Goal: Task Accomplishment & Management: Manage account settings

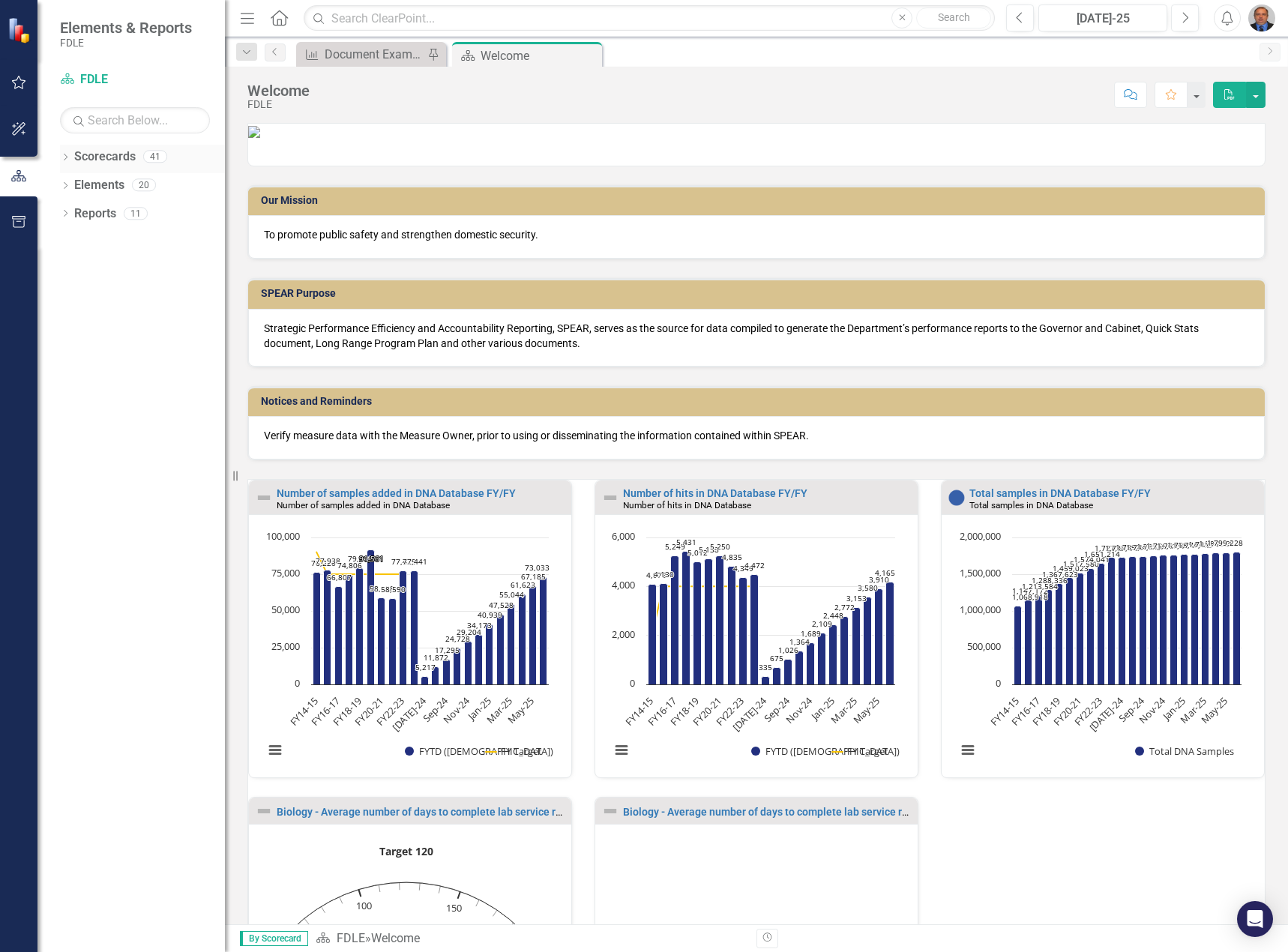
click at [66, 153] on div "Dropdown" at bounding box center [66, 159] width 11 height 12
click at [73, 240] on icon "Dropdown" at bounding box center [73, 241] width 12 height 9
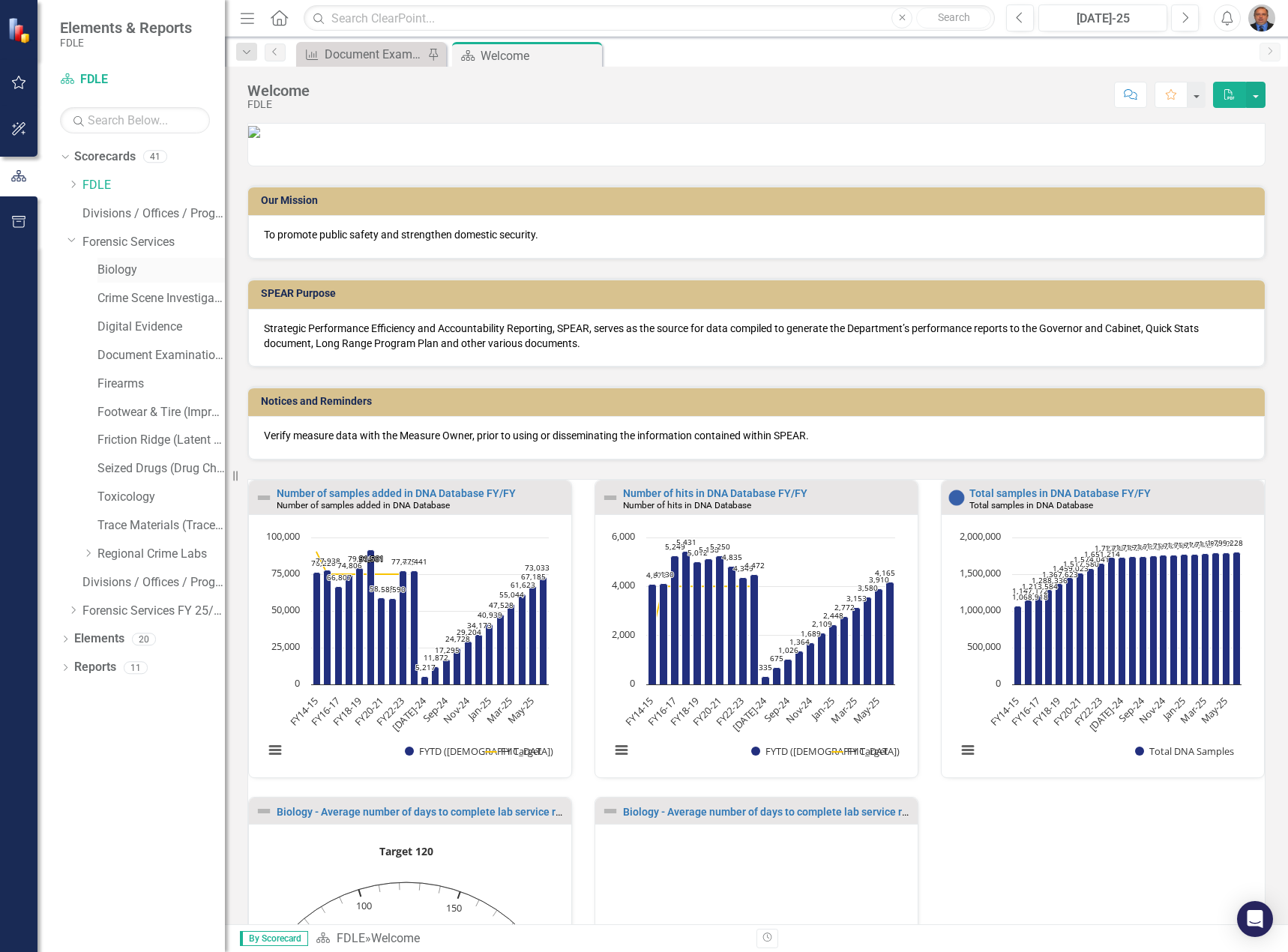
click at [128, 266] on link "Biology" at bounding box center [161, 269] width 128 height 17
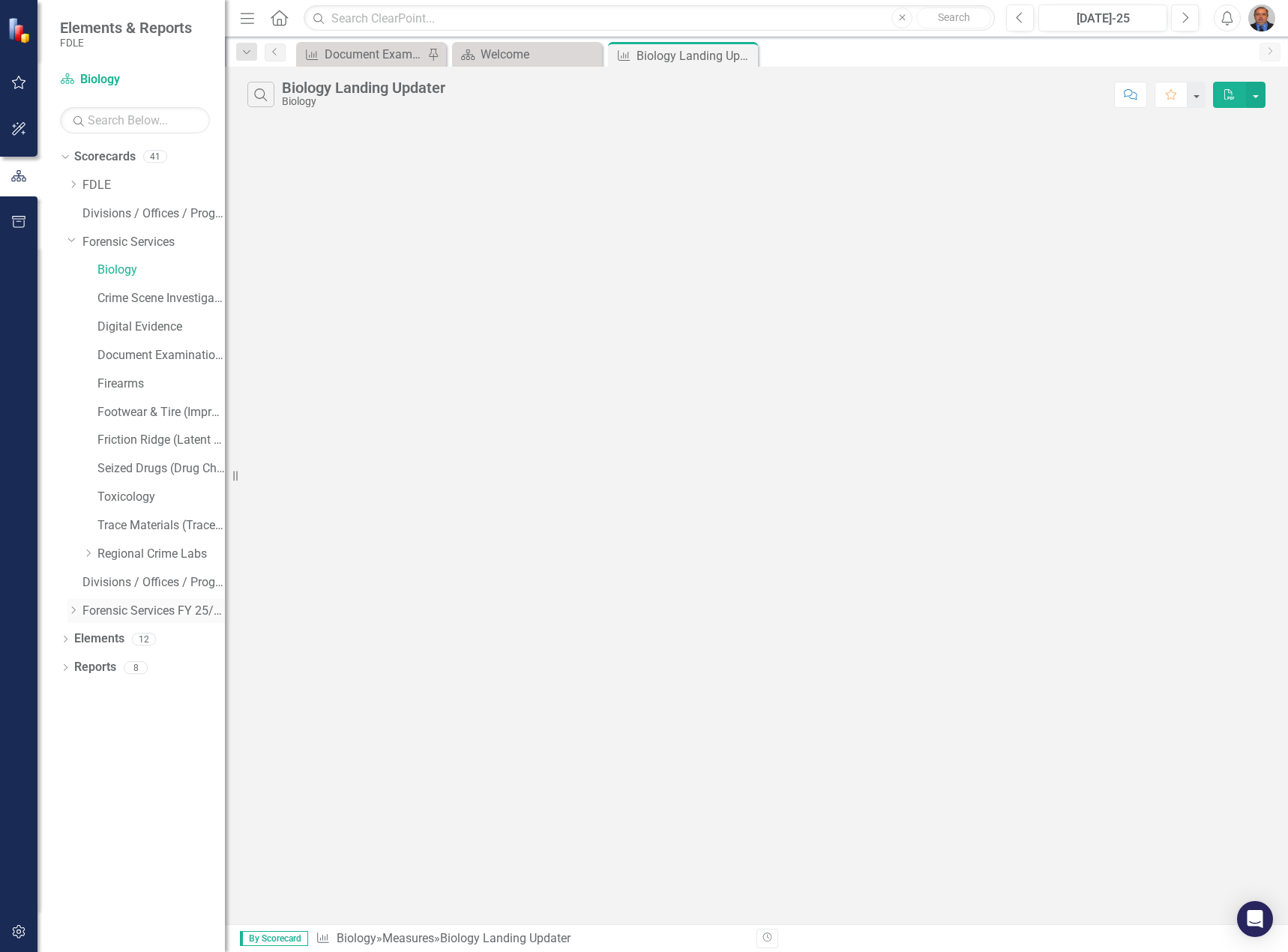
click at [74, 609] on icon "Dropdown" at bounding box center [73, 610] width 12 height 9
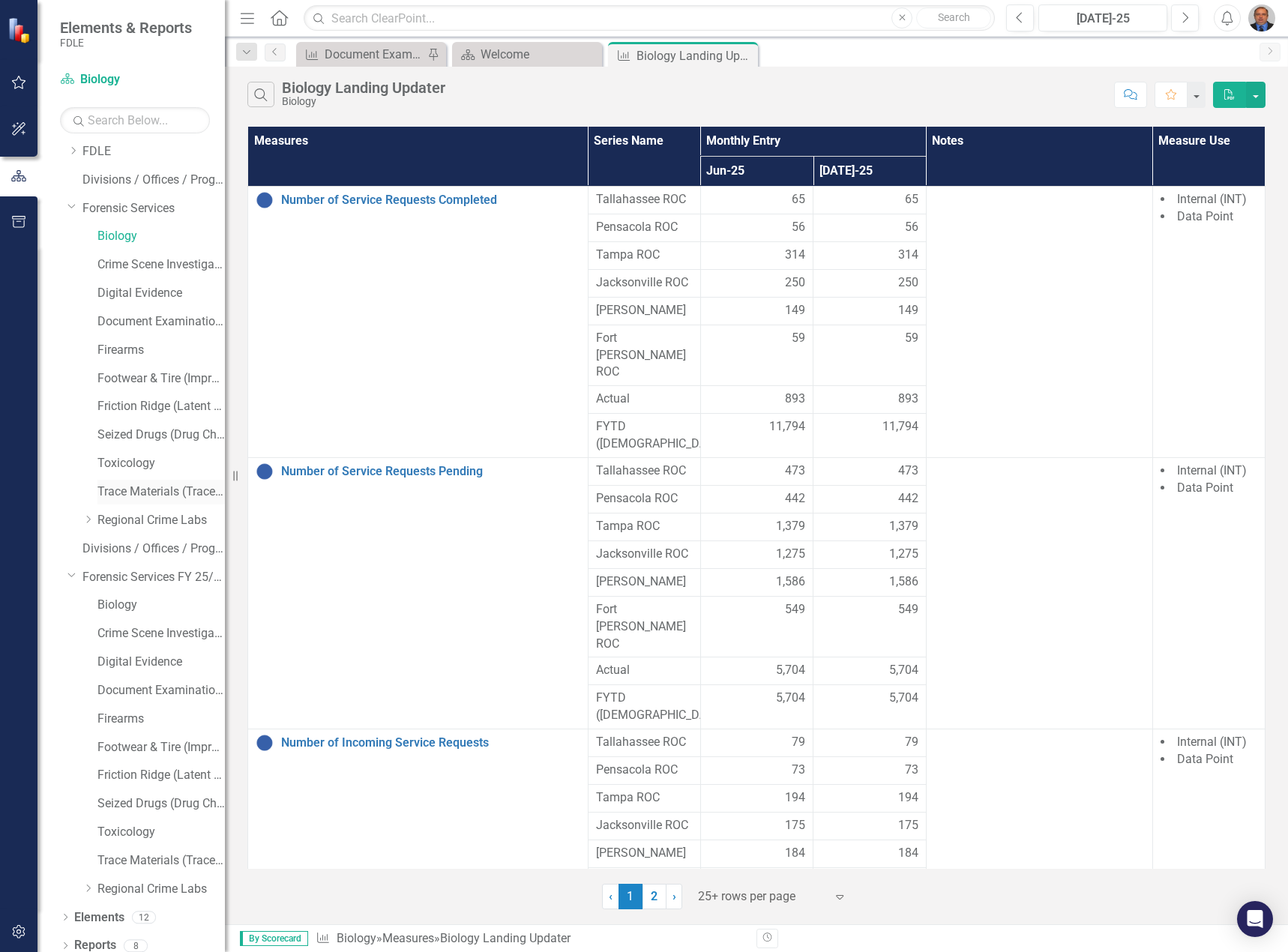
scroll to position [43, 0]
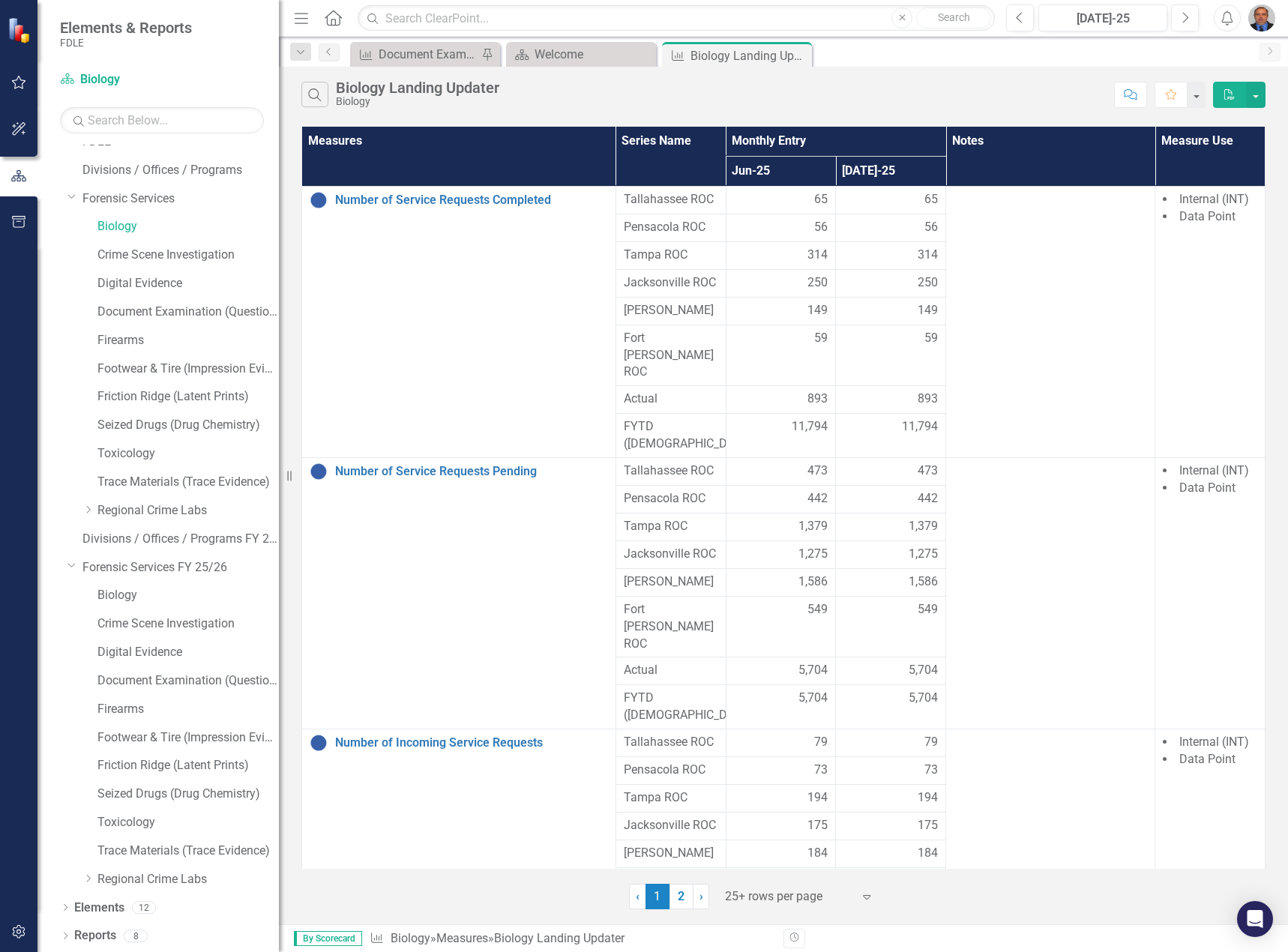
drag, startPoint x: 226, startPoint y: 420, endPoint x: 279, endPoint y: 422, distance: 53.0
click at [279, 422] on div "Resize" at bounding box center [285, 476] width 12 height 952
click at [134, 599] on link "Biology" at bounding box center [188, 595] width 182 height 17
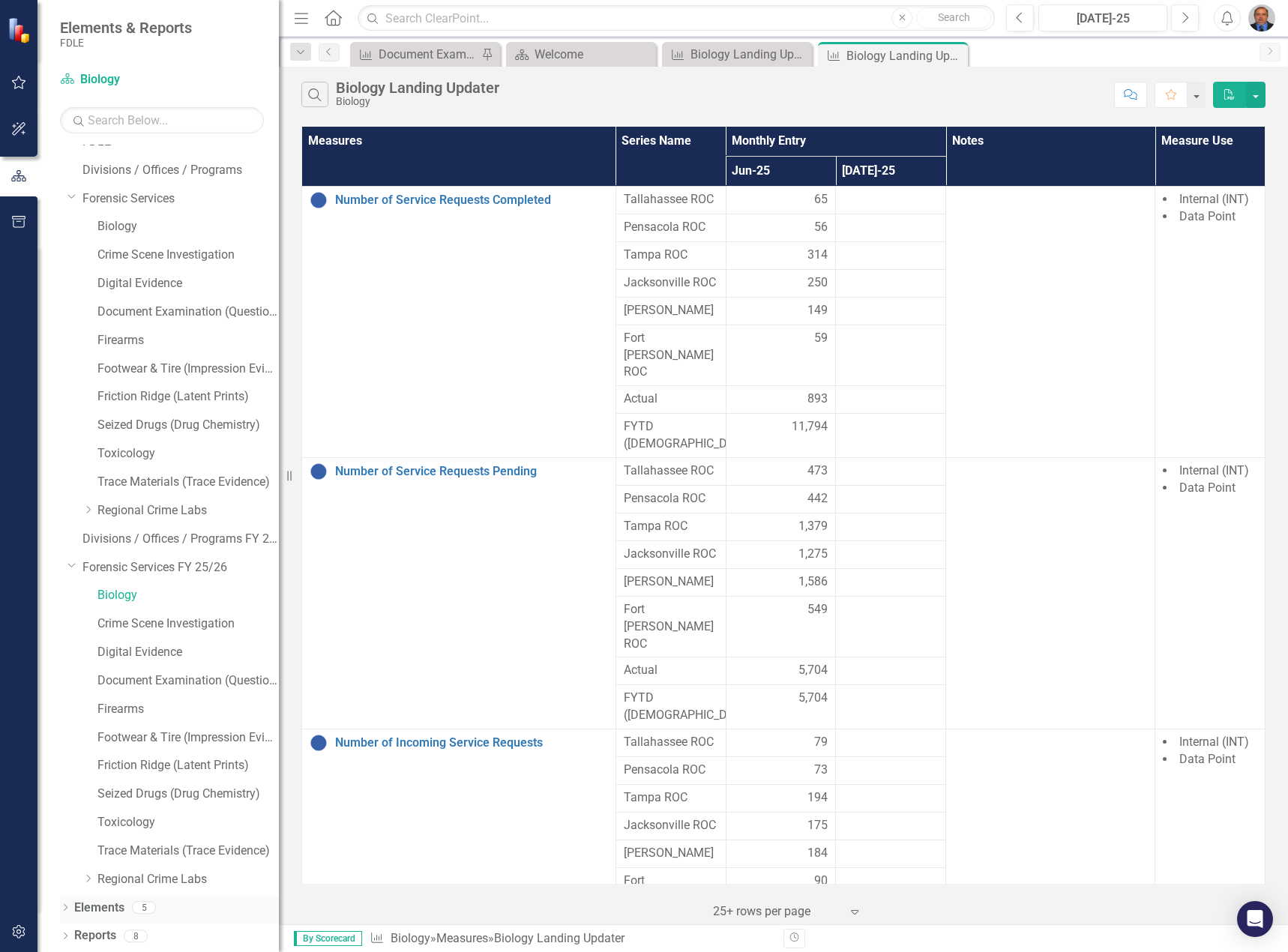
click at [68, 907] on icon "Dropdown" at bounding box center [66, 909] width 11 height 8
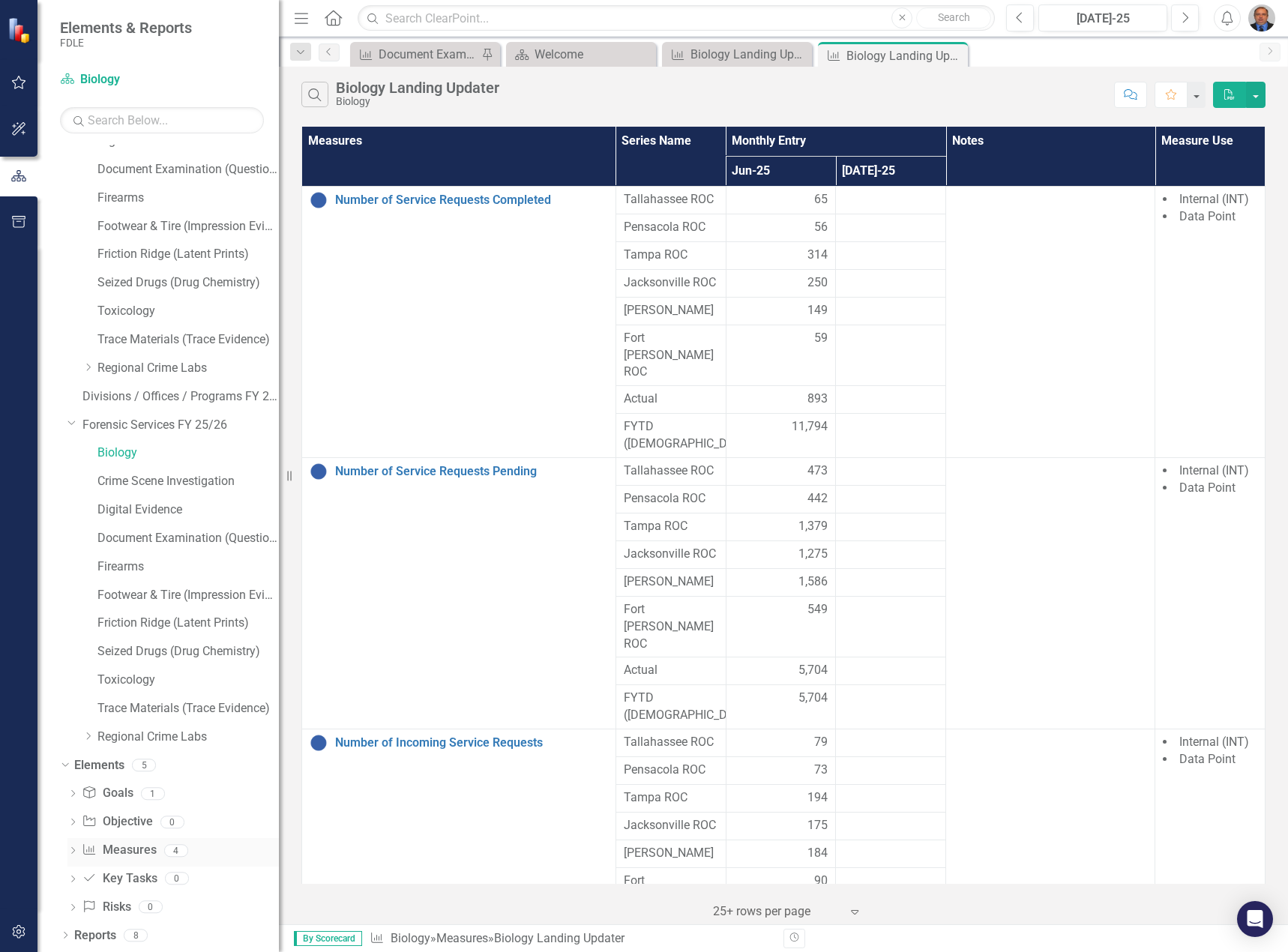
click at [75, 847] on div "Dropdown" at bounding box center [73, 853] width 11 height 12
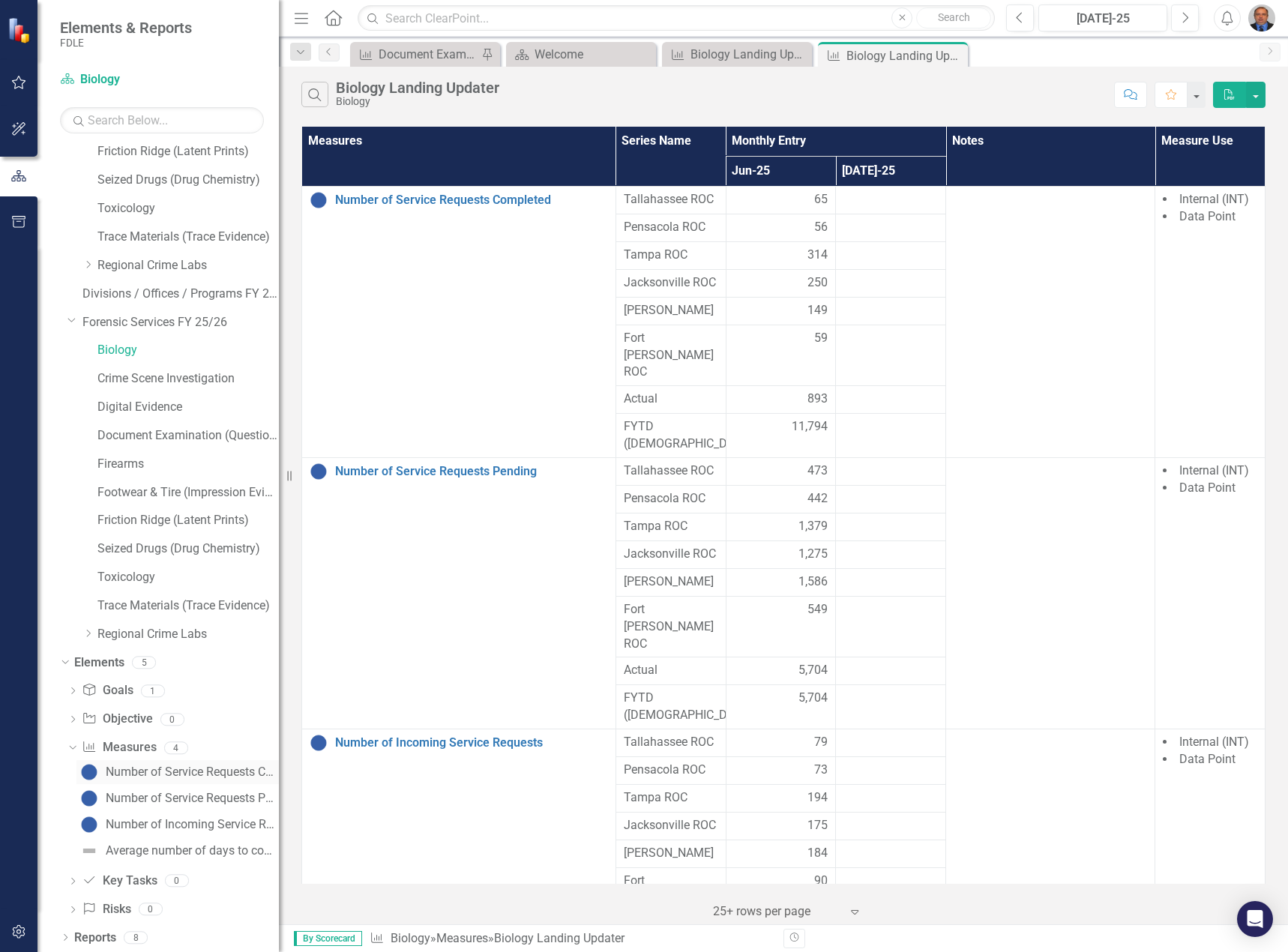
scroll to position [291, 0]
click at [139, 768] on div "Number of Service Requests Completed" at bounding box center [191, 769] width 173 height 13
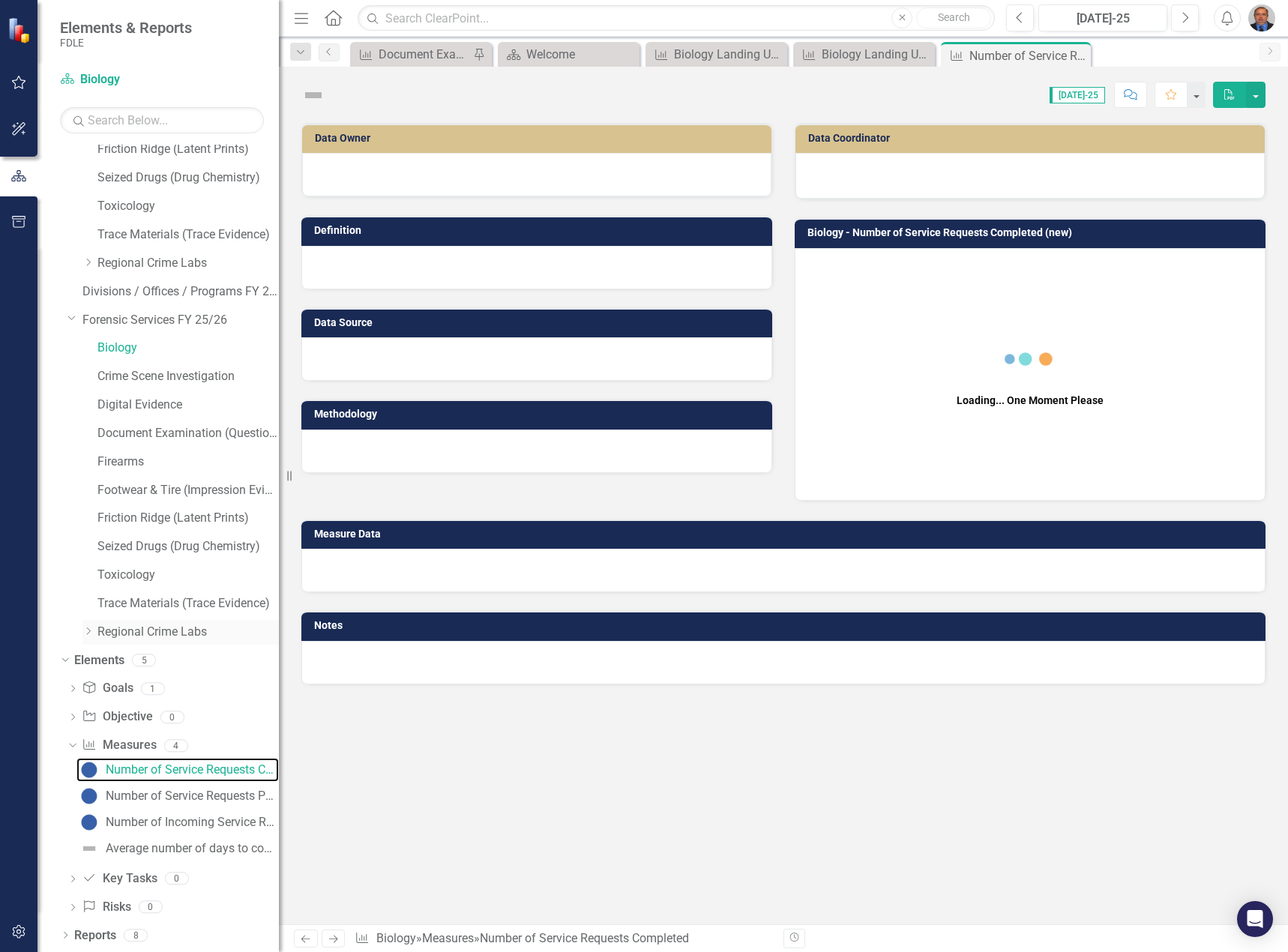
scroll to position [121, 0]
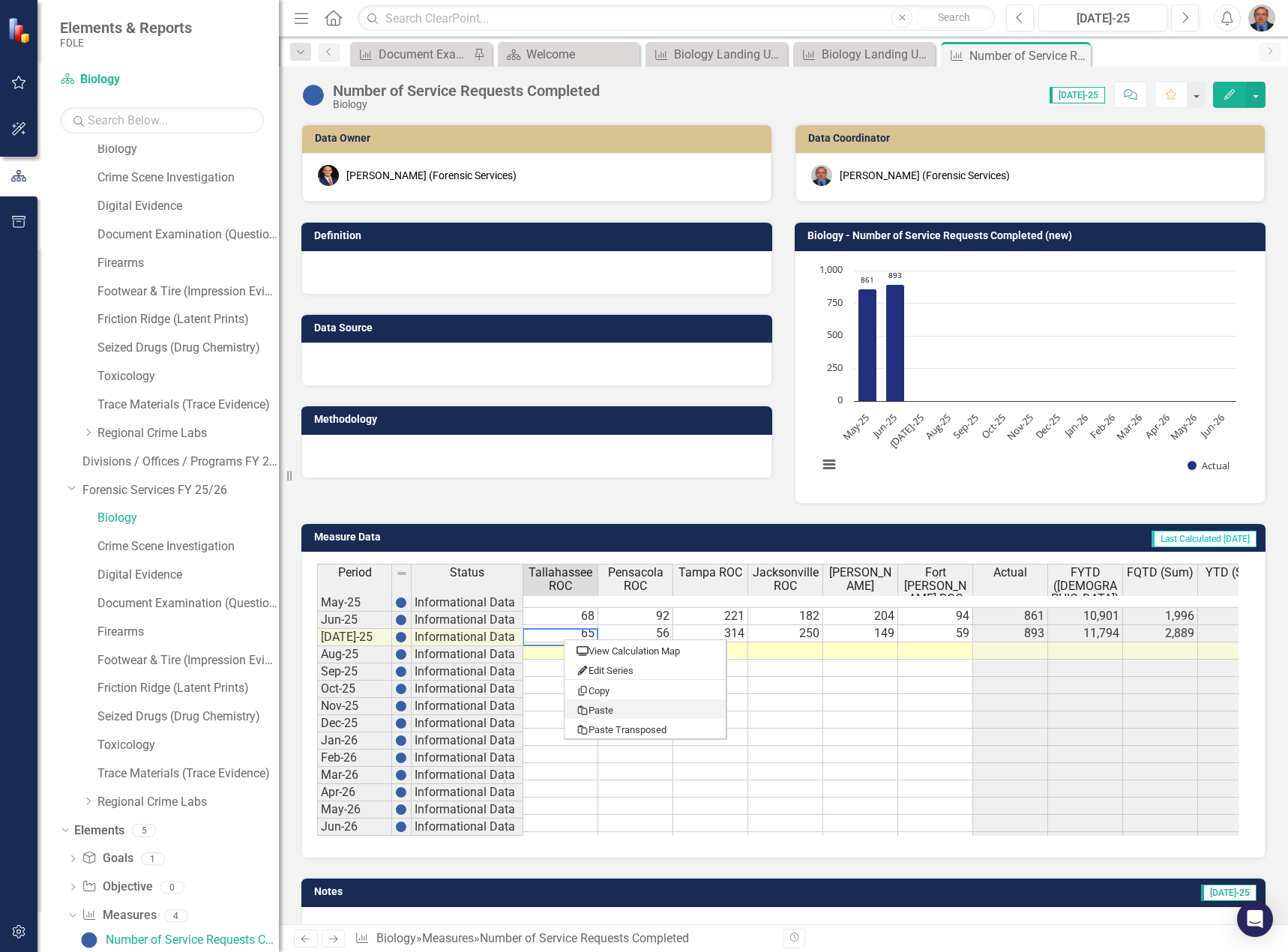
drag, startPoint x: 610, startPoint y: 707, endPoint x: 418, endPoint y: 659, distance: 197.9
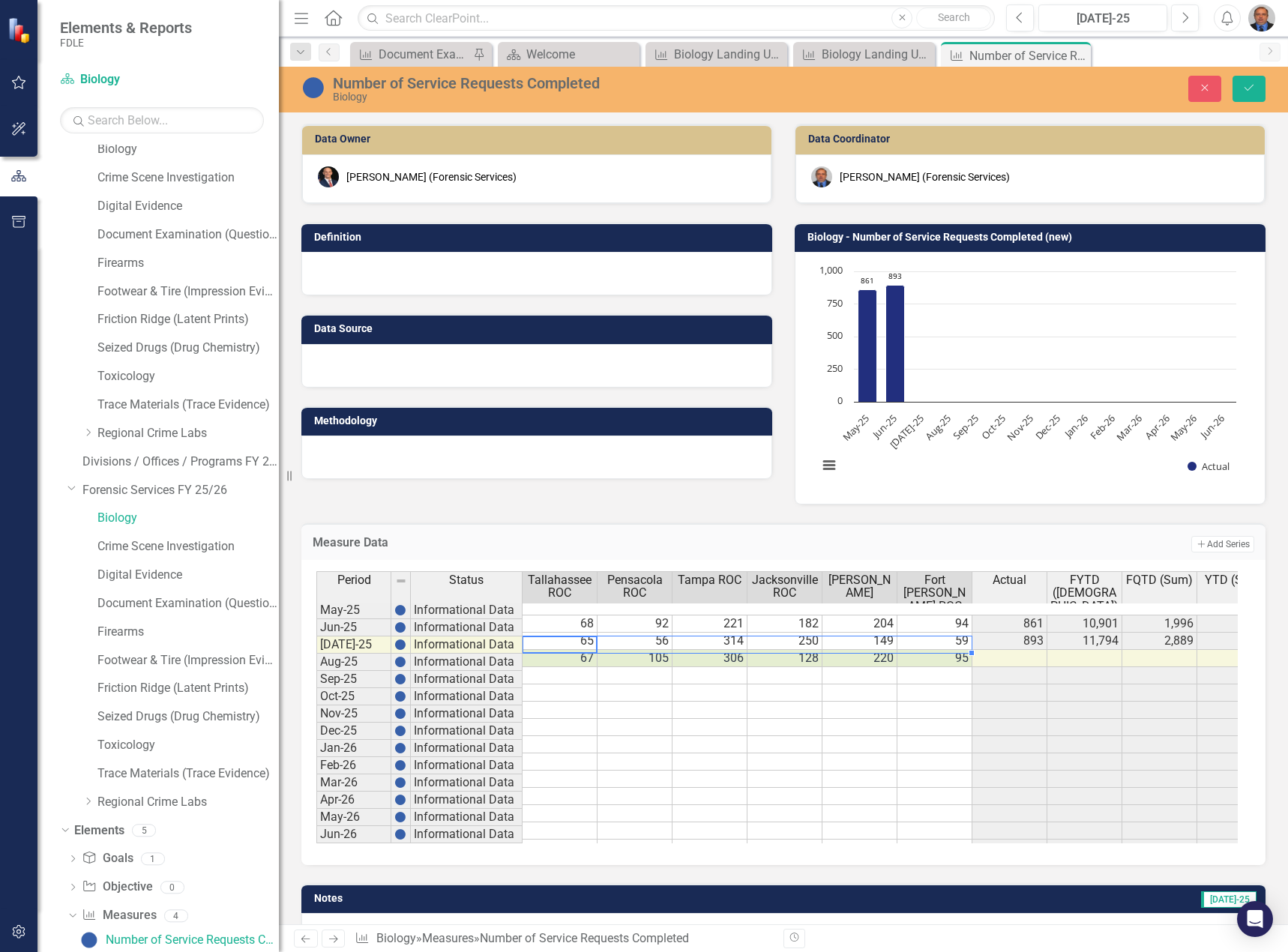
type textarea "67"
drag, startPoint x: 1256, startPoint y: 90, endPoint x: 1240, endPoint y: 99, distance: 18.4
click at [1256, 90] on button "Save" at bounding box center [1248, 89] width 33 height 27
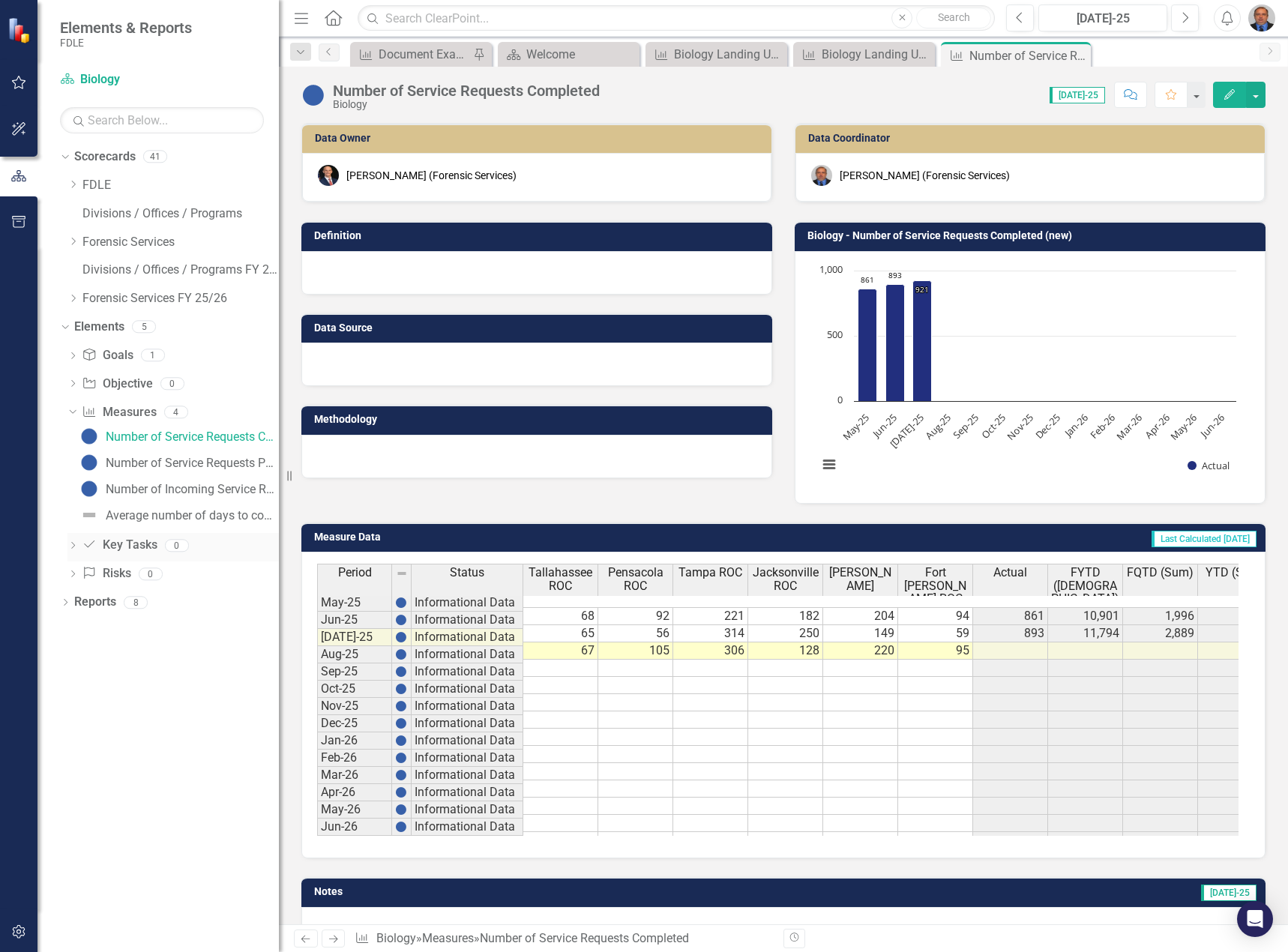
scroll to position [0, 0]
click at [163, 462] on div "Number of Service Requests Pending" at bounding box center [191, 463] width 173 height 13
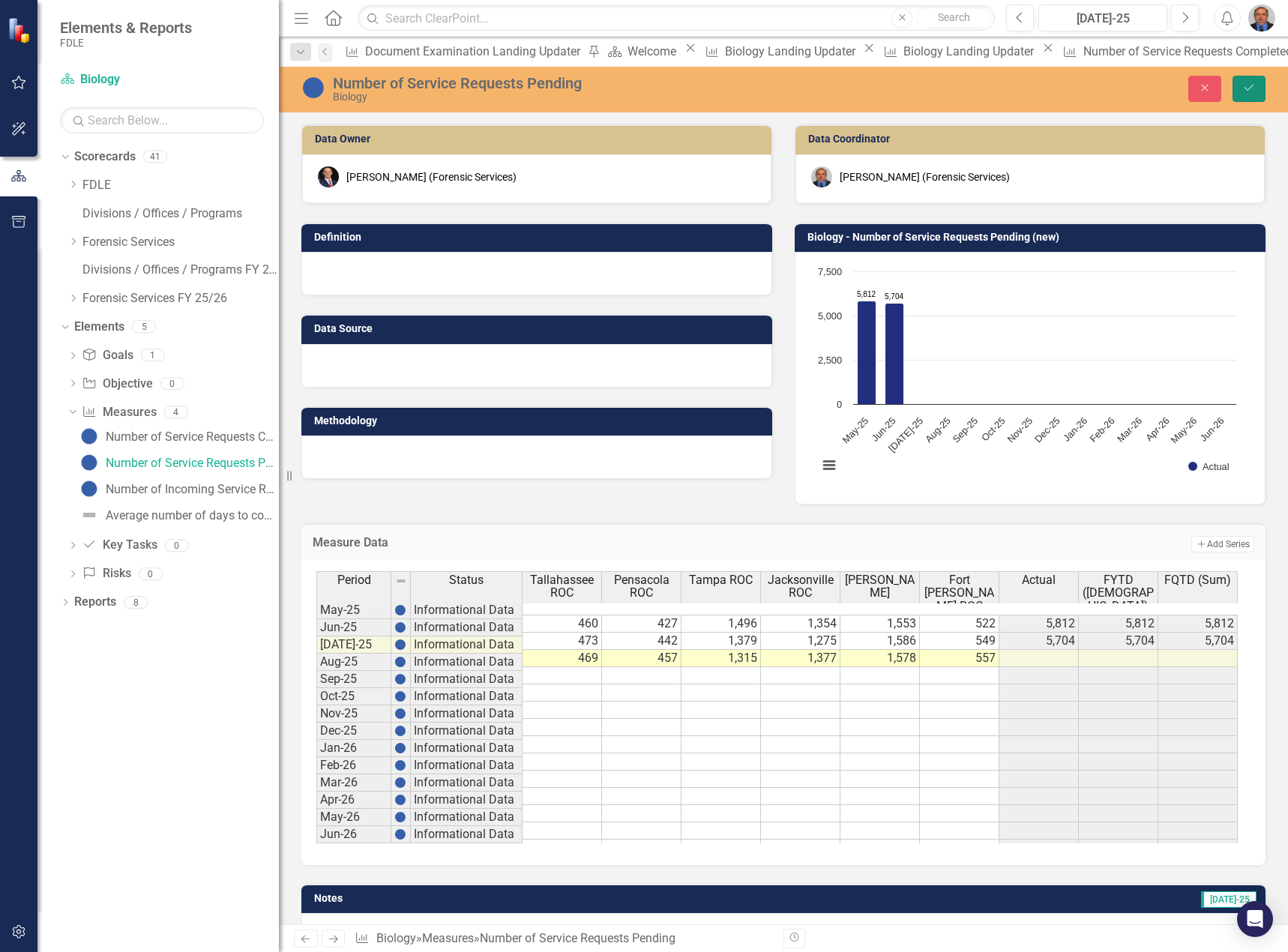
click at [1250, 90] on icon "Save" at bounding box center [1248, 88] width 13 height 11
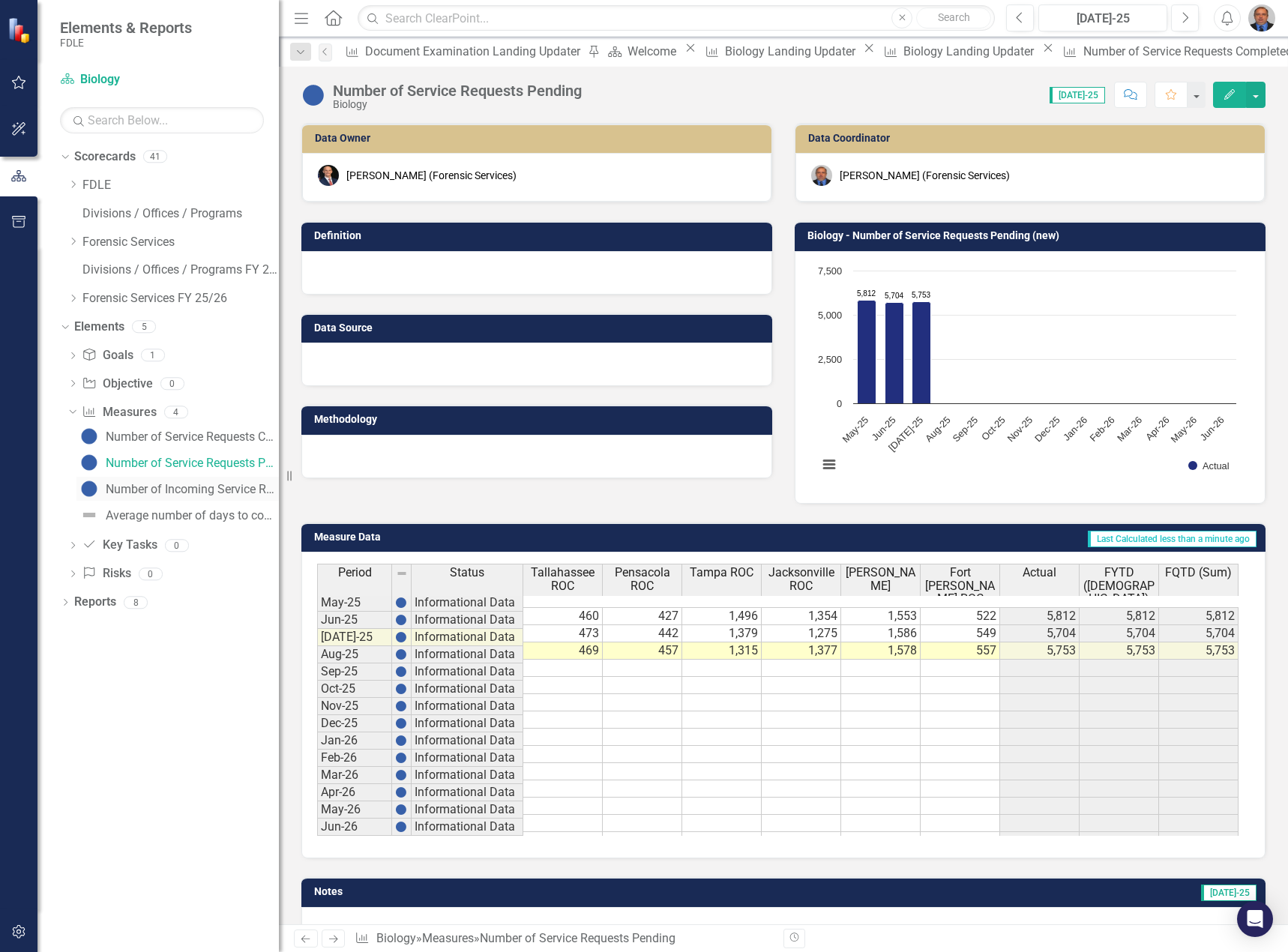
click at [195, 494] on div "Number of Incoming Service Requests" at bounding box center [191, 489] width 173 height 13
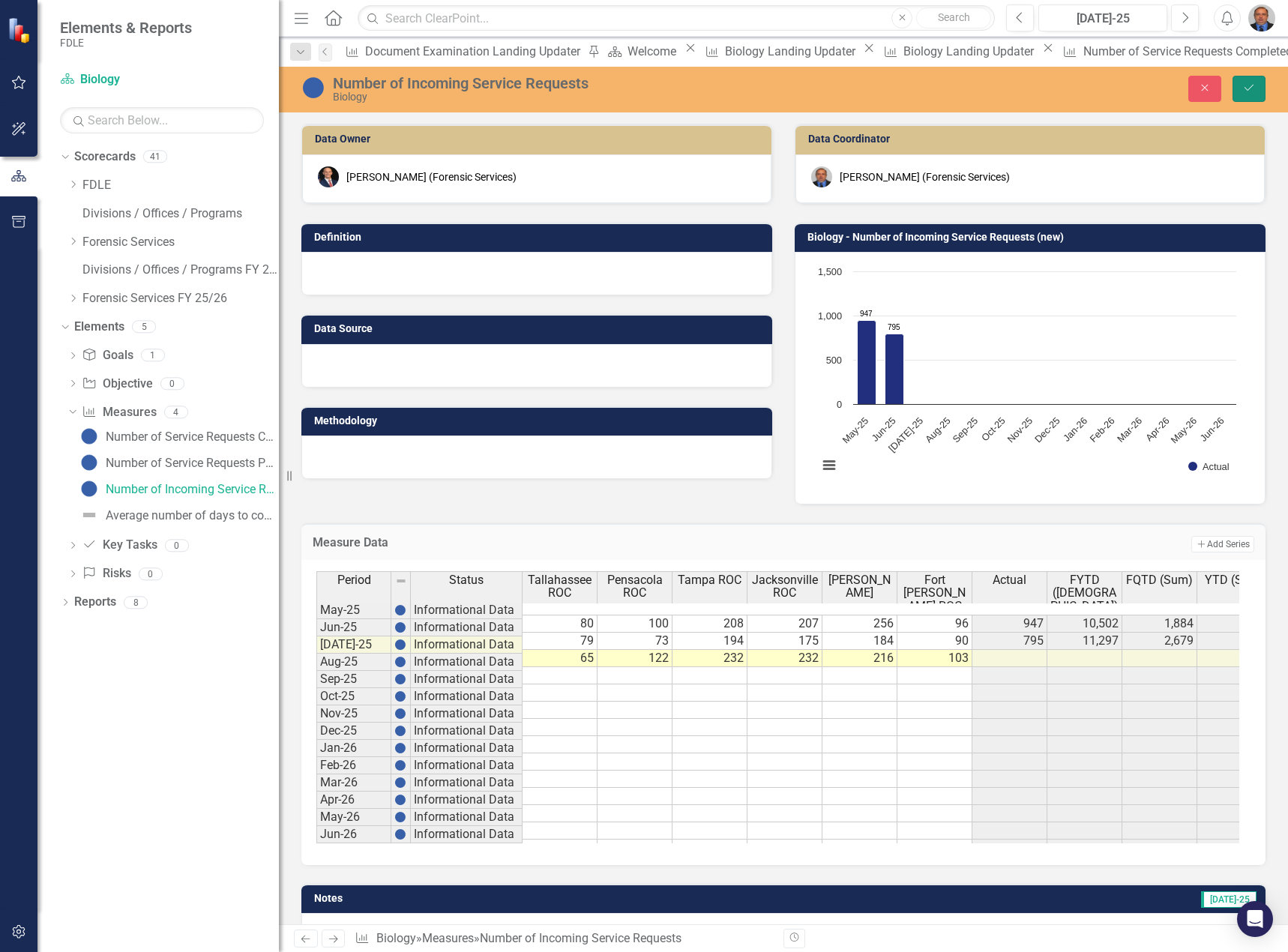
drag, startPoint x: 1249, startPoint y: 92, endPoint x: 1228, endPoint y: 112, distance: 29.0
click at [1247, 90] on icon "Save" at bounding box center [1248, 88] width 13 height 11
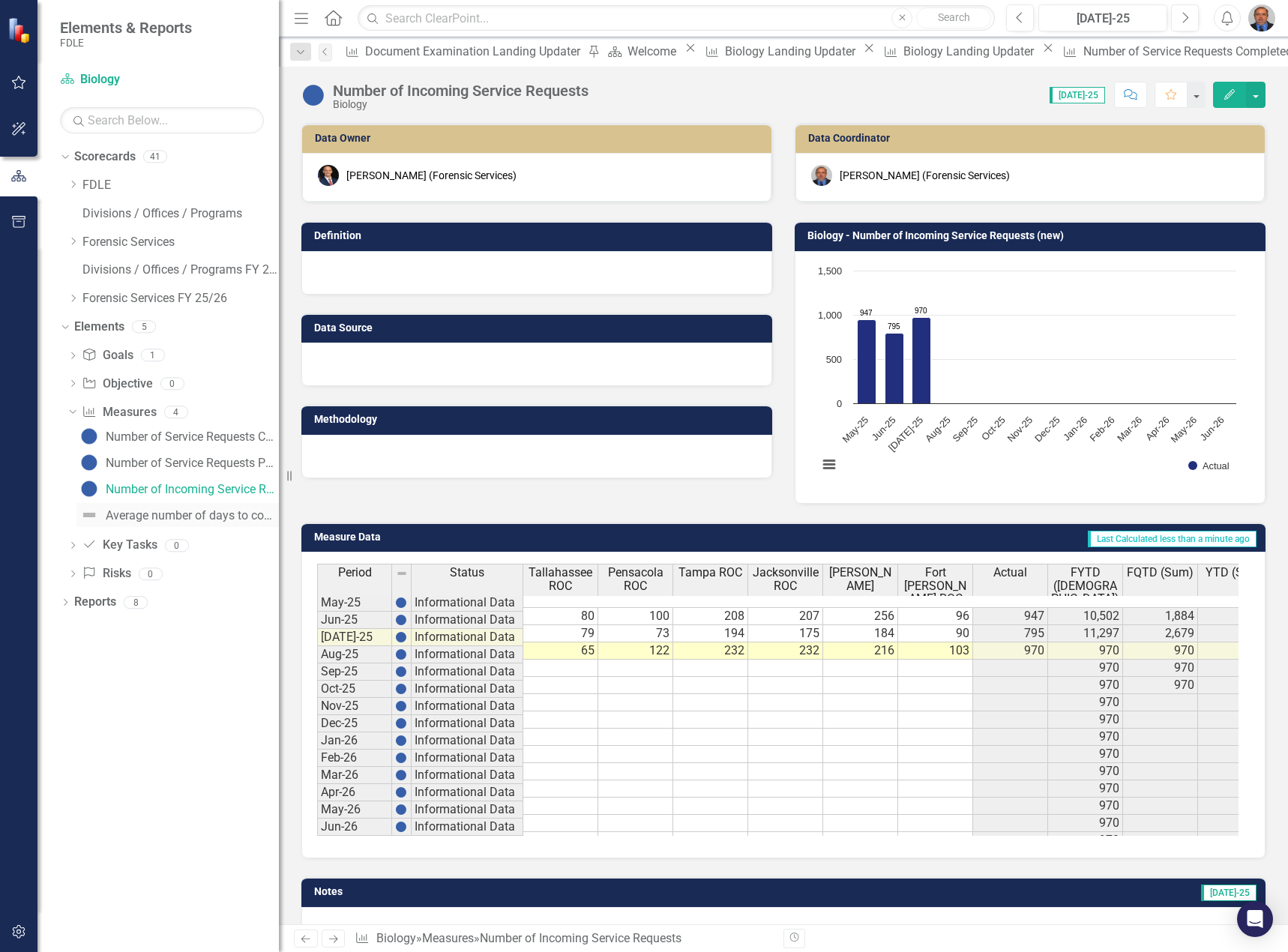
click at [241, 514] on div "Average number of days to complete lab service requests" at bounding box center [191, 515] width 173 height 13
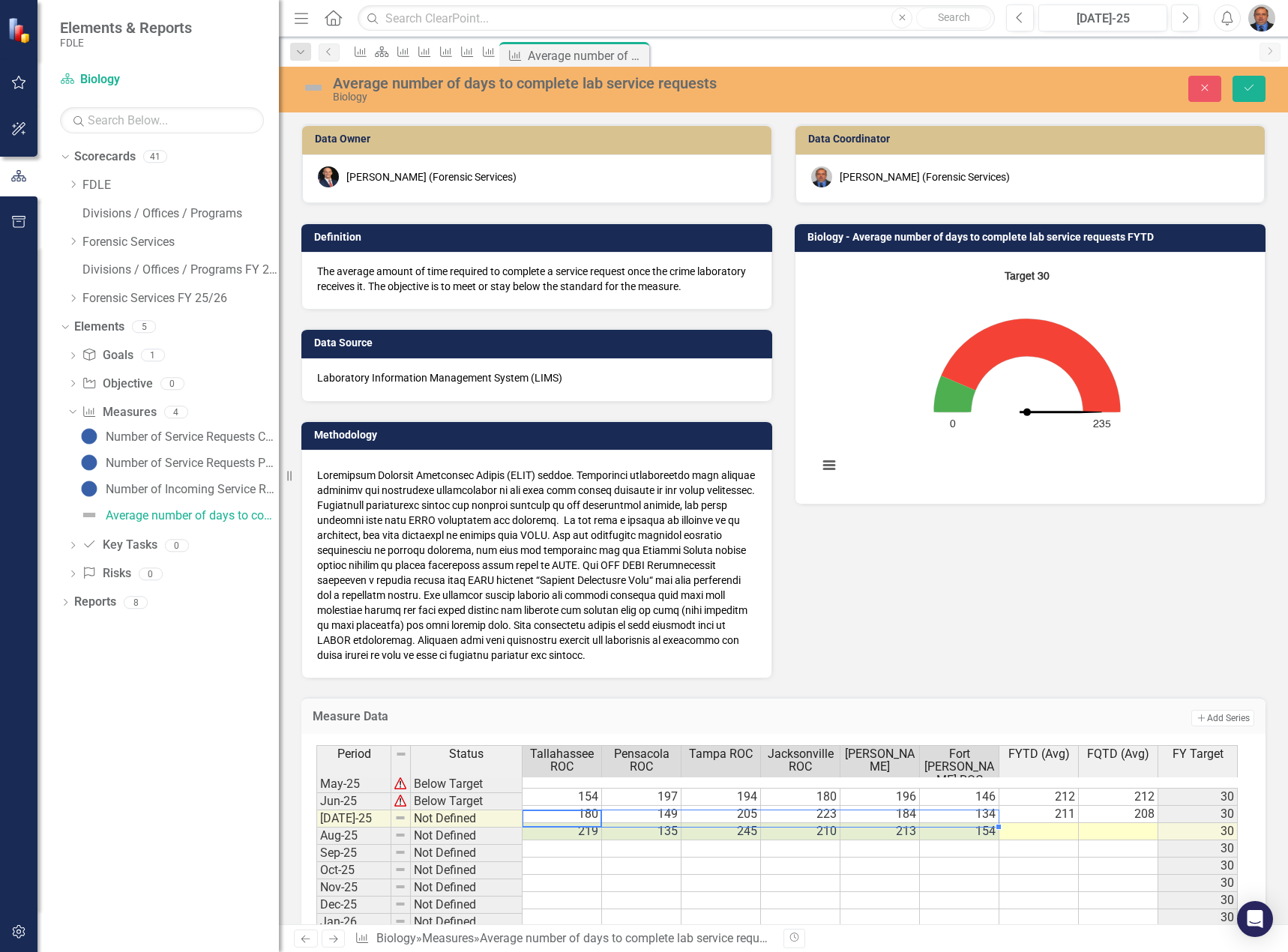
click at [316, 827] on div "Period Status Tallahassee ROC Pensacola ROC Tampa ROC Jacksonville ROC Orlando …" at bounding box center [316, 887] width 0 height 285
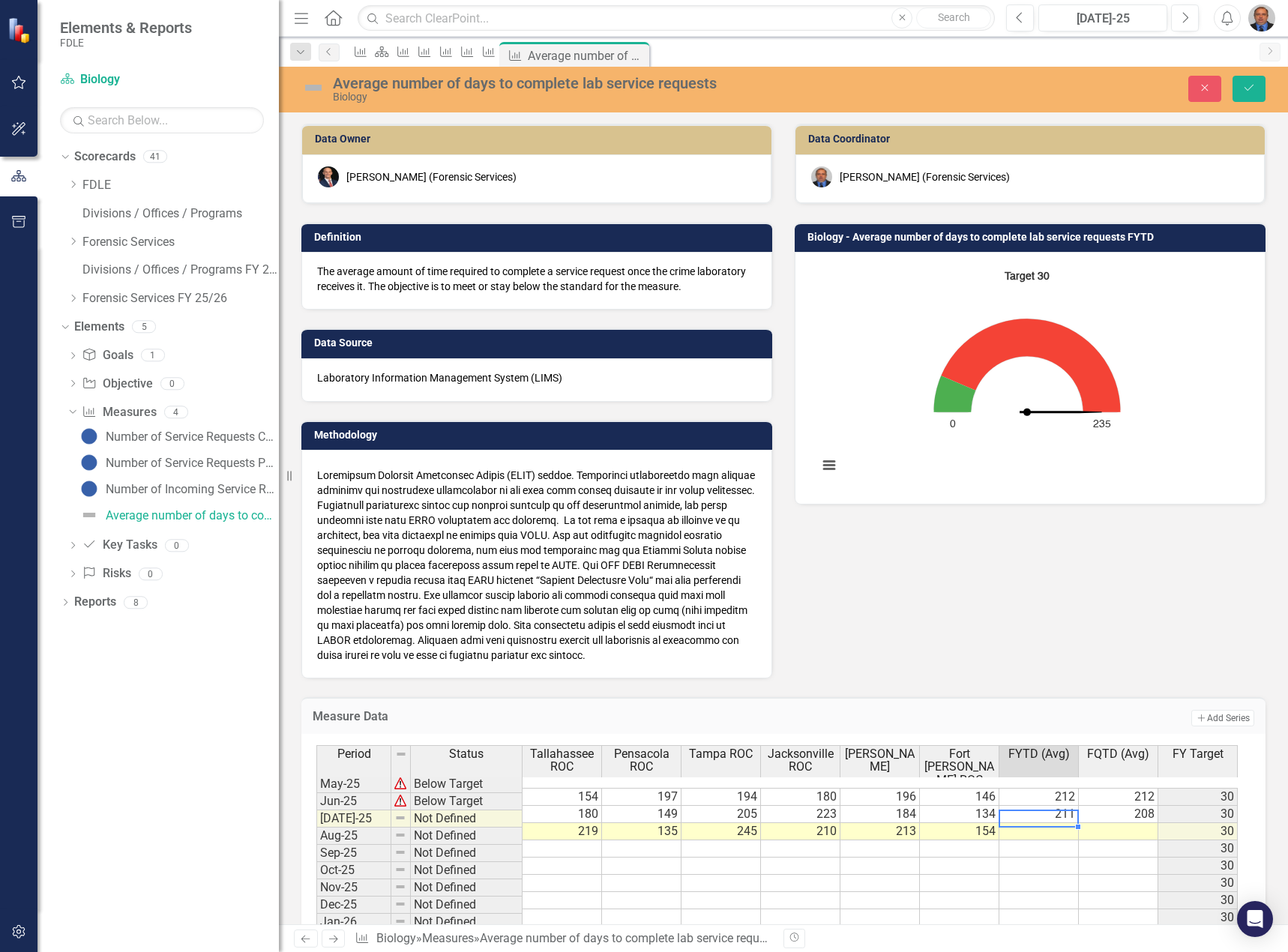
click at [1045, 823] on td at bounding box center [1039, 831] width 80 height 17
click at [1020, 823] on td at bounding box center [1039, 831] width 80 height 17
type textarea "208"
click at [1246, 95] on button "Save" at bounding box center [1248, 89] width 33 height 27
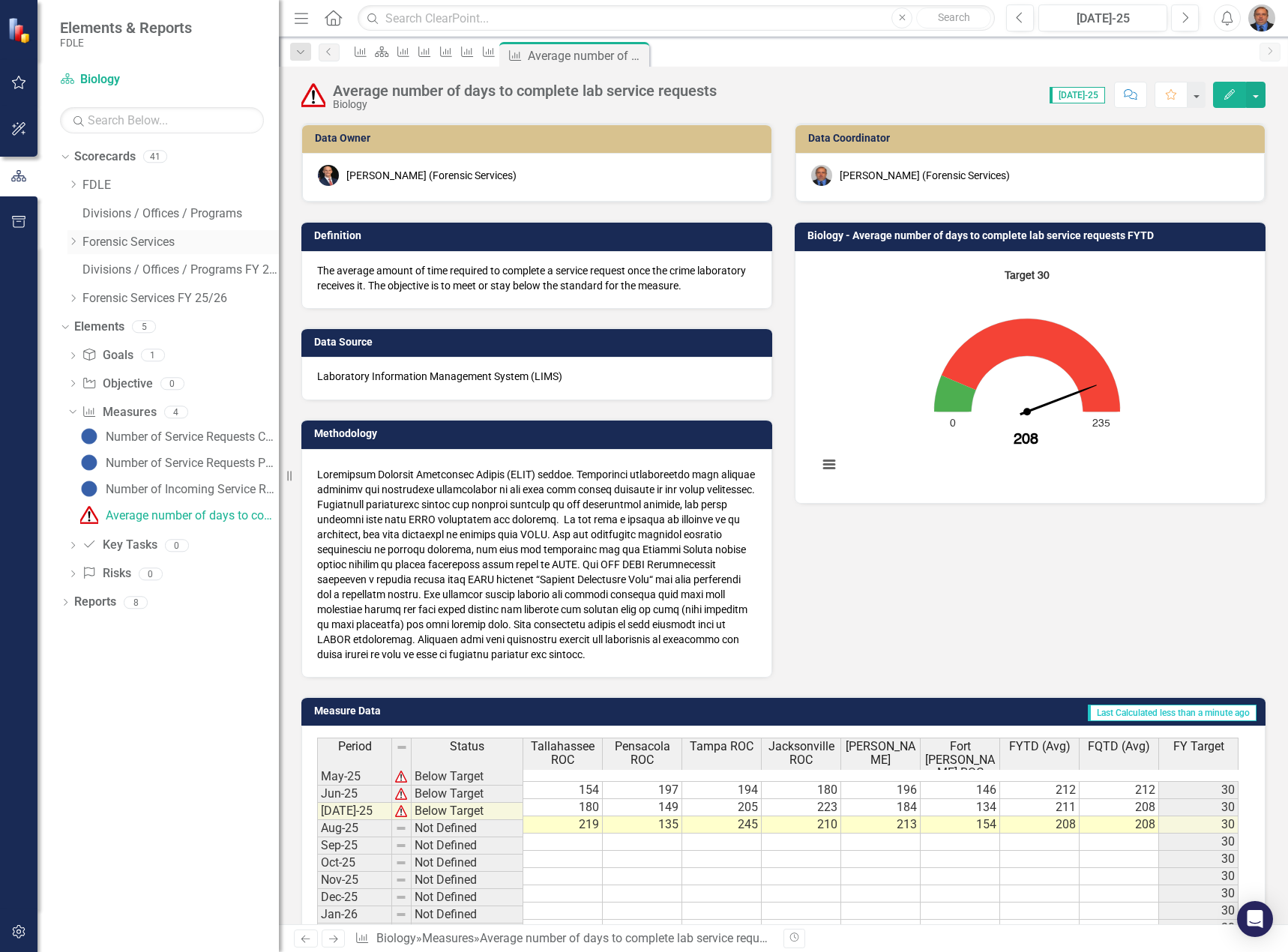
click at [73, 240] on icon "Dropdown" at bounding box center [73, 241] width 12 height 9
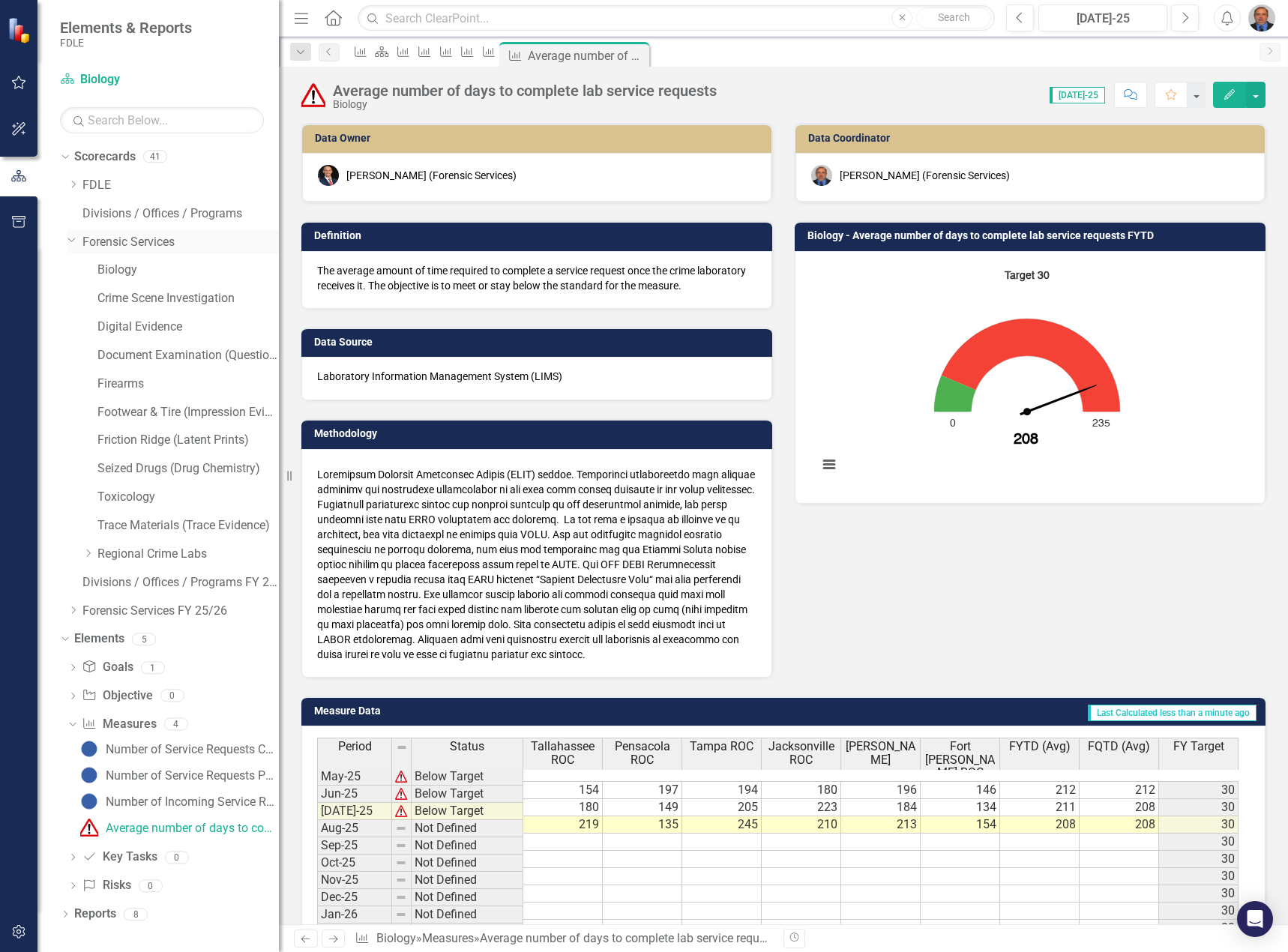
click at [72, 240] on icon "Dropdown" at bounding box center [72, 239] width 9 height 12
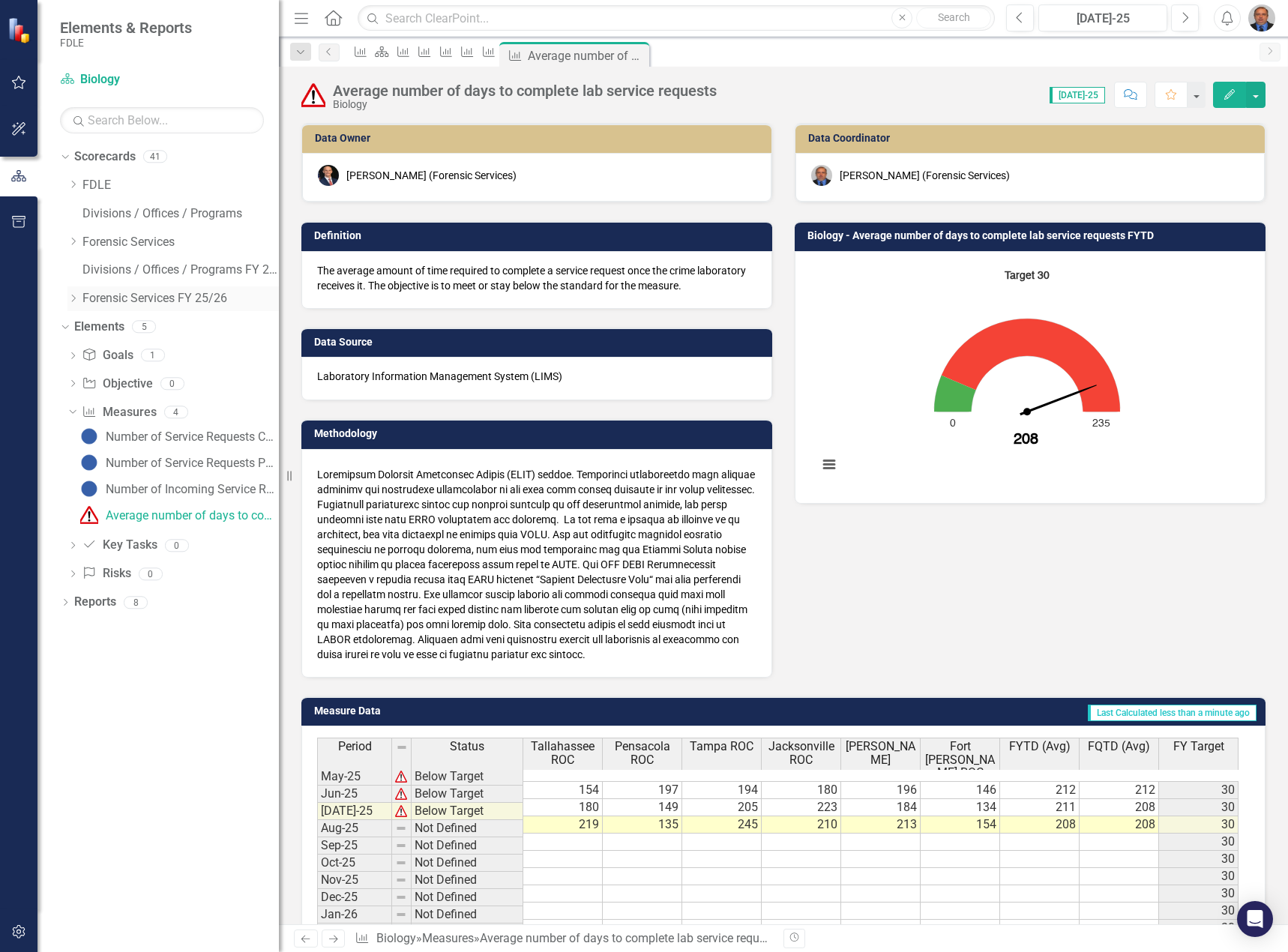
click at [71, 302] on icon "Dropdown" at bounding box center [73, 298] width 12 height 9
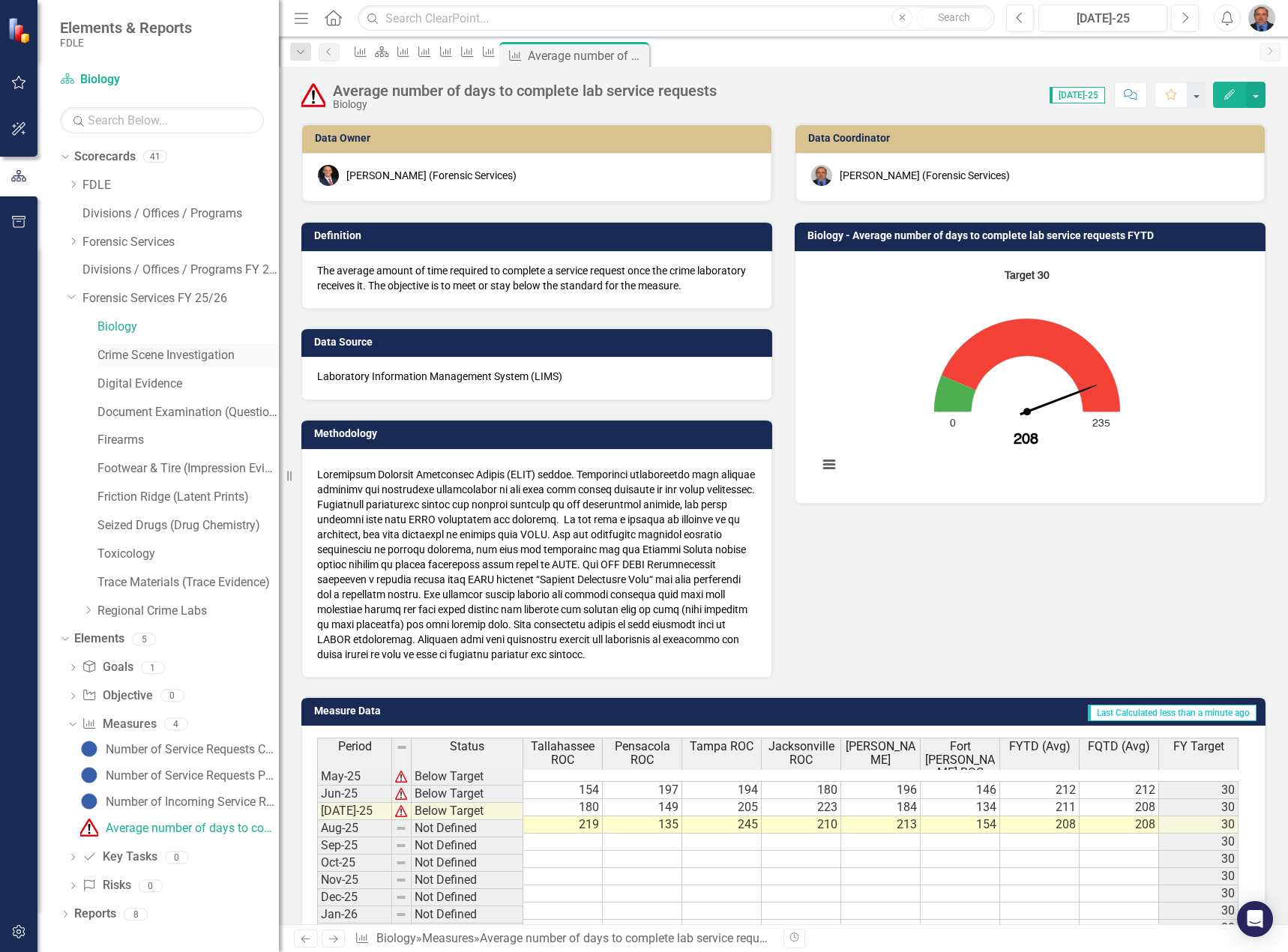
click at [114, 358] on link "Crime Scene Investigation" at bounding box center [188, 355] width 182 height 17
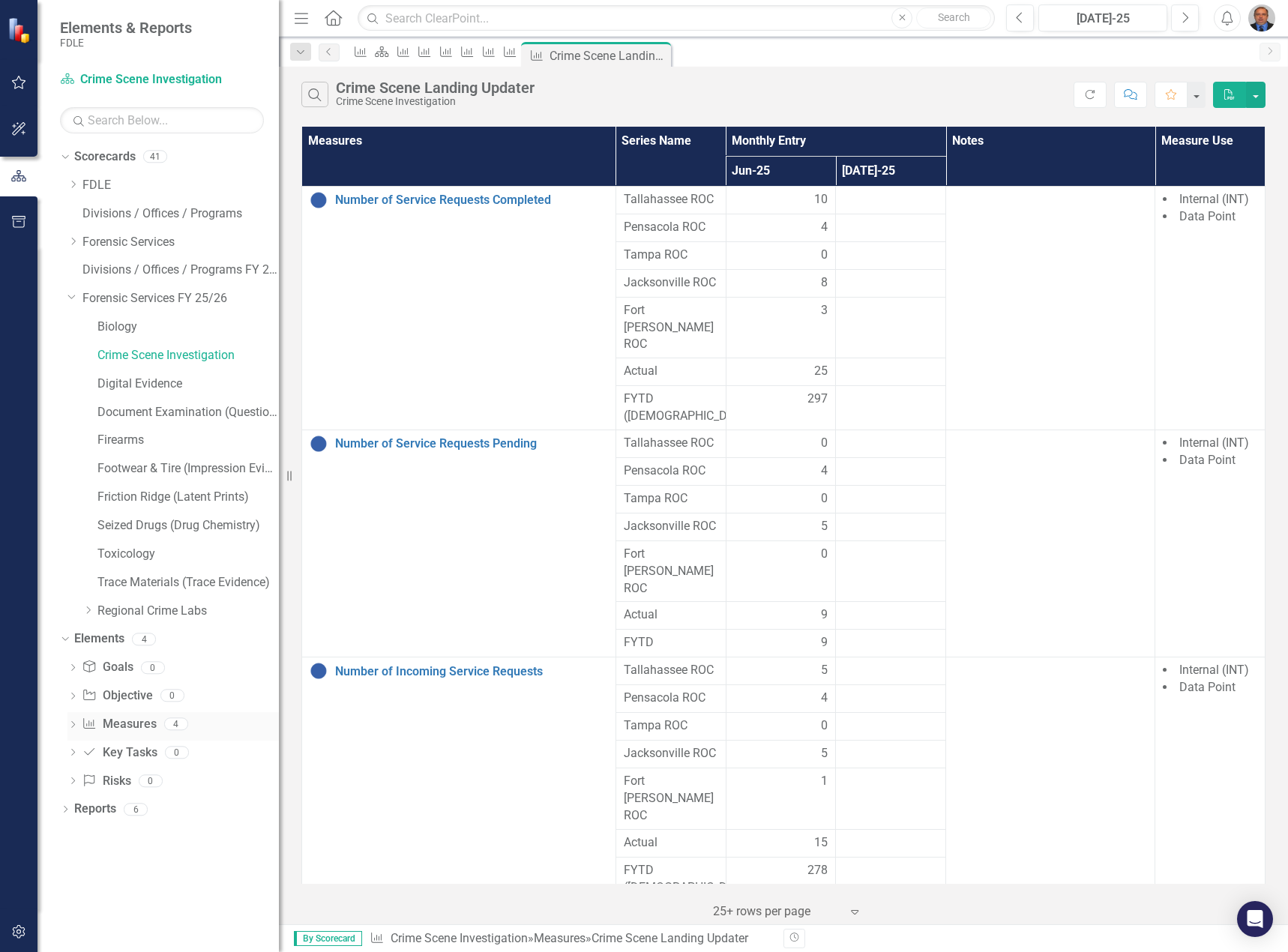
click at [70, 725] on icon "Dropdown" at bounding box center [73, 725] width 11 height 8
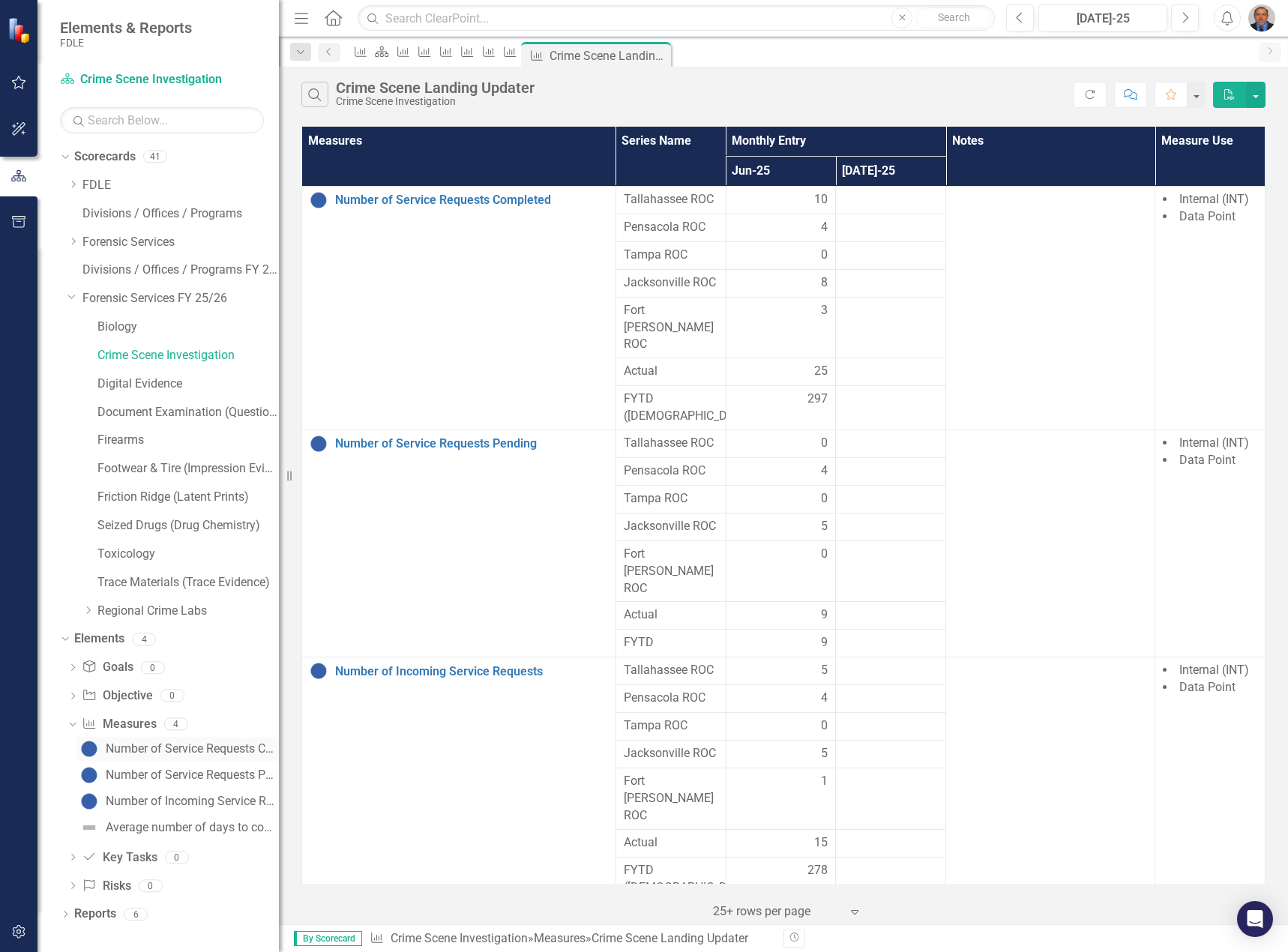
click at [129, 747] on div "Number of Service Requests Completed" at bounding box center [191, 748] width 173 height 13
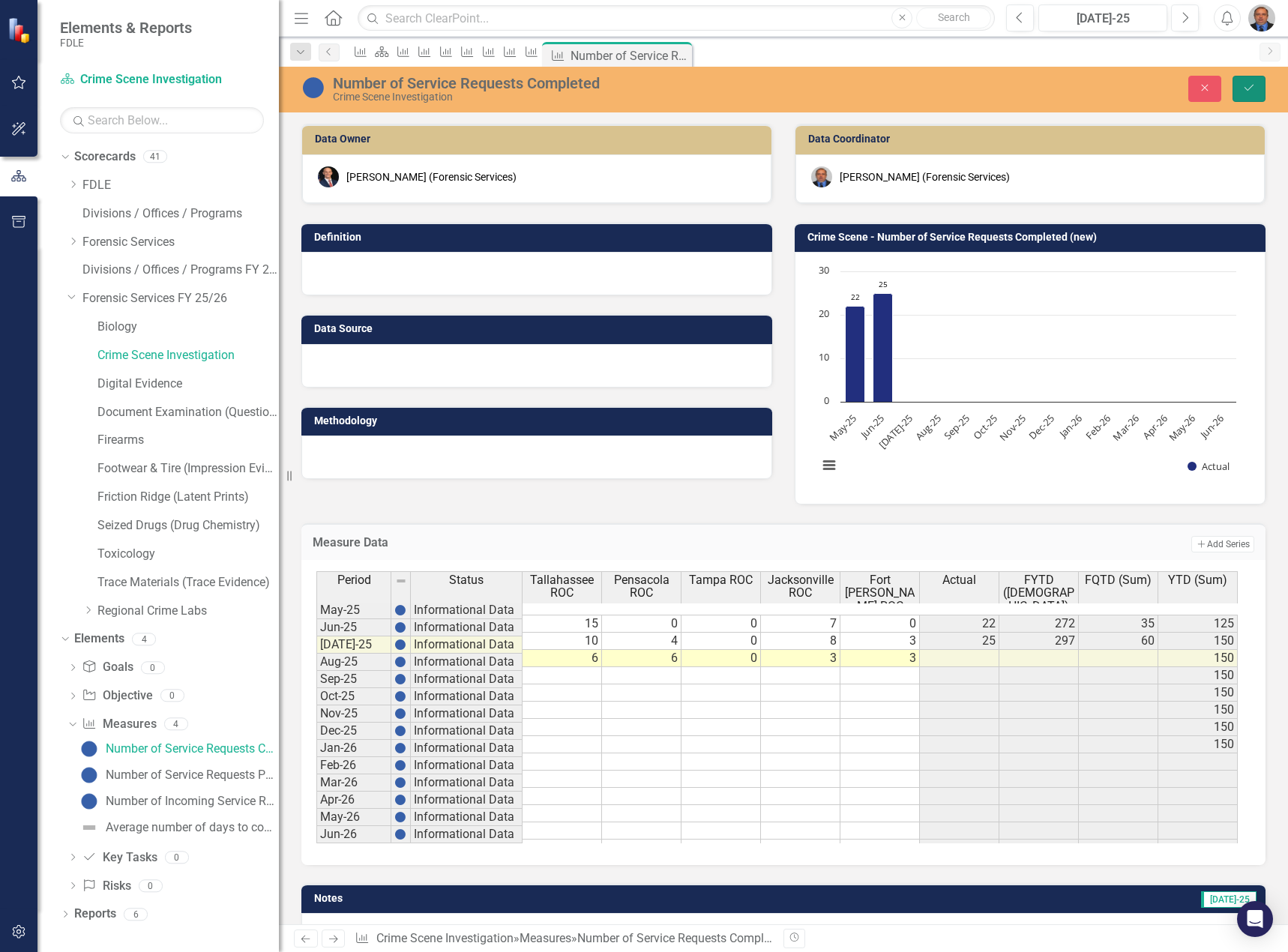
click at [1245, 90] on icon "Save" at bounding box center [1248, 88] width 13 height 11
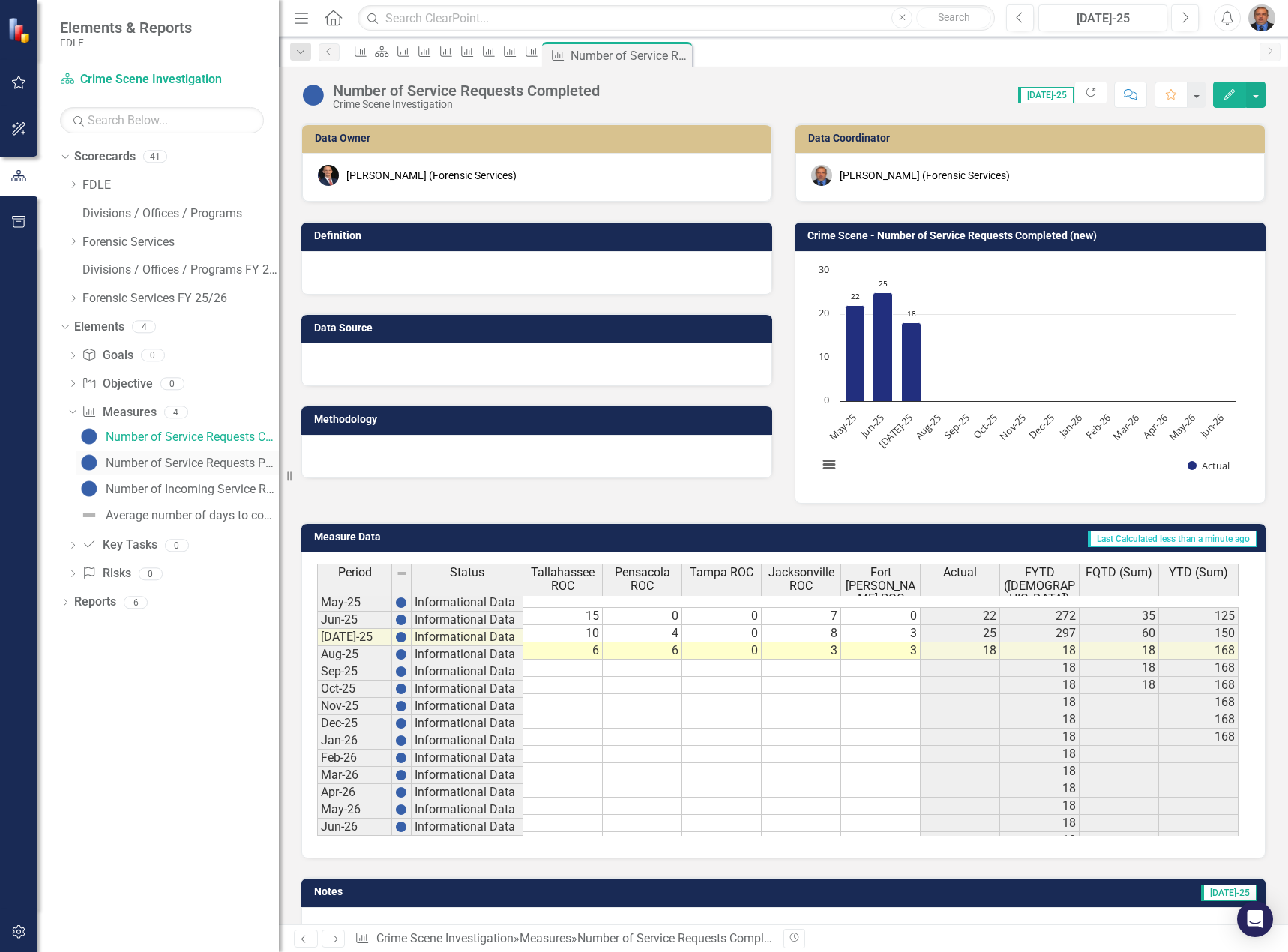
click at [125, 456] on div "Number of Service Requests Pending" at bounding box center [191, 463] width 173 height 13
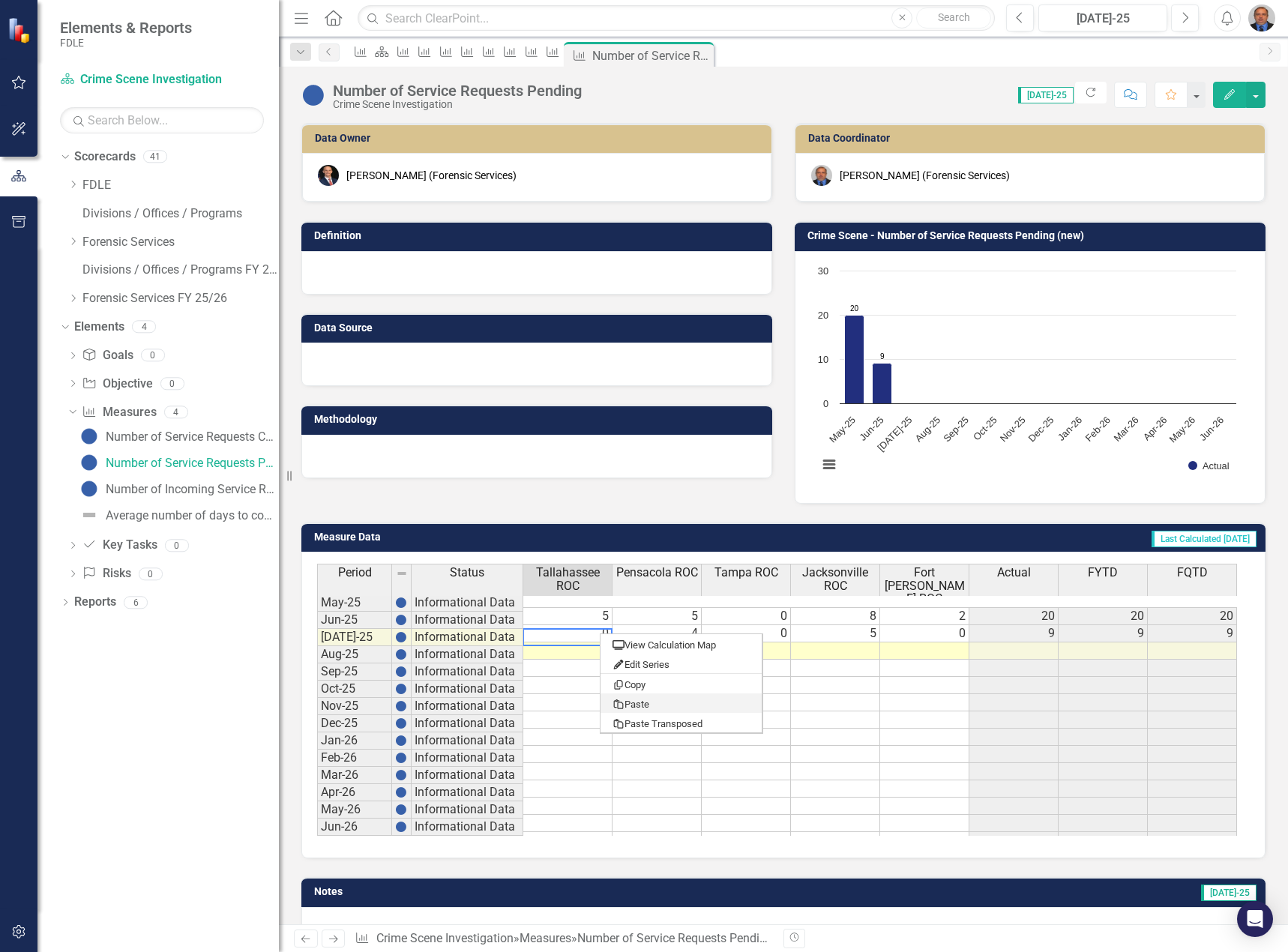
drag, startPoint x: 654, startPoint y: 700, endPoint x: 665, endPoint y: 691, distance: 14.2
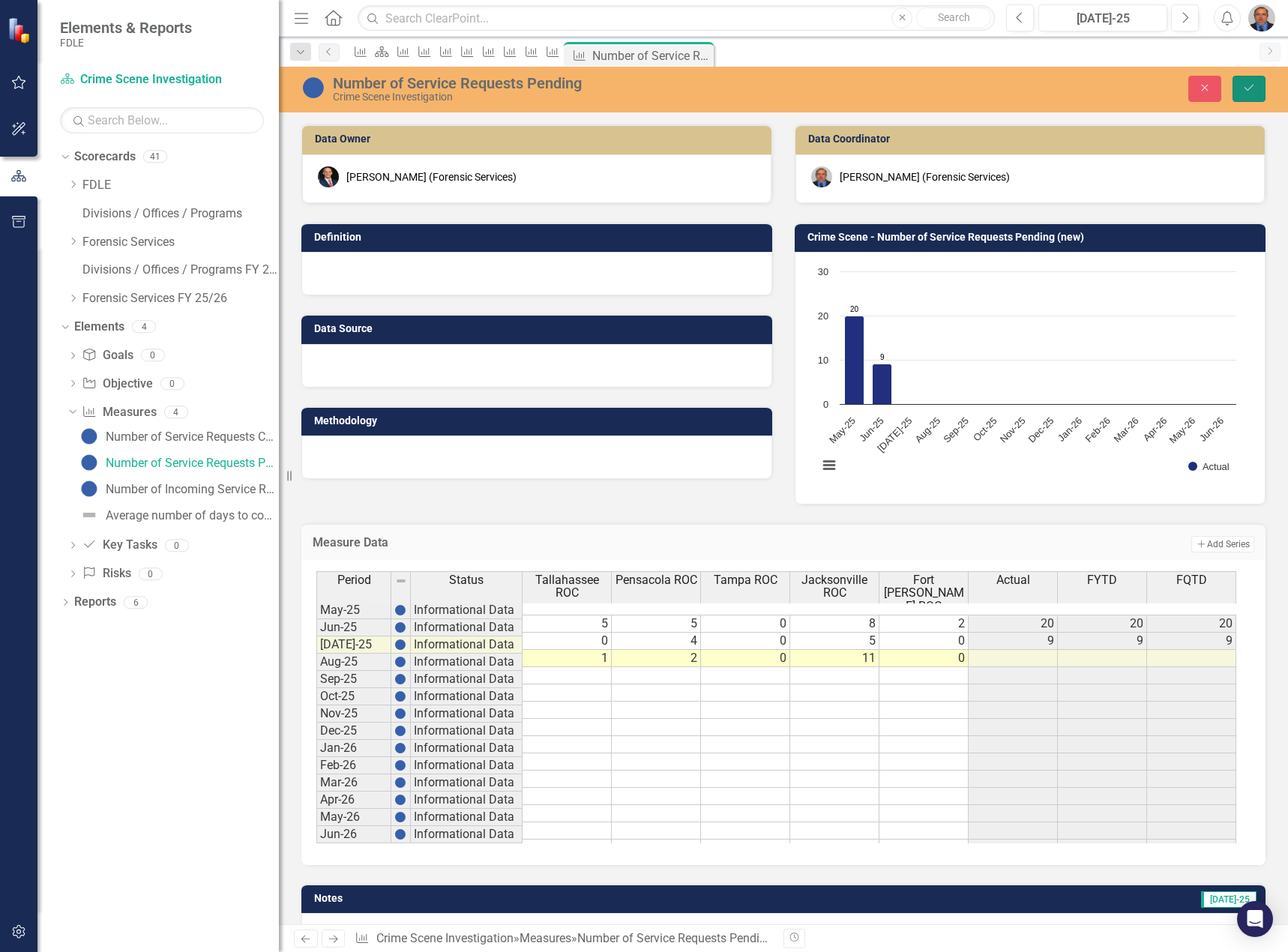
click at [1245, 93] on icon "Save" at bounding box center [1248, 88] width 13 height 11
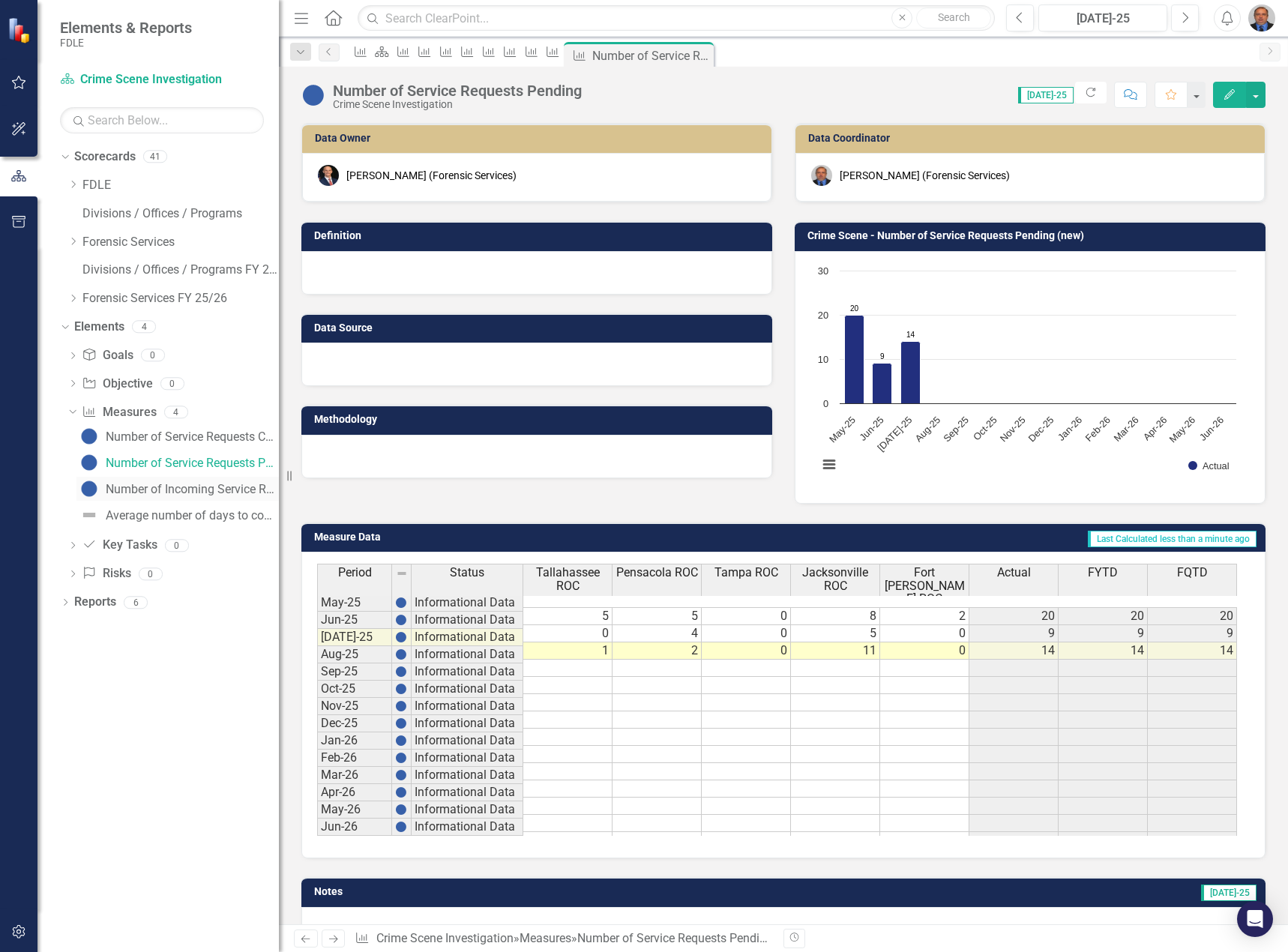
click at [152, 486] on div "Number of Incoming Service Requests" at bounding box center [191, 489] width 173 height 13
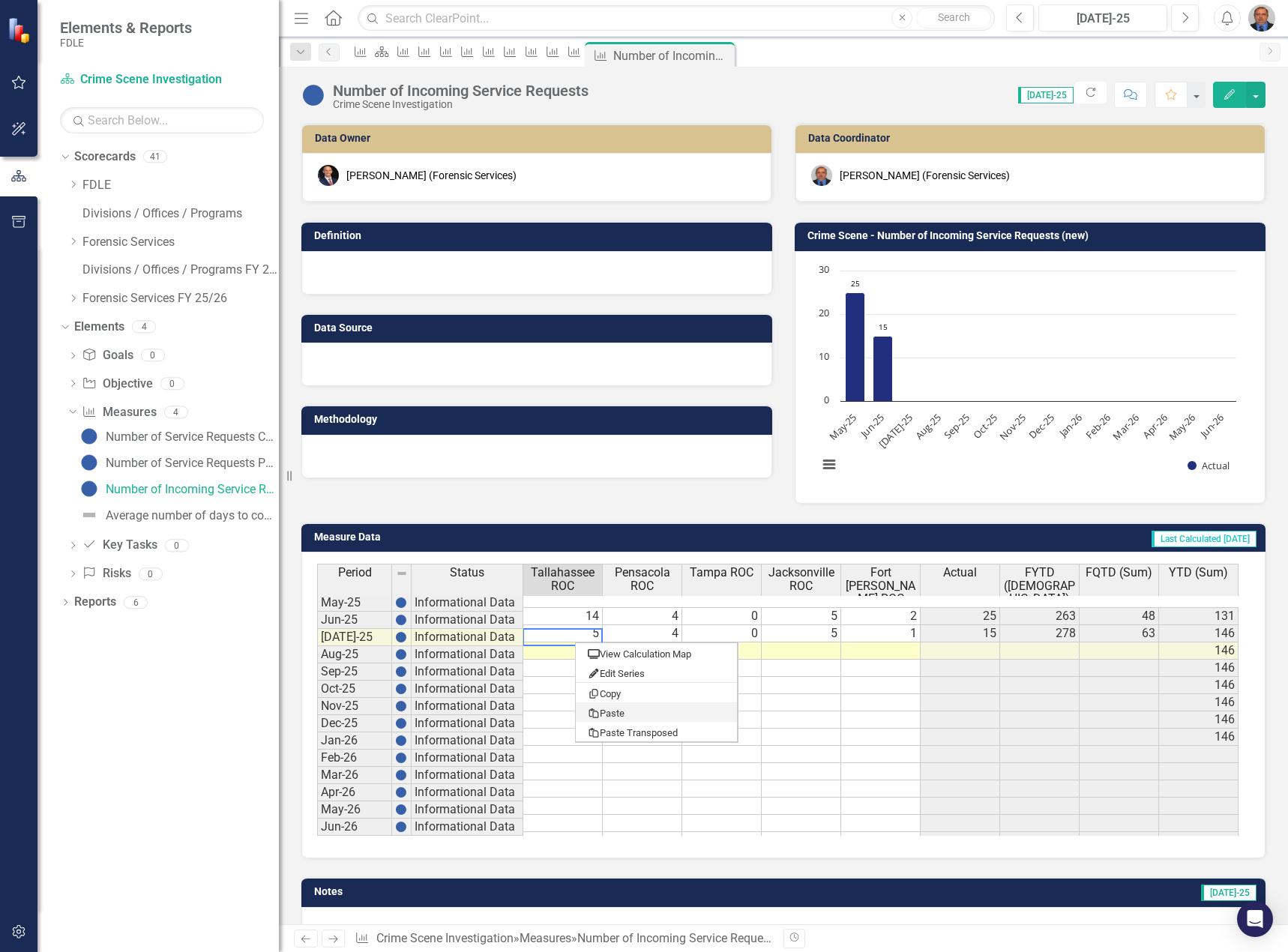
drag, startPoint x: 619, startPoint y: 709, endPoint x: 630, endPoint y: 701, distance: 13.6
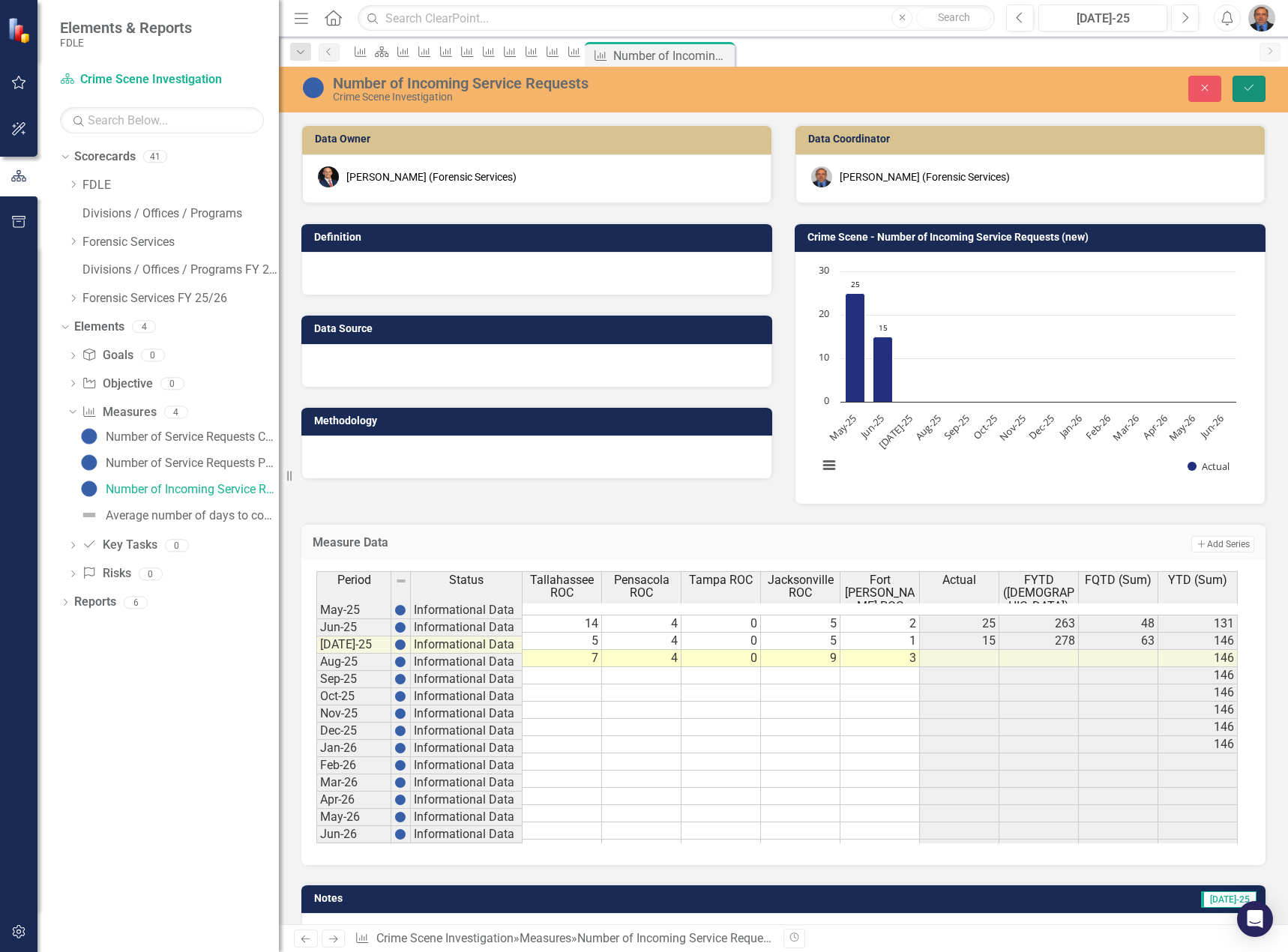
click at [1246, 93] on icon "Save" at bounding box center [1248, 88] width 13 height 11
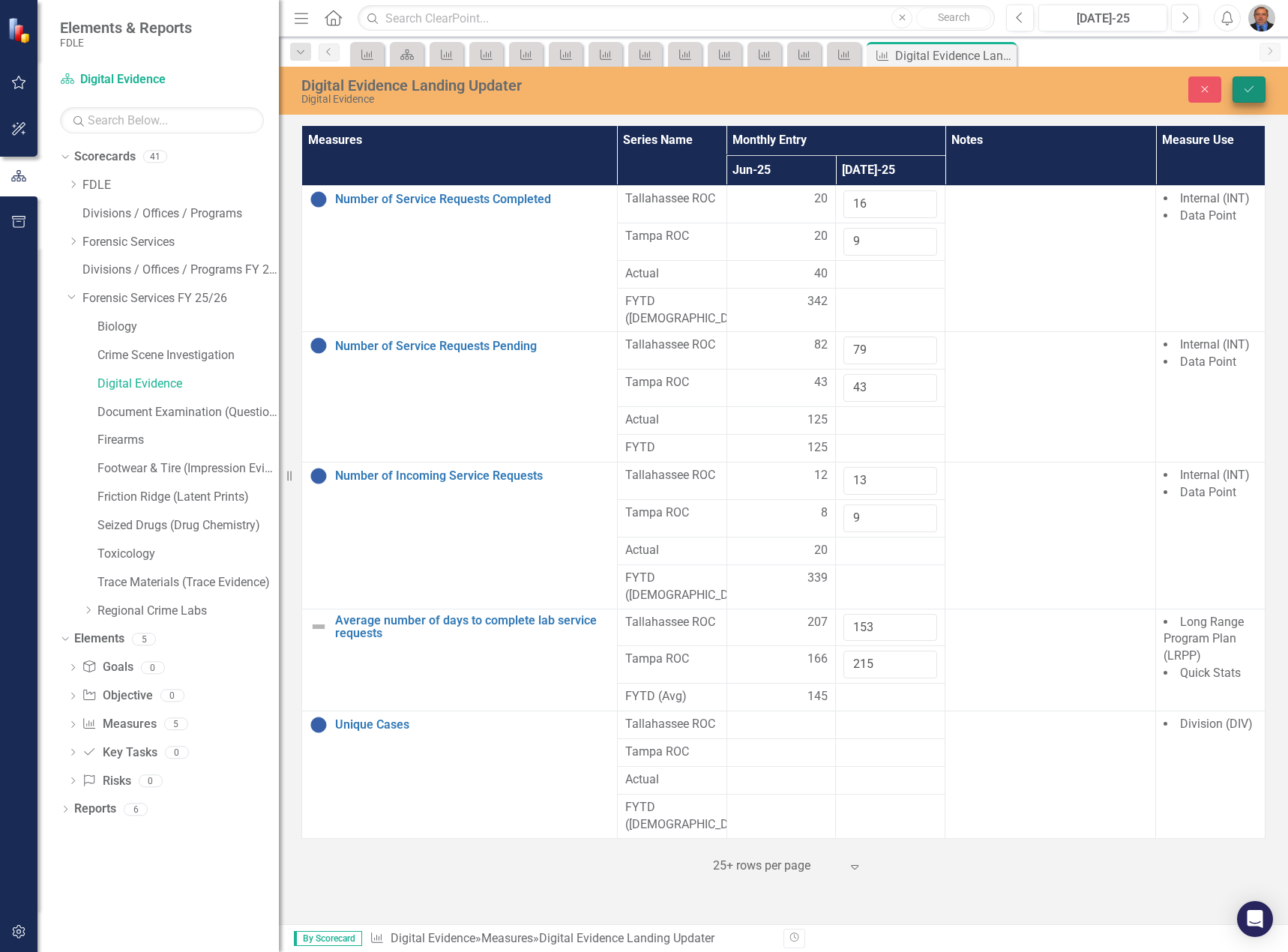
type input "215"
click at [1242, 84] on icon "Save" at bounding box center [1248, 90] width 13 height 11
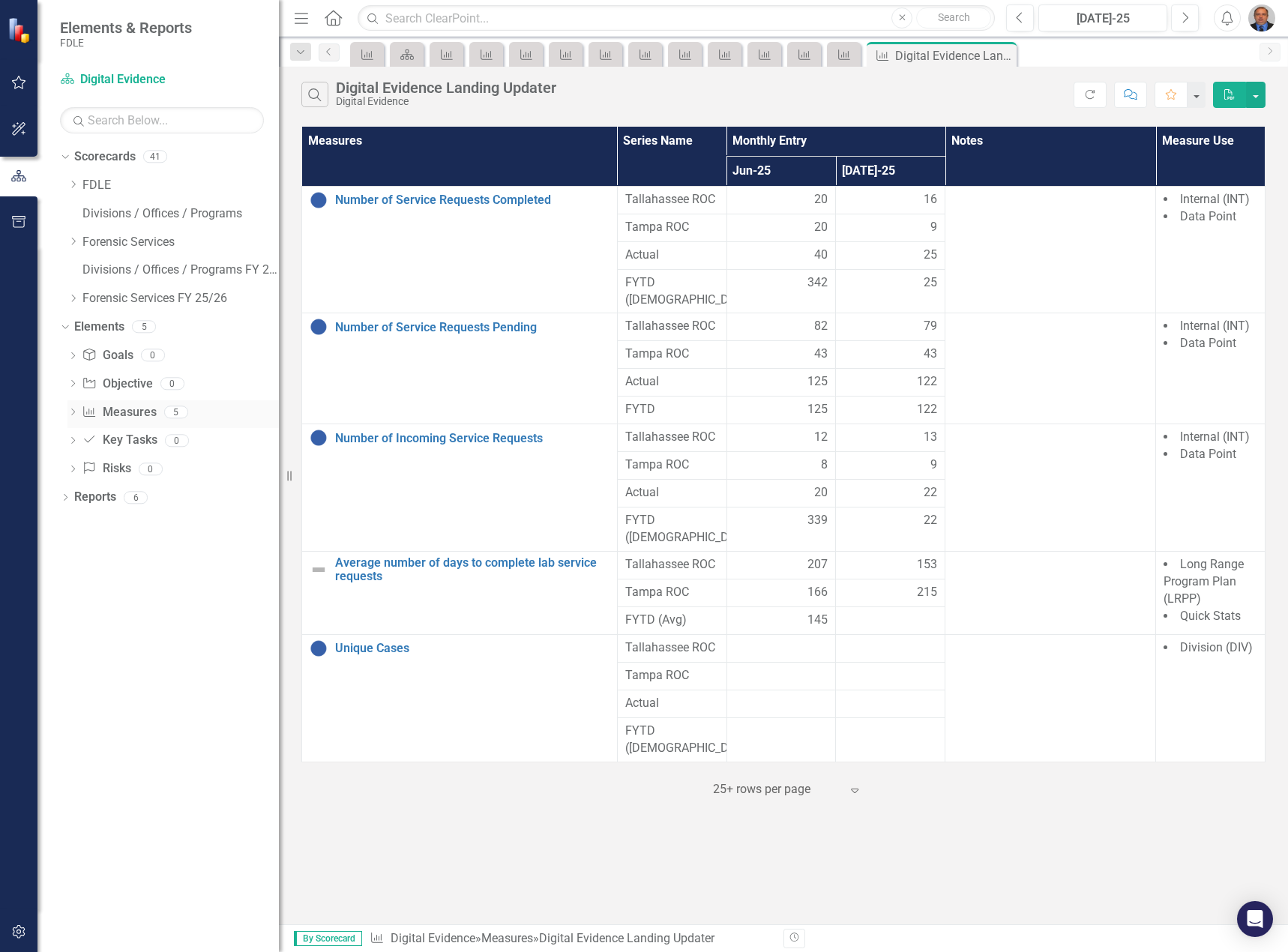
click at [68, 413] on icon "Dropdown" at bounding box center [73, 413] width 11 height 8
click at [165, 512] on div "Average number of days to complete lab service requests" at bounding box center [191, 515] width 173 height 13
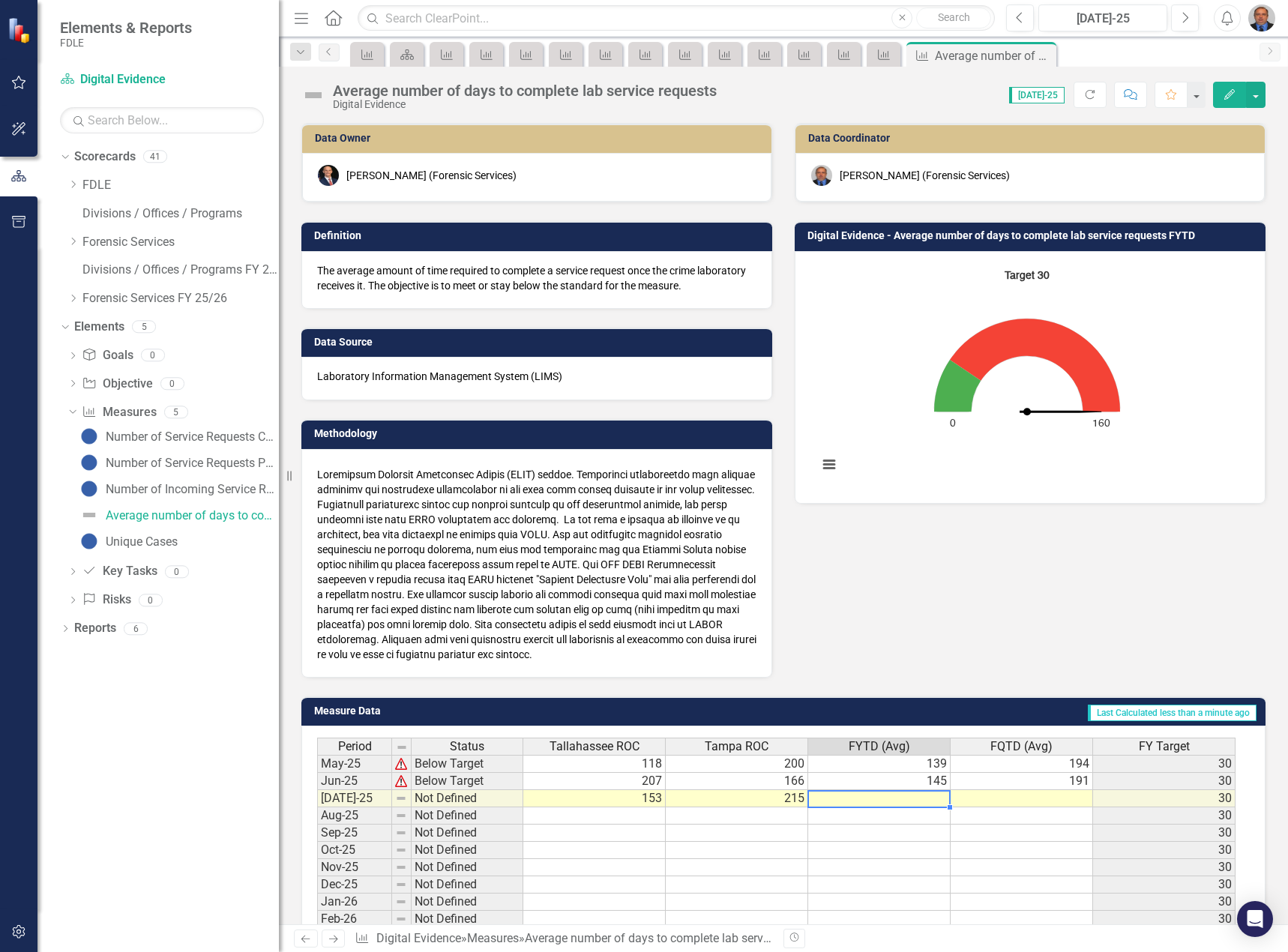
click at [910, 793] on td at bounding box center [879, 798] width 143 height 17
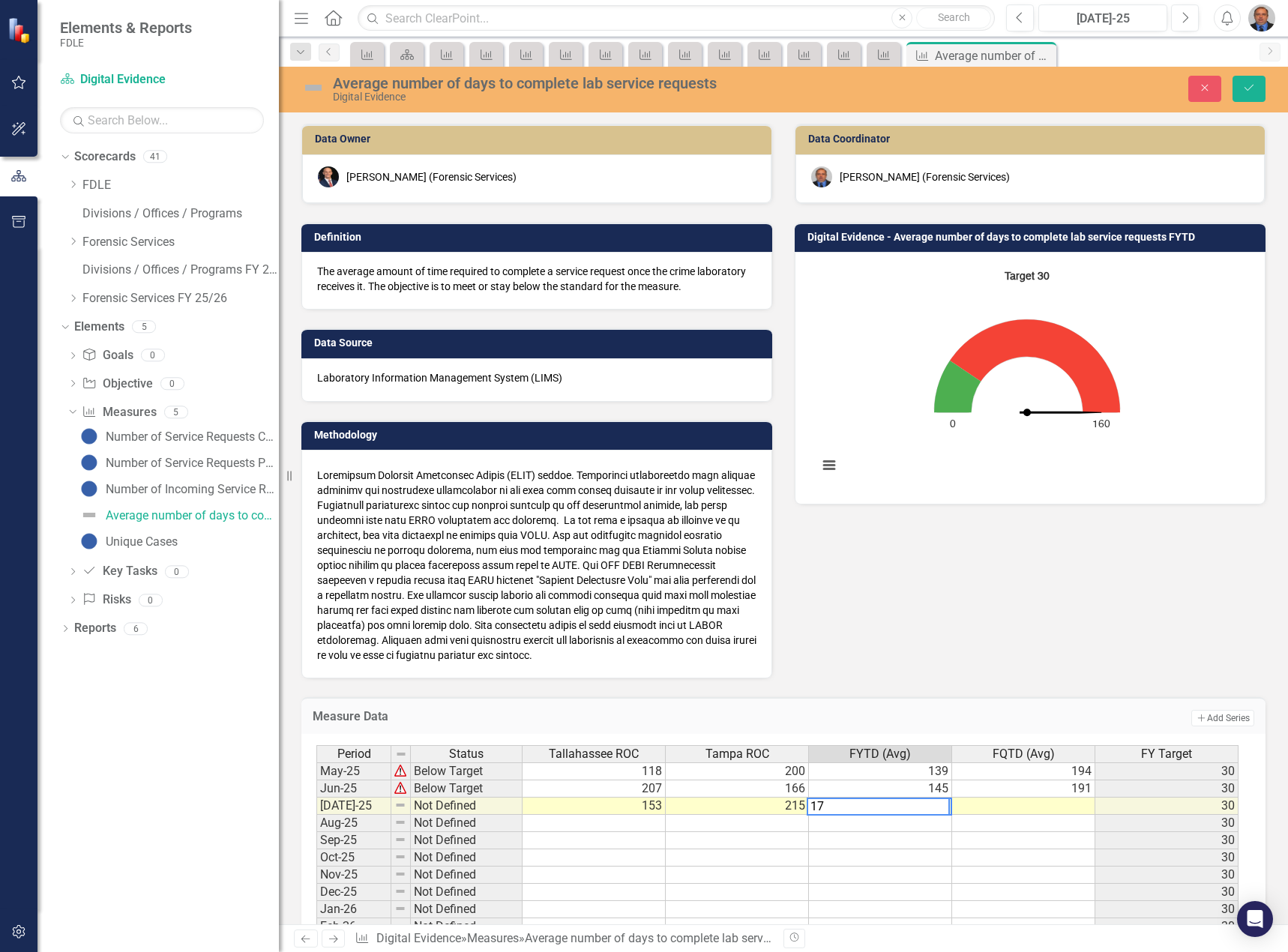
type textarea "171"
click at [1245, 85] on icon "Save" at bounding box center [1248, 88] width 13 height 11
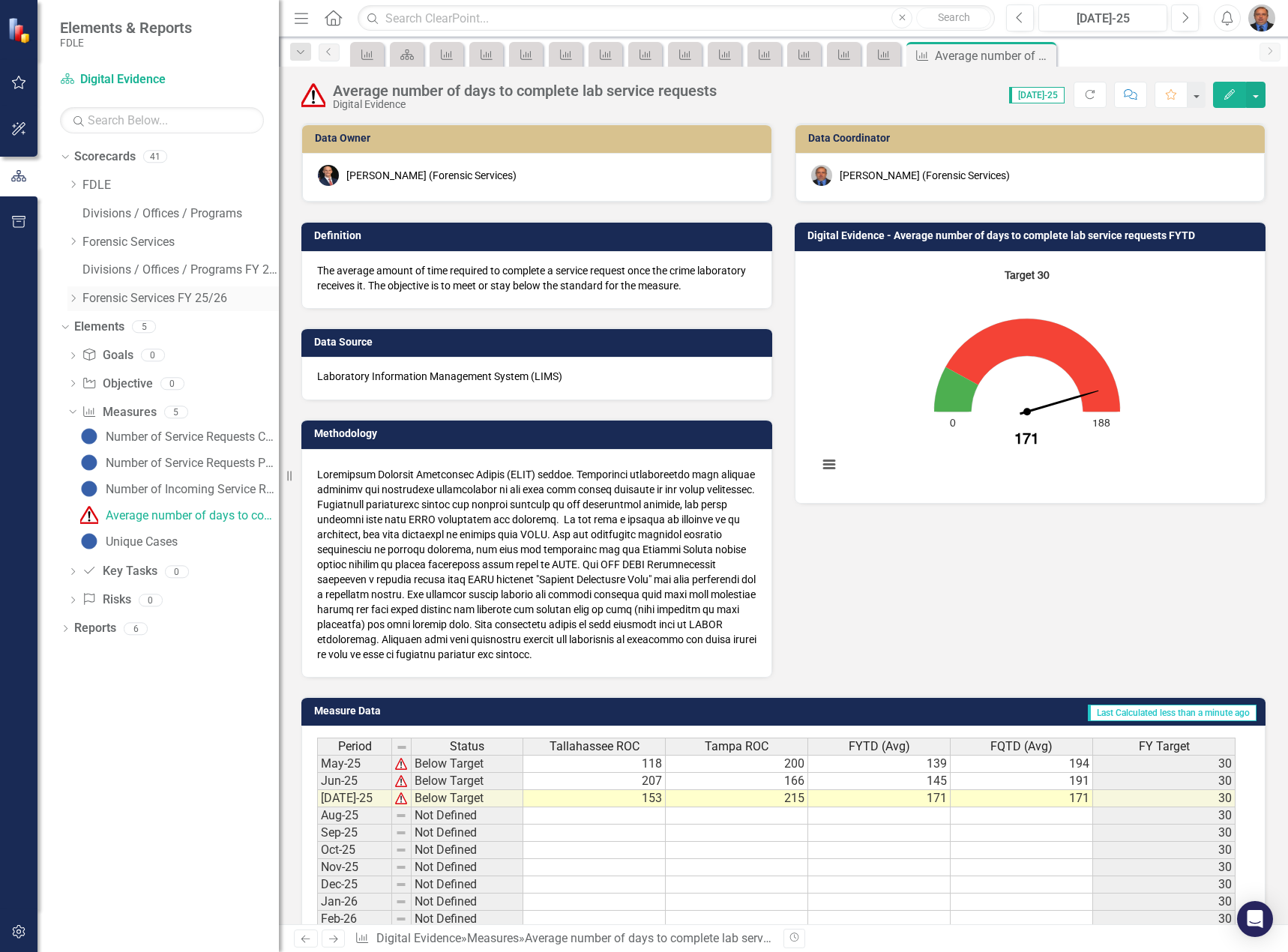
click at [76, 300] on icon "Dropdown" at bounding box center [73, 298] width 12 height 9
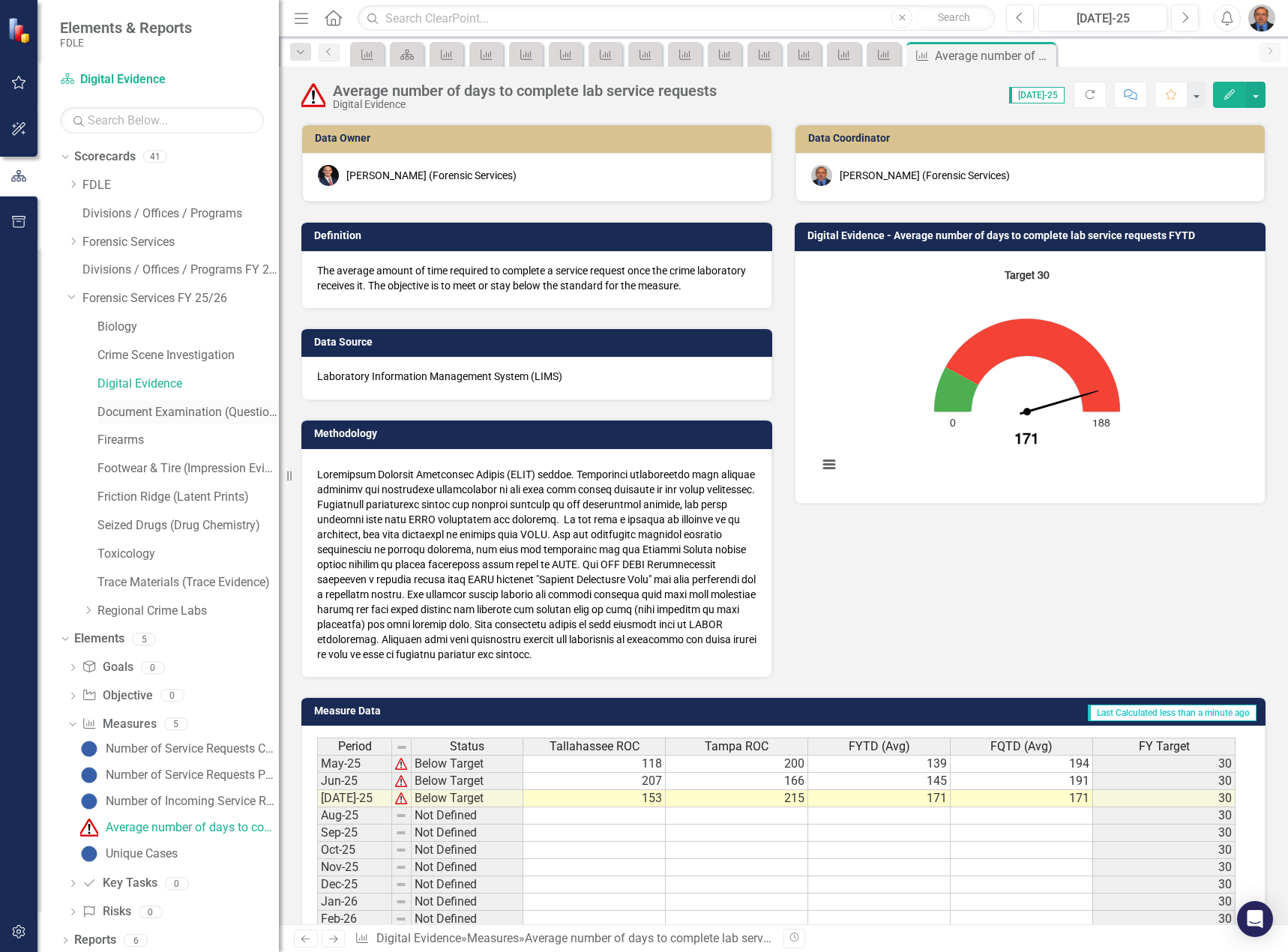
click at [133, 410] on link "Document Examination (Questioned Documents)" at bounding box center [188, 412] width 182 height 17
click at [132, 410] on link "Document Examination (Questioned Documents)" at bounding box center [188, 412] width 182 height 17
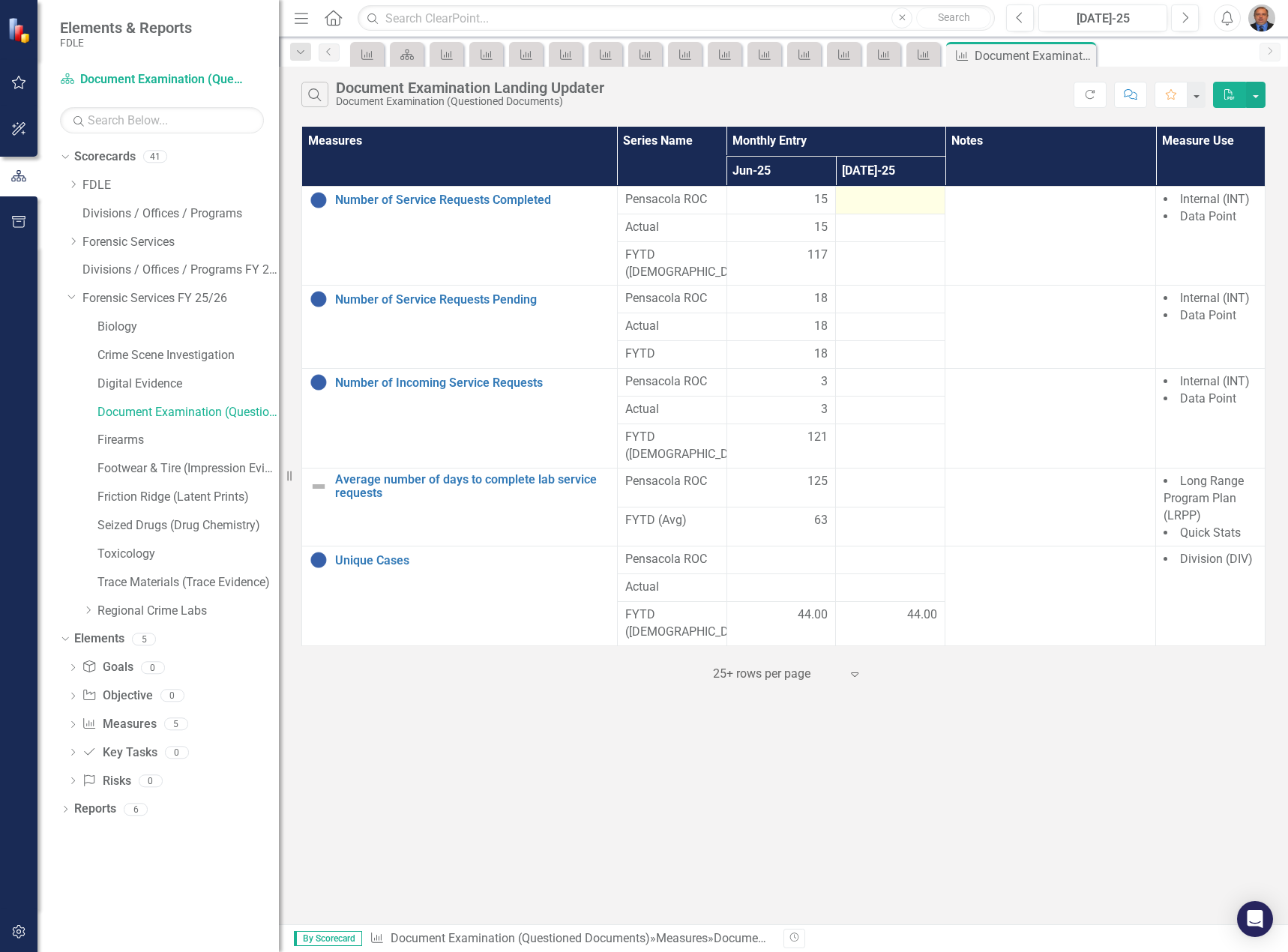
click at [907, 197] on div at bounding box center [890, 200] width 94 height 18
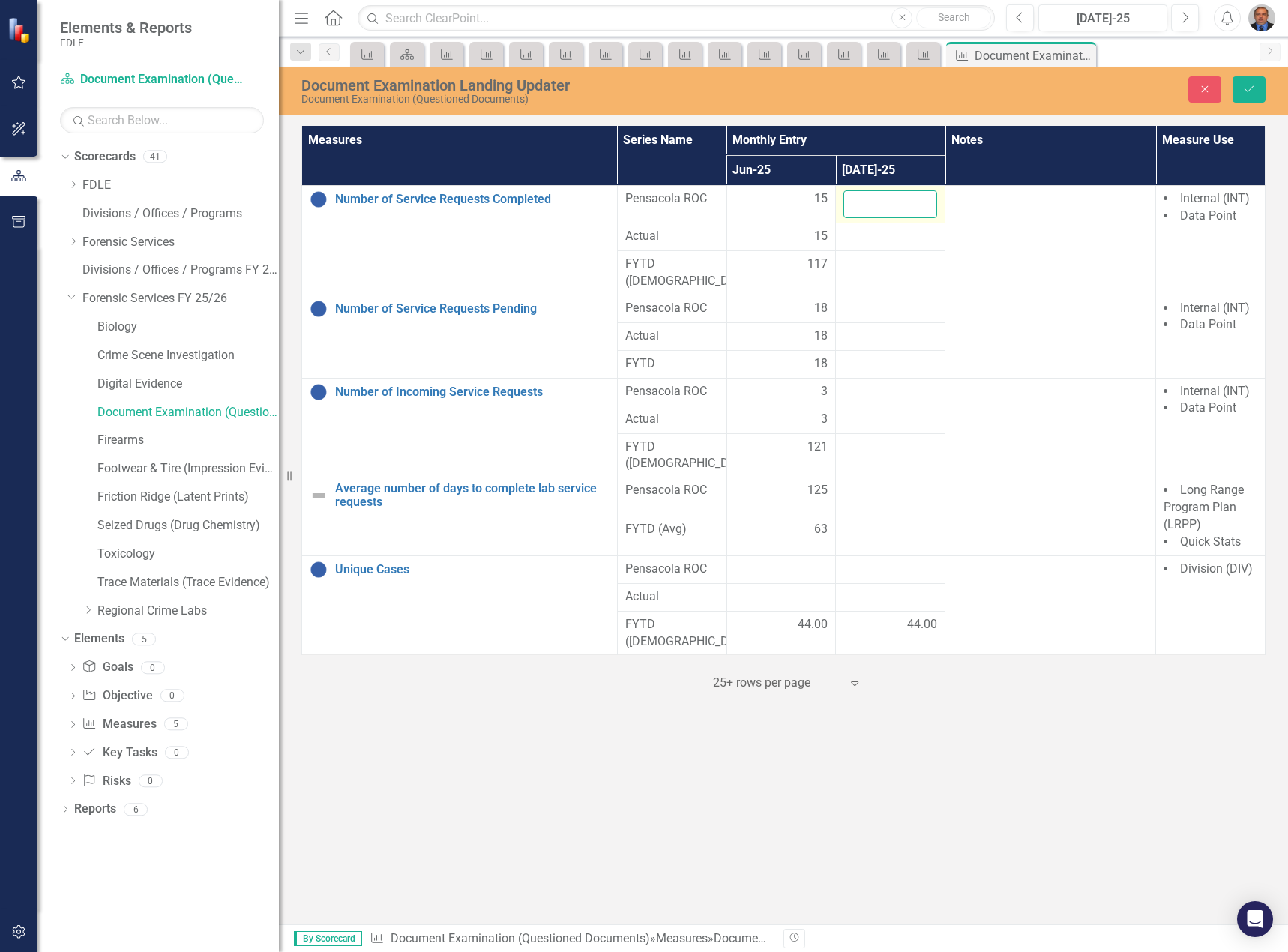
click at [907, 197] on input "number" at bounding box center [890, 204] width 94 height 27
type input "5"
click at [885, 300] on div at bounding box center [890, 308] width 94 height 18
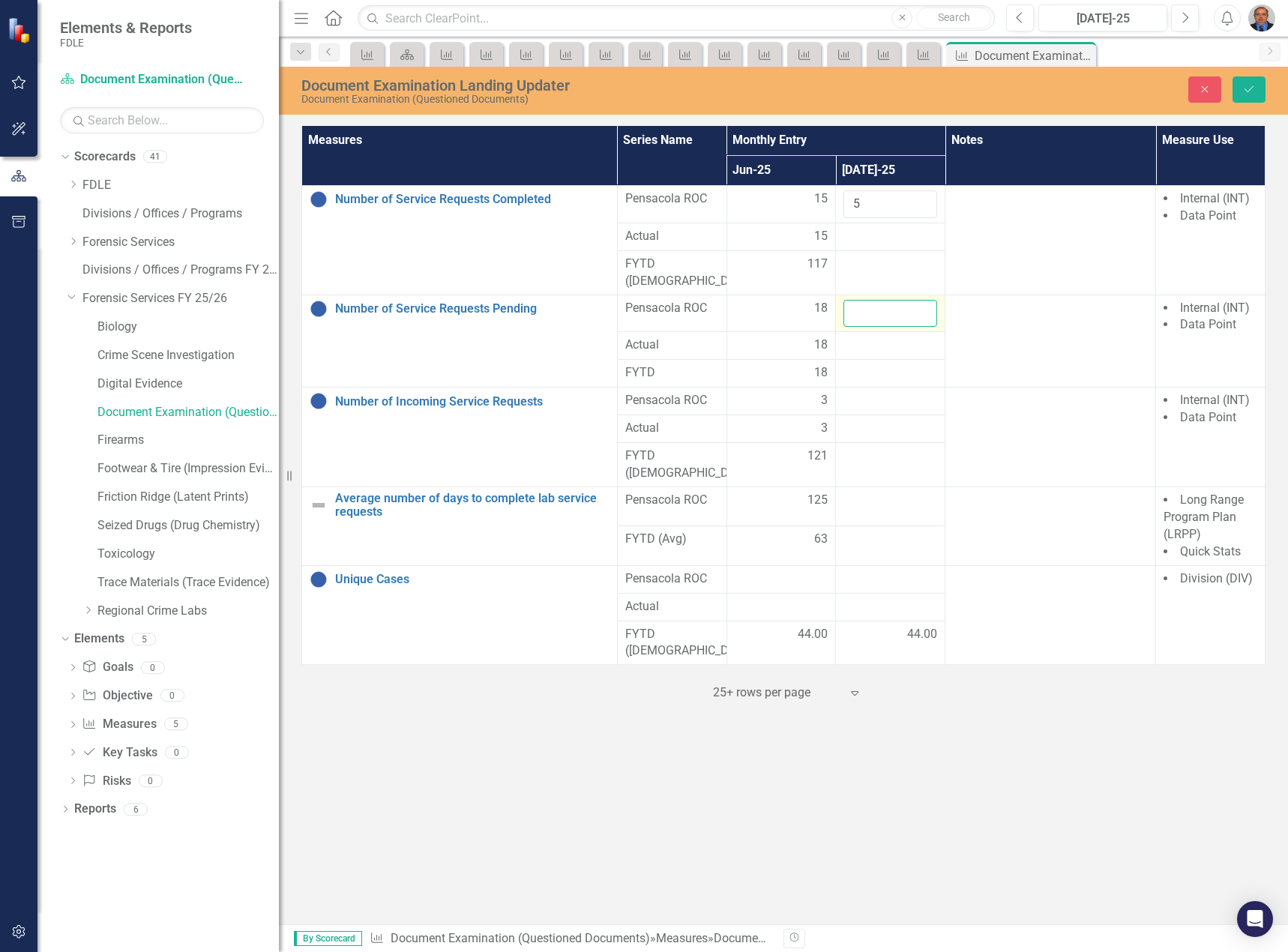
click at [884, 300] on input "number" at bounding box center [890, 313] width 94 height 27
type input "22"
click at [856, 392] on div at bounding box center [890, 401] width 94 height 18
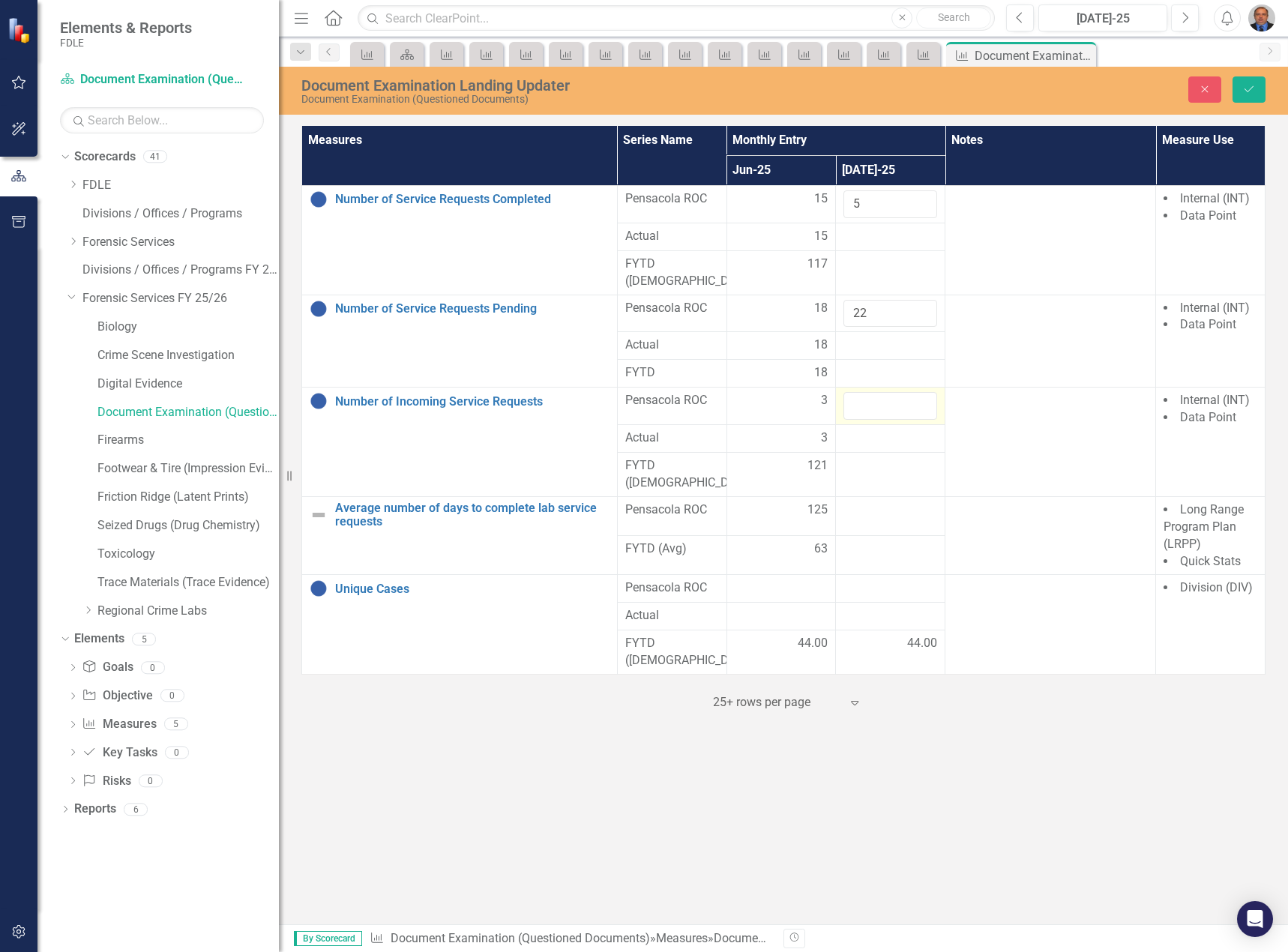
click at [855, 392] on input "number" at bounding box center [890, 405] width 94 height 27
type input "9"
click at [873, 496] on td at bounding box center [890, 516] width 109 height 39
click at [873, 502] on div at bounding box center [890, 511] width 94 height 18
click at [873, 502] on input "number" at bounding box center [890, 515] width 94 height 27
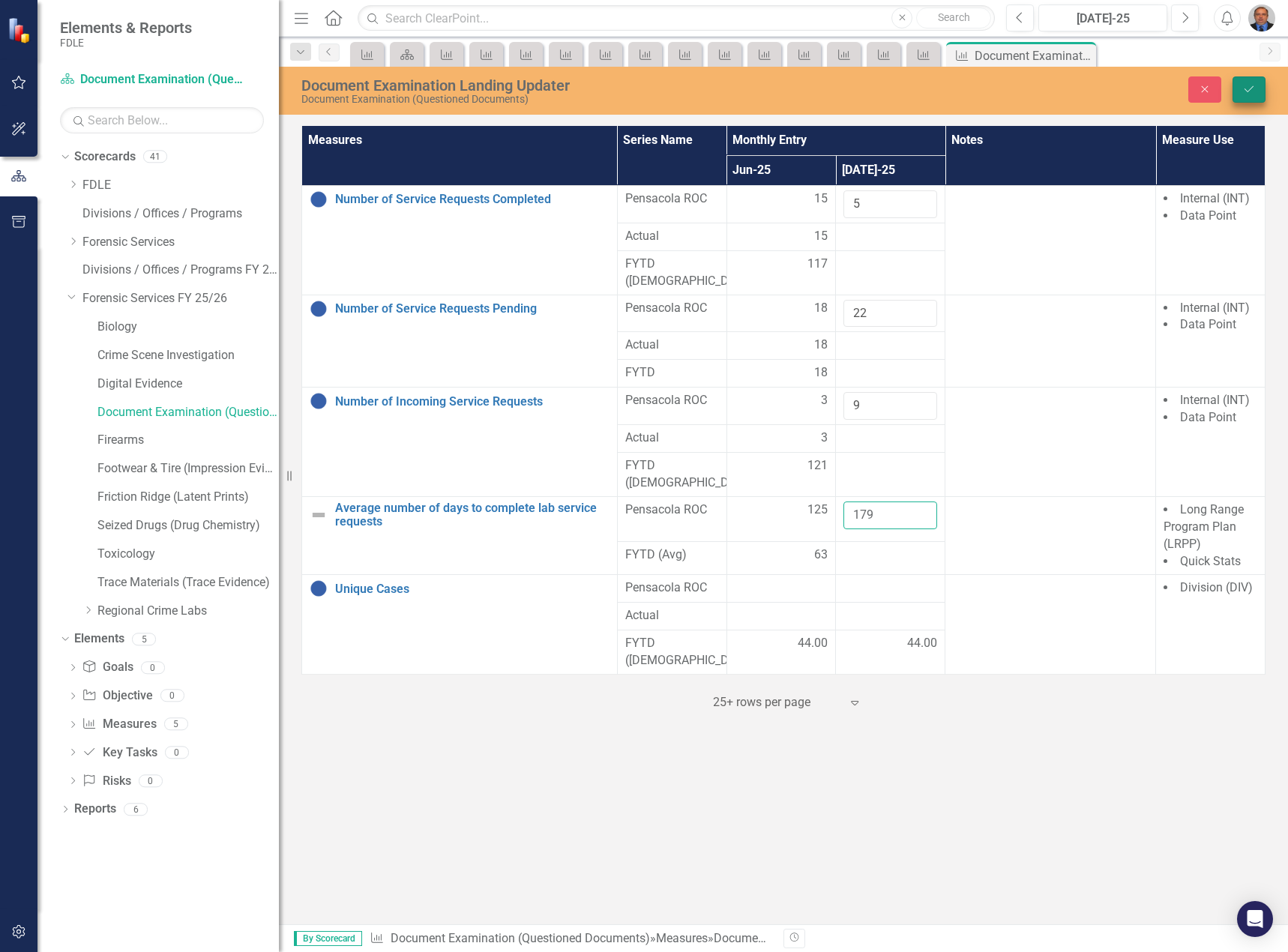
type input "179"
click at [1260, 85] on button "Save" at bounding box center [1248, 90] width 33 height 27
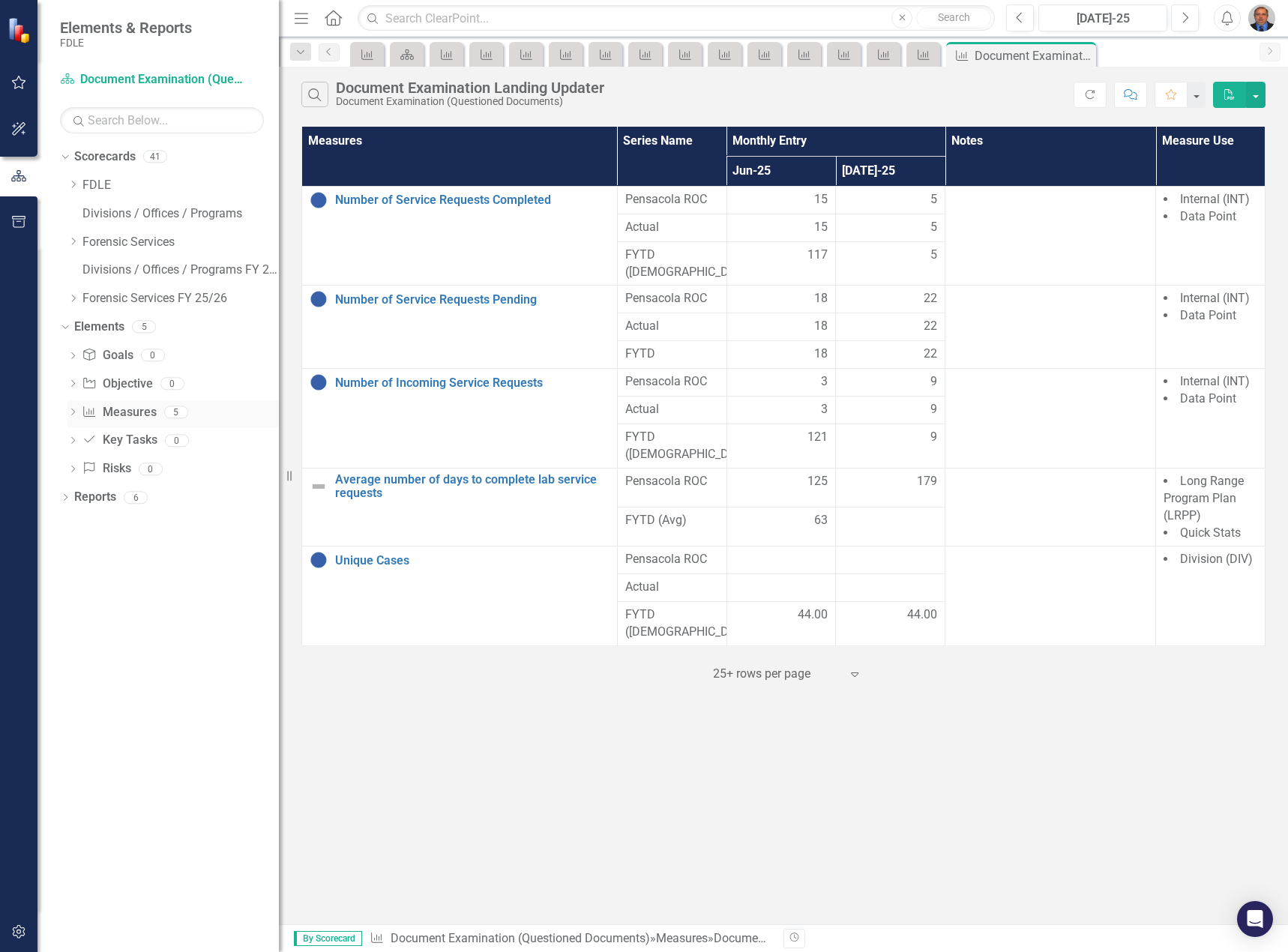
click at [71, 415] on icon "Dropdown" at bounding box center [73, 413] width 11 height 8
click at [159, 508] on link "Average number of days to complete lab service requests" at bounding box center [177, 514] width 202 height 24
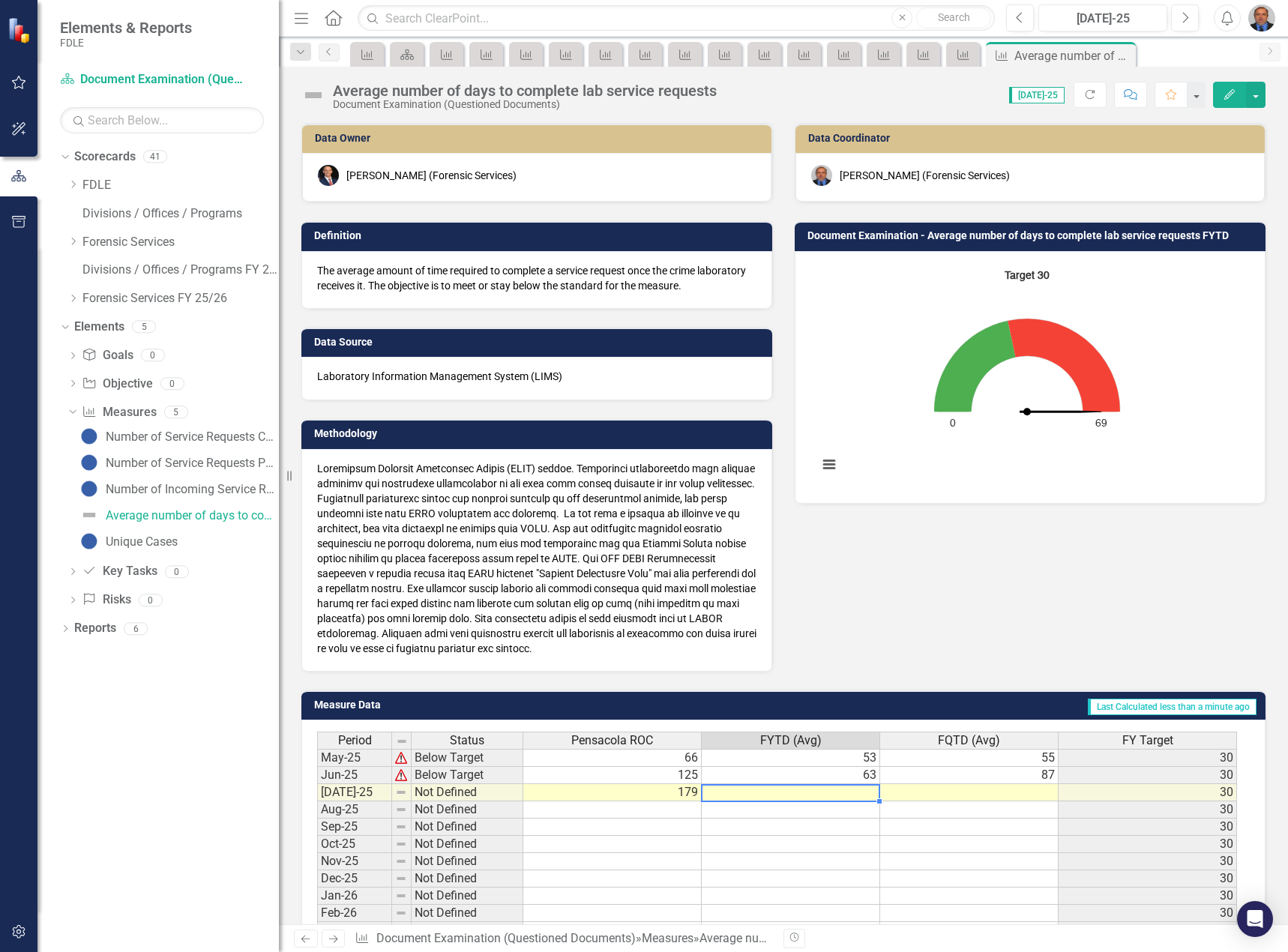
click at [869, 787] on td at bounding box center [790, 792] width 178 height 17
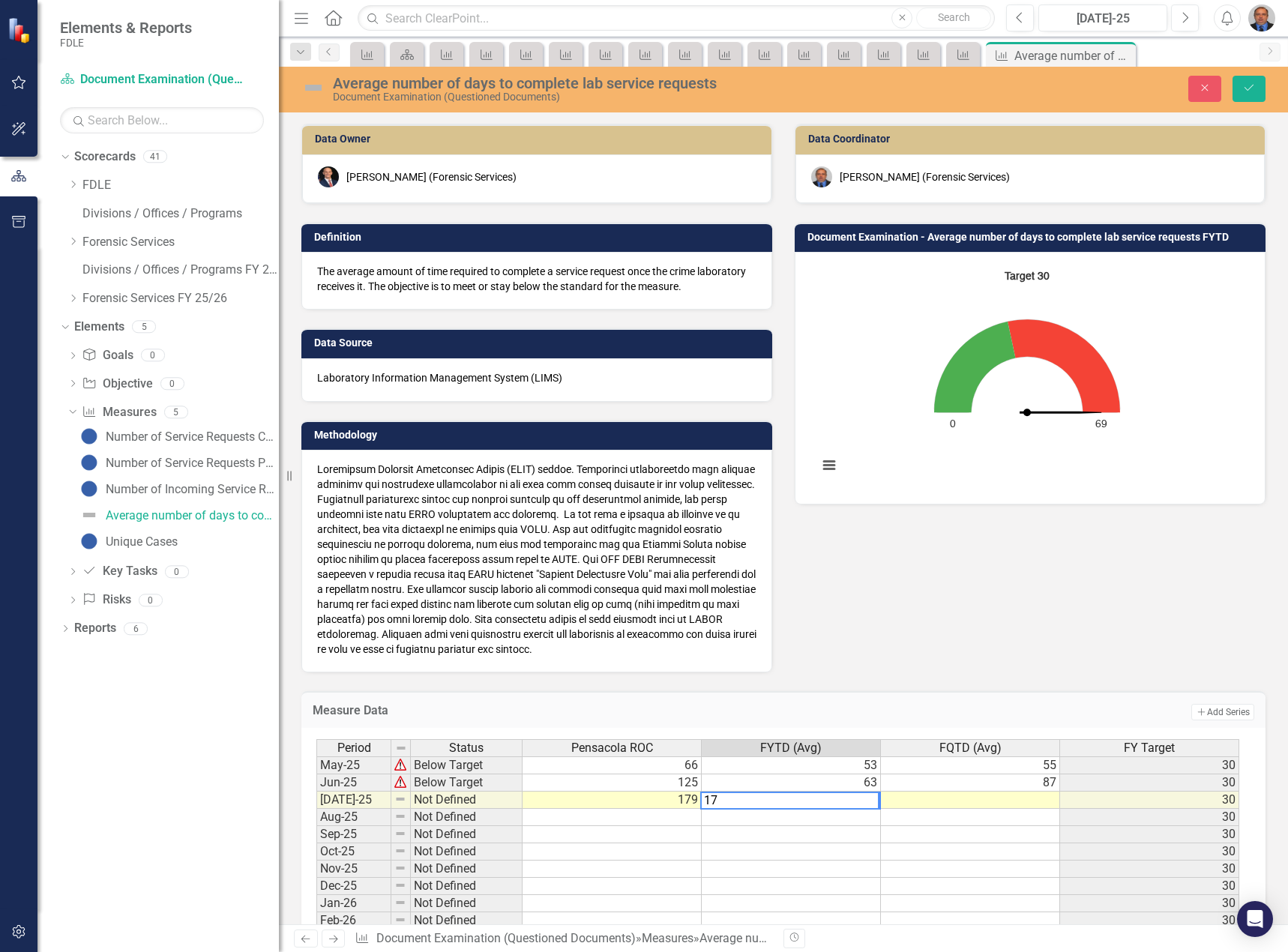
type textarea "179"
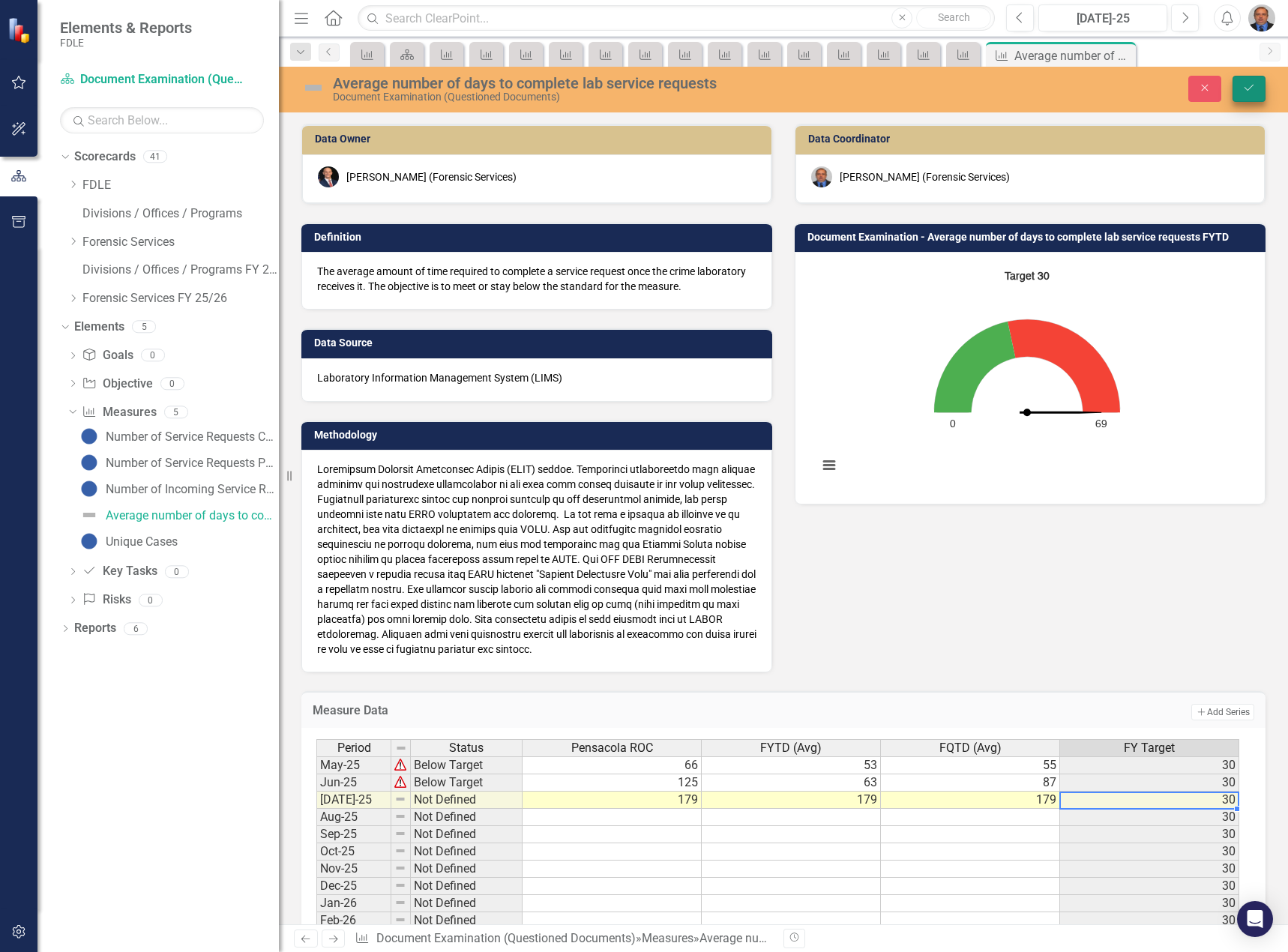
type textarea "179"
click at [1250, 89] on icon "Save" at bounding box center [1248, 88] width 13 height 11
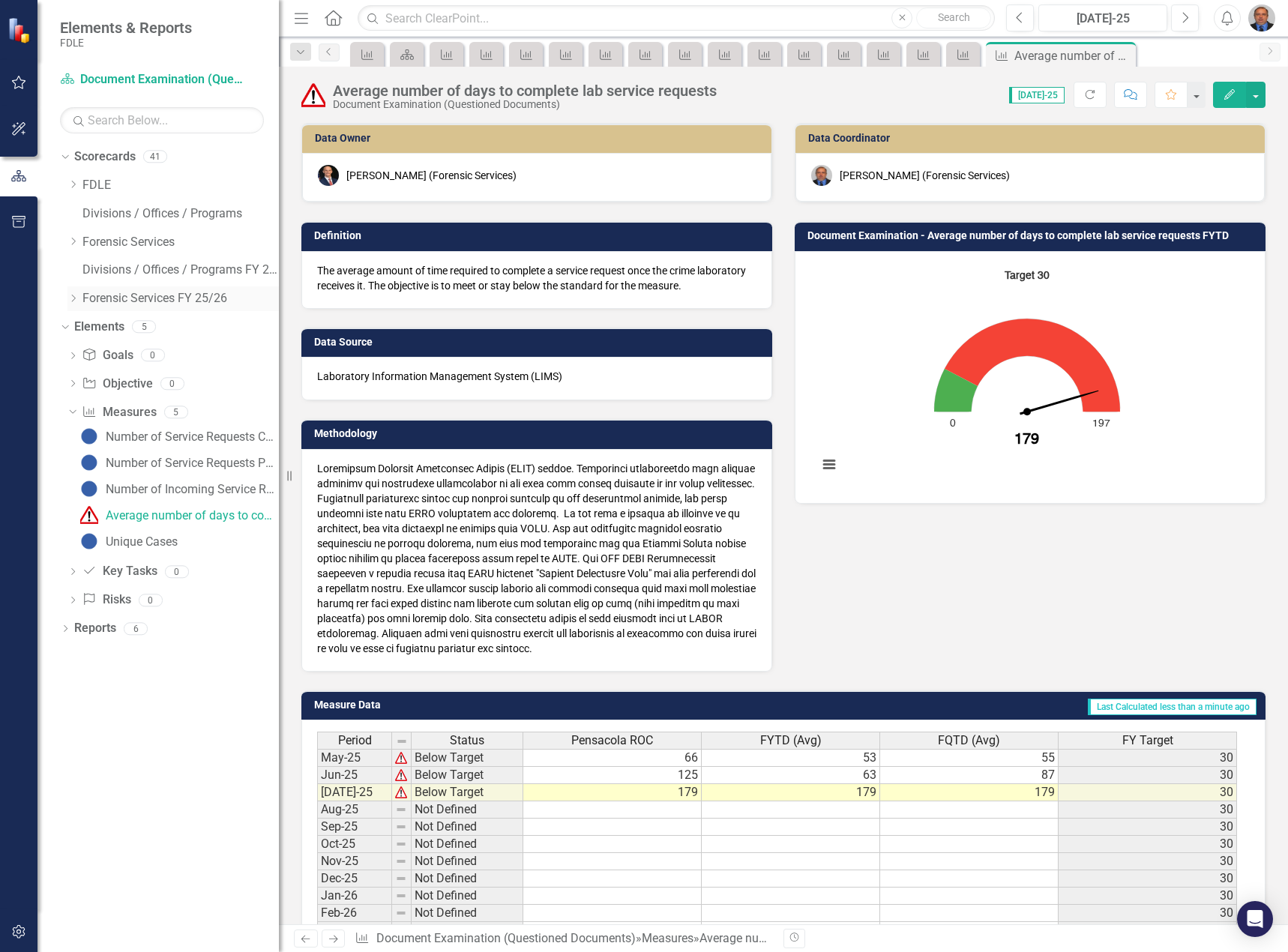
click at [76, 304] on div "Dropdown" at bounding box center [73, 299] width 12 height 12
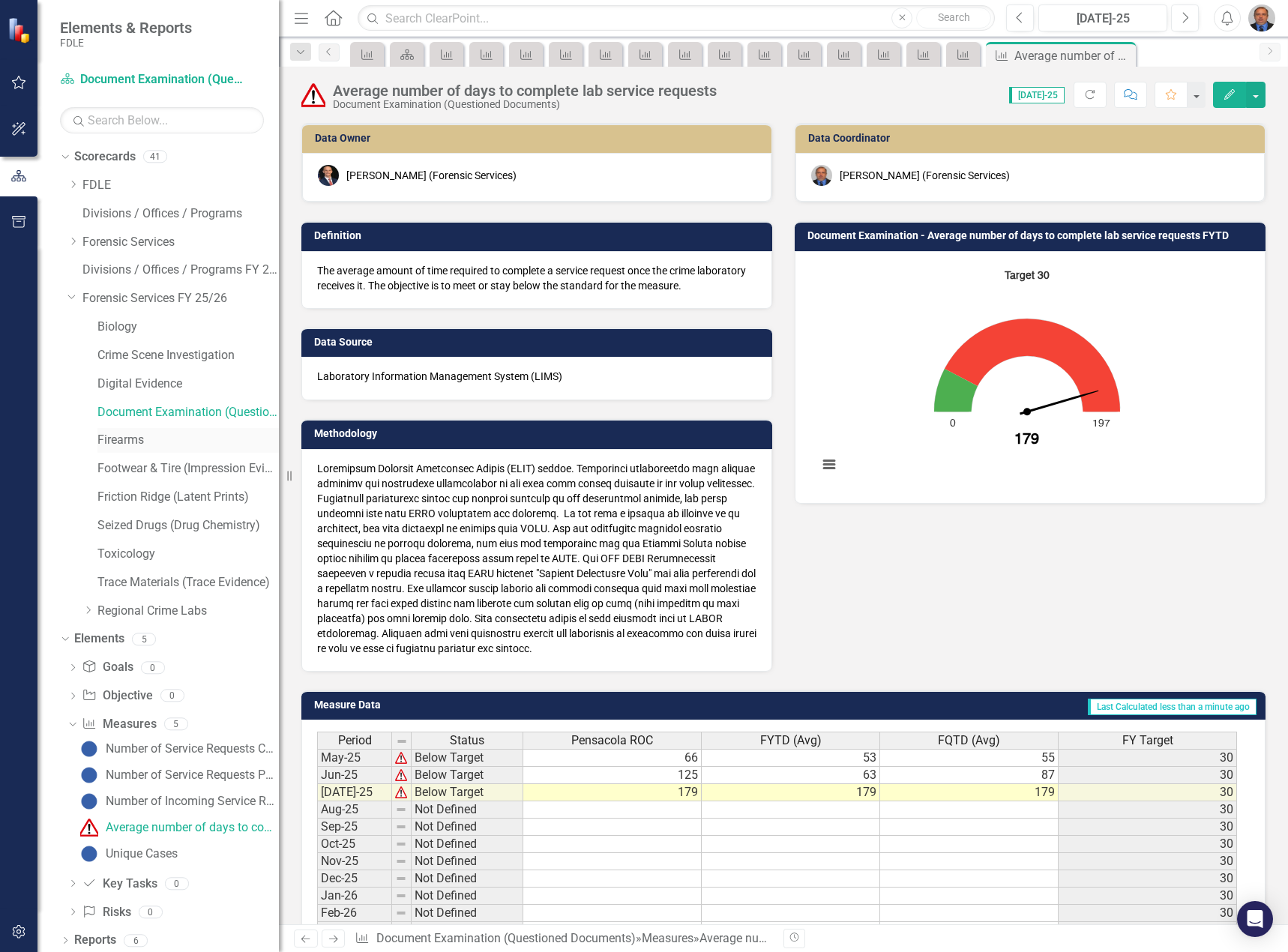
click at [124, 433] on link "Firearms" at bounding box center [188, 440] width 182 height 17
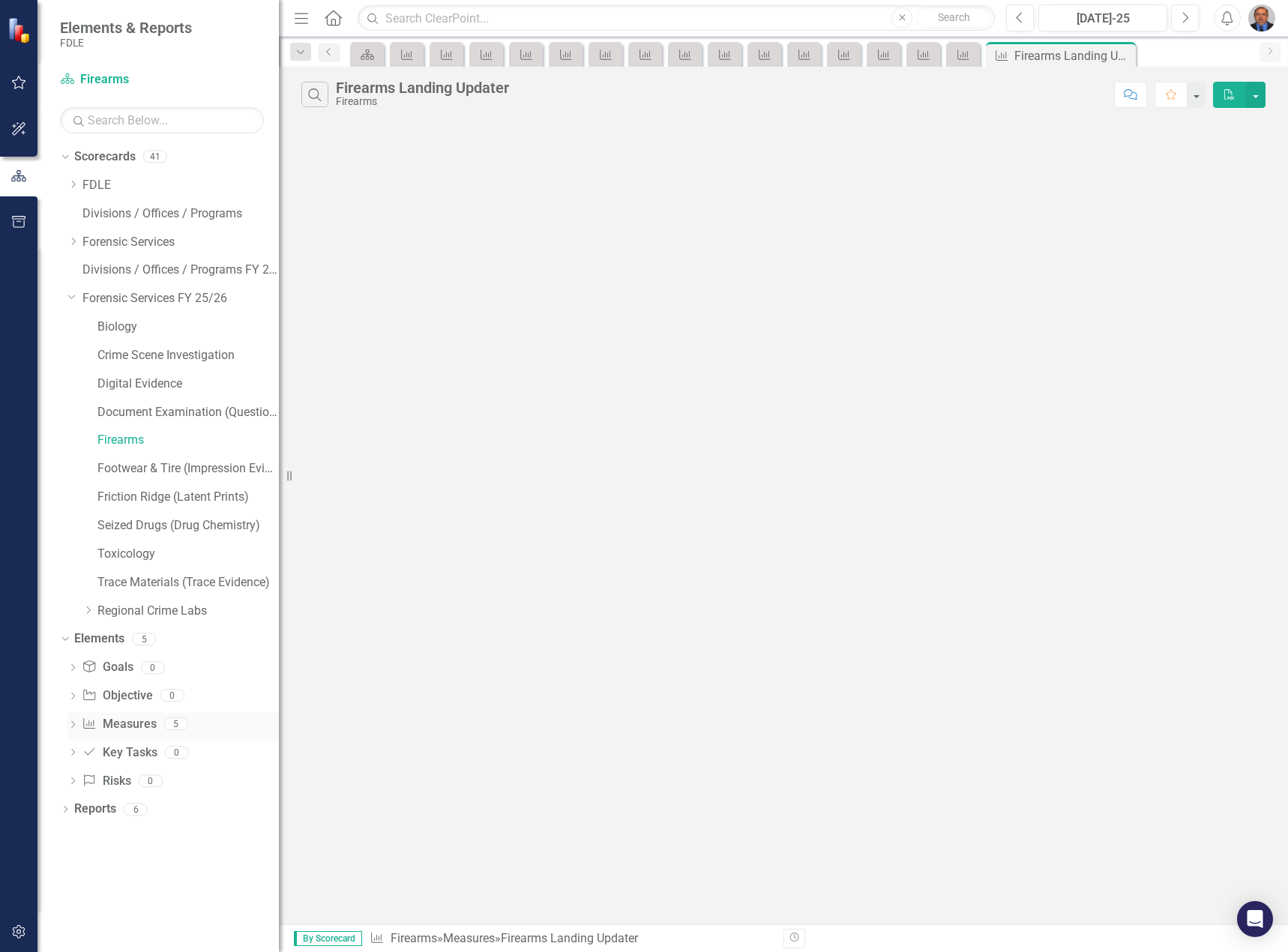
click at [73, 727] on icon "Dropdown" at bounding box center [73, 725] width 11 height 8
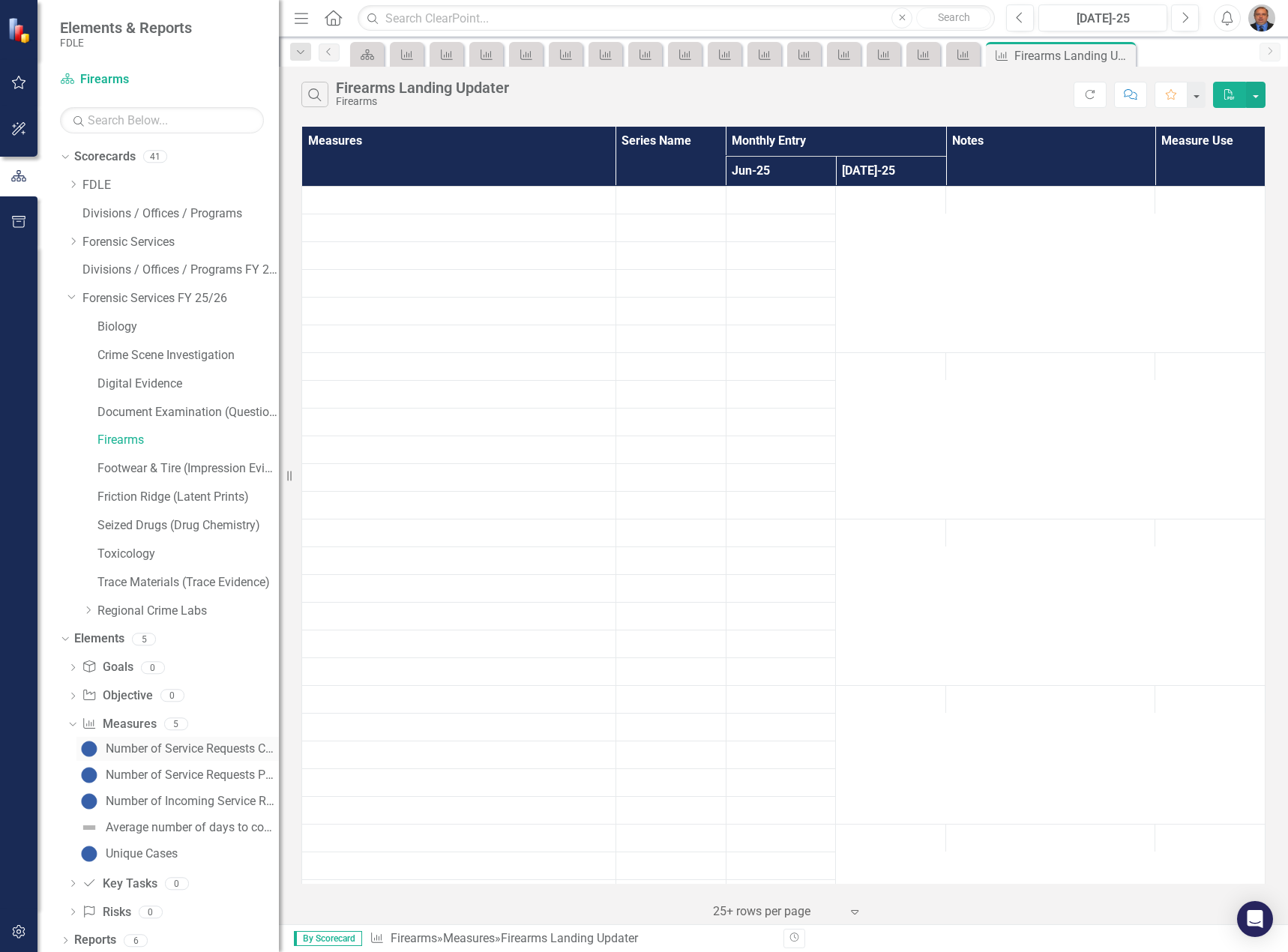
click at [148, 749] on div "Number of Service Requests Completed" at bounding box center [191, 748] width 173 height 13
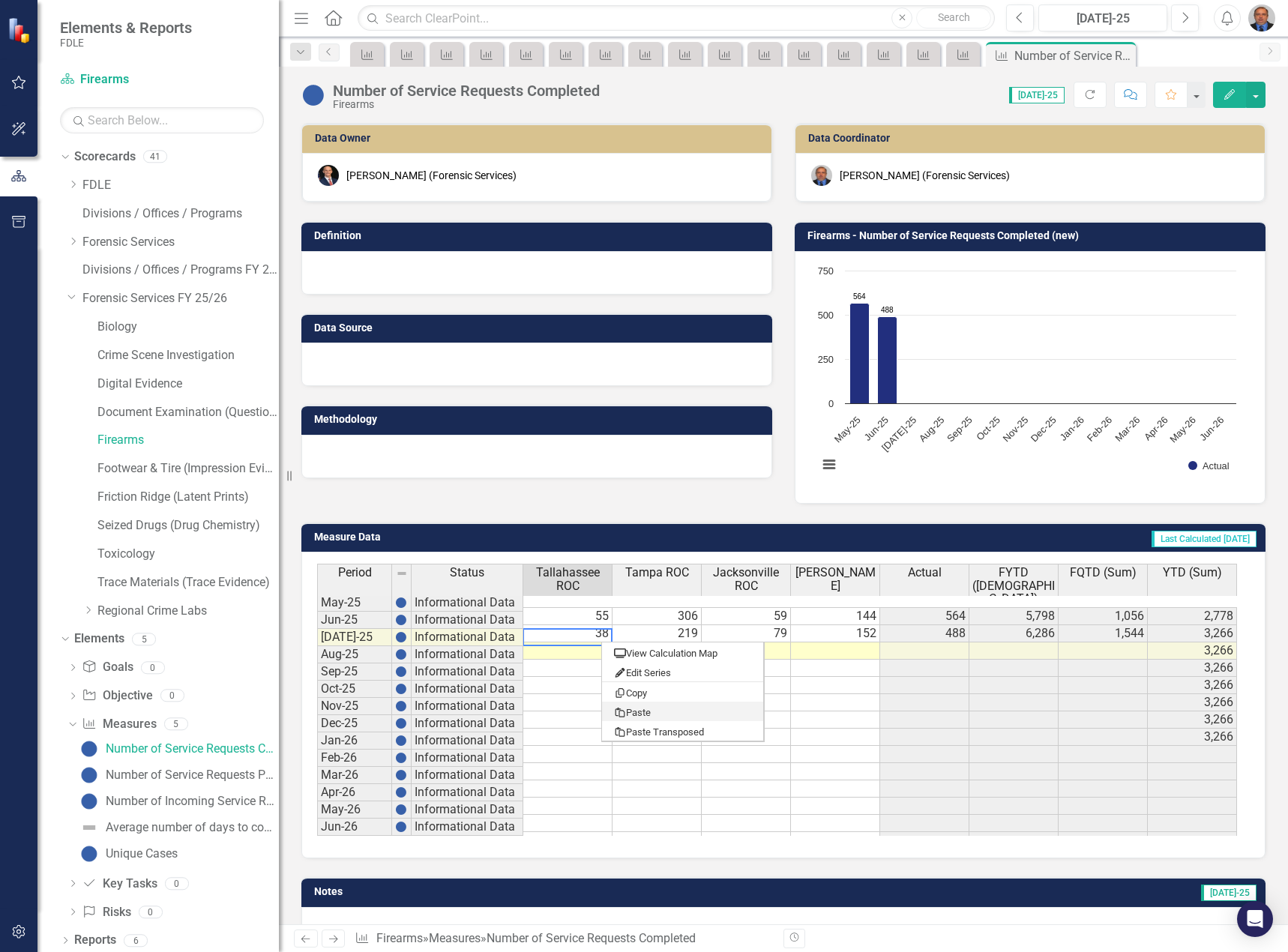
type textarea "49"
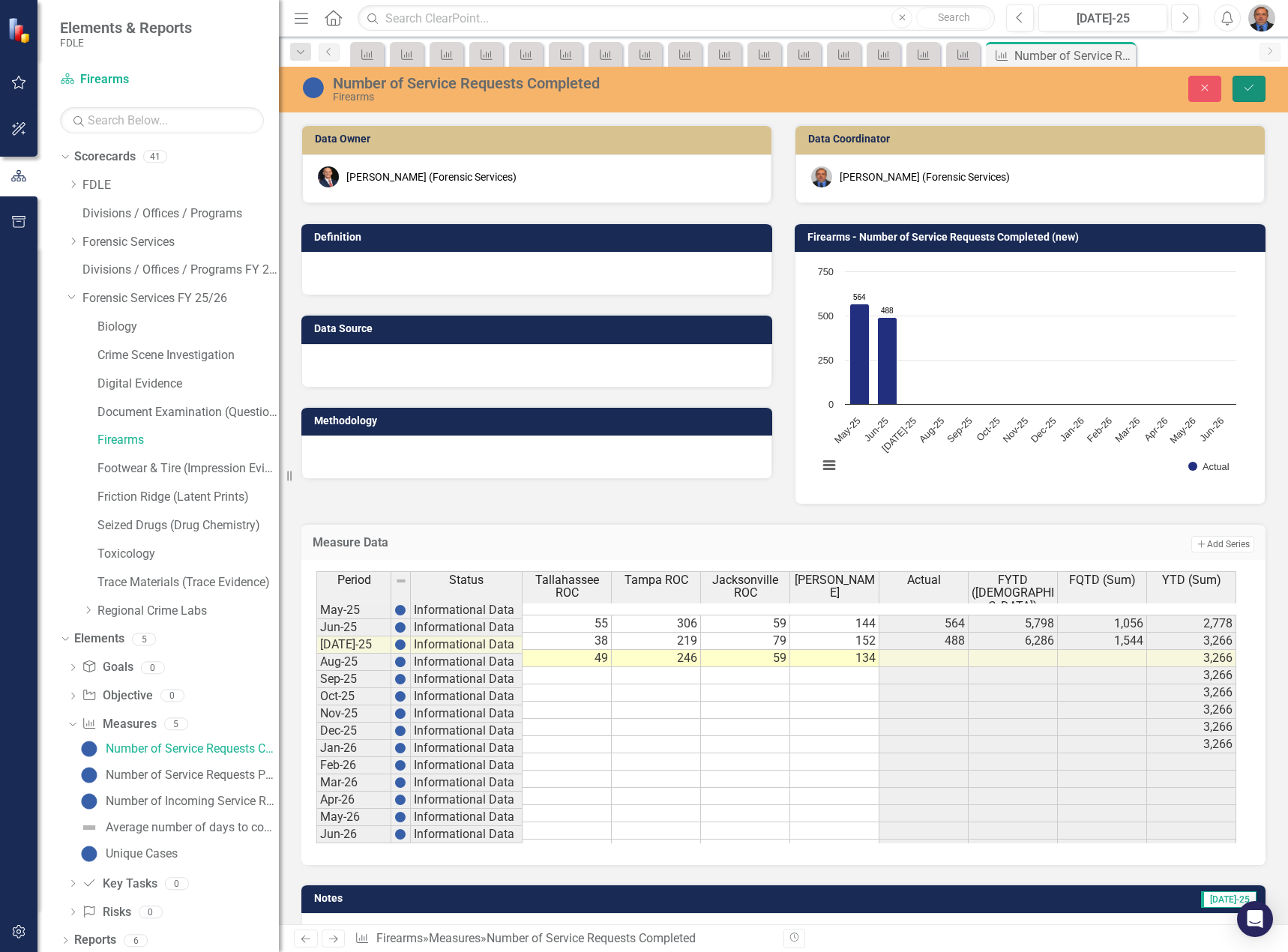
click at [1251, 91] on icon "Save" at bounding box center [1248, 88] width 13 height 11
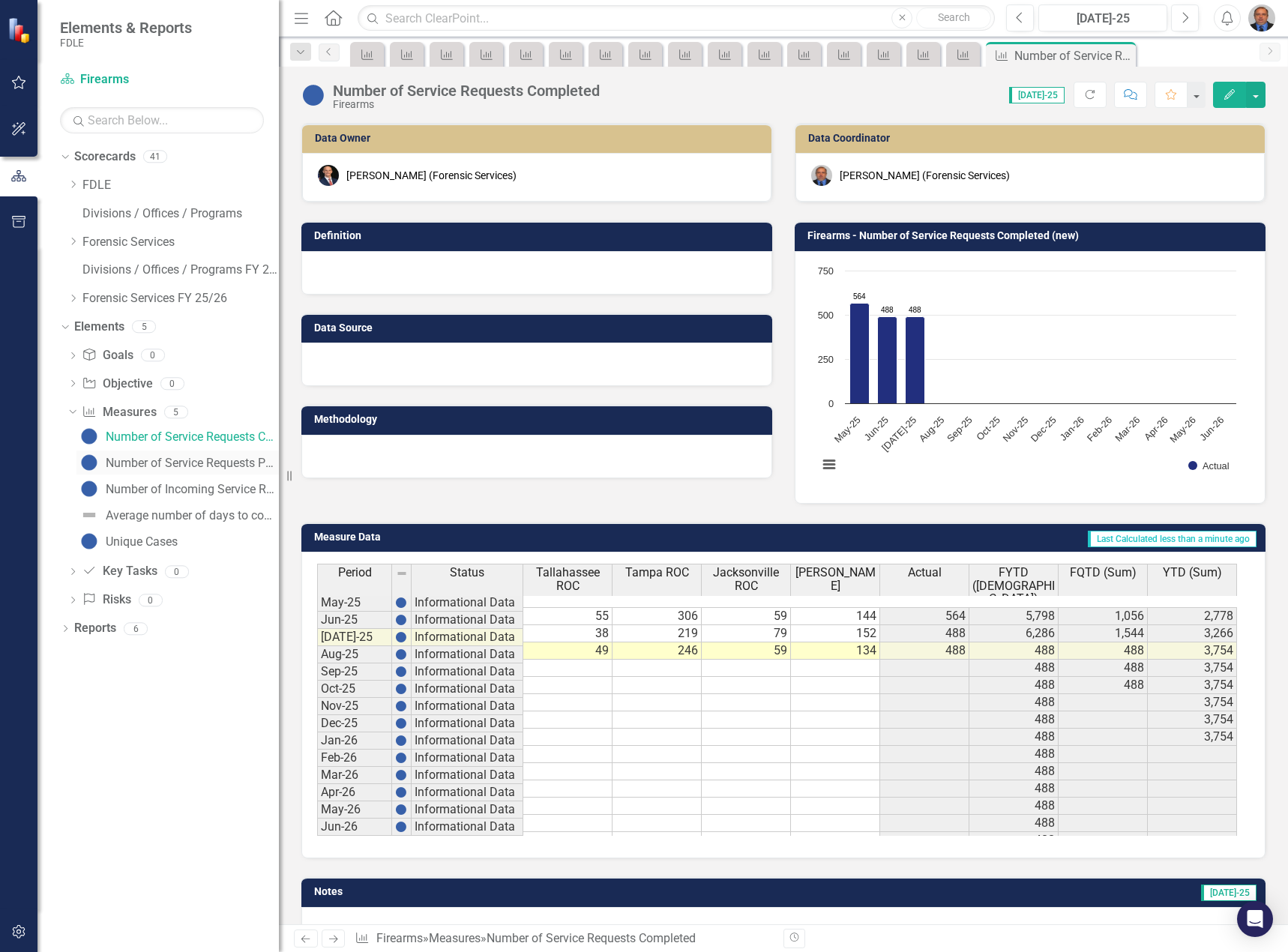
click at [160, 458] on div "Number of Service Requests Pending" at bounding box center [191, 463] width 173 height 13
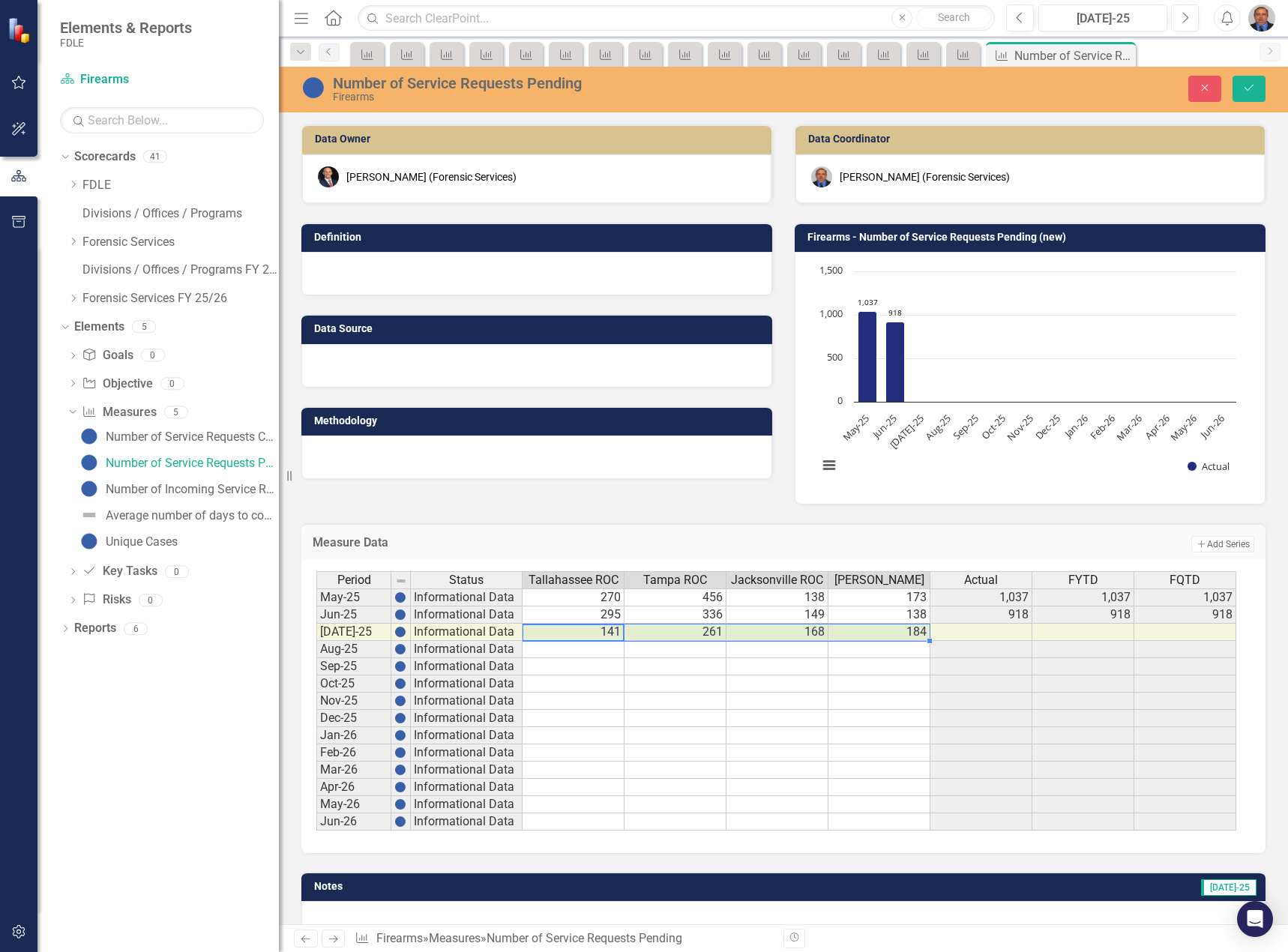
type textarea "141"
click at [1250, 87] on icon "Save" at bounding box center [1248, 88] width 13 height 11
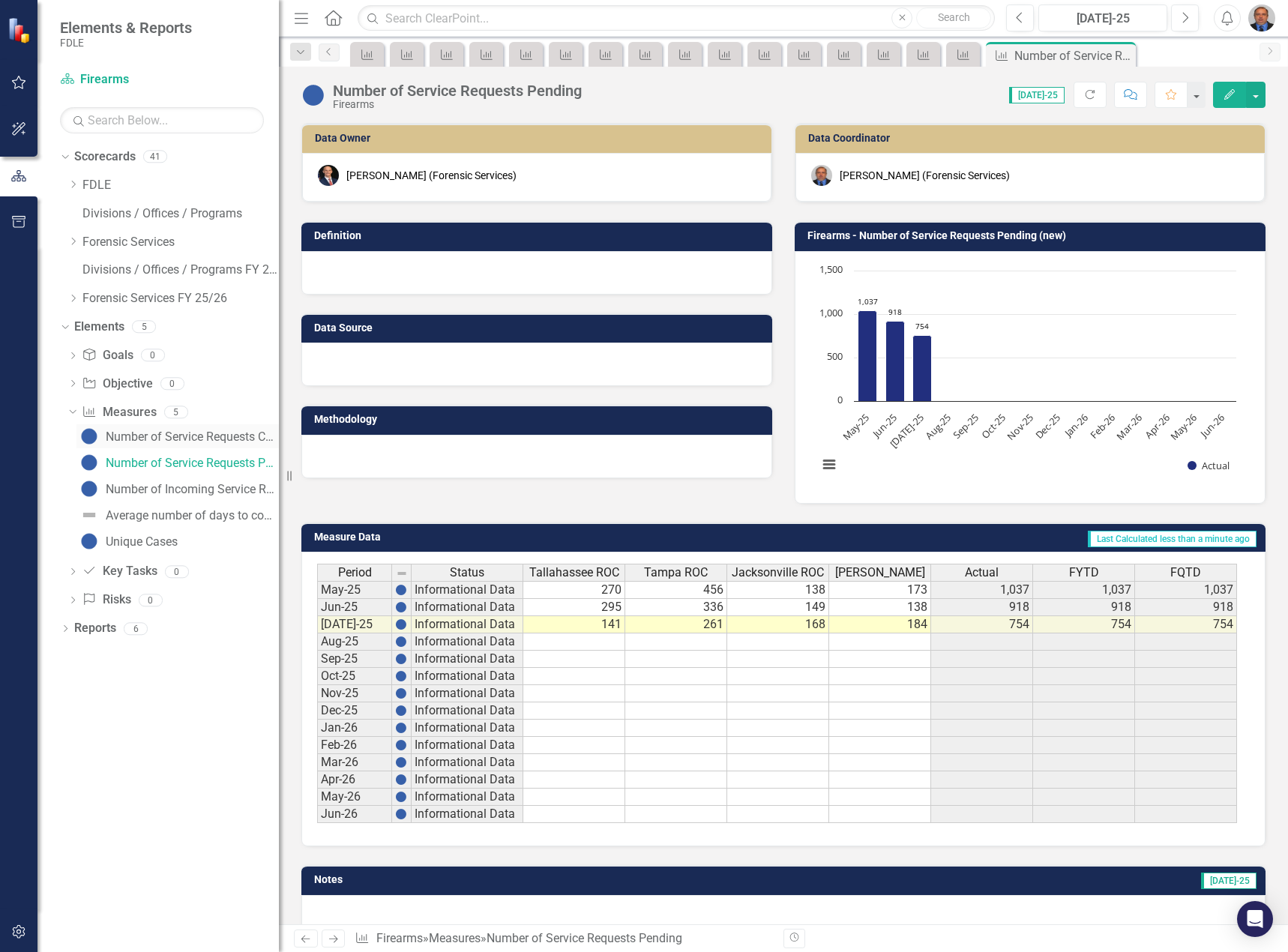
click at [238, 441] on div "Number of Service Requests Completed" at bounding box center [191, 436] width 173 height 13
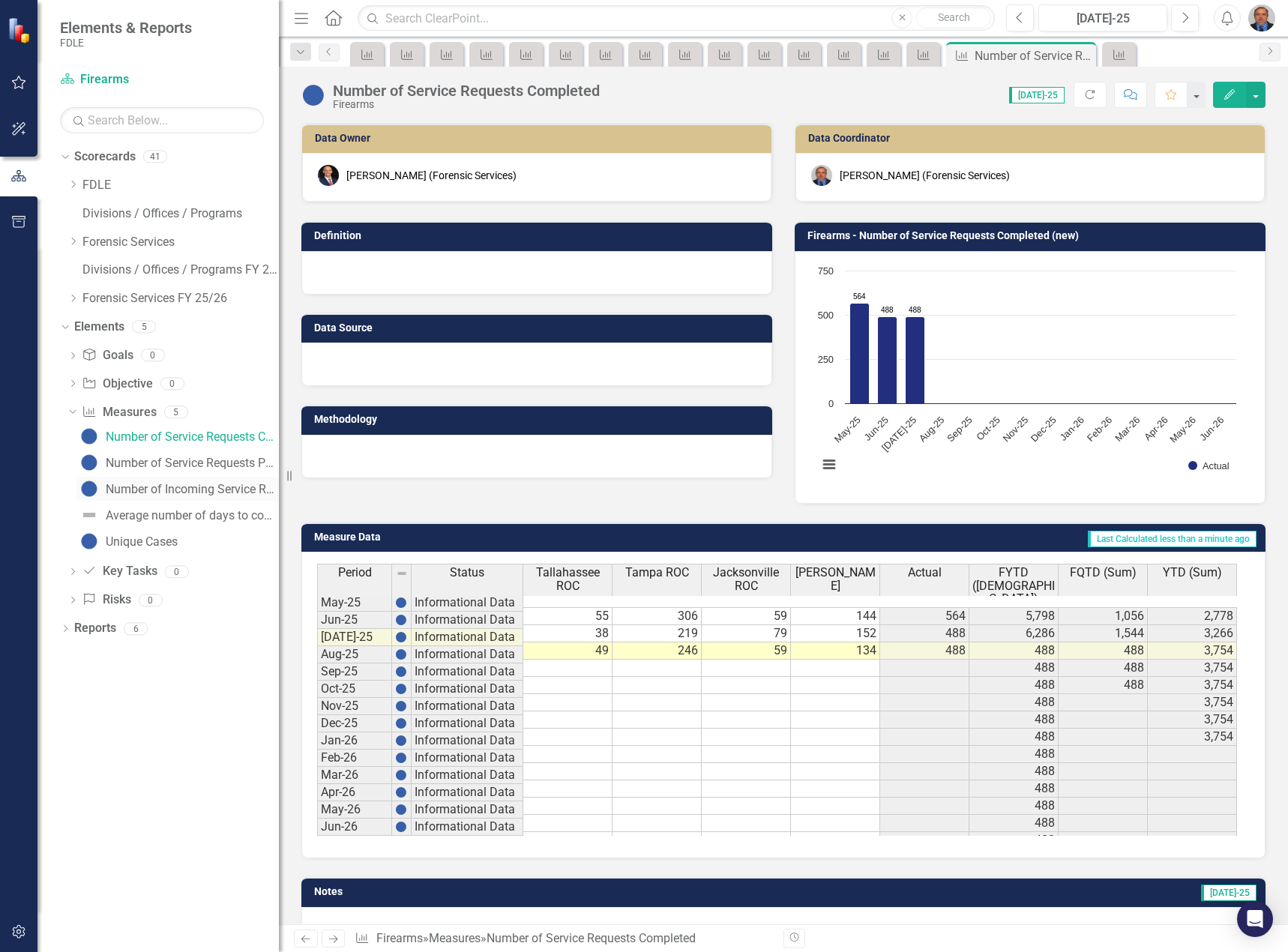
click at [225, 481] on link "Number of Incoming Service Requests" at bounding box center [177, 488] width 202 height 24
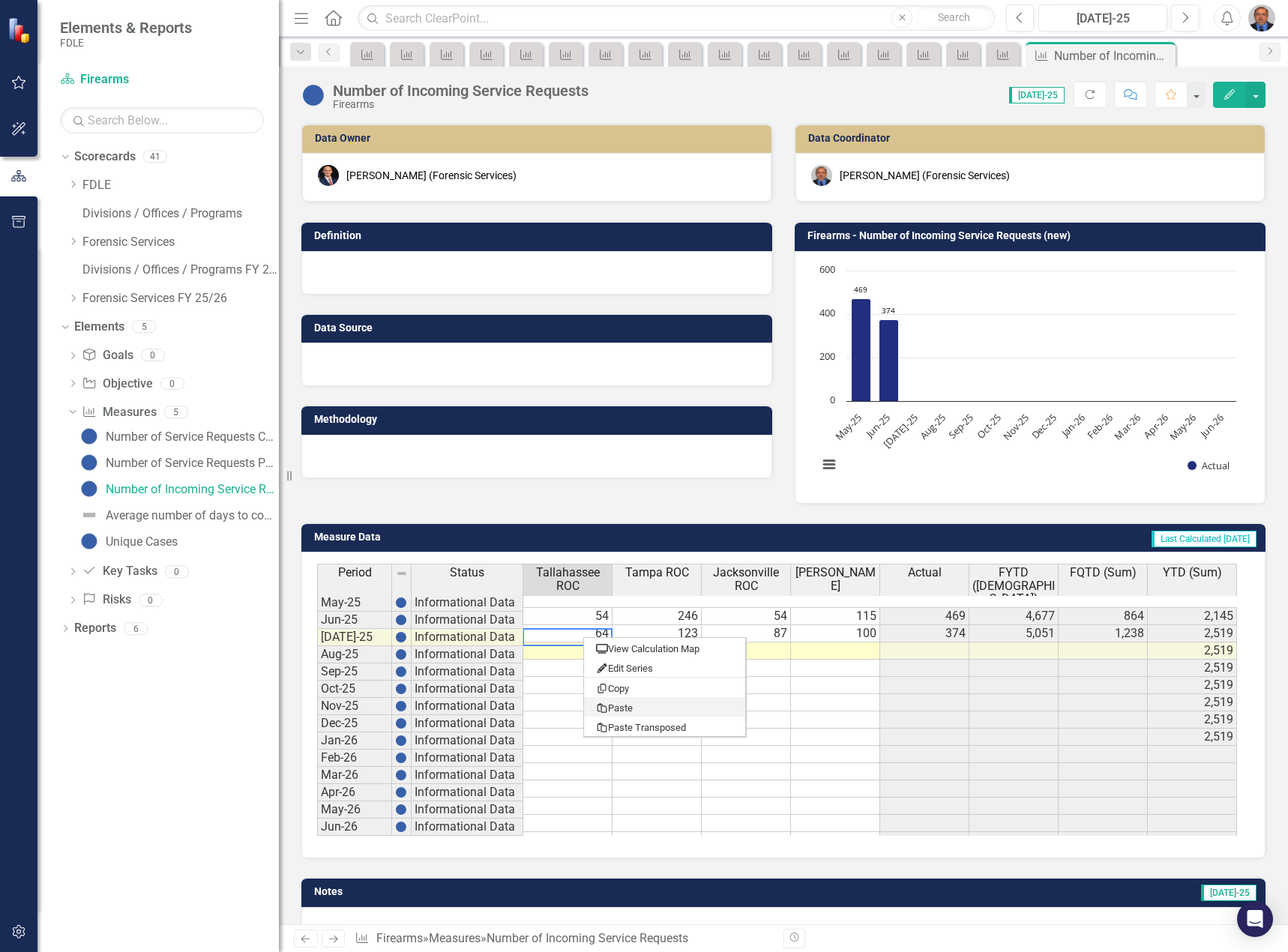
type textarea "38"
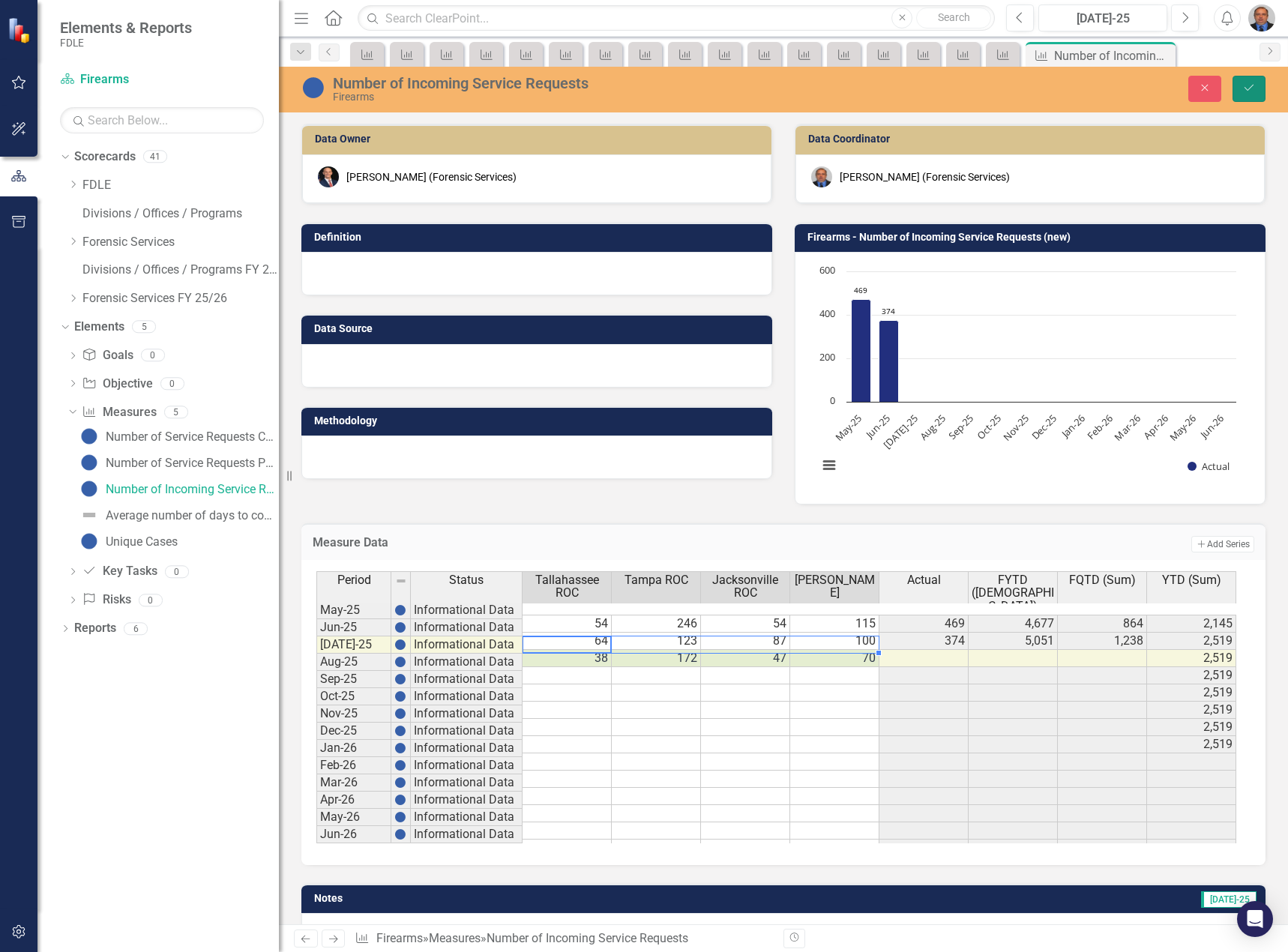
click at [1239, 86] on button "Save" at bounding box center [1248, 89] width 33 height 27
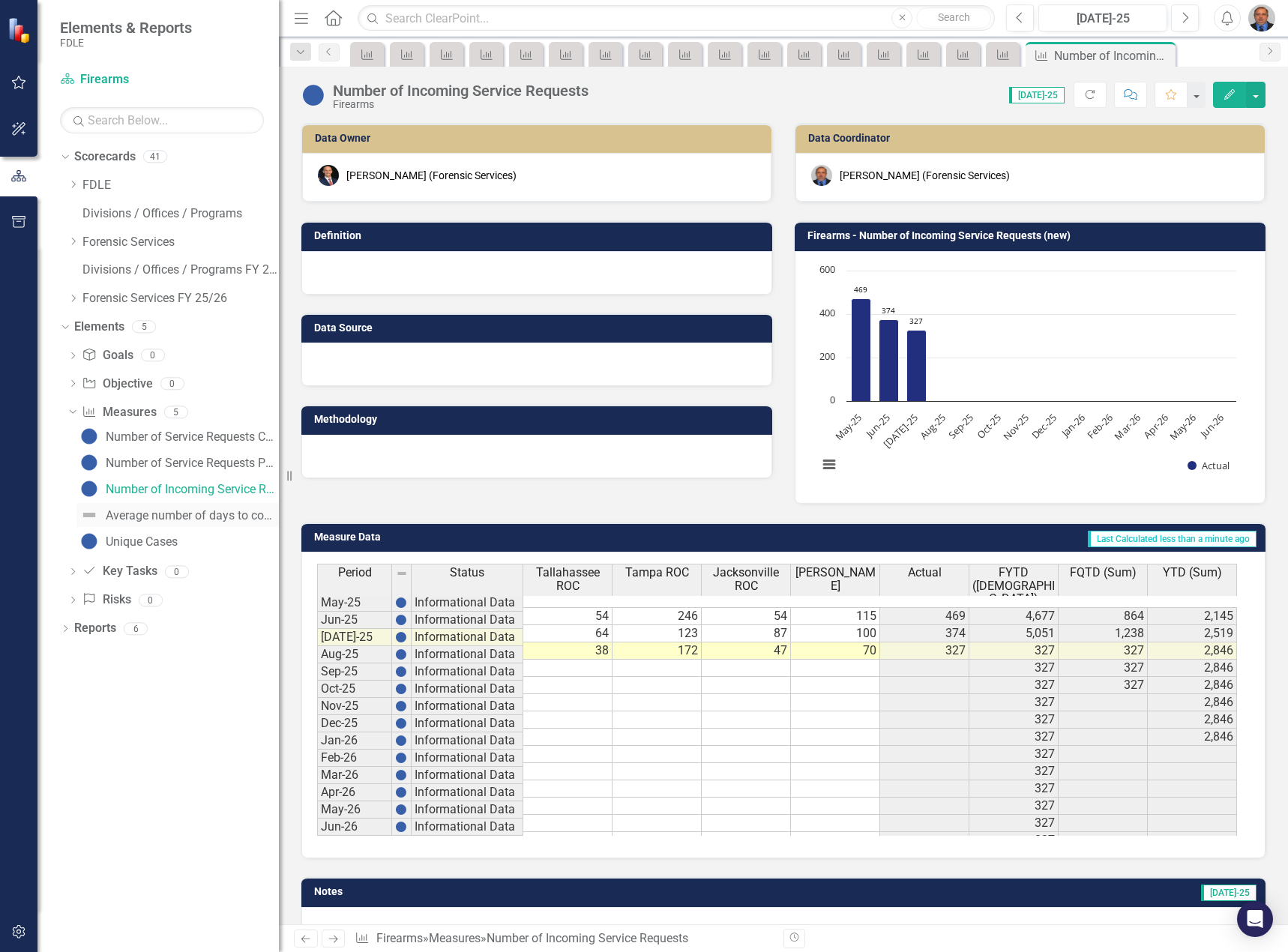
click at [220, 518] on div "Average number of days to complete lab service requests" at bounding box center [191, 515] width 173 height 13
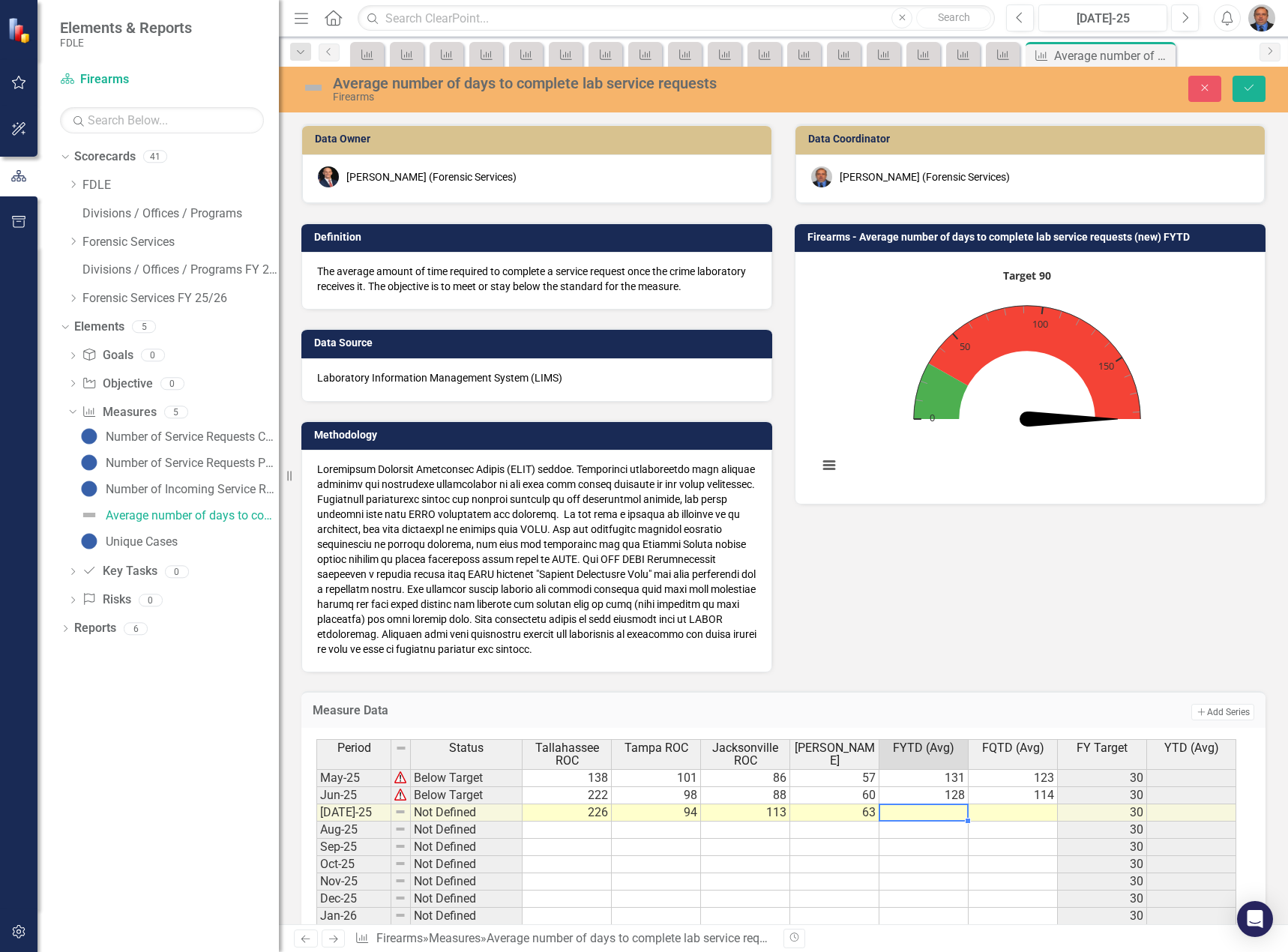
click at [935, 809] on td at bounding box center [924, 812] width 90 height 17
type textarea "99"
click at [1253, 87] on icon "Save" at bounding box center [1248, 88] width 13 height 11
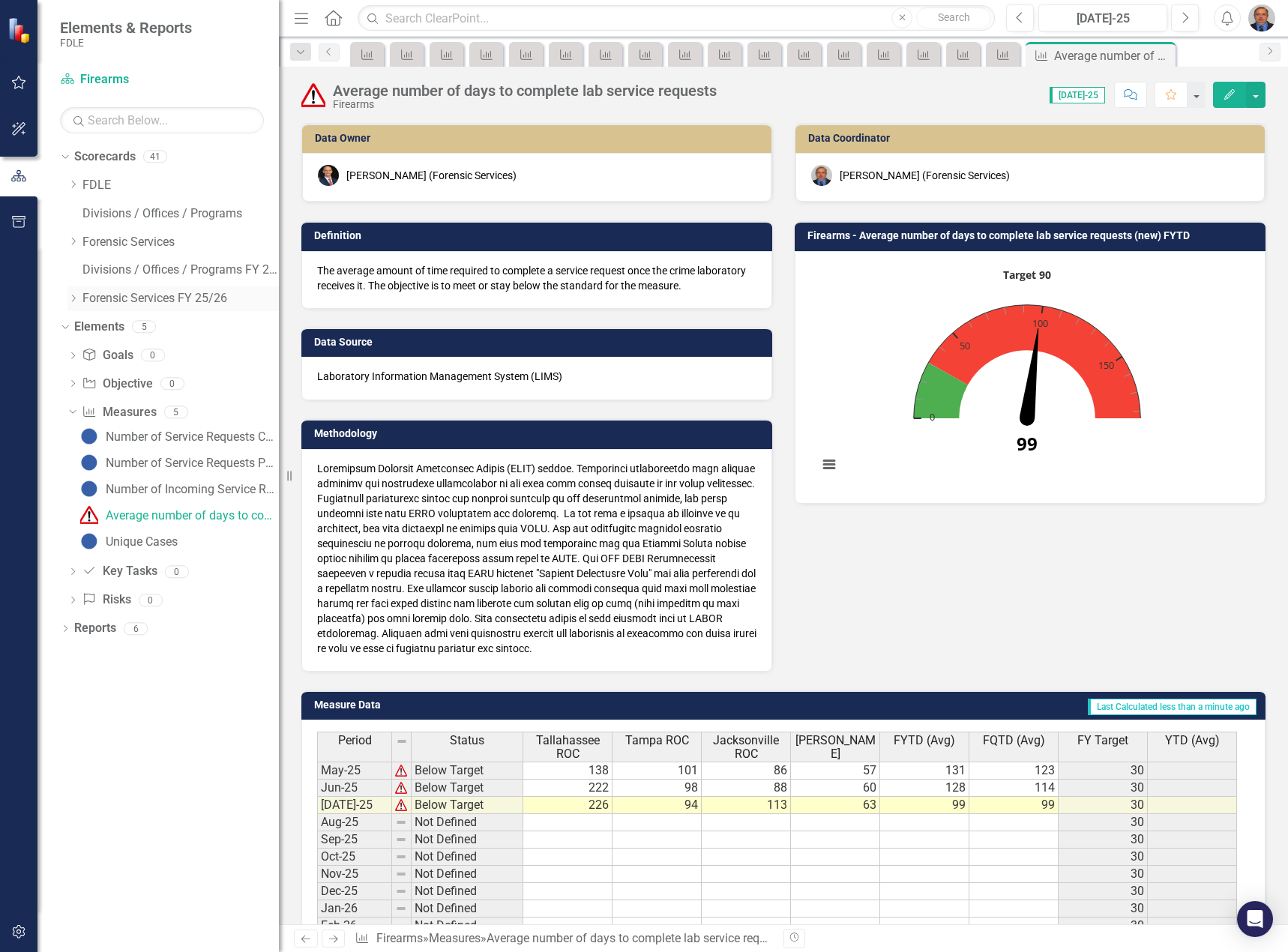
click at [76, 300] on icon "Dropdown" at bounding box center [73, 298] width 12 height 9
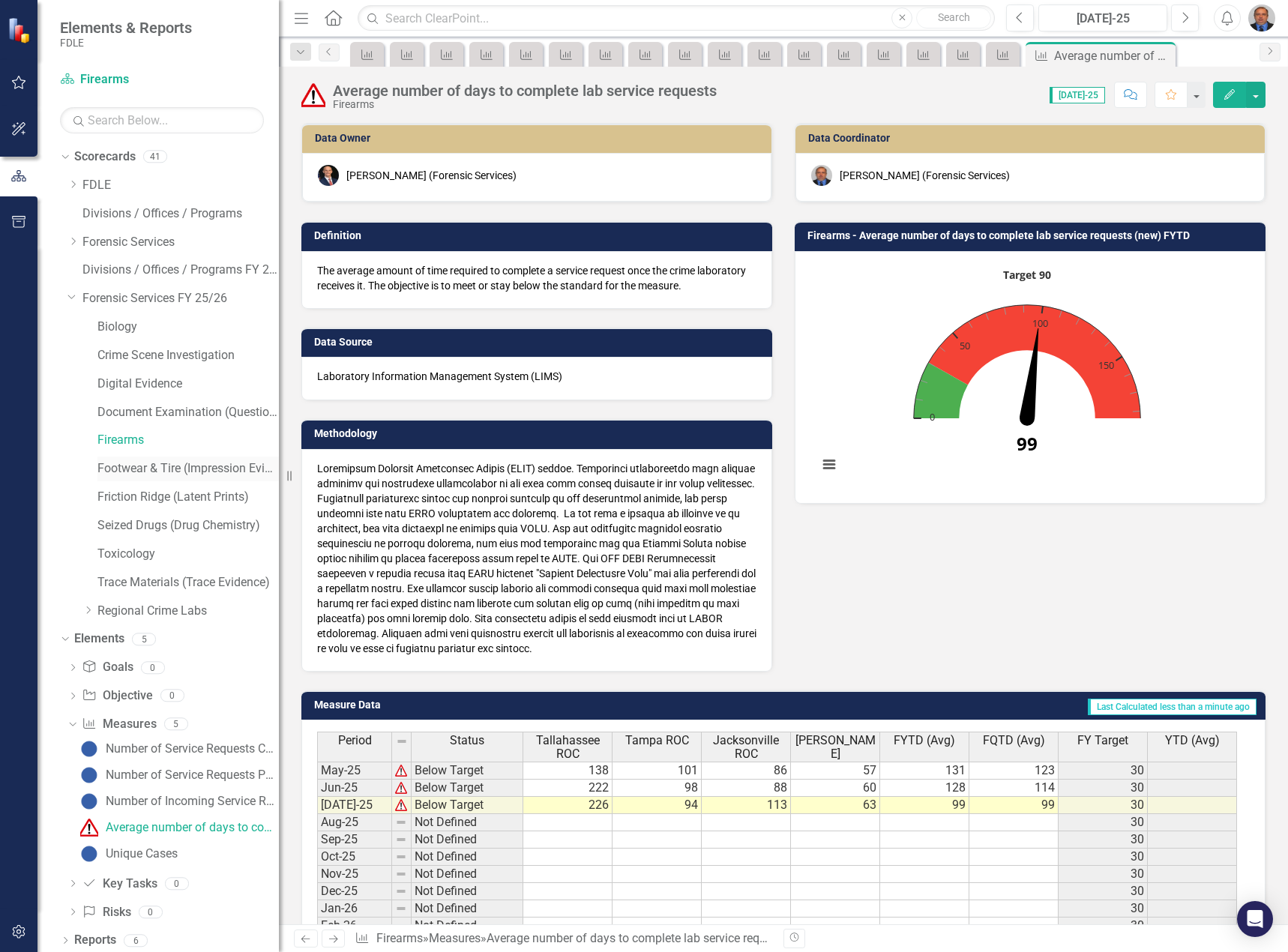
click at [136, 473] on link "Footwear & Tire (Impression Evidence)" at bounding box center [188, 468] width 182 height 17
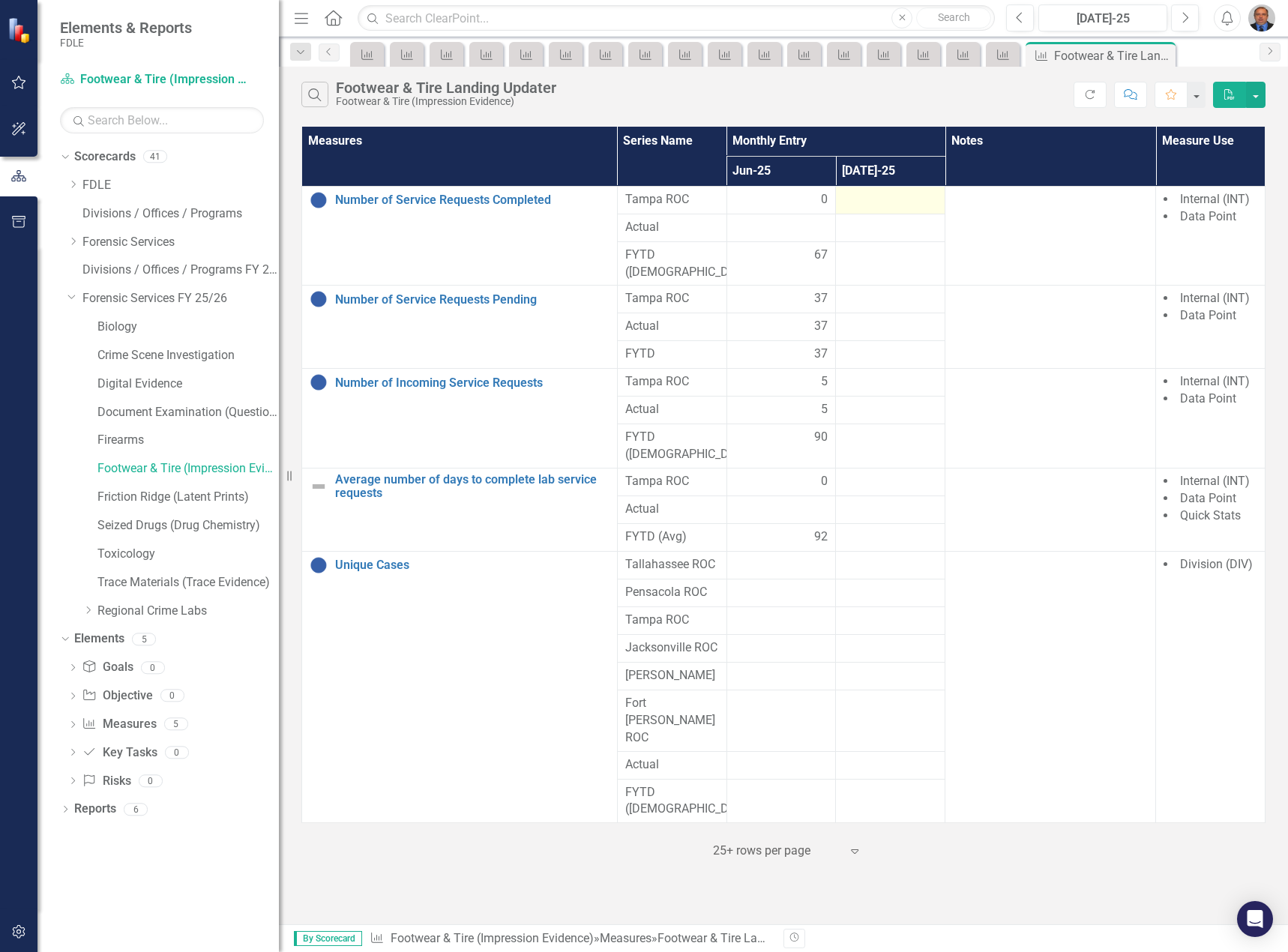
click at [865, 194] on div at bounding box center [890, 200] width 94 height 18
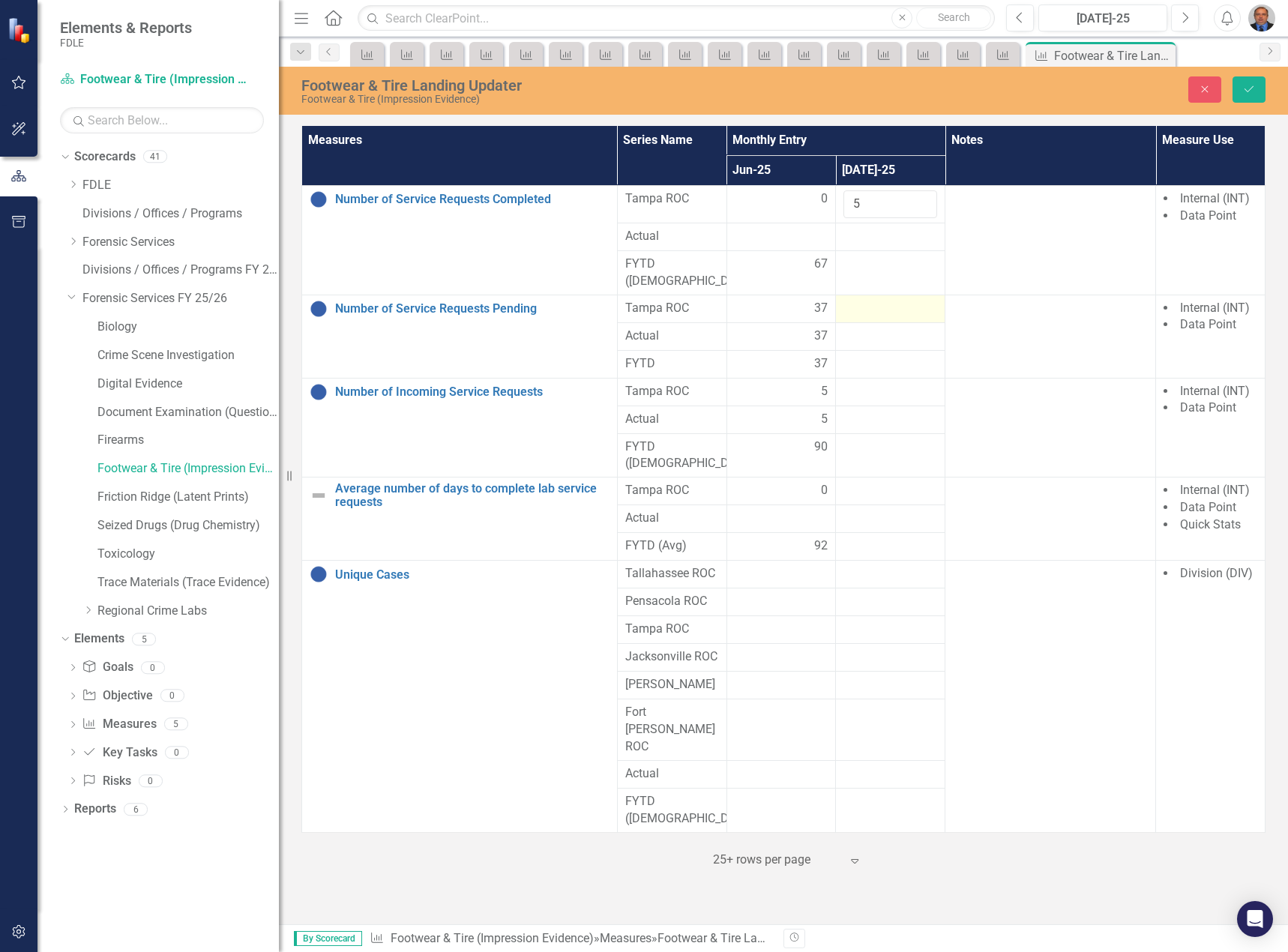
type input "5"
click at [883, 300] on div at bounding box center [890, 308] width 94 height 18
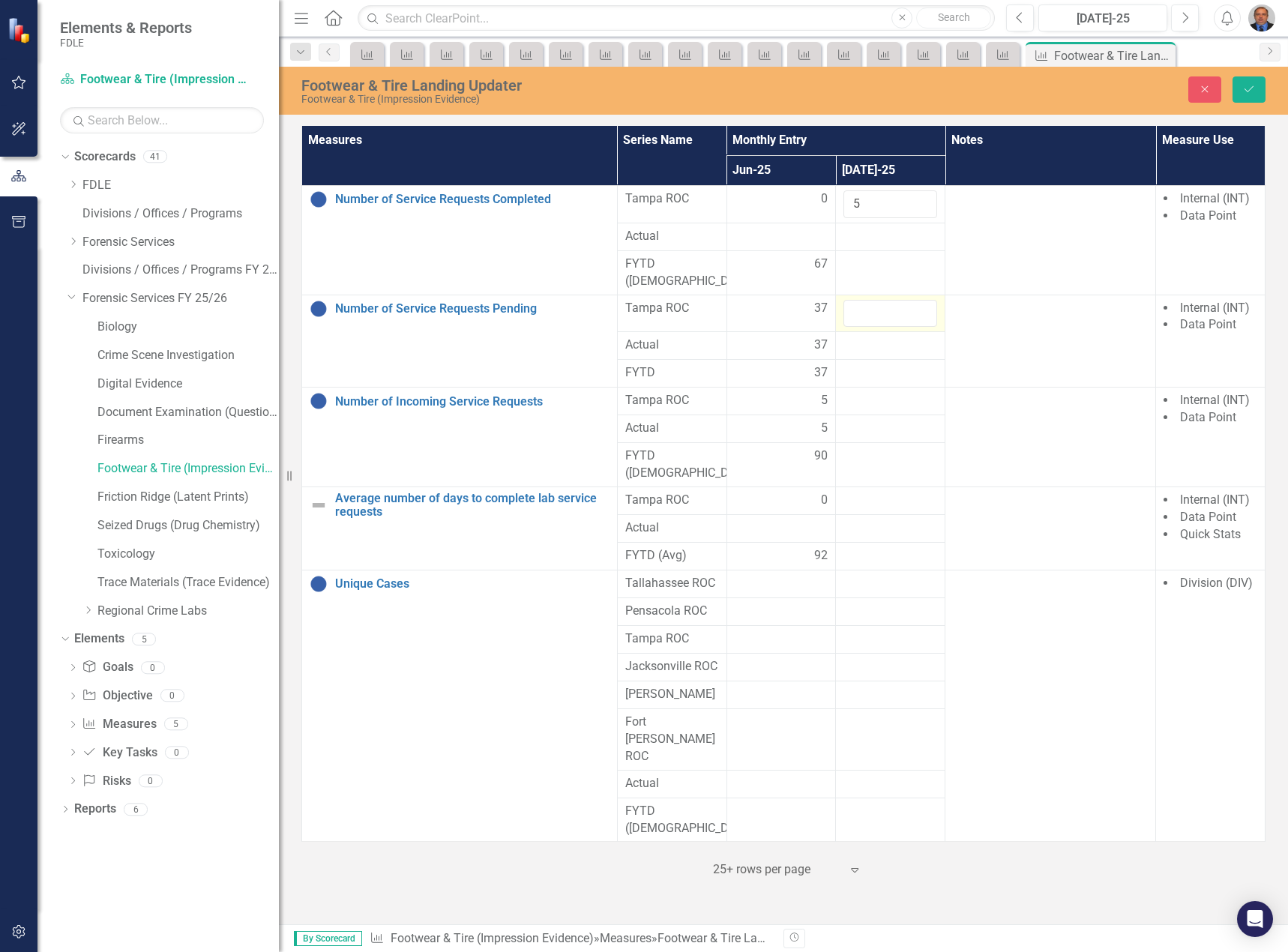
click at [883, 300] on input "number" at bounding box center [890, 313] width 94 height 27
type input "38"
click at [874, 392] on div at bounding box center [890, 401] width 94 height 18
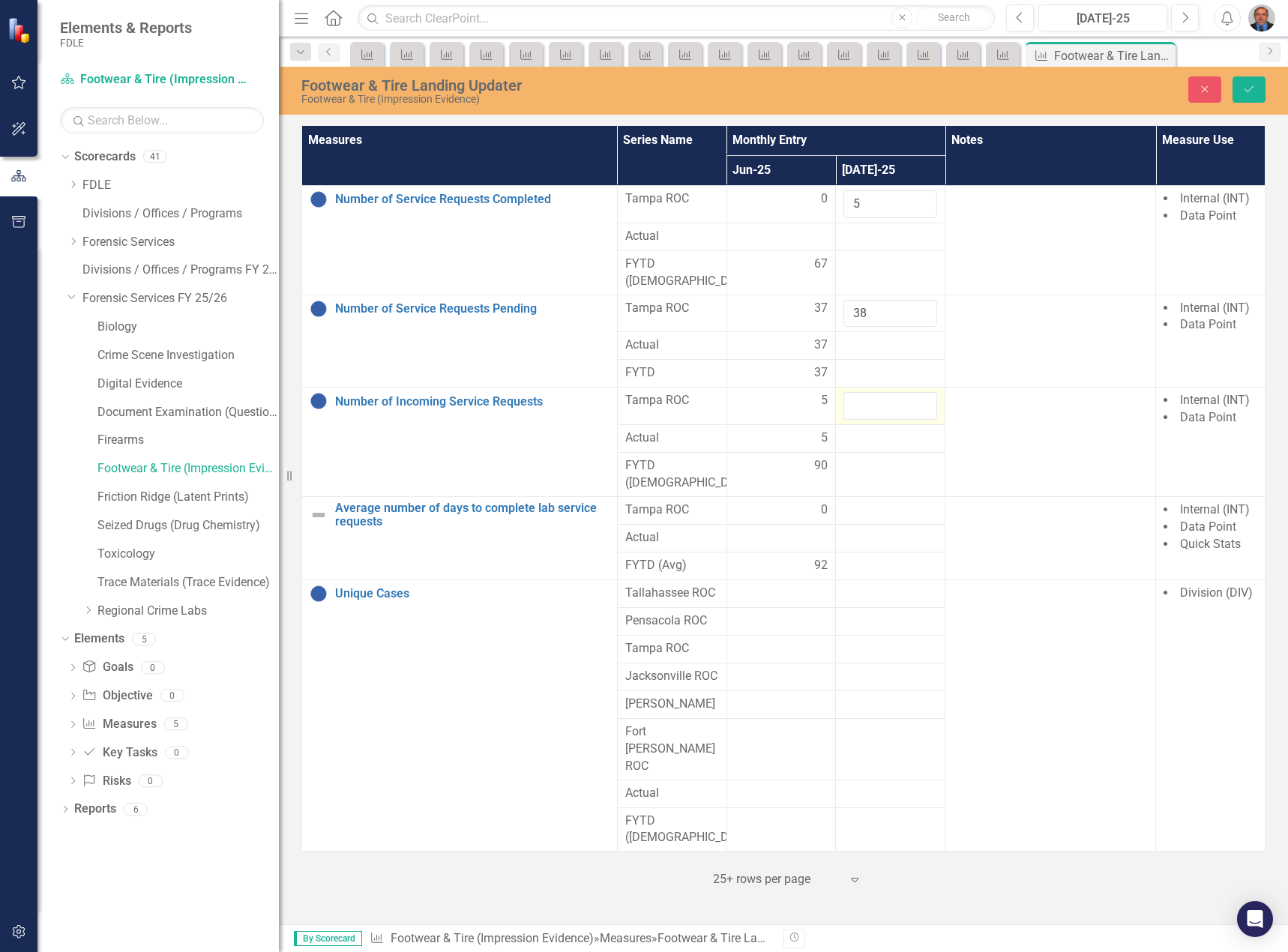
click at [874, 392] on input "number" at bounding box center [890, 405] width 94 height 27
type input "6"
click at [909, 502] on div at bounding box center [890, 511] width 94 height 18
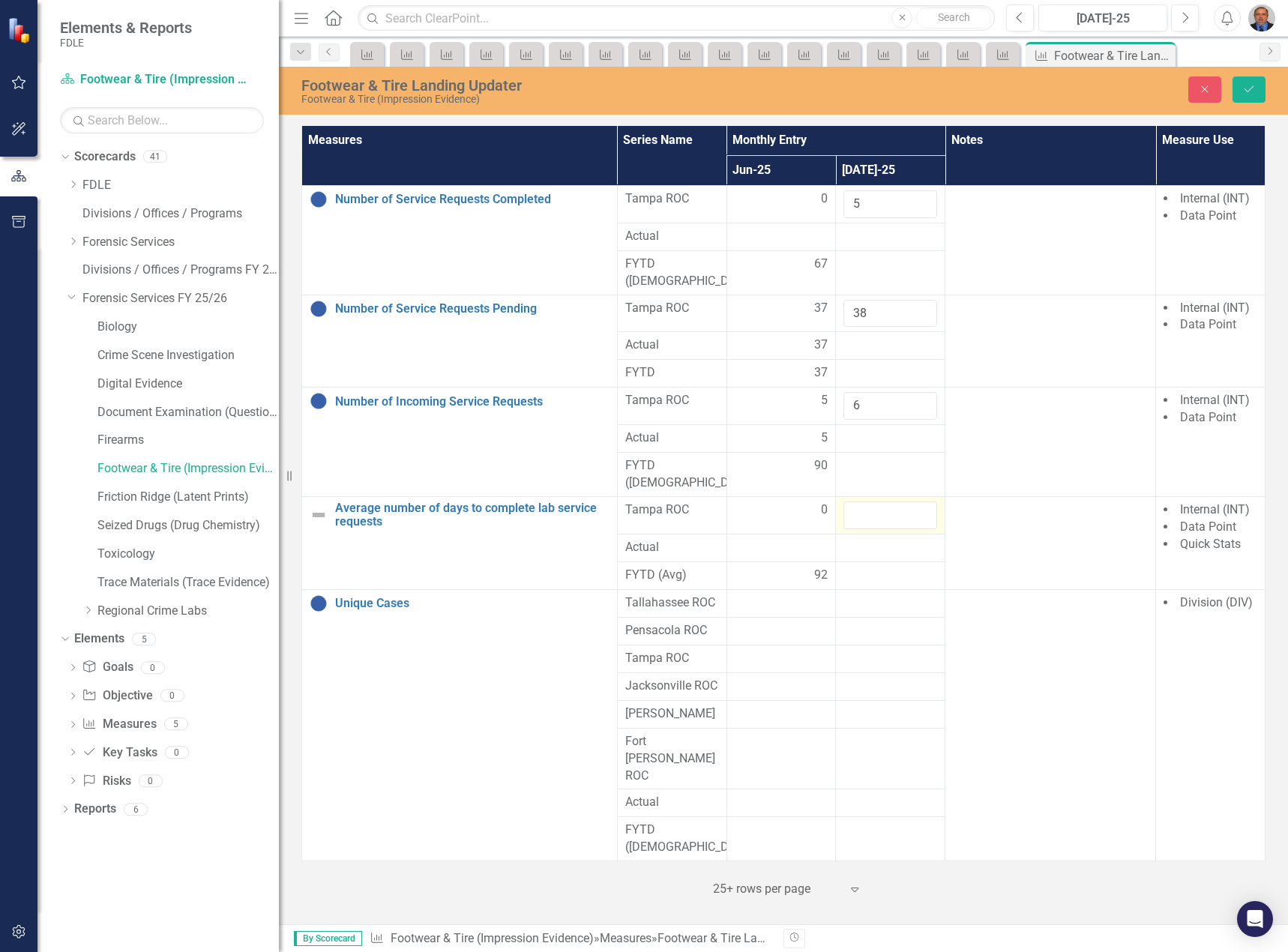
click at [909, 502] on input "number" at bounding box center [890, 515] width 94 height 27
type input "133"
click at [1257, 85] on button "Save" at bounding box center [1248, 90] width 33 height 27
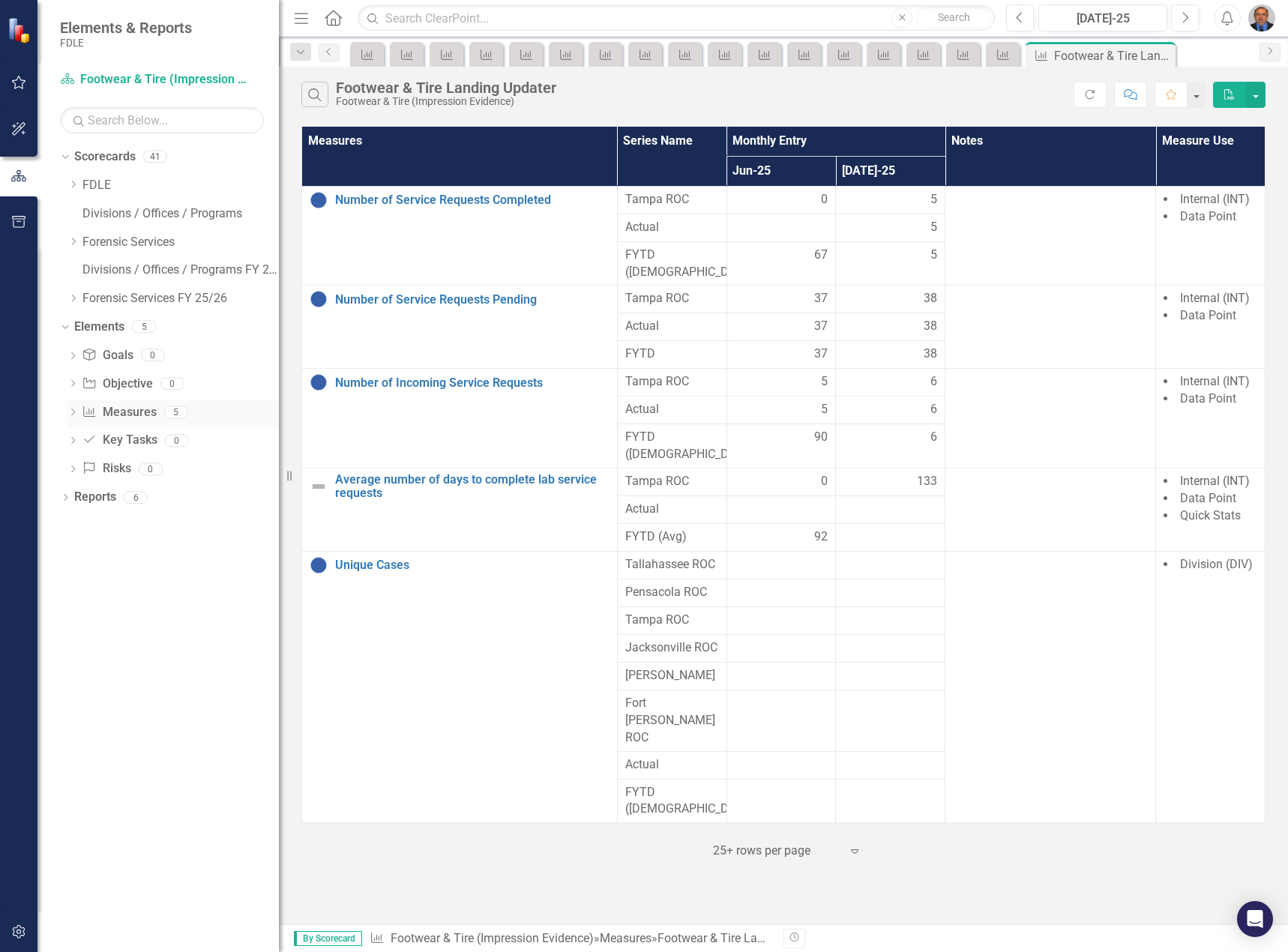
click at [70, 410] on icon "Dropdown" at bounding box center [73, 413] width 11 height 8
click at [168, 517] on div "Average number of days to complete lab service requests" at bounding box center [191, 515] width 173 height 13
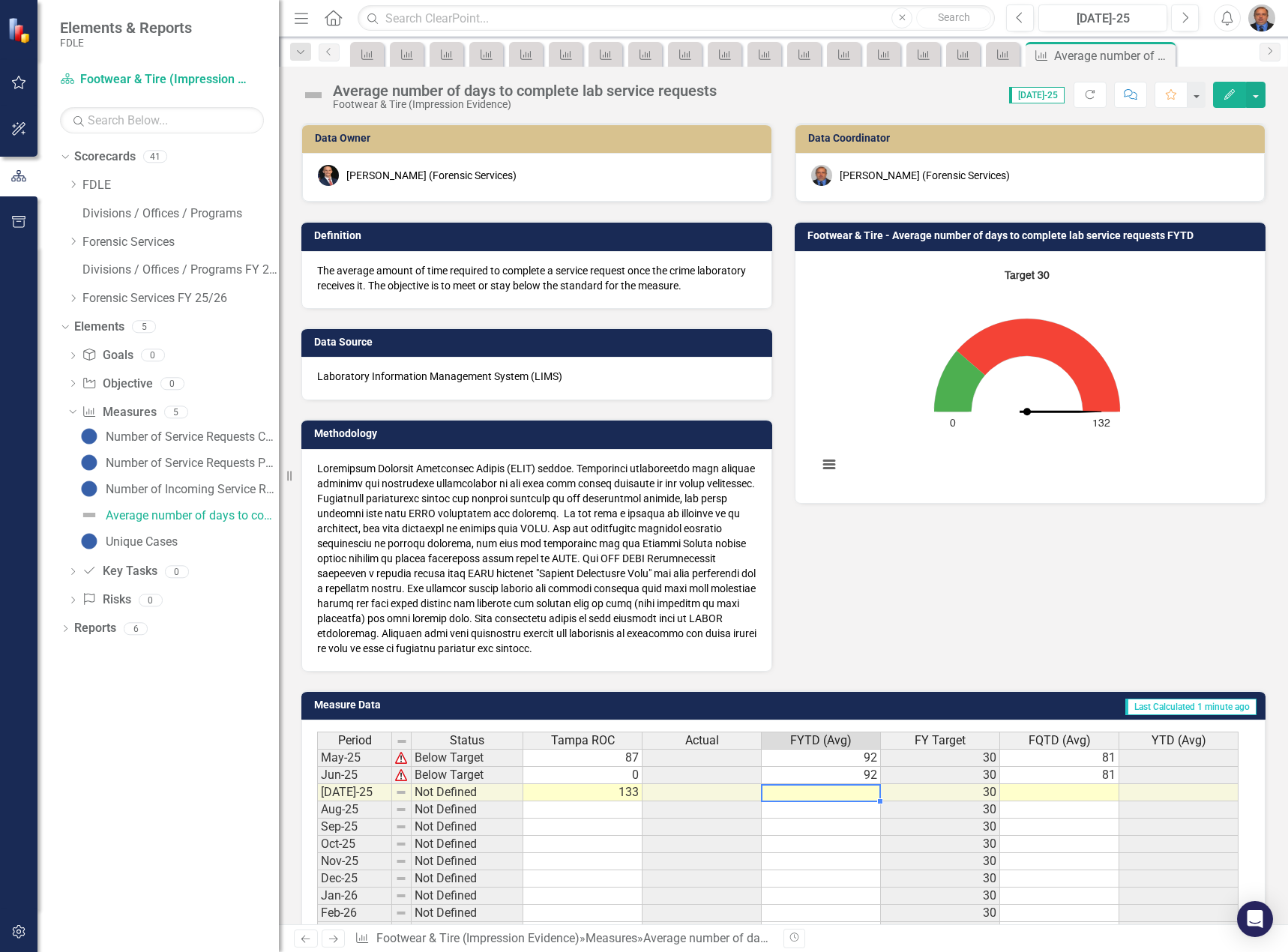
click at [832, 796] on td at bounding box center [821, 792] width 119 height 17
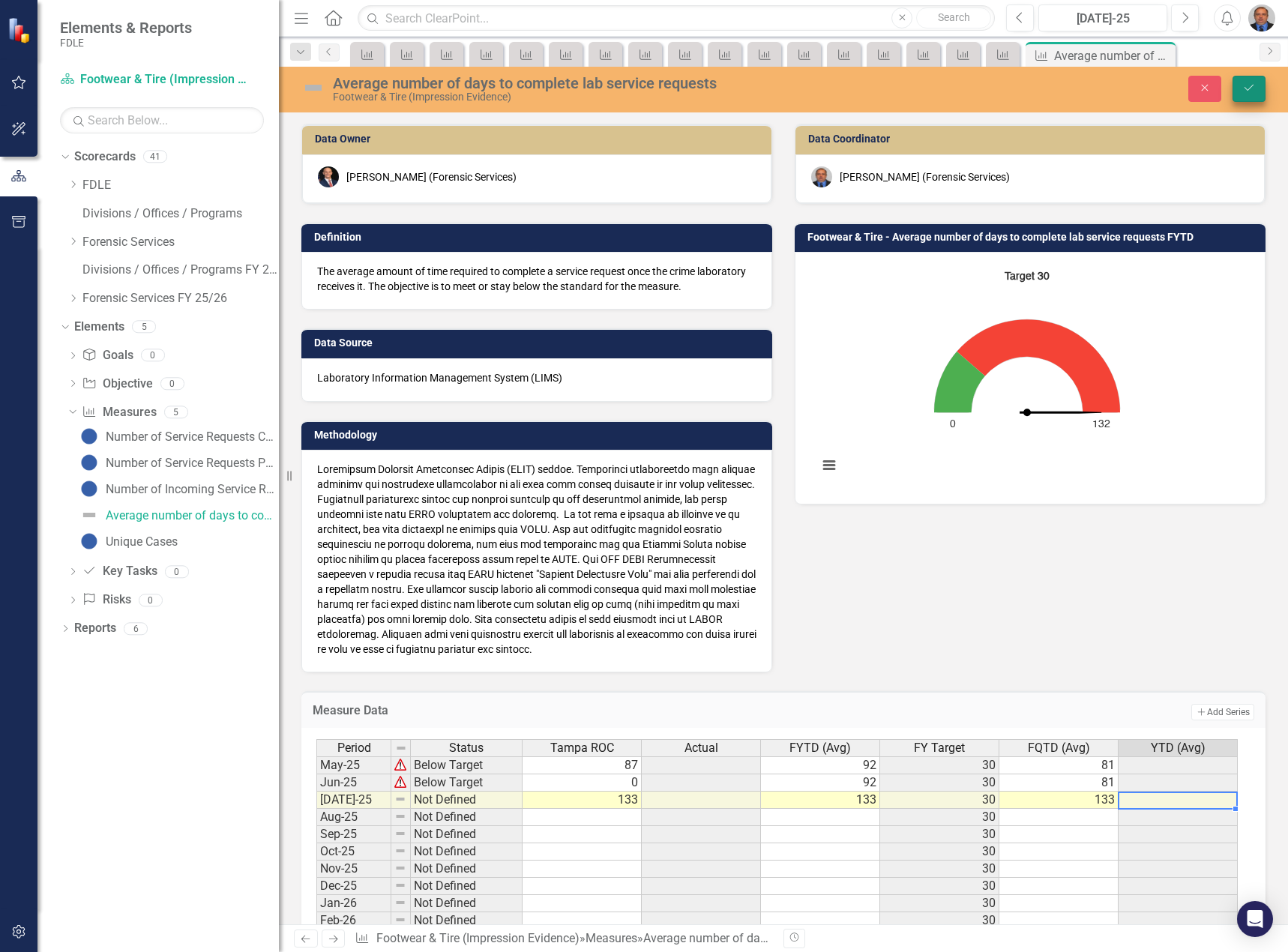
type textarea "133"
click at [1247, 89] on icon "Save" at bounding box center [1248, 88] width 13 height 11
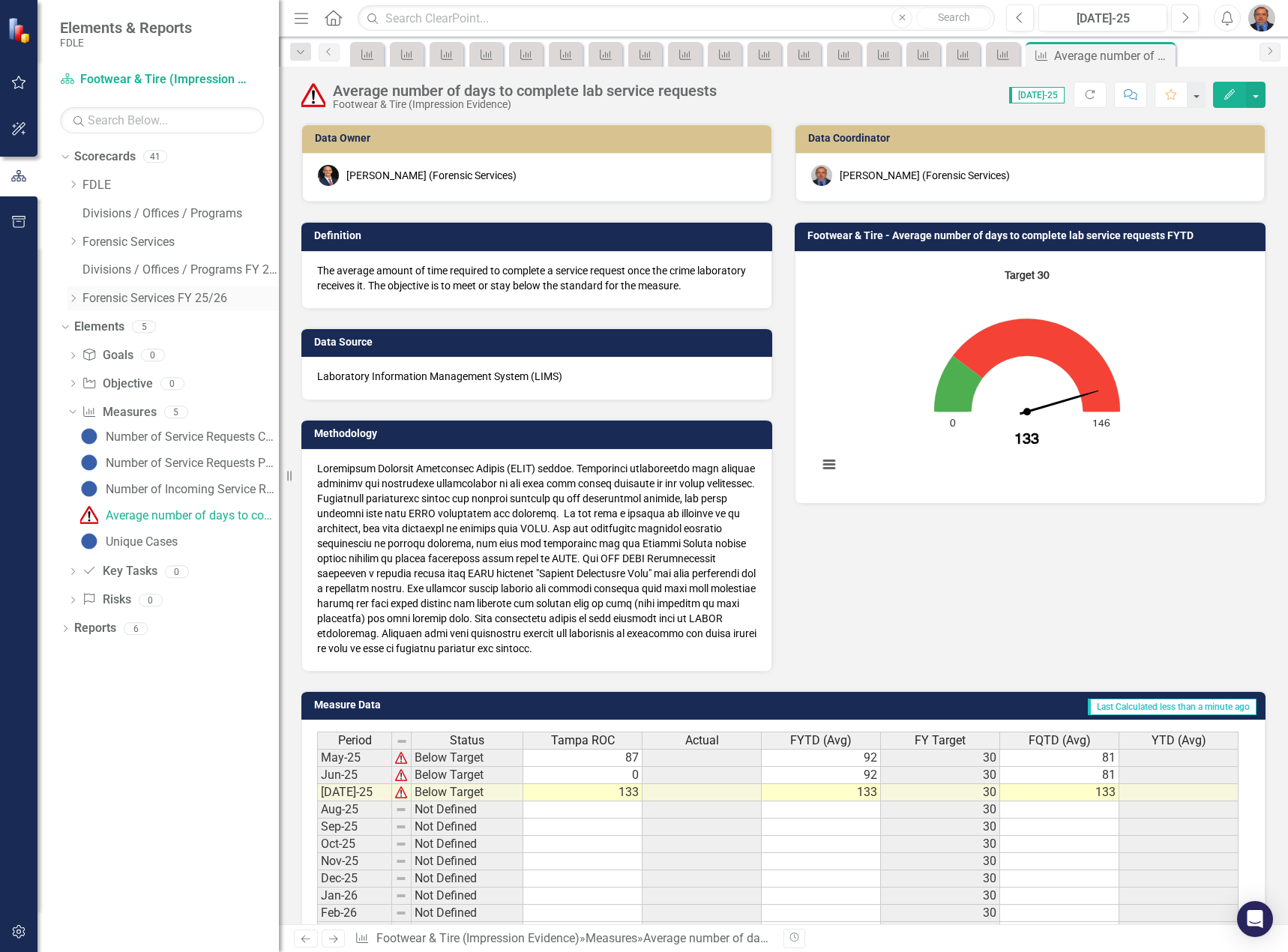
click at [80, 303] on div "Dropdown" at bounding box center [74, 299] width 15 height 12
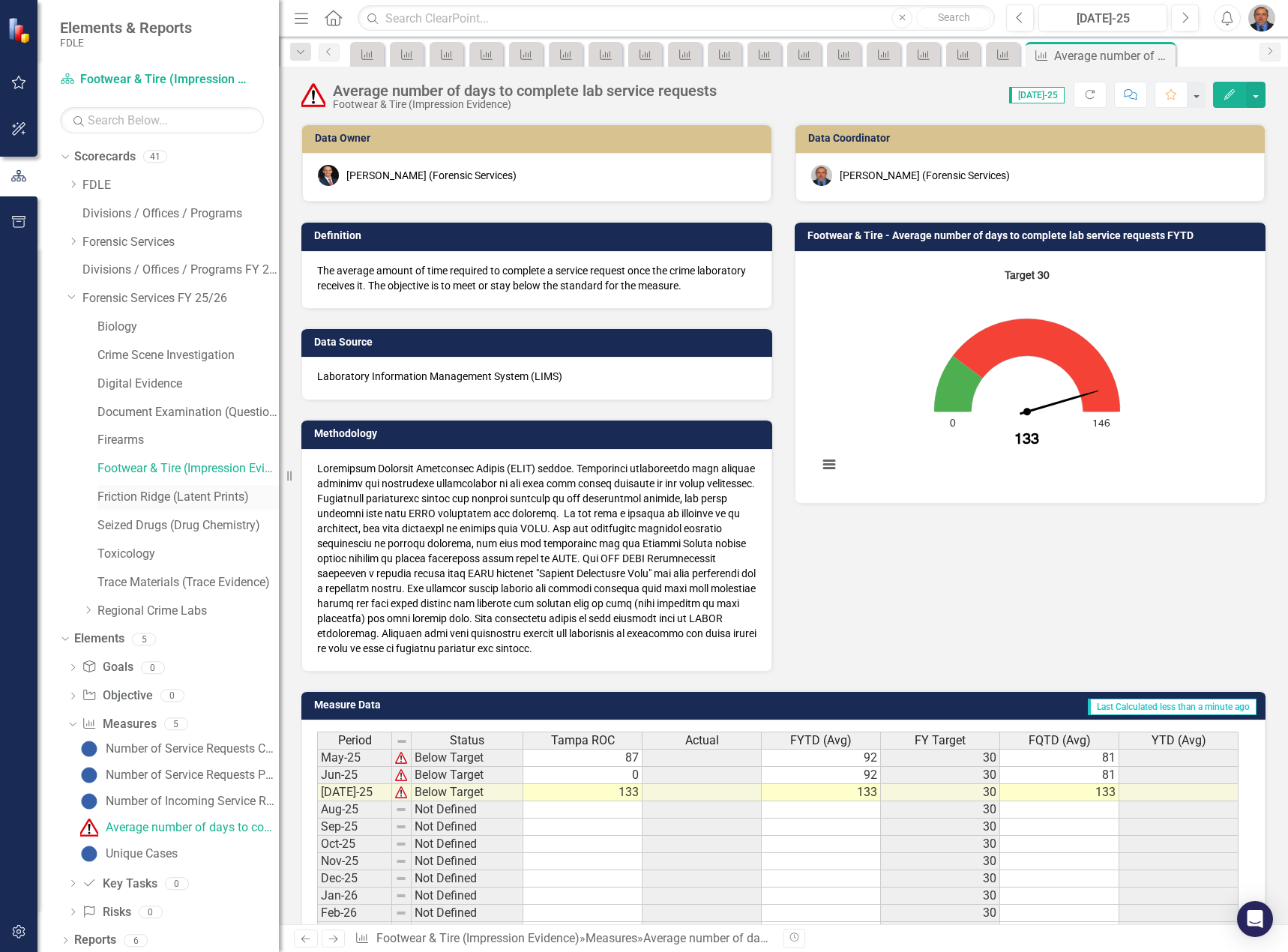
click at [138, 503] on link "Friction Ridge (Latent Prints)" at bounding box center [188, 496] width 182 height 17
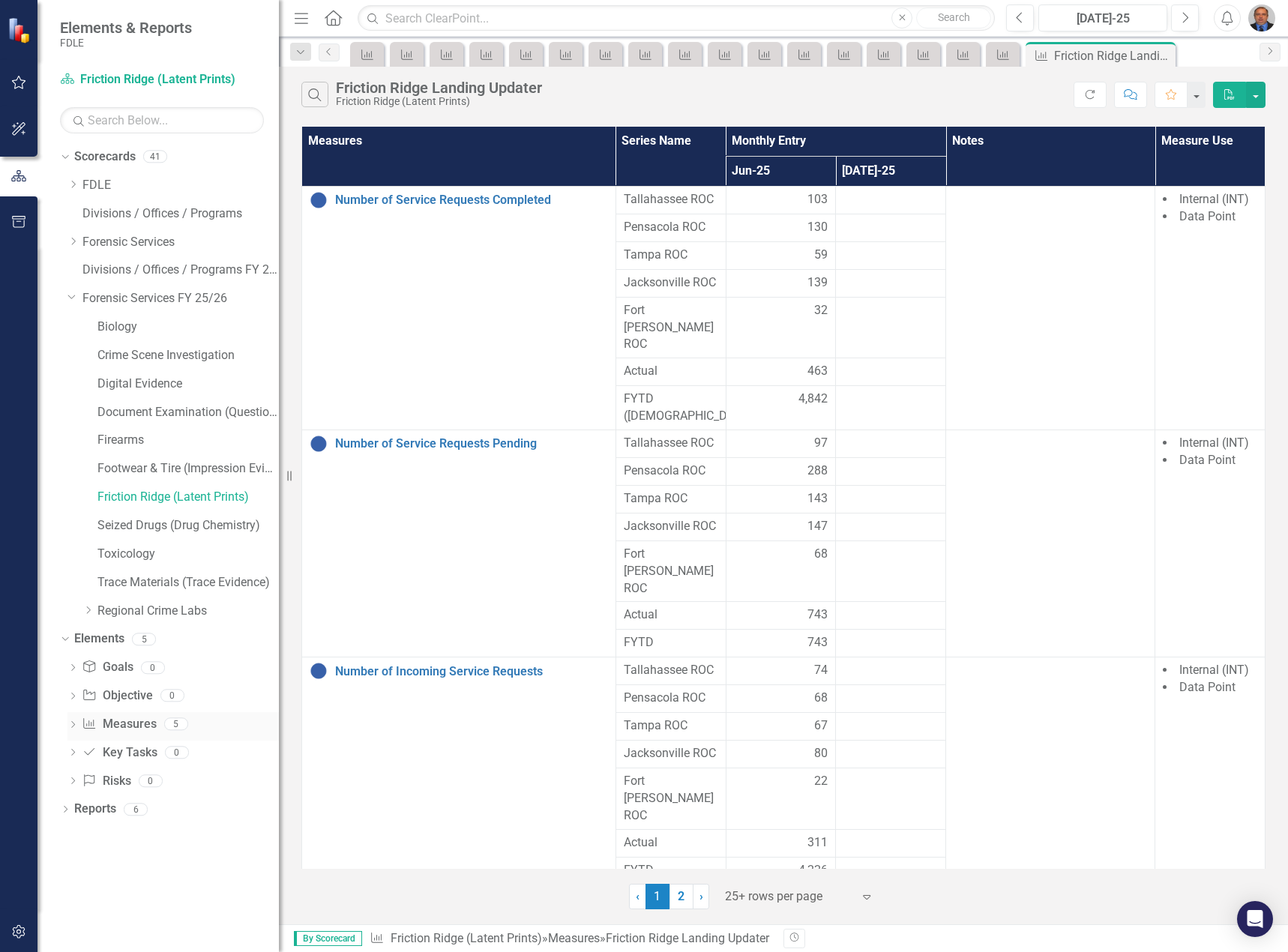
click at [79, 727] on div "Dropdown Measure Measures 5" at bounding box center [173, 726] width 211 height 28
click at [75, 726] on icon "Dropdown" at bounding box center [73, 725] width 11 height 8
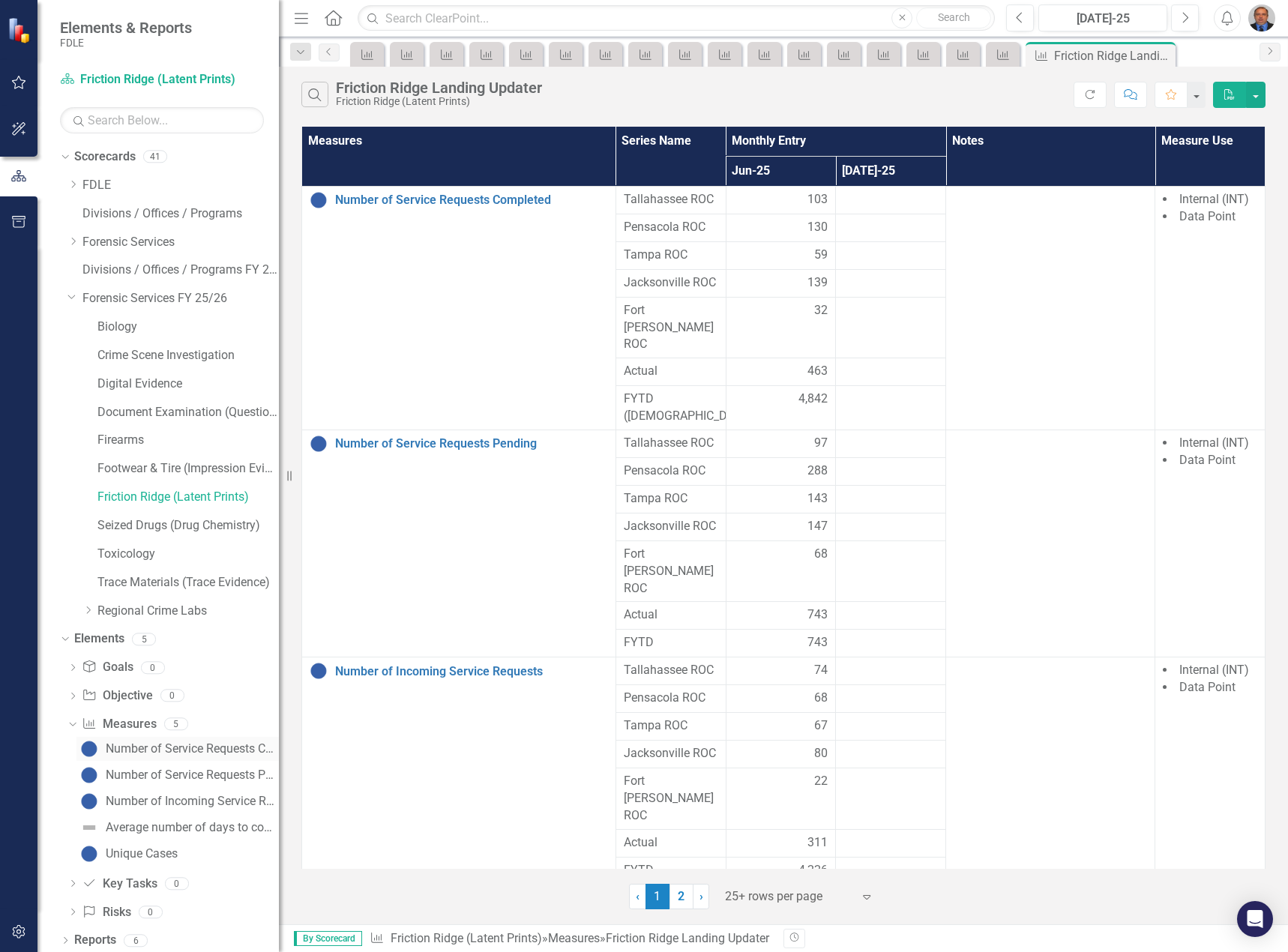
click at [151, 750] on div "Number of Service Requests Completed" at bounding box center [191, 748] width 173 height 13
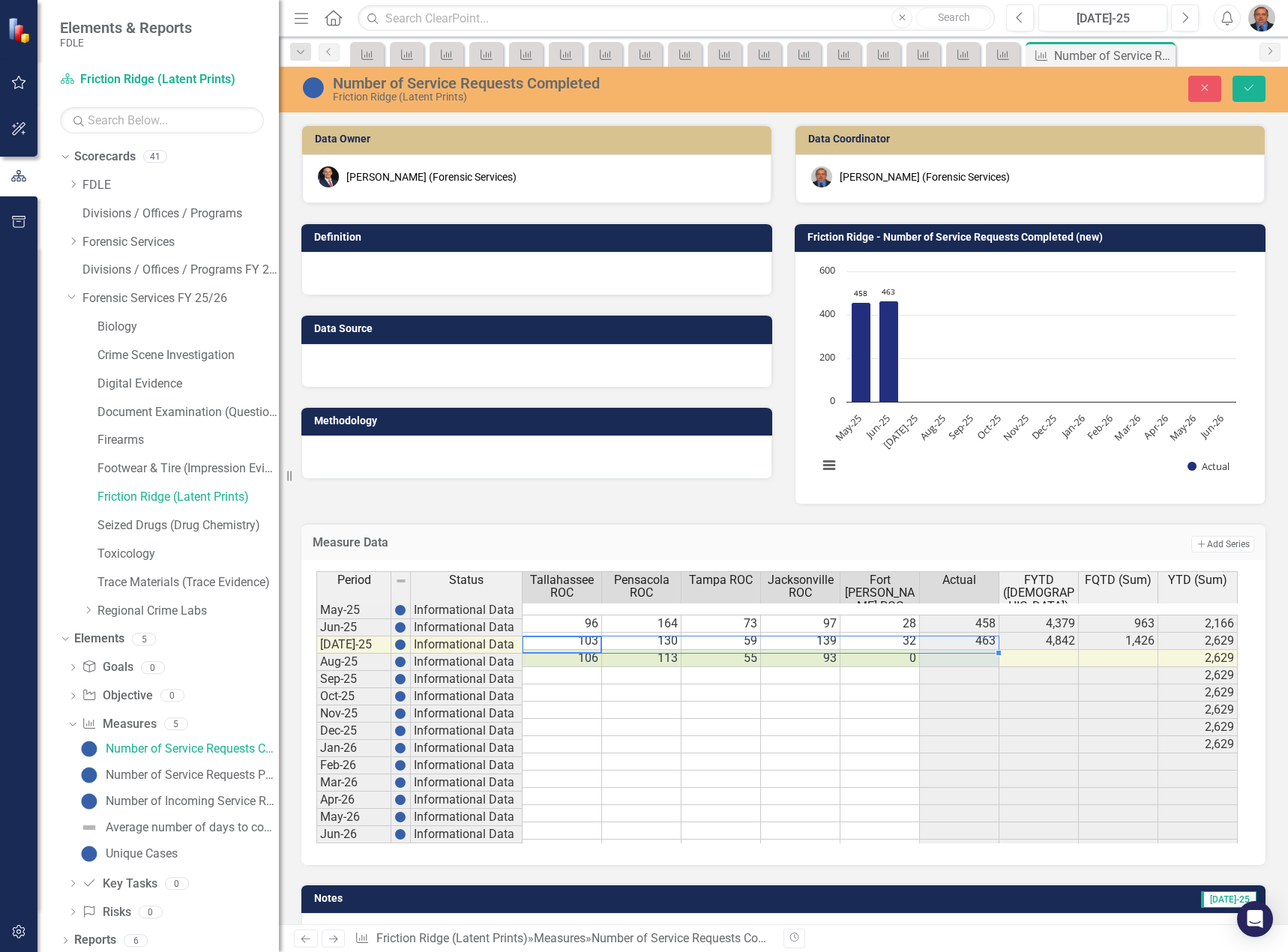
click at [900, 650] on td "0" at bounding box center [880, 658] width 80 height 17
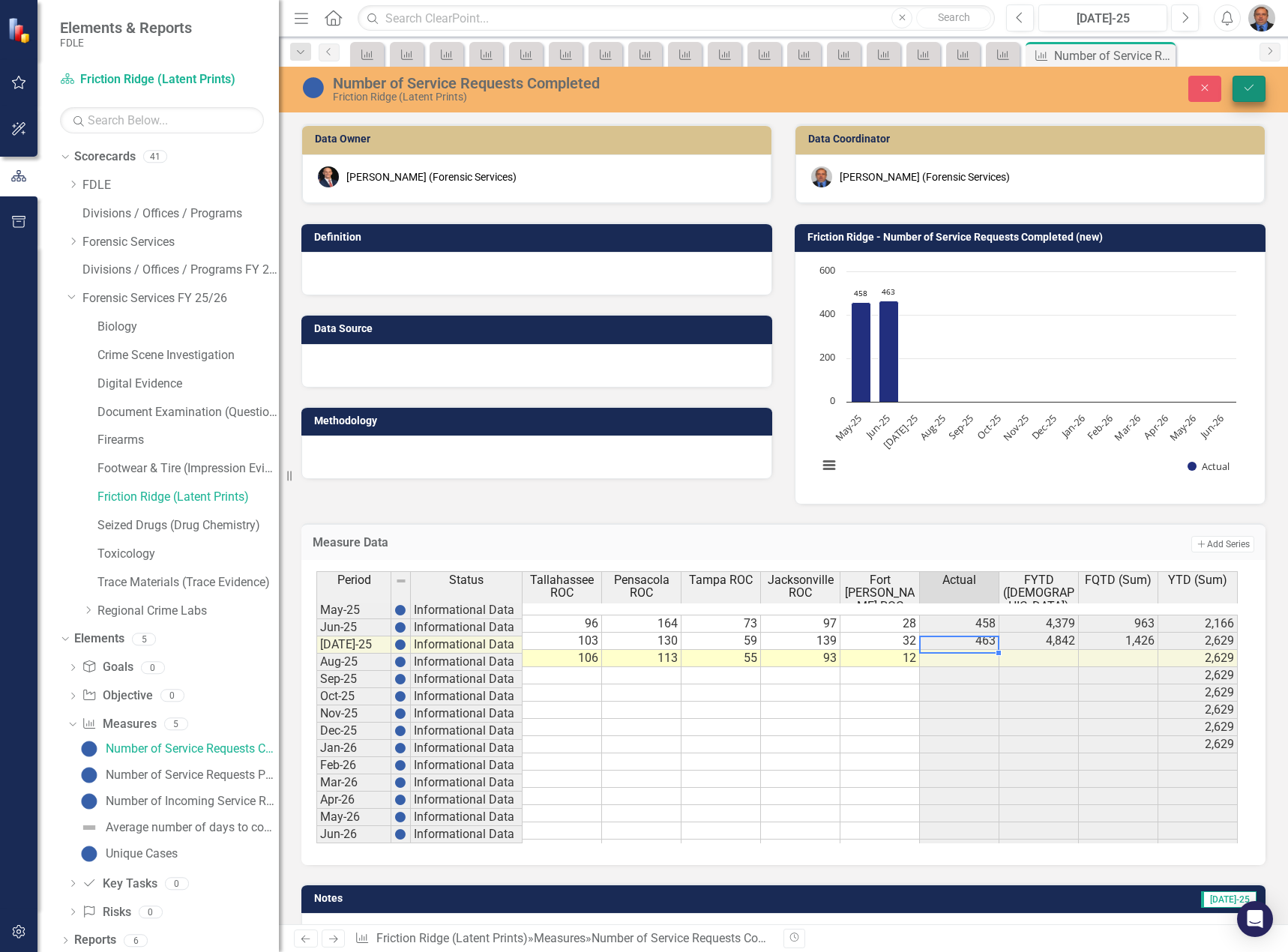
type textarea "12"
click at [1247, 80] on button "Save" at bounding box center [1248, 89] width 33 height 27
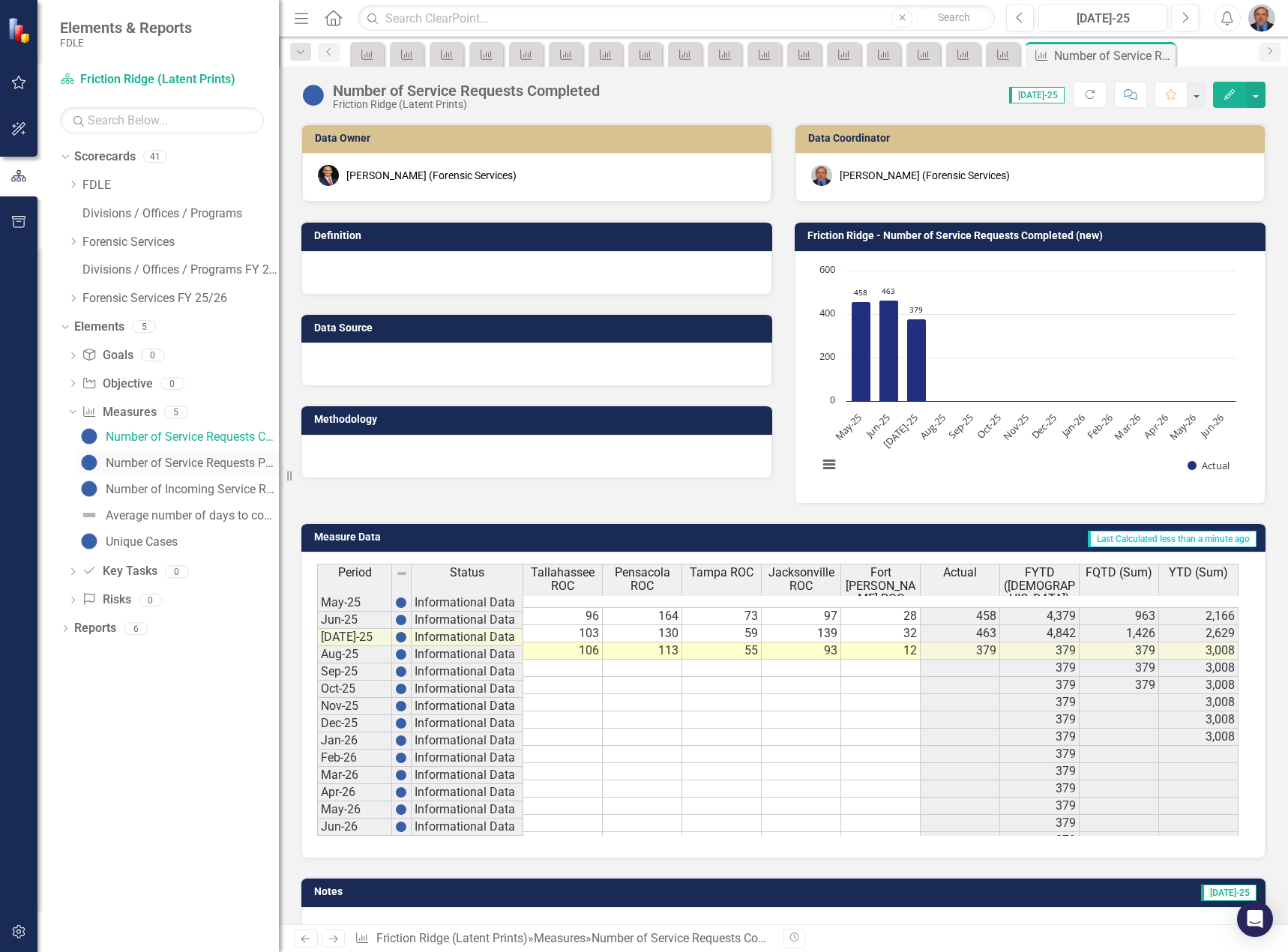
click at [160, 459] on div "Number of Service Requests Pending" at bounding box center [191, 463] width 173 height 13
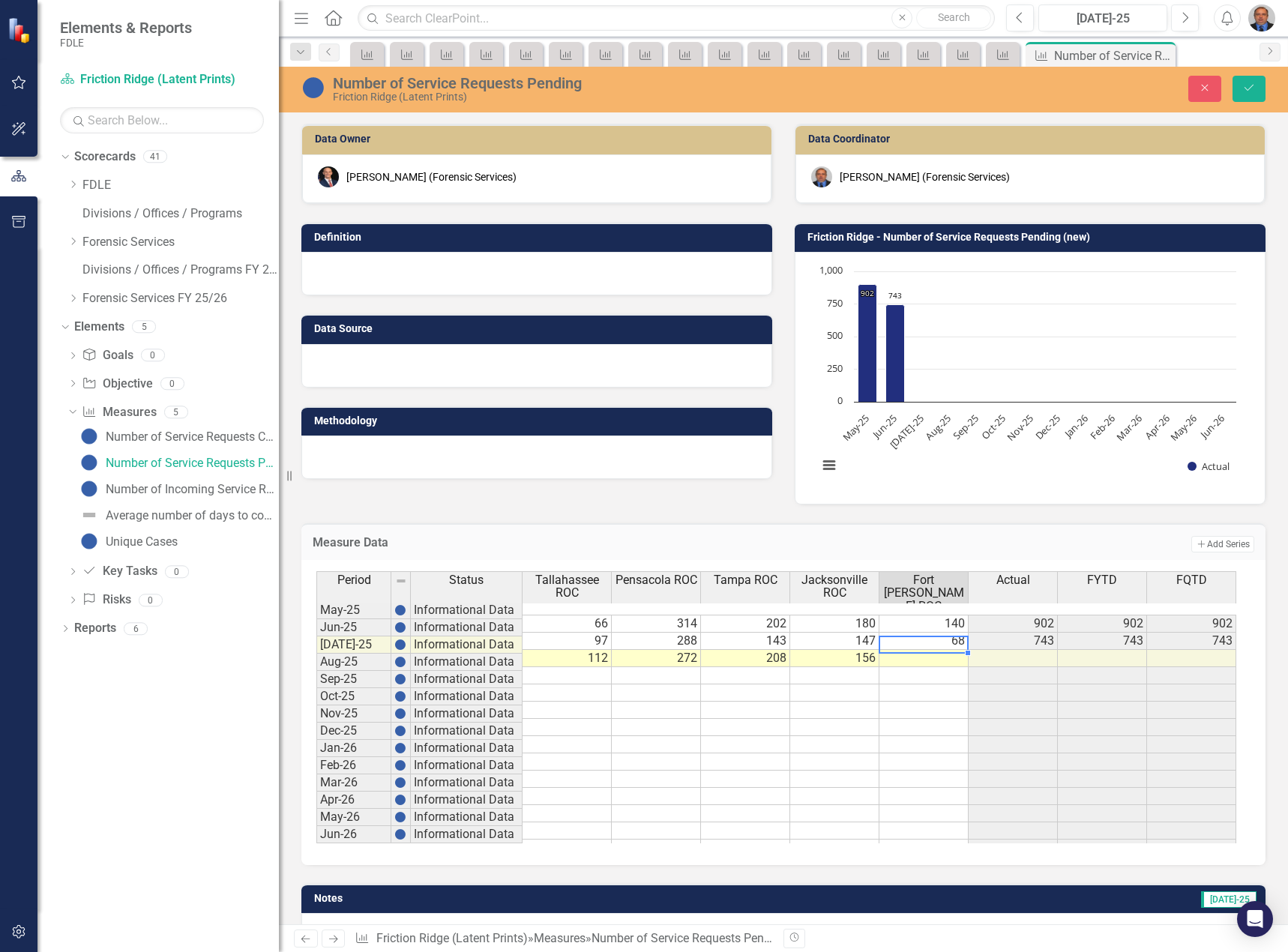
click at [933, 650] on td at bounding box center [924, 658] width 90 height 17
type textarea "95"
click at [1242, 85] on icon "Save" at bounding box center [1248, 88] width 13 height 11
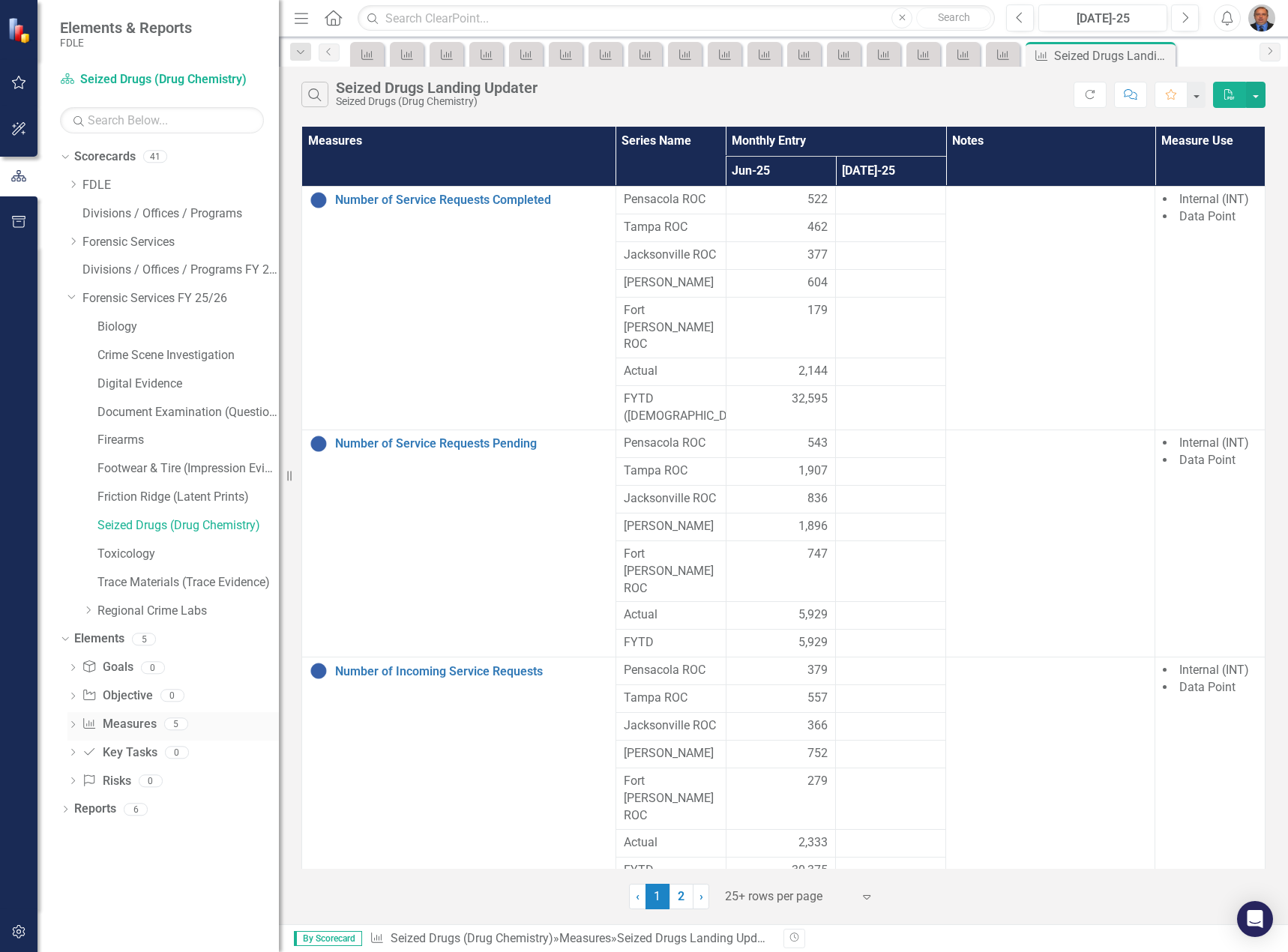
click at [74, 722] on icon "Dropdown" at bounding box center [73, 725] width 11 height 8
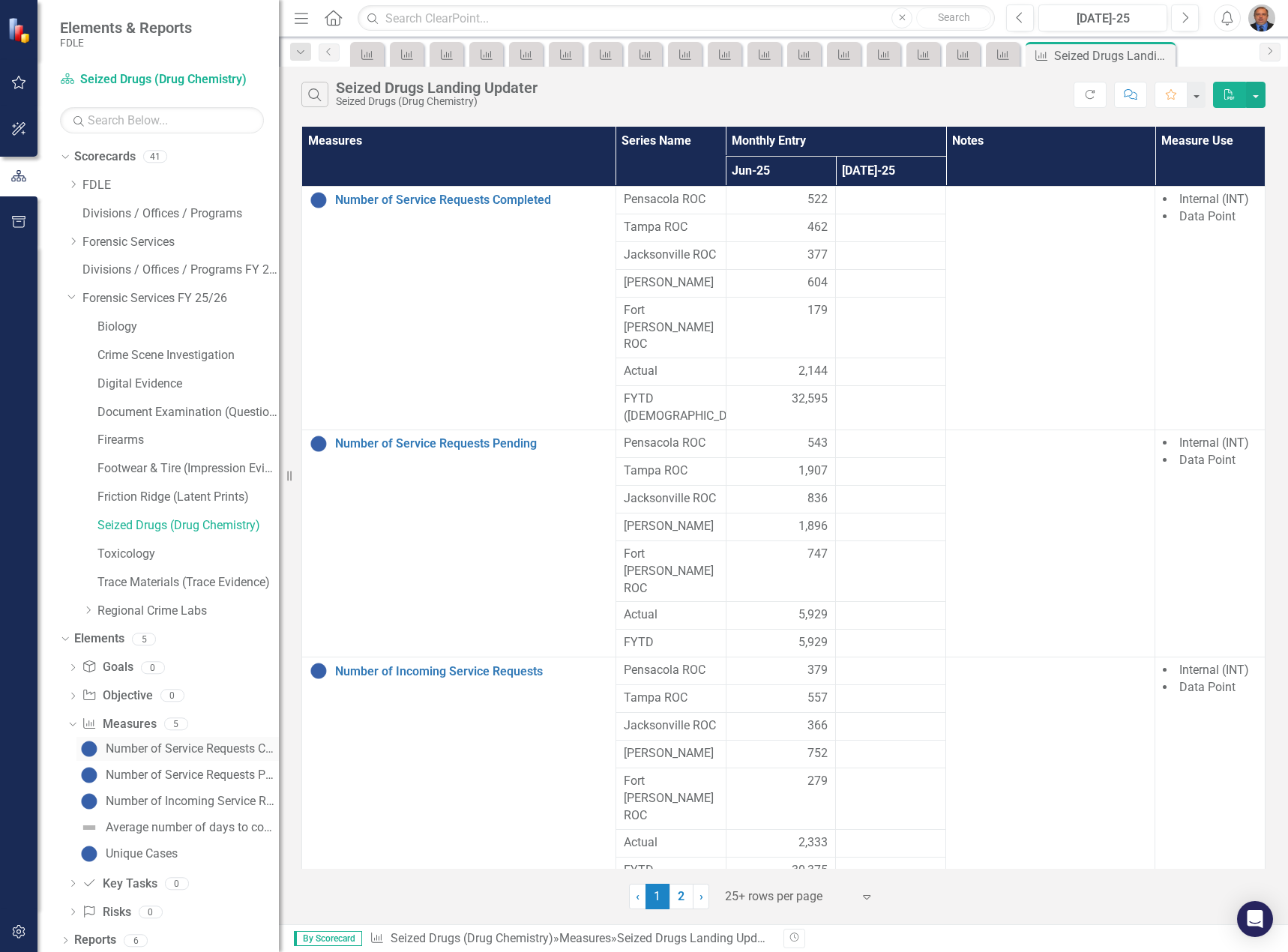
click at [128, 751] on div "Number of Service Requests Completed" at bounding box center [191, 748] width 173 height 13
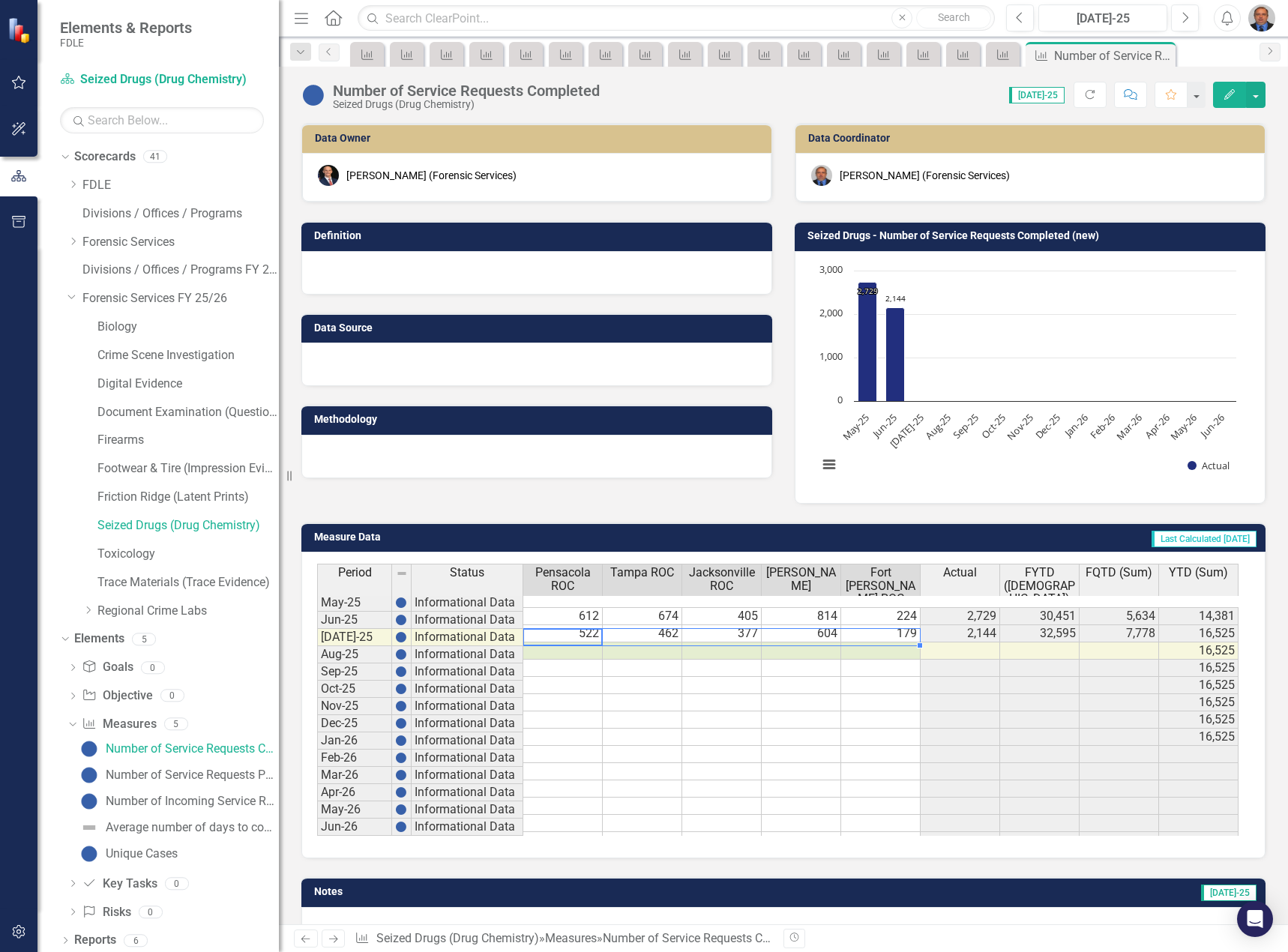
type textarea "535"
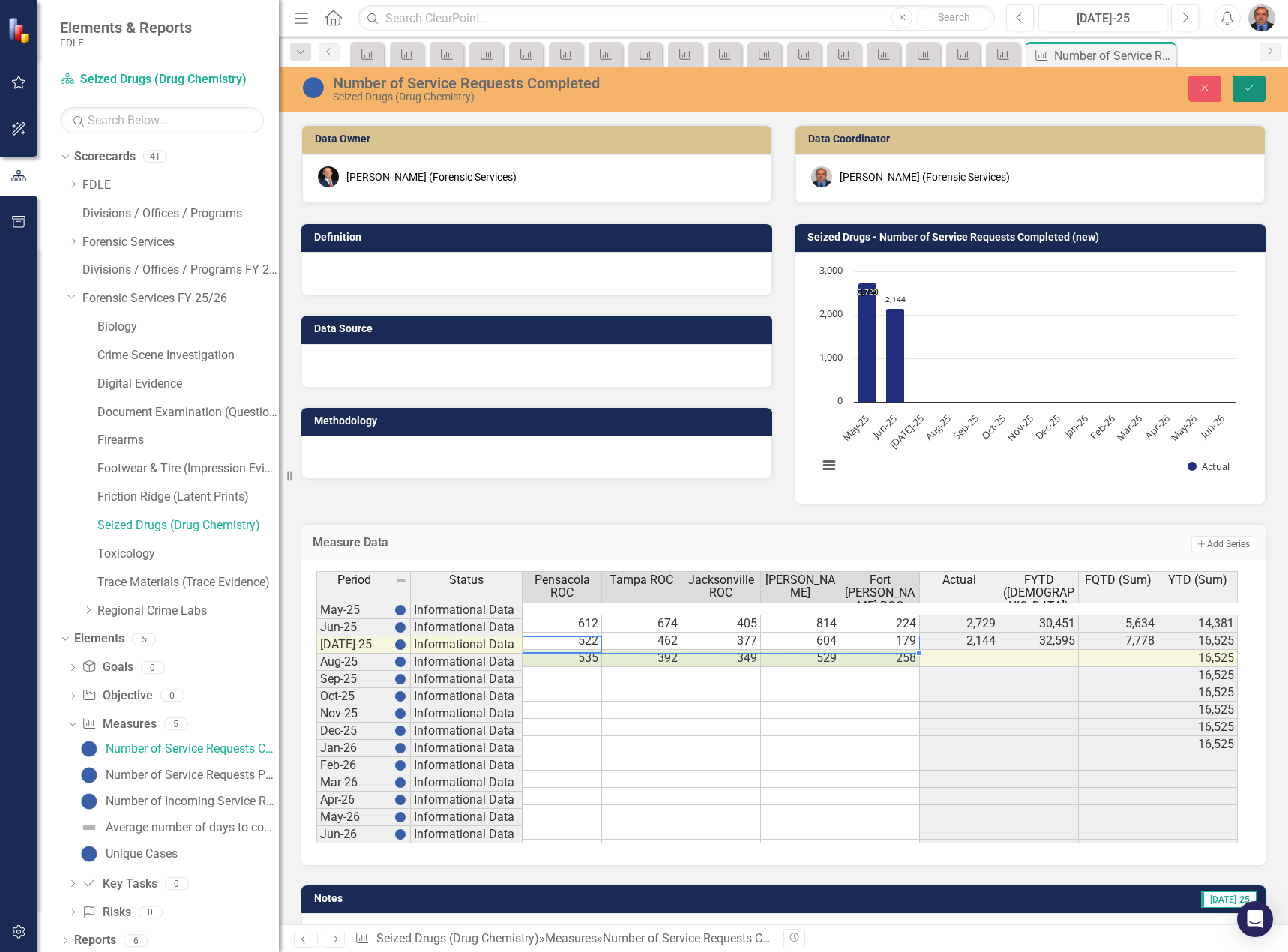
click at [1250, 91] on icon "Save" at bounding box center [1248, 88] width 13 height 11
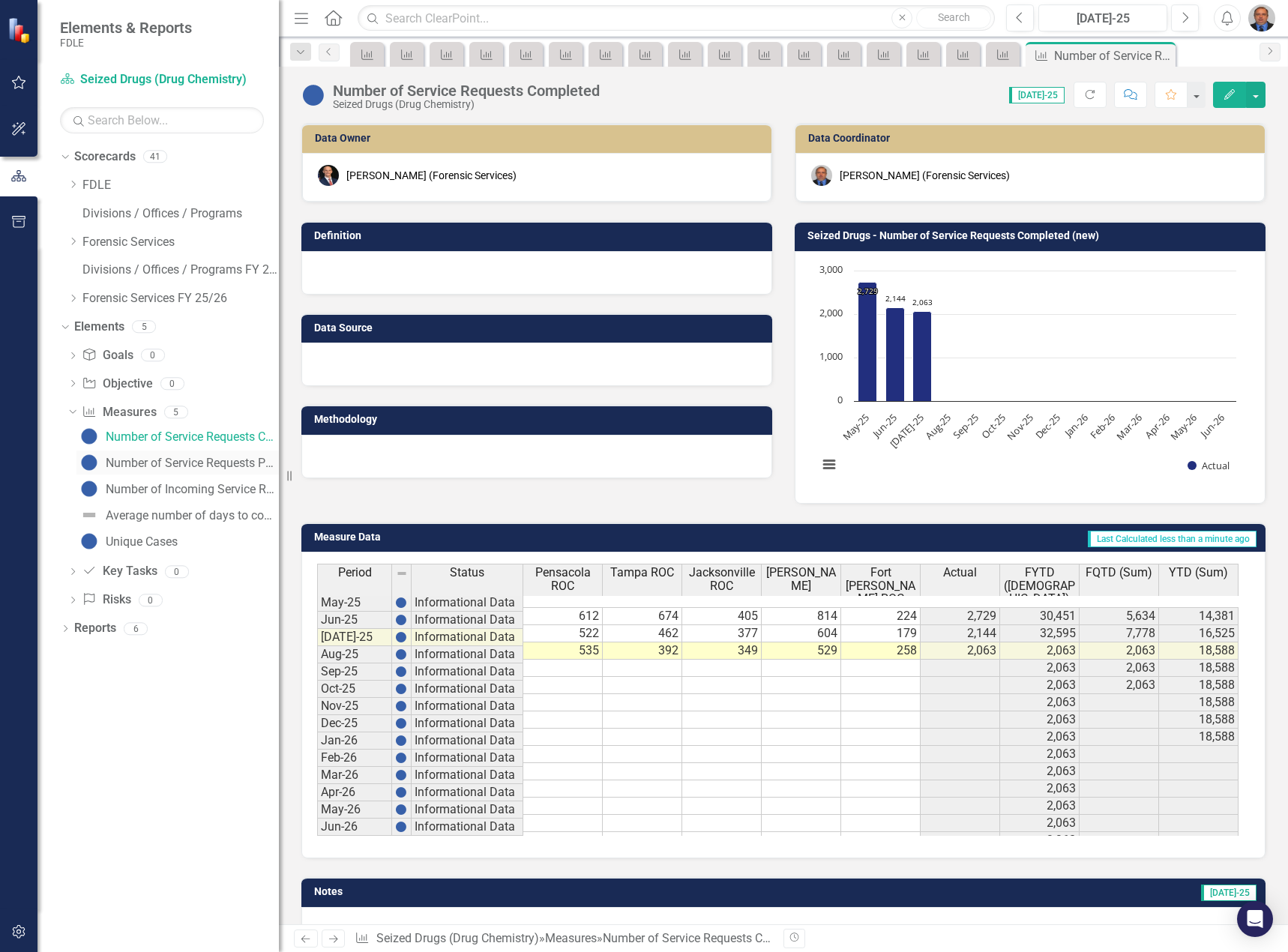
click at [176, 464] on div "Number of Service Requests Pending" at bounding box center [191, 463] width 173 height 13
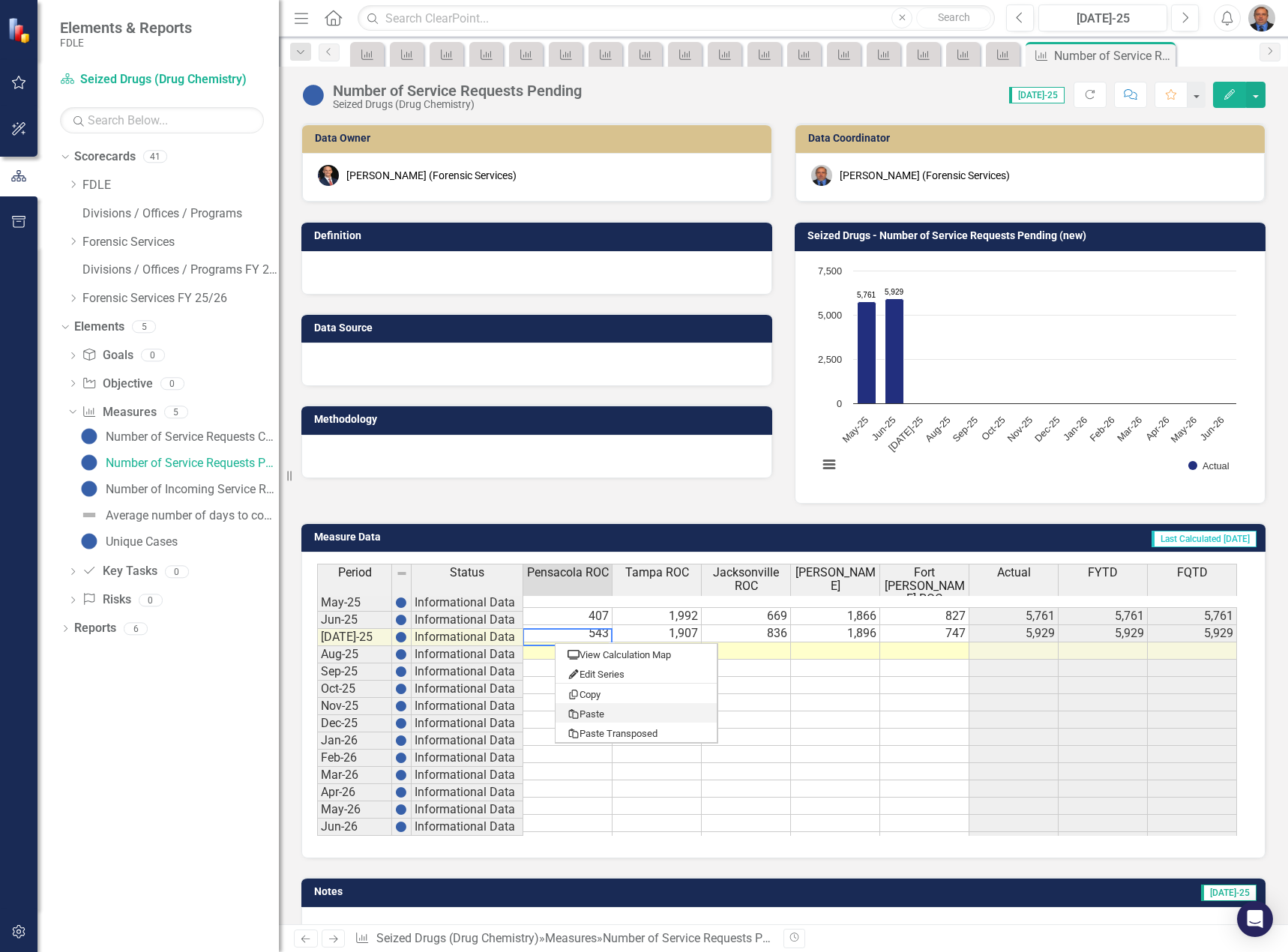
drag, startPoint x: 602, startPoint y: 712, endPoint x: 635, endPoint y: 689, distance: 40.2
type textarea "562"
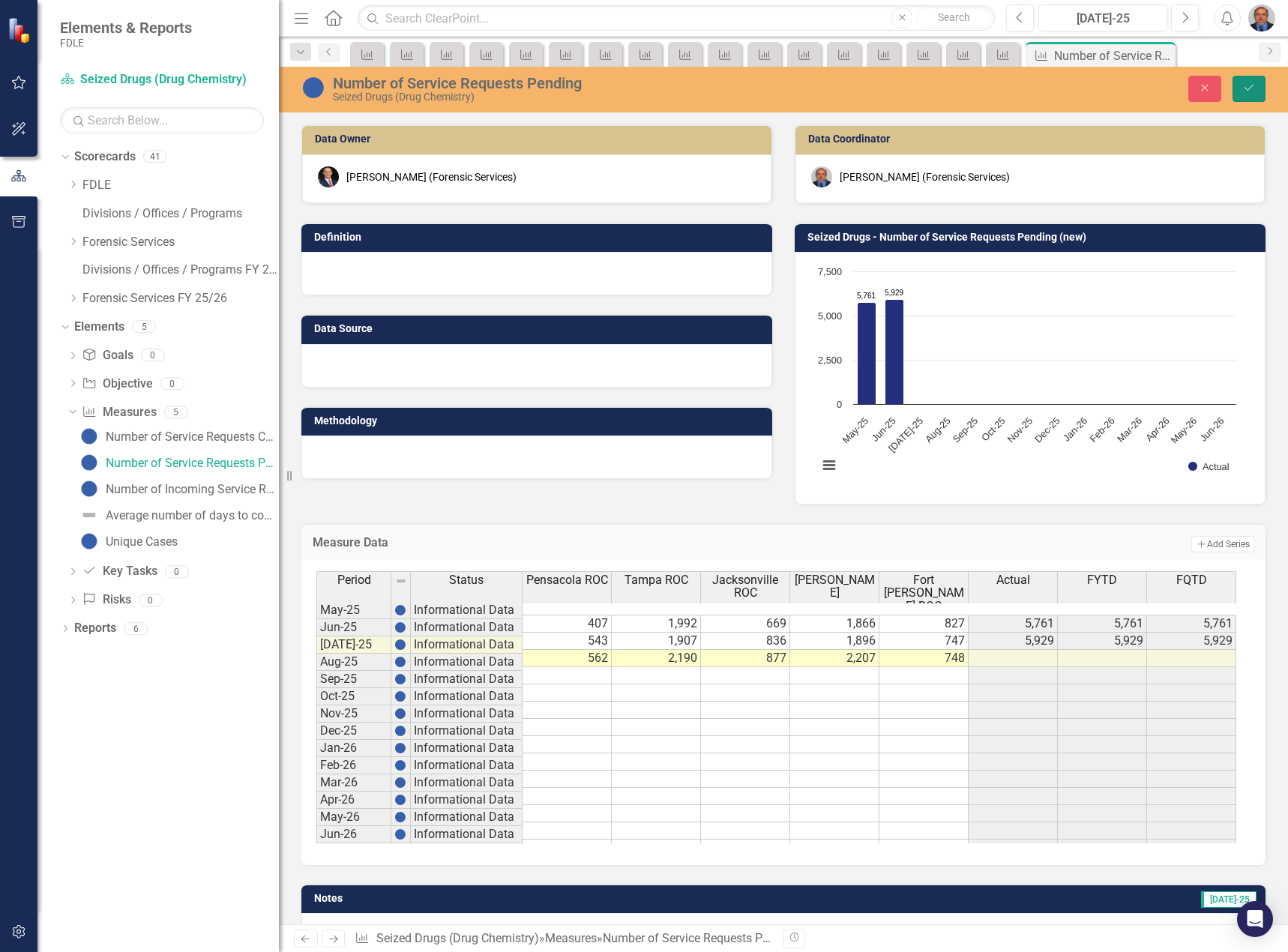
click at [1252, 94] on button "Save" at bounding box center [1248, 89] width 33 height 27
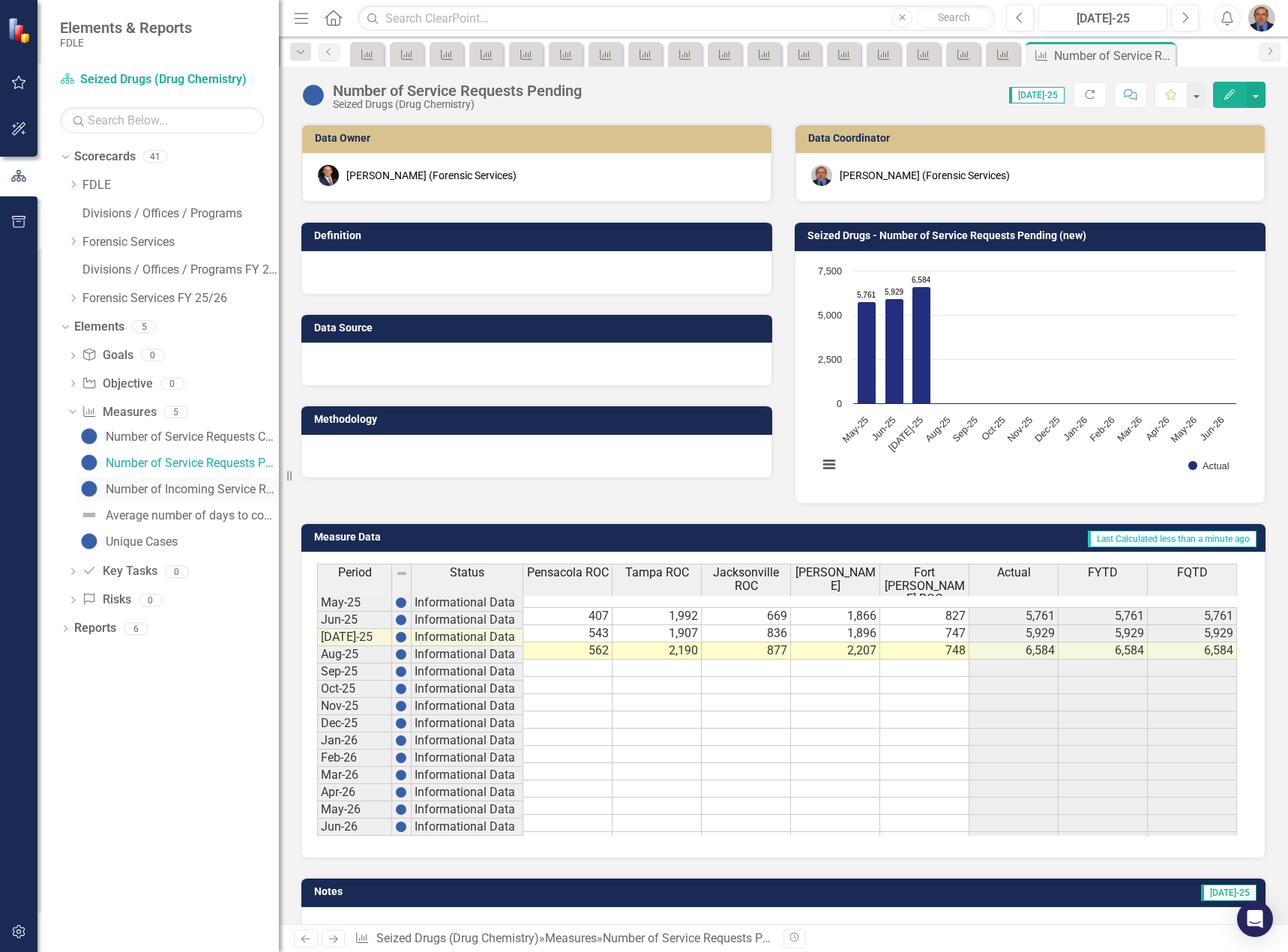
click at [136, 492] on div "Number of Incoming Service Requests" at bounding box center [191, 489] width 173 height 13
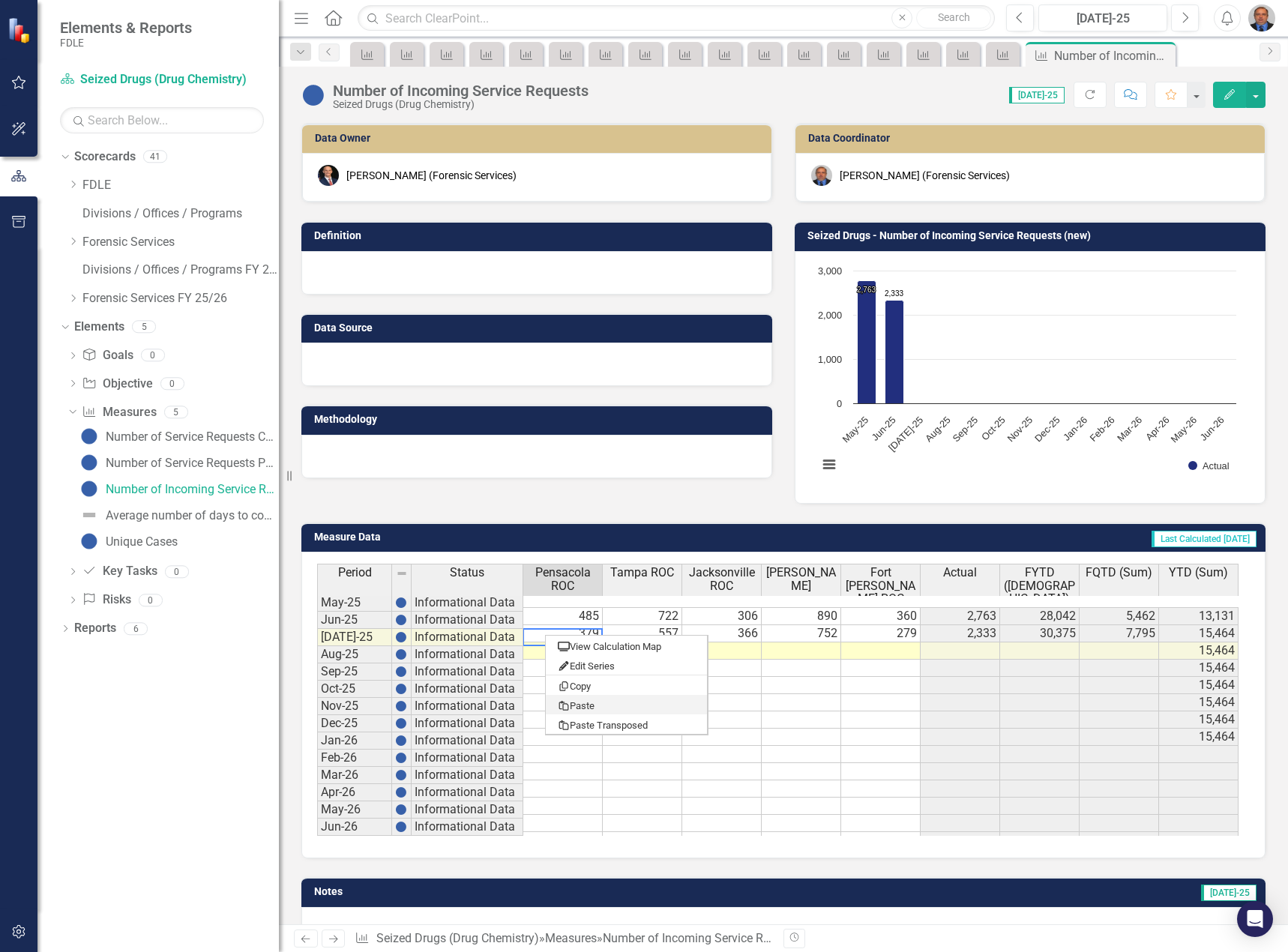
type textarea "487"
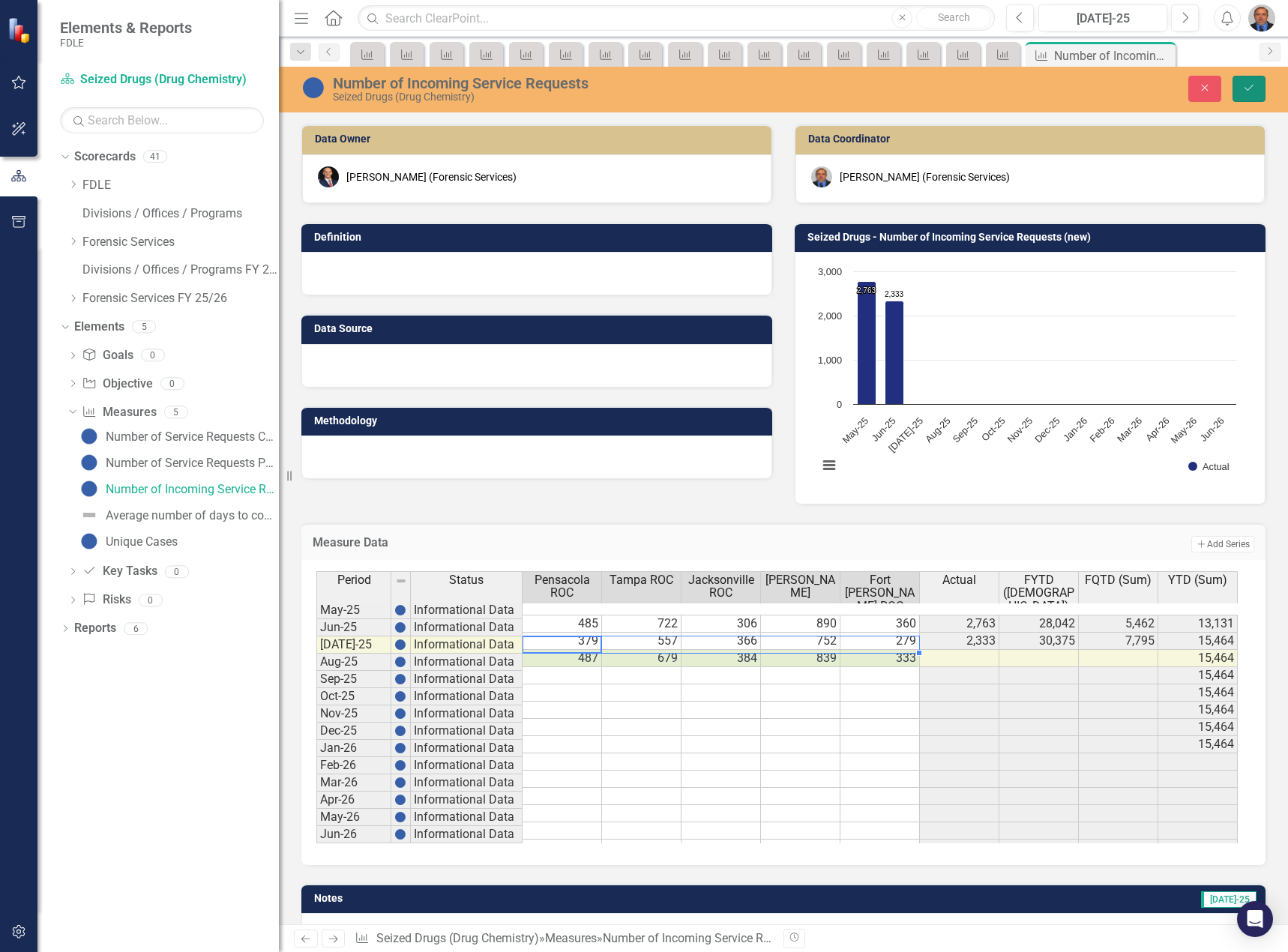
click at [1248, 94] on button "Save" at bounding box center [1248, 89] width 33 height 27
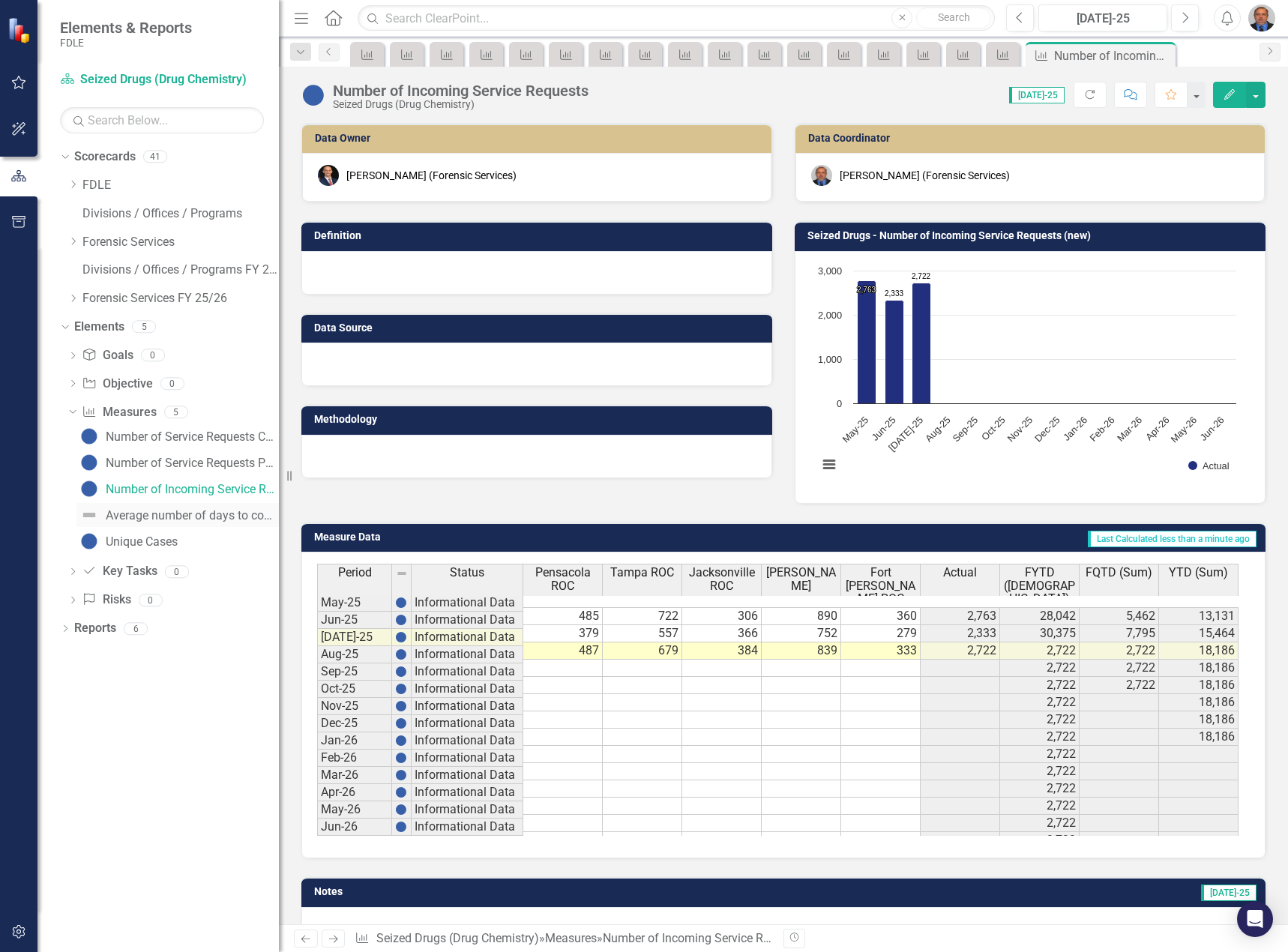
click at [141, 514] on div "Average number of days to complete lab service requests" at bounding box center [191, 515] width 173 height 13
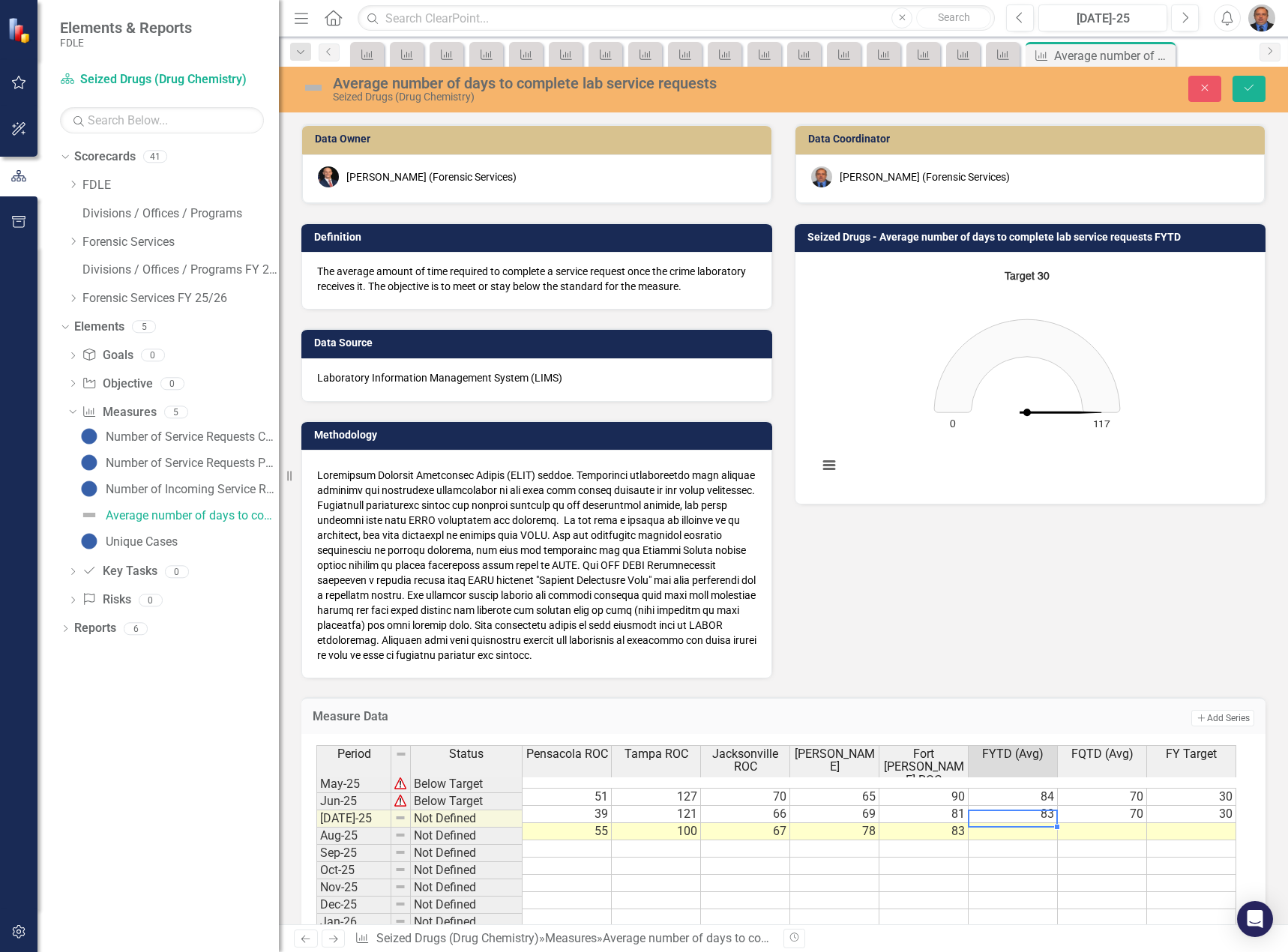
click at [1013, 823] on td at bounding box center [1012, 831] width 90 height 17
type textarea "72"
type textarea "30"
click at [1254, 88] on icon "Save" at bounding box center [1248, 88] width 13 height 11
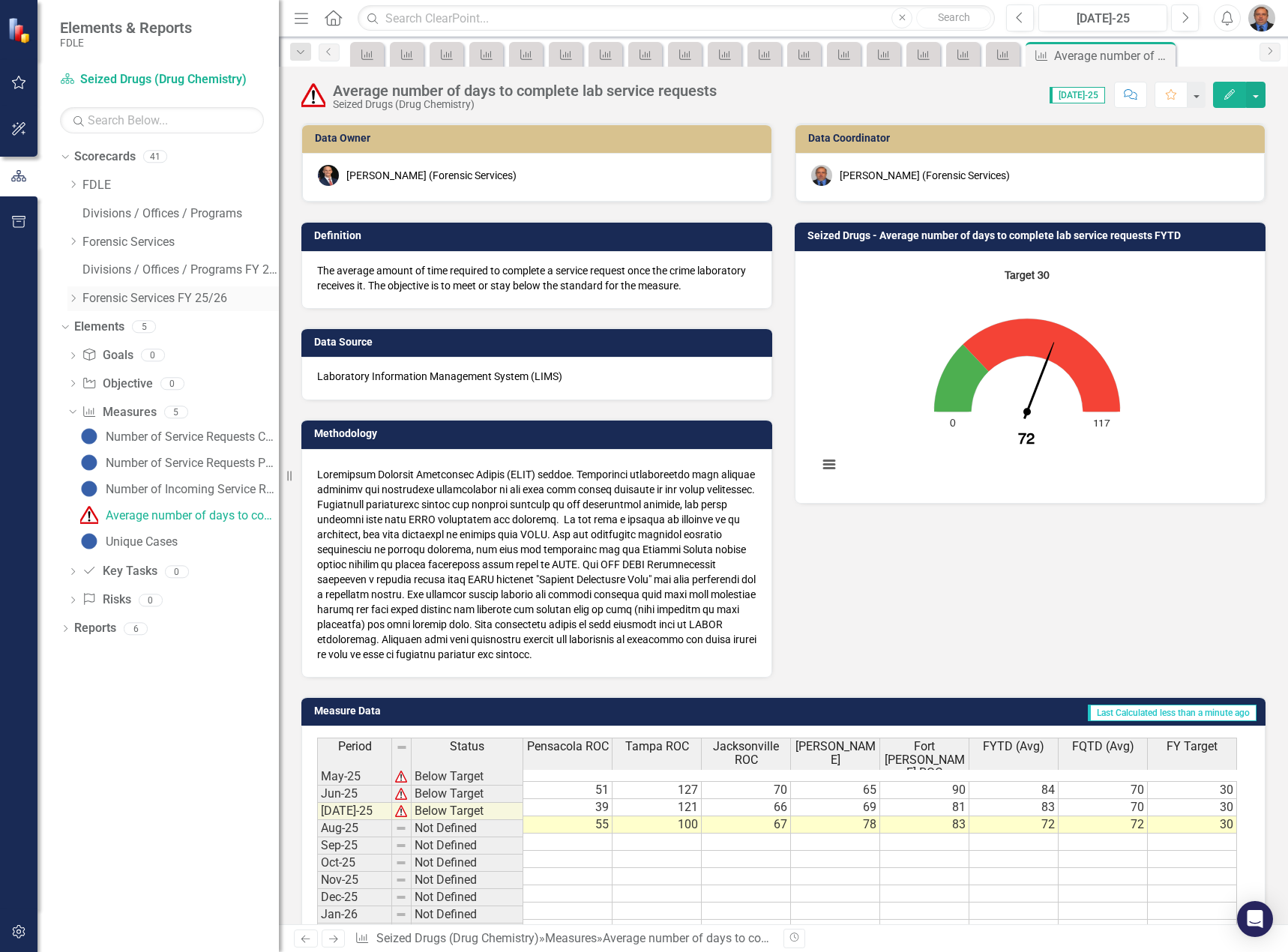
click at [107, 301] on link "Forensic Services FY 25/26" at bounding box center [181, 298] width 197 height 17
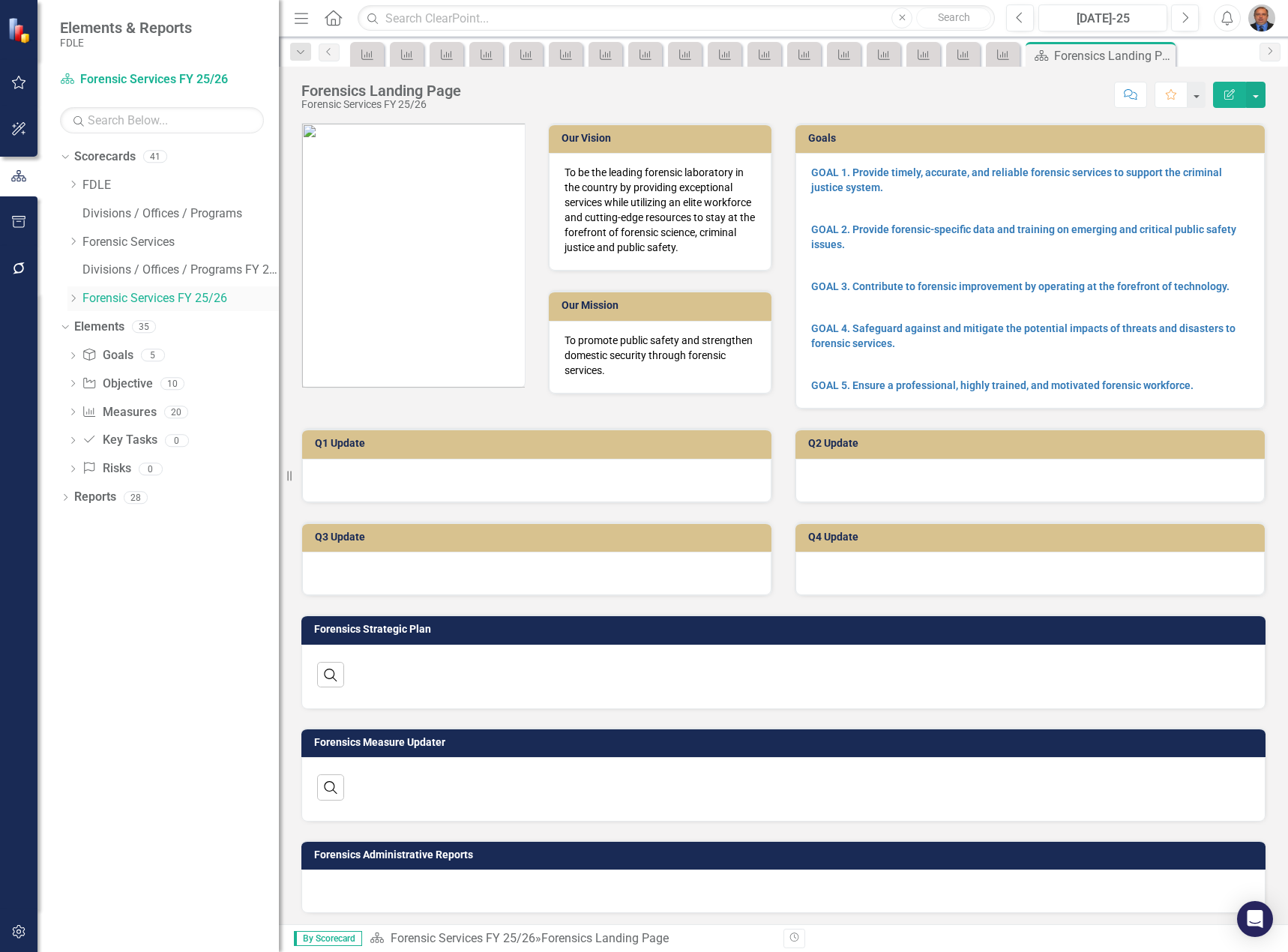
click at [80, 299] on div "Dropdown" at bounding box center [74, 299] width 15 height 12
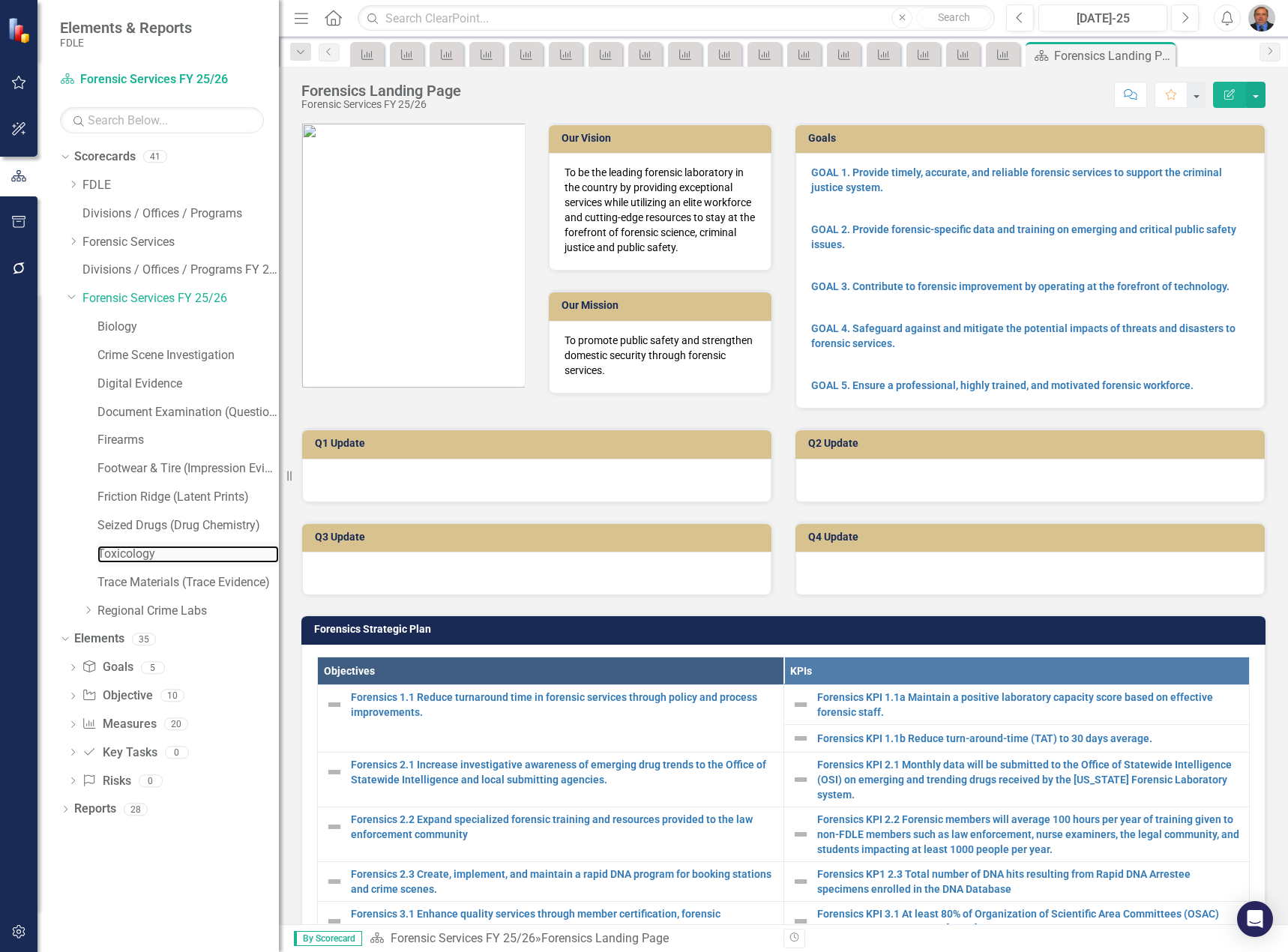
drag, startPoint x: 134, startPoint y: 551, endPoint x: 152, endPoint y: 563, distance: 21.6
click at [134, 553] on link "Toxicology" at bounding box center [188, 554] width 182 height 17
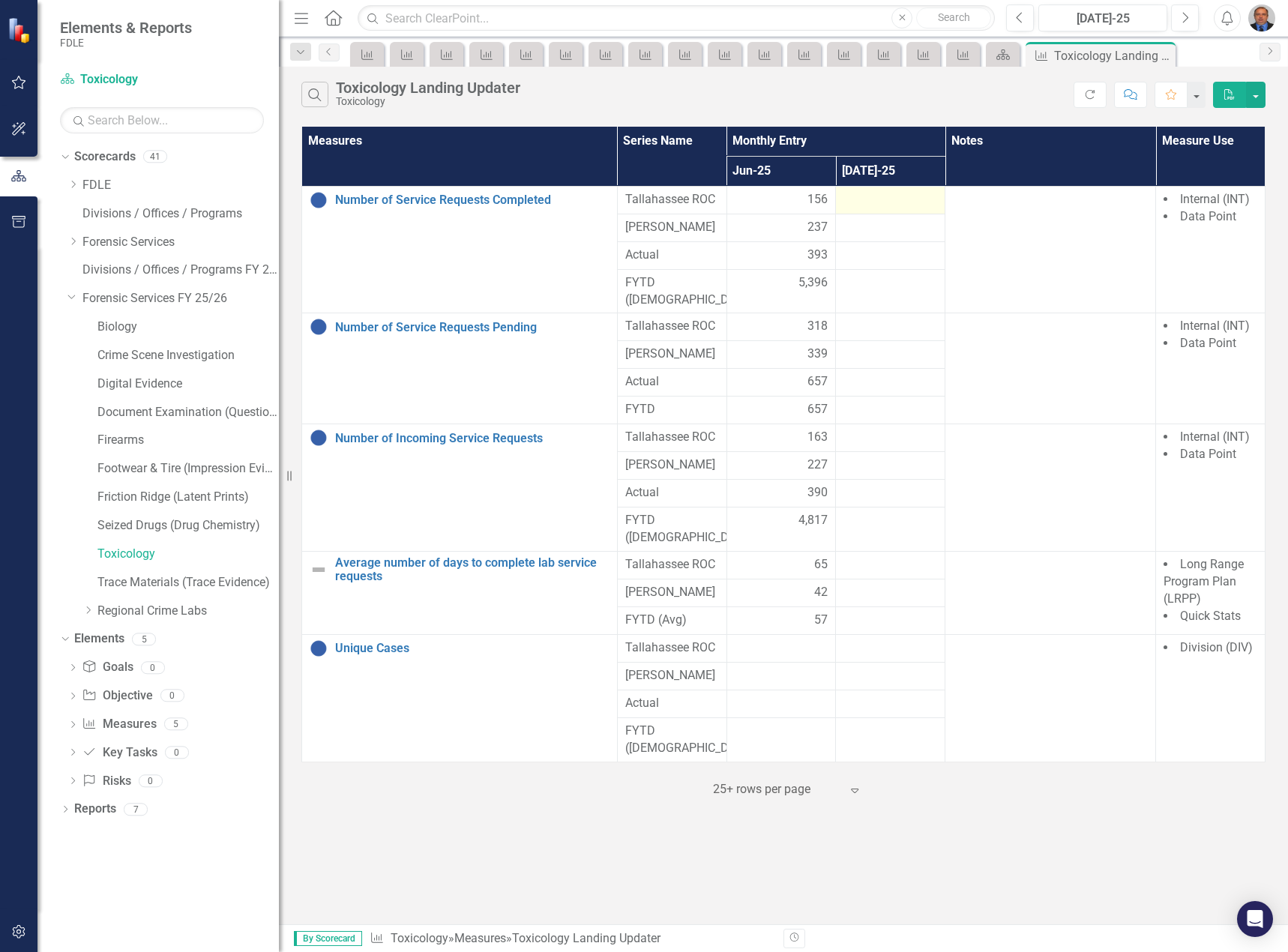
click at [886, 200] on div at bounding box center [890, 200] width 94 height 18
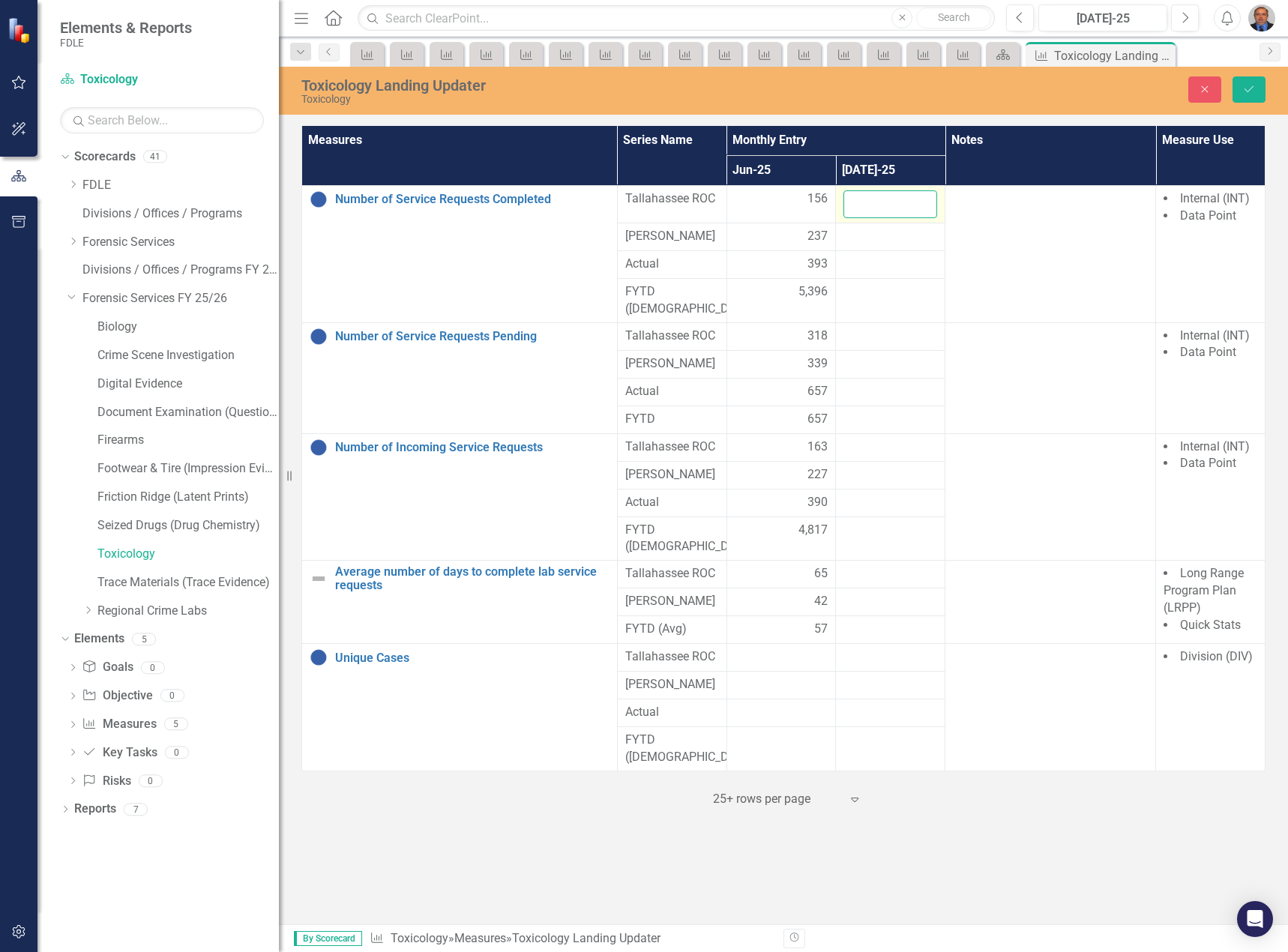
click at [886, 198] on input "number" at bounding box center [890, 204] width 94 height 27
type input "233"
click at [877, 239] on div at bounding box center [890, 237] width 94 height 18
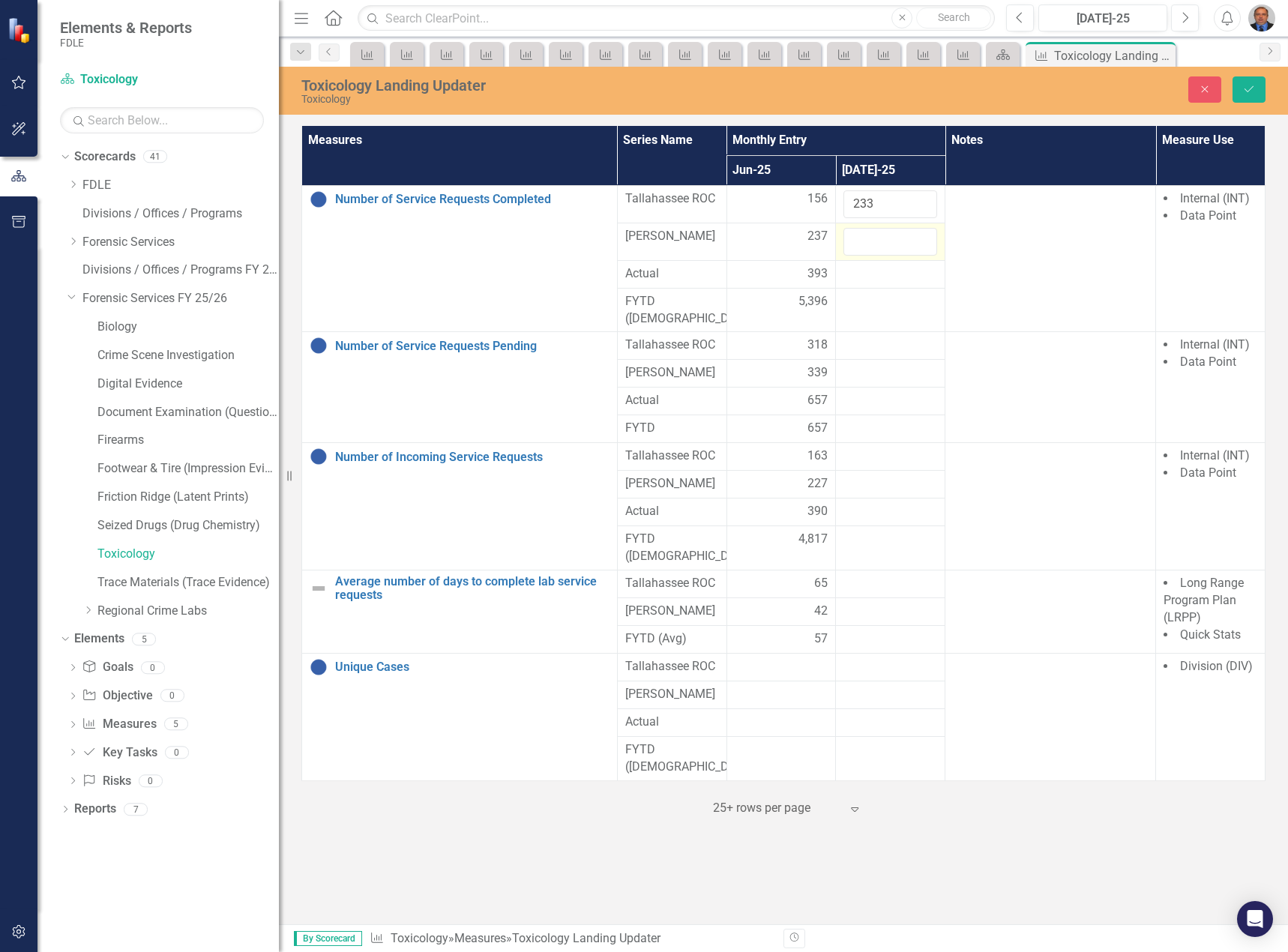
click at [877, 239] on input "number" at bounding box center [890, 241] width 94 height 27
type input "231"
click at [878, 337] on div at bounding box center [890, 346] width 94 height 18
click at [879, 337] on div at bounding box center [890, 346] width 94 height 18
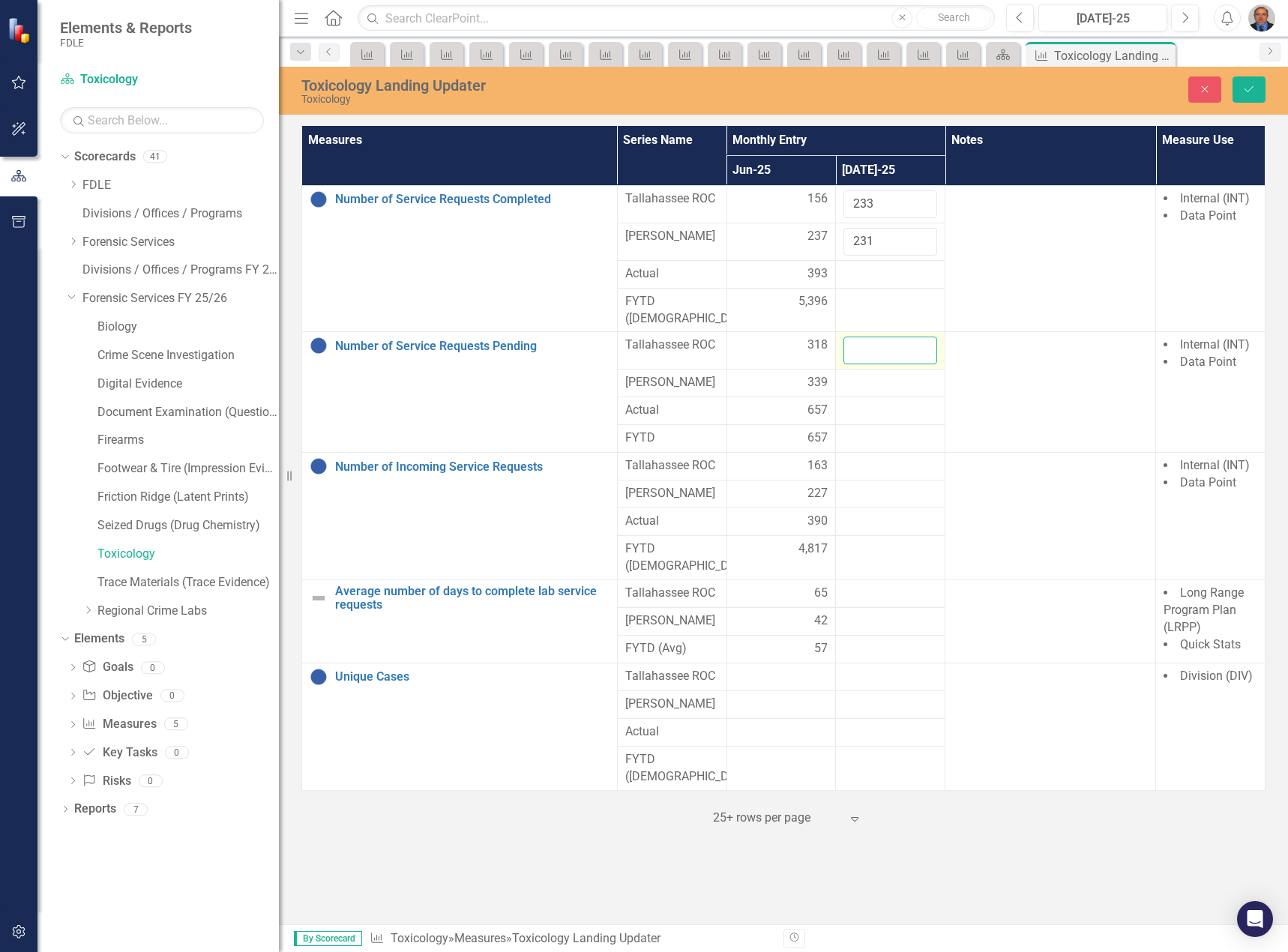
click at [879, 337] on input "number" at bounding box center [890, 350] width 94 height 27
type input "294"
click at [852, 374] on div at bounding box center [890, 383] width 94 height 18
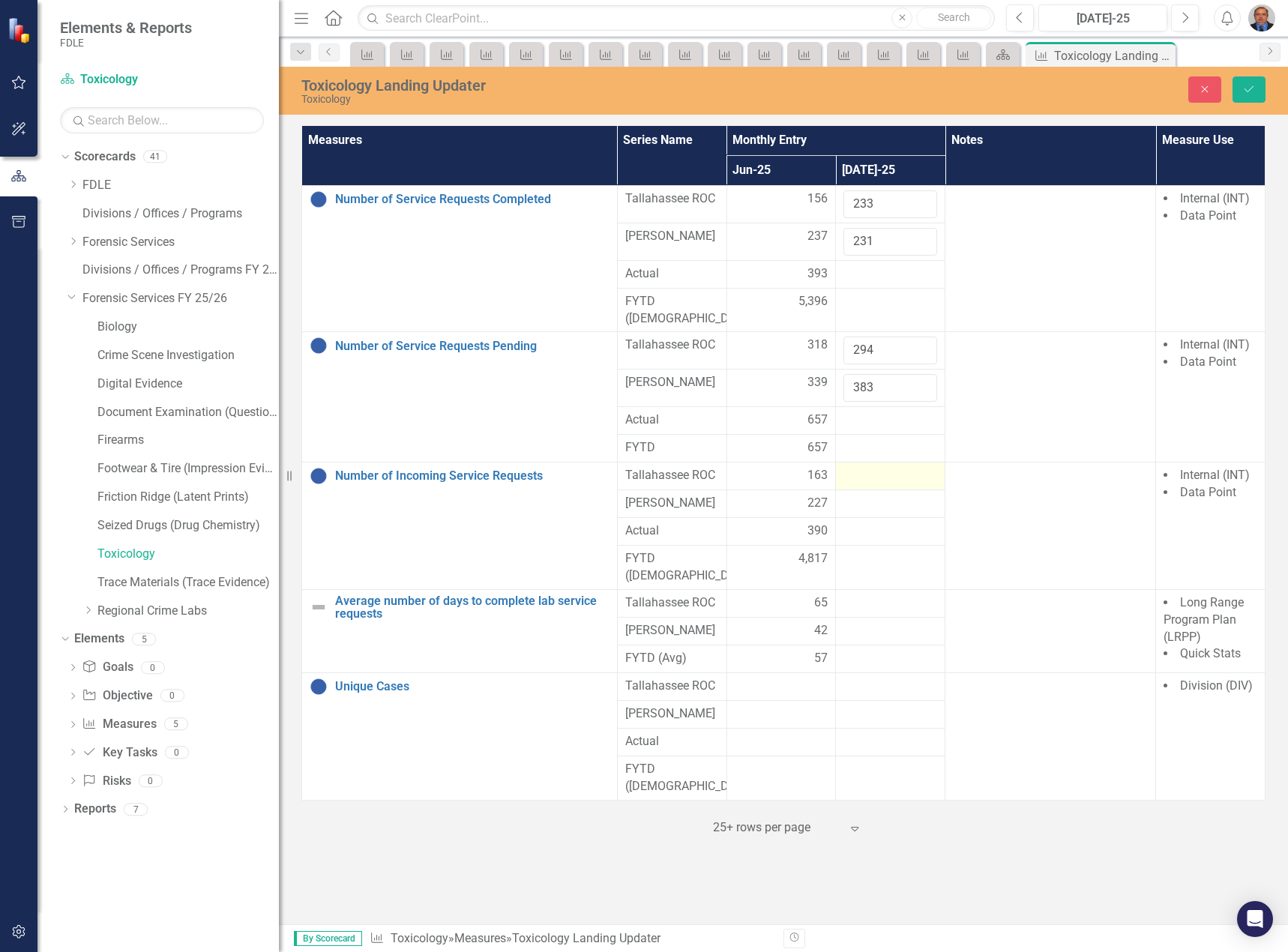
type input "383"
click at [870, 463] on td at bounding box center [890, 476] width 109 height 27
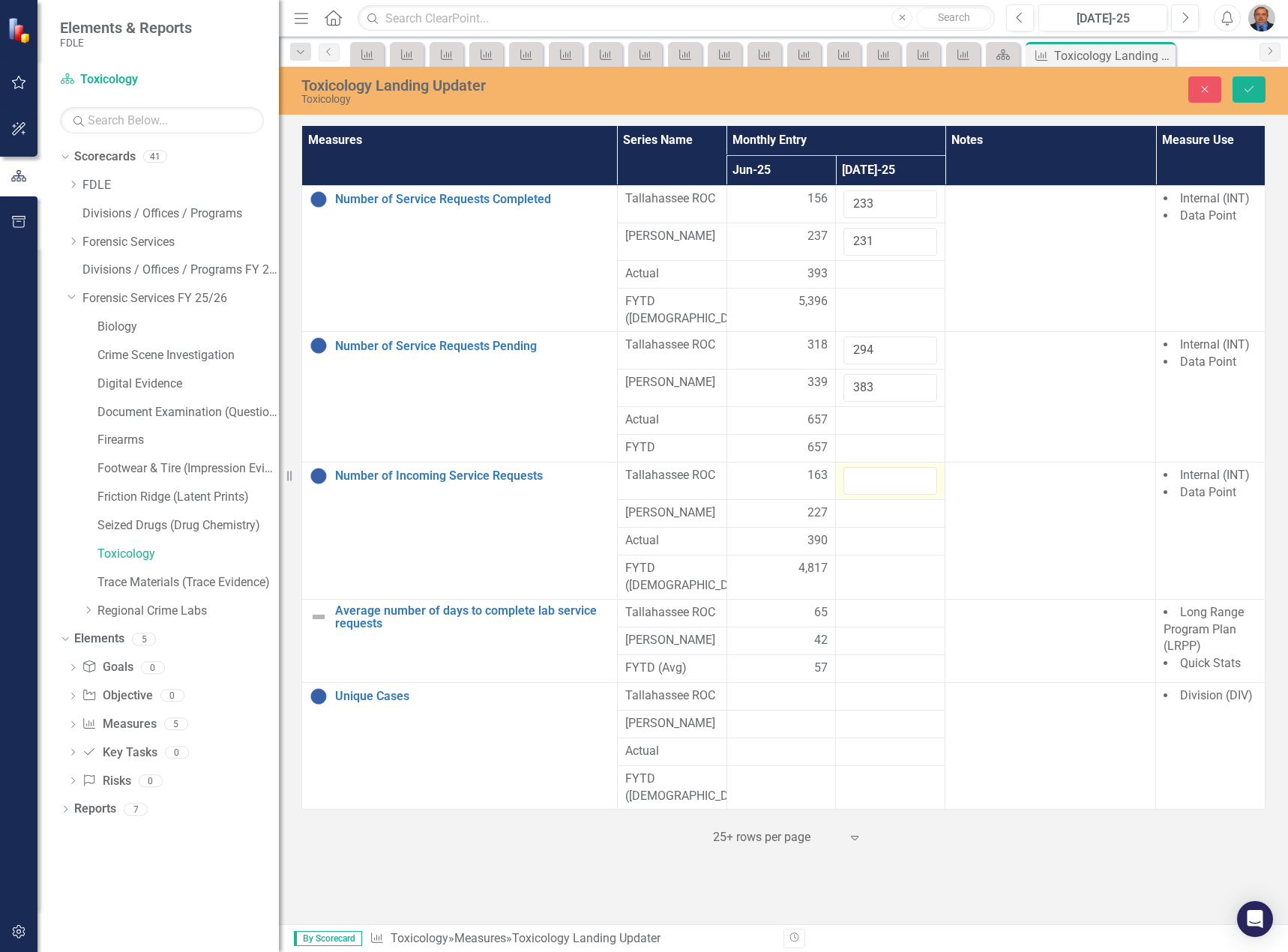
click at [870, 463] on td at bounding box center [890, 481] width 109 height 37
click at [870, 467] on input "number" at bounding box center [890, 480] width 94 height 27
type input "168"
click at [864, 504] on div at bounding box center [890, 513] width 94 height 18
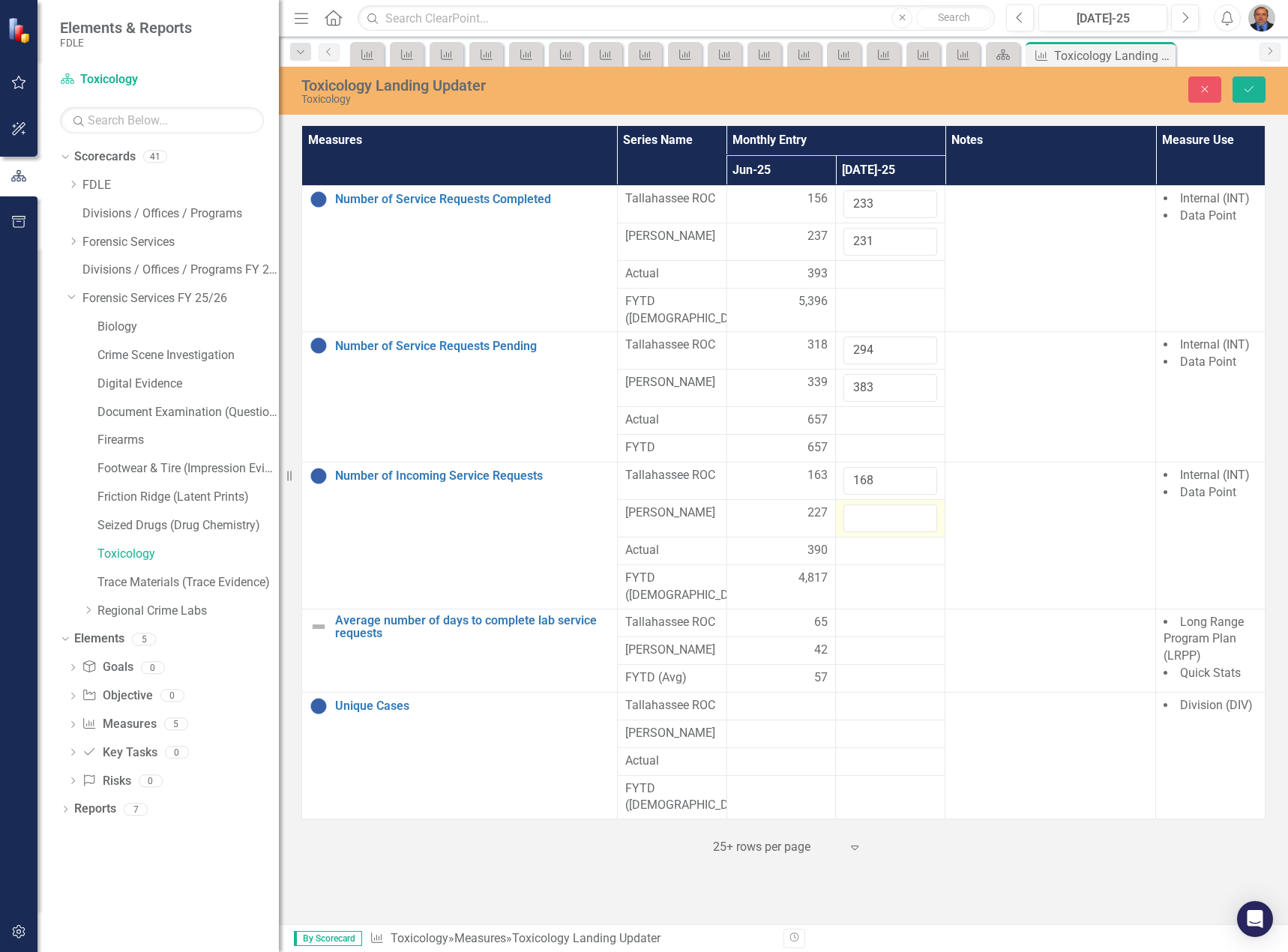
click at [856, 499] on td at bounding box center [890, 518] width 109 height 37
click at [868, 504] on input "number" at bounding box center [890, 518] width 94 height 27
click at [881, 505] on input "263" at bounding box center [890, 518] width 94 height 27
type input "263"
click at [875, 614] on div at bounding box center [890, 623] width 94 height 18
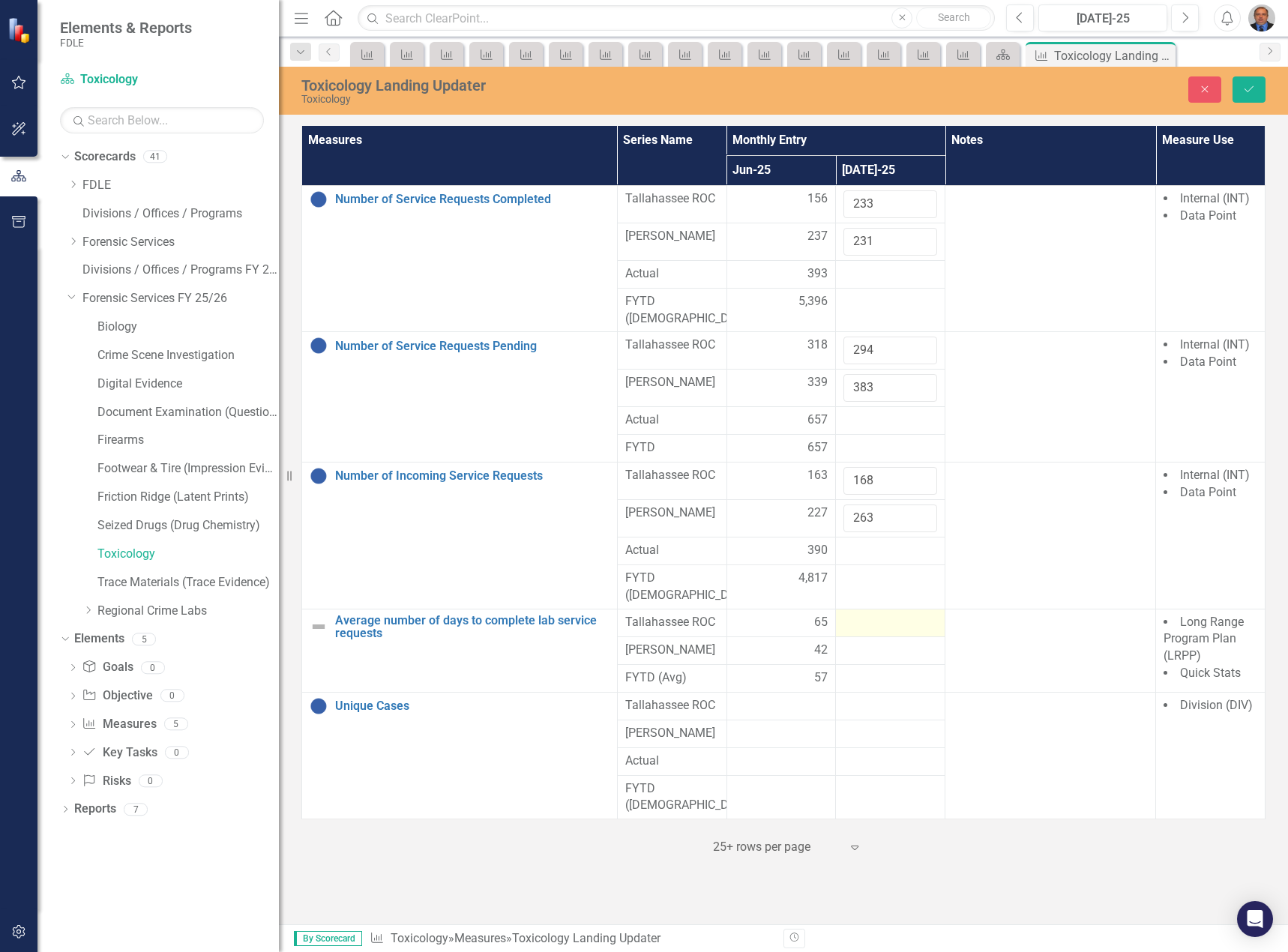
click at [875, 614] on div at bounding box center [890, 623] width 94 height 18
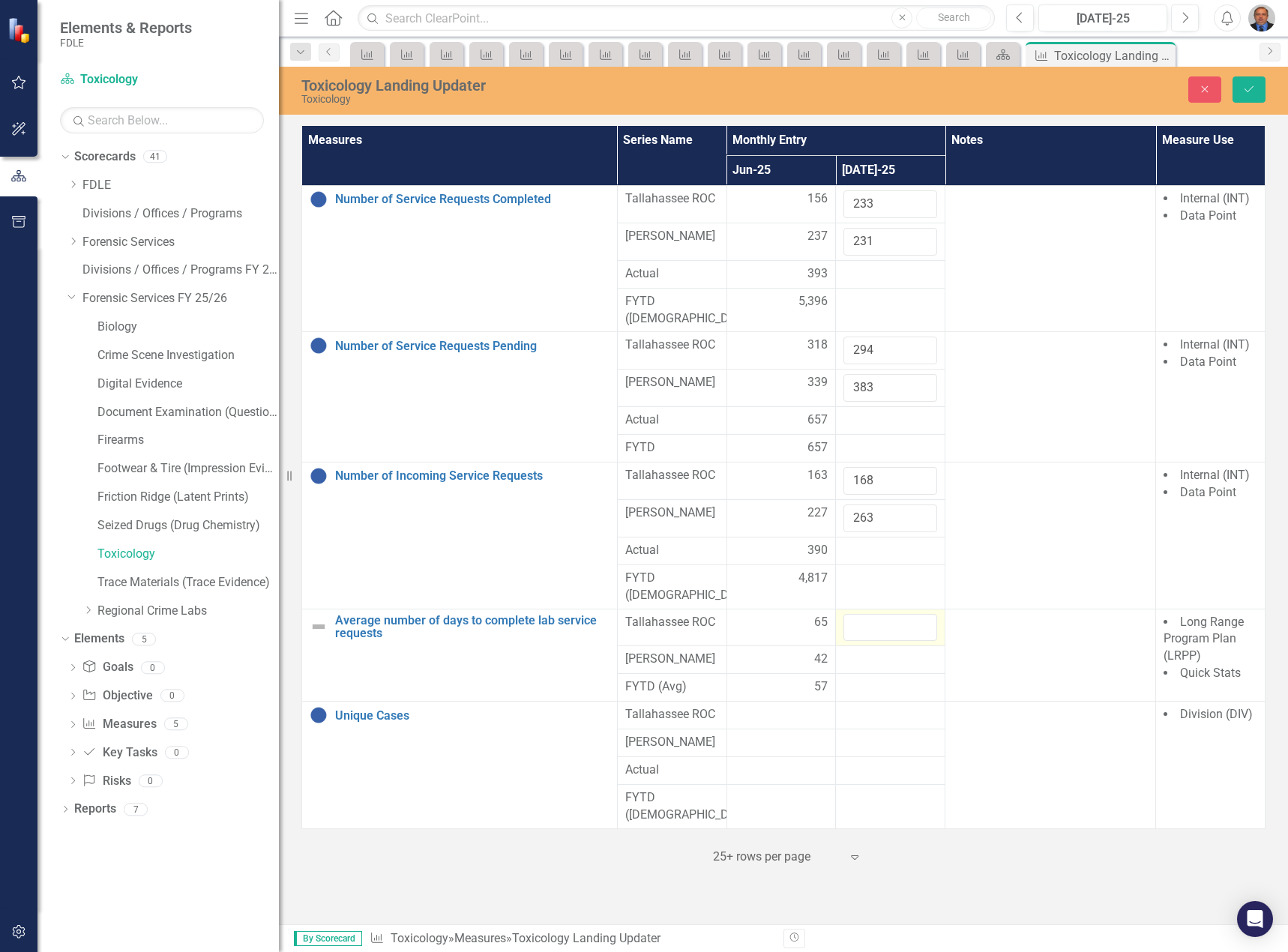
click at [875, 614] on input "number" at bounding box center [890, 628] width 94 height 27
type input "55"
click at [887, 651] on div at bounding box center [890, 659] width 94 height 18
click at [888, 651] on div at bounding box center [890, 659] width 94 height 18
click at [888, 651] on input "number" at bounding box center [890, 664] width 94 height 27
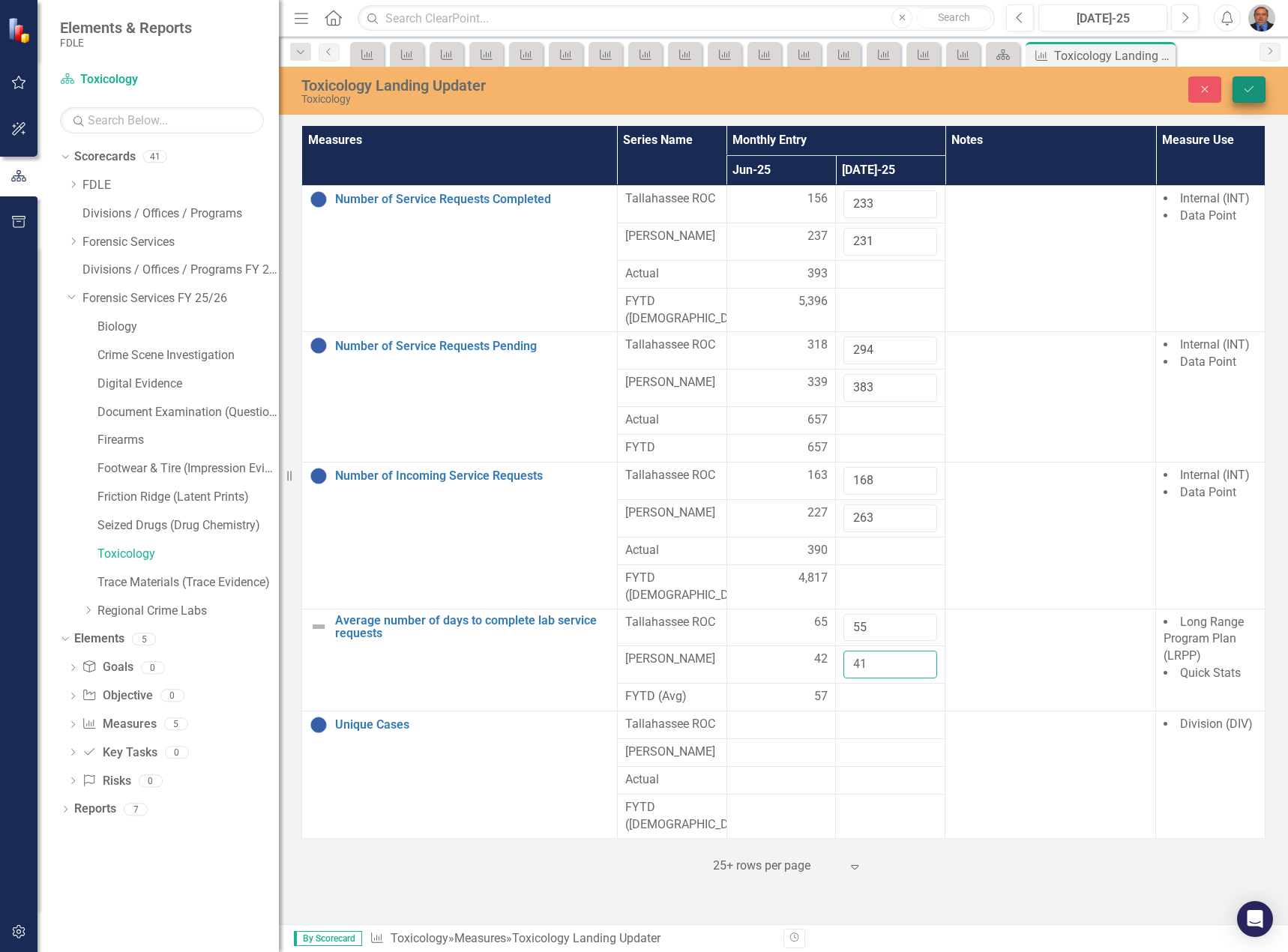
type input "41"
click at [1250, 94] on icon "Save" at bounding box center [1248, 90] width 13 height 11
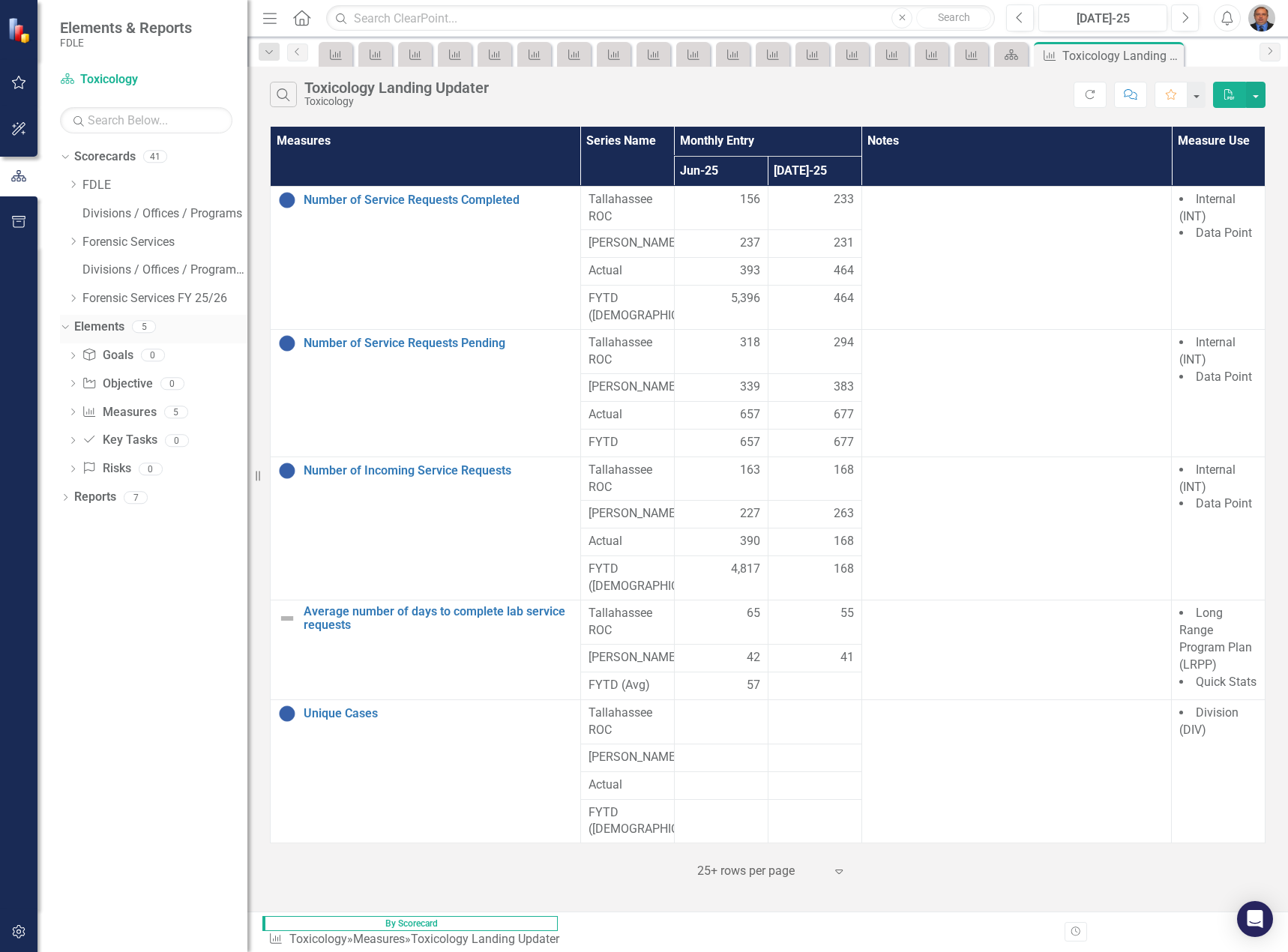
drag, startPoint x: 285, startPoint y: 10, endPoint x: 247, endPoint y: 318, distance: 310.3
click at [247, 318] on div "Resize" at bounding box center [254, 476] width 12 height 952
click at [75, 411] on icon "Dropdown" at bounding box center [73, 413] width 11 height 8
click at [157, 509] on div "Average number of days to complete lab service requests" at bounding box center [176, 515] width 142 height 13
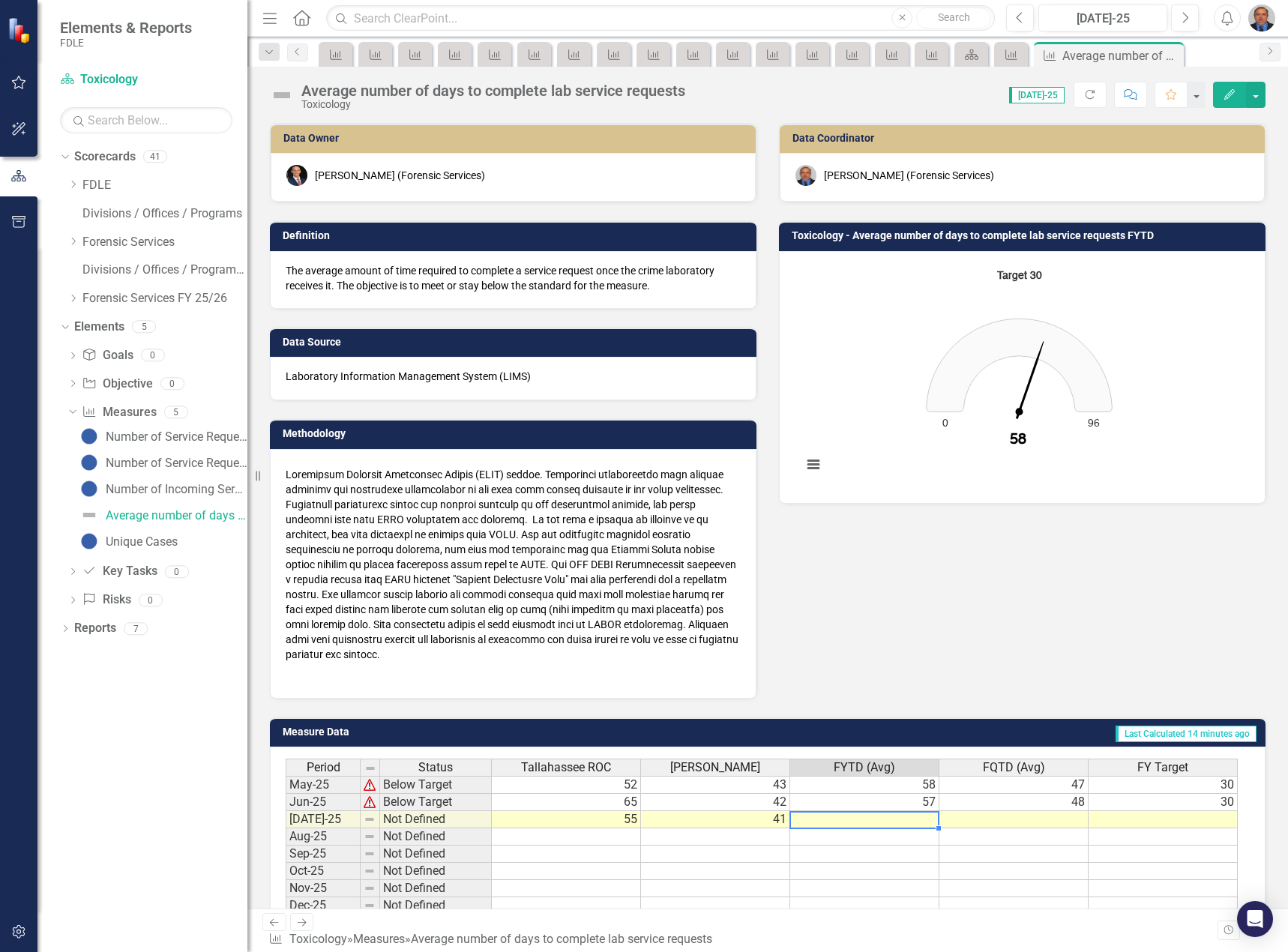
click at [840, 822] on td at bounding box center [864, 819] width 149 height 17
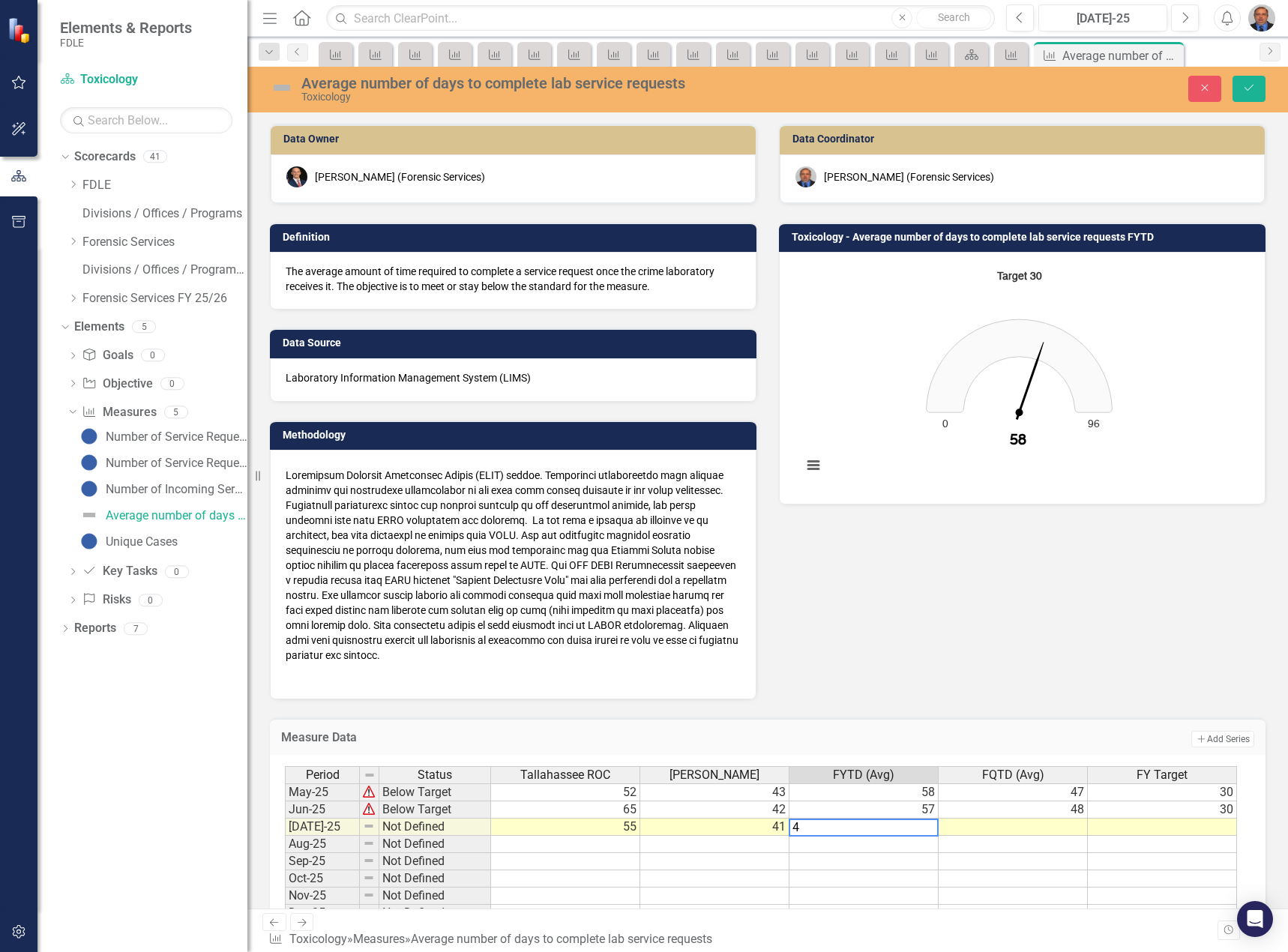
type textarea "47"
click at [1247, 85] on icon "Save" at bounding box center [1248, 88] width 13 height 11
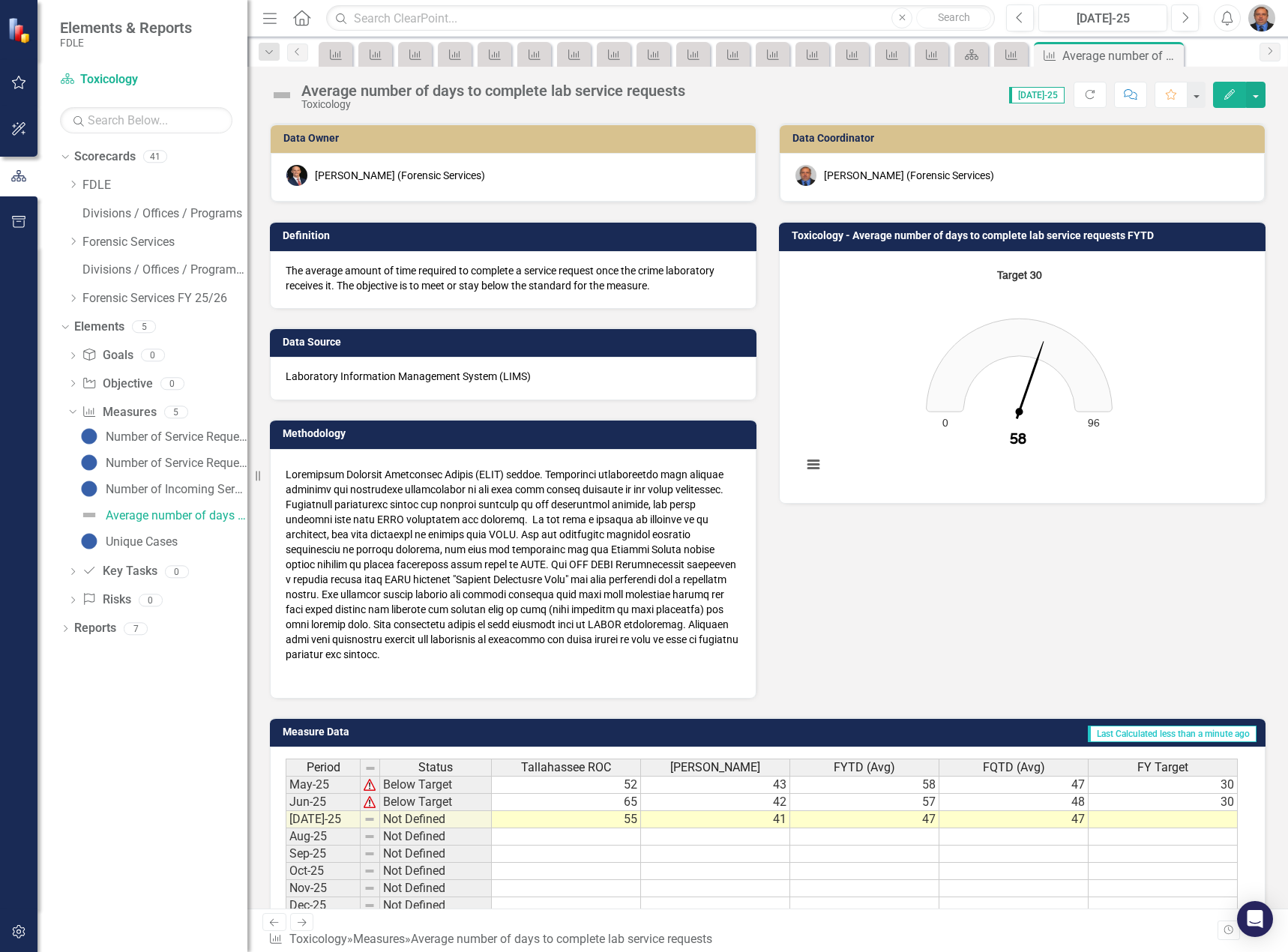
drag, startPoint x: 78, startPoint y: 297, endPoint x: 84, endPoint y: 326, distance: 29.6
click at [78, 298] on icon "Dropdown" at bounding box center [73, 298] width 12 height 9
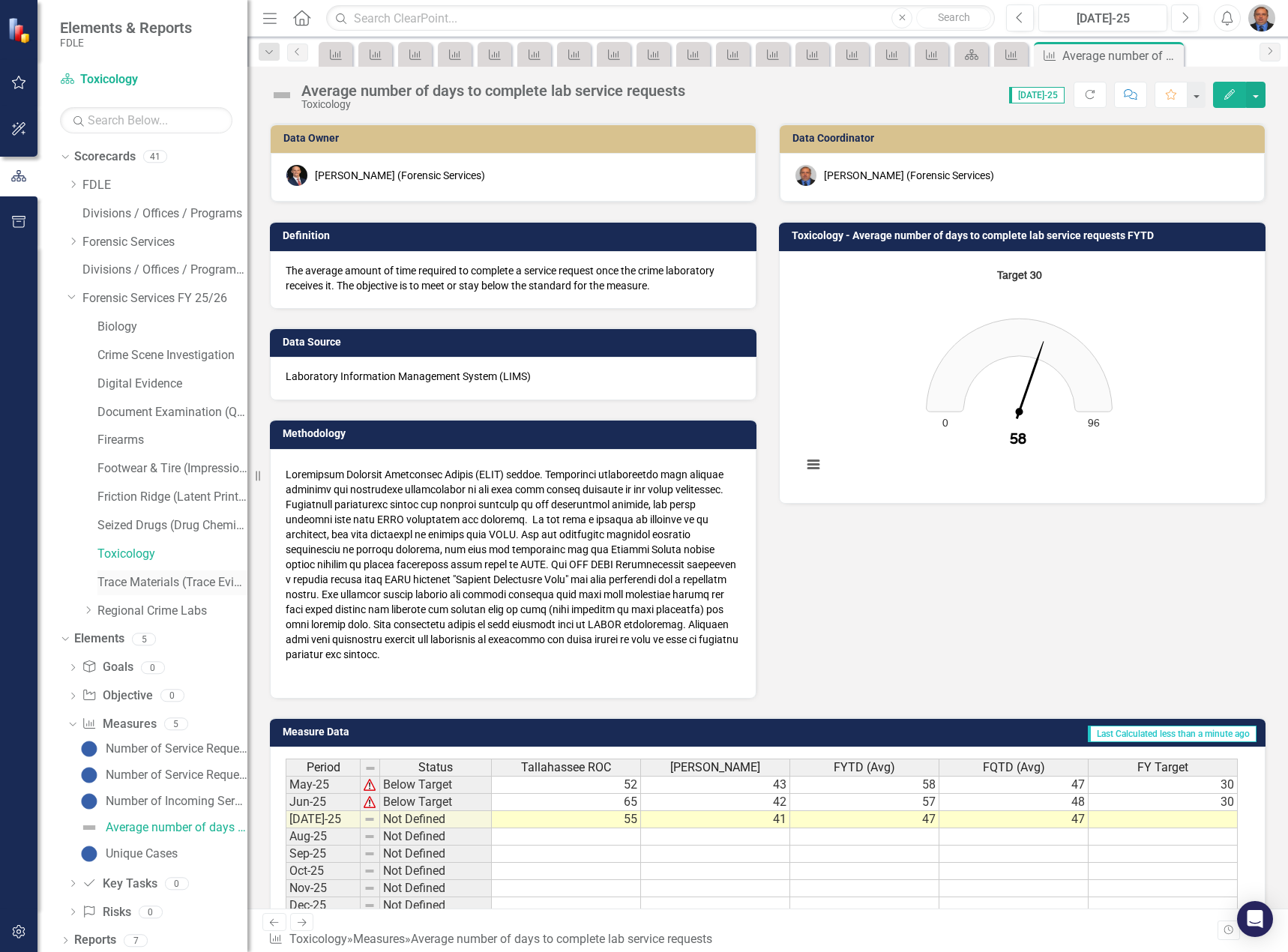
click at [145, 579] on link "Trace Materials (Trace Evidence)" at bounding box center [172, 582] width 150 height 17
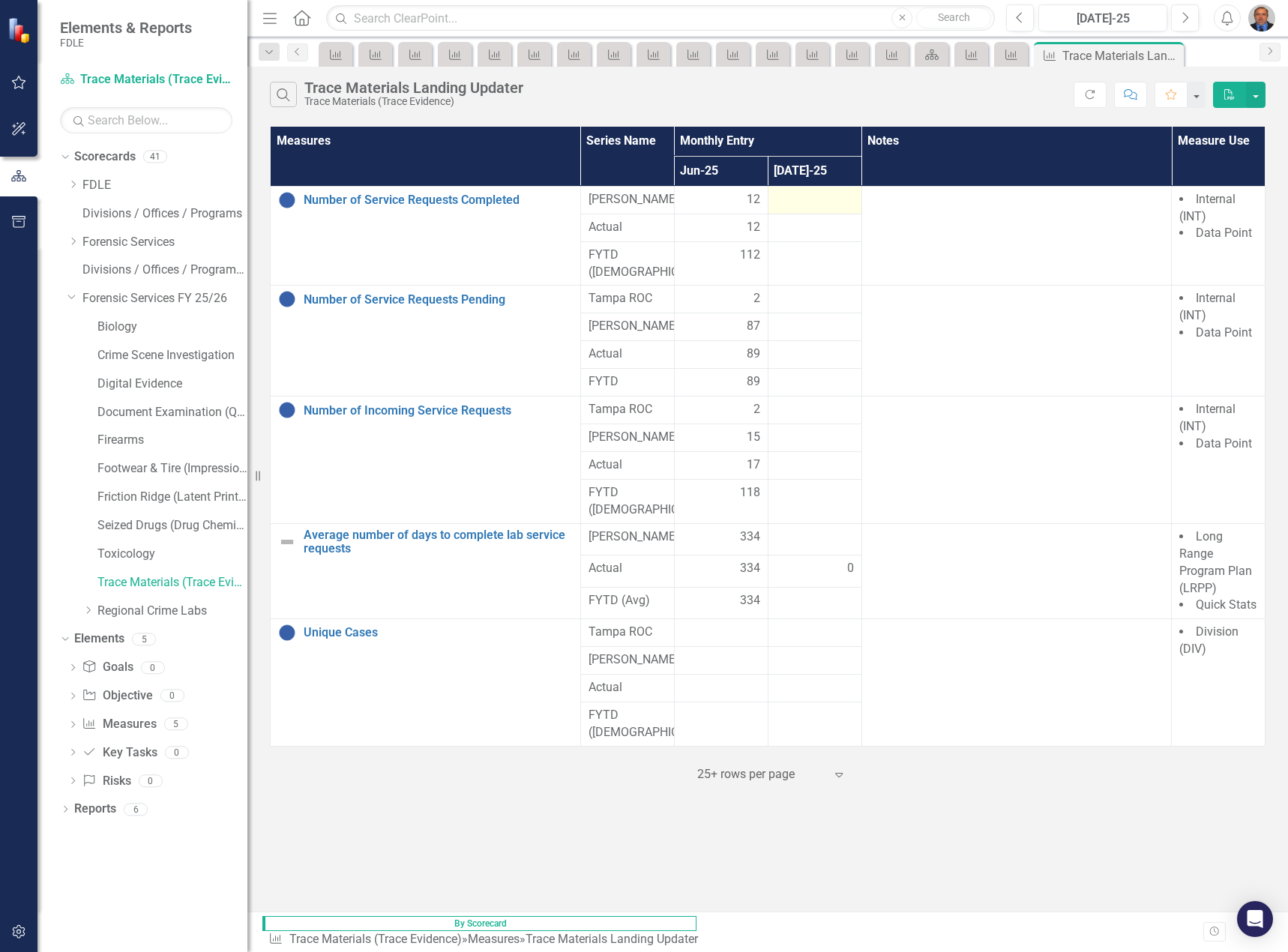
click at [854, 197] on div at bounding box center [815, 200] width 78 height 18
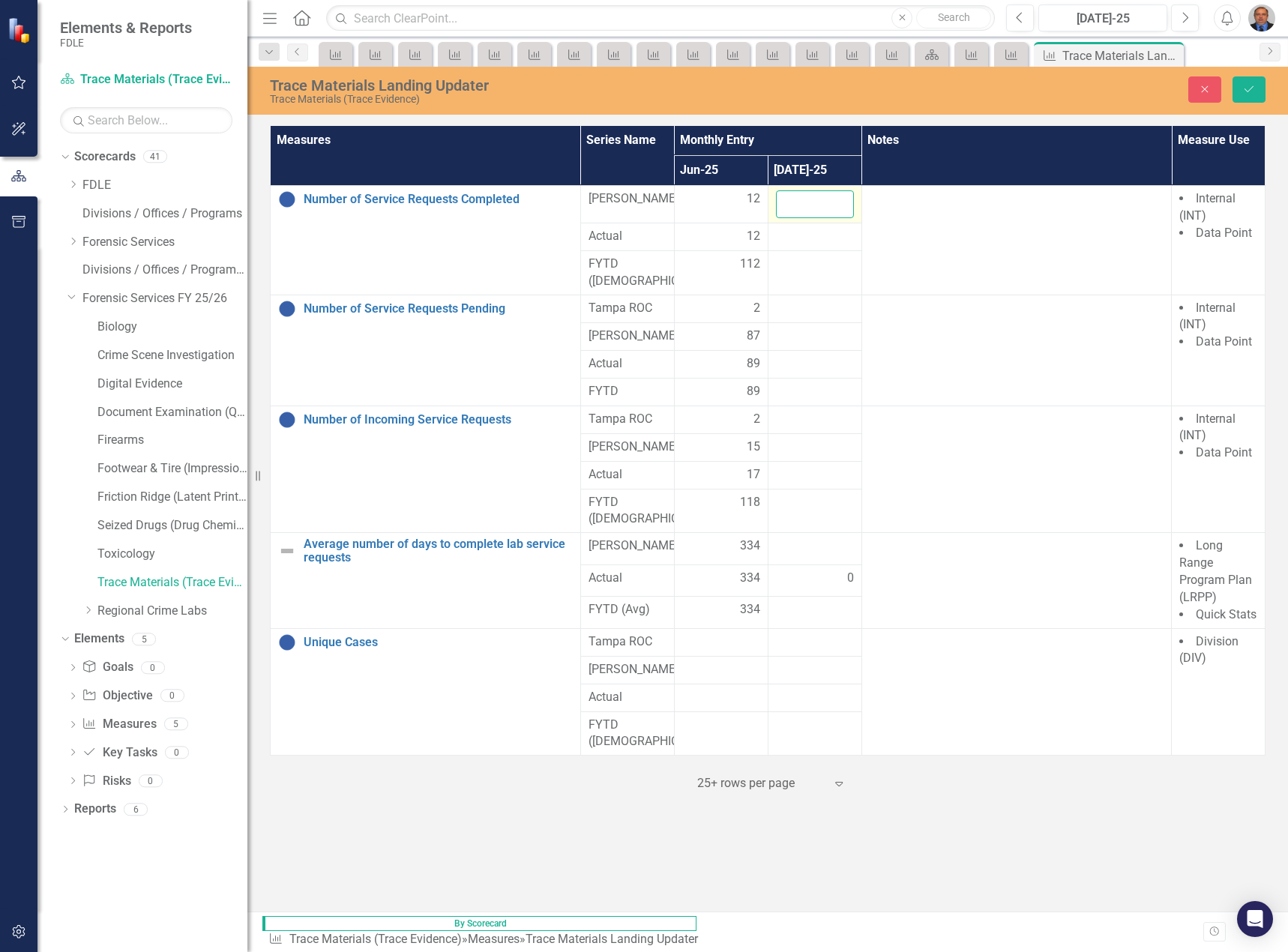
click at [854, 198] on input "number" at bounding box center [815, 204] width 78 height 27
type input "14"
click at [854, 300] on div at bounding box center [815, 308] width 78 height 18
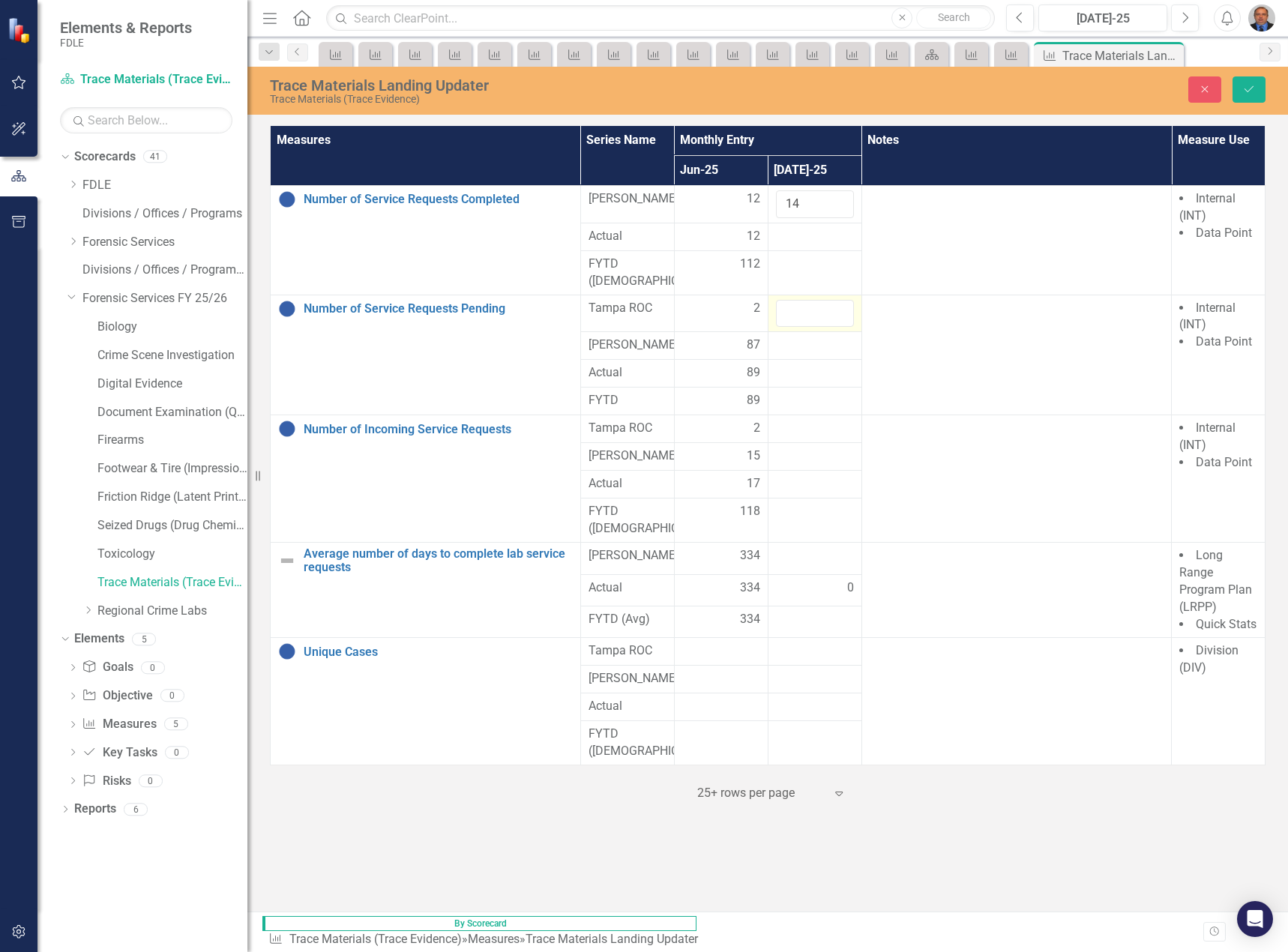
click at [854, 300] on input "number" at bounding box center [815, 313] width 78 height 27
type input "2"
click at [854, 337] on div at bounding box center [815, 346] width 78 height 18
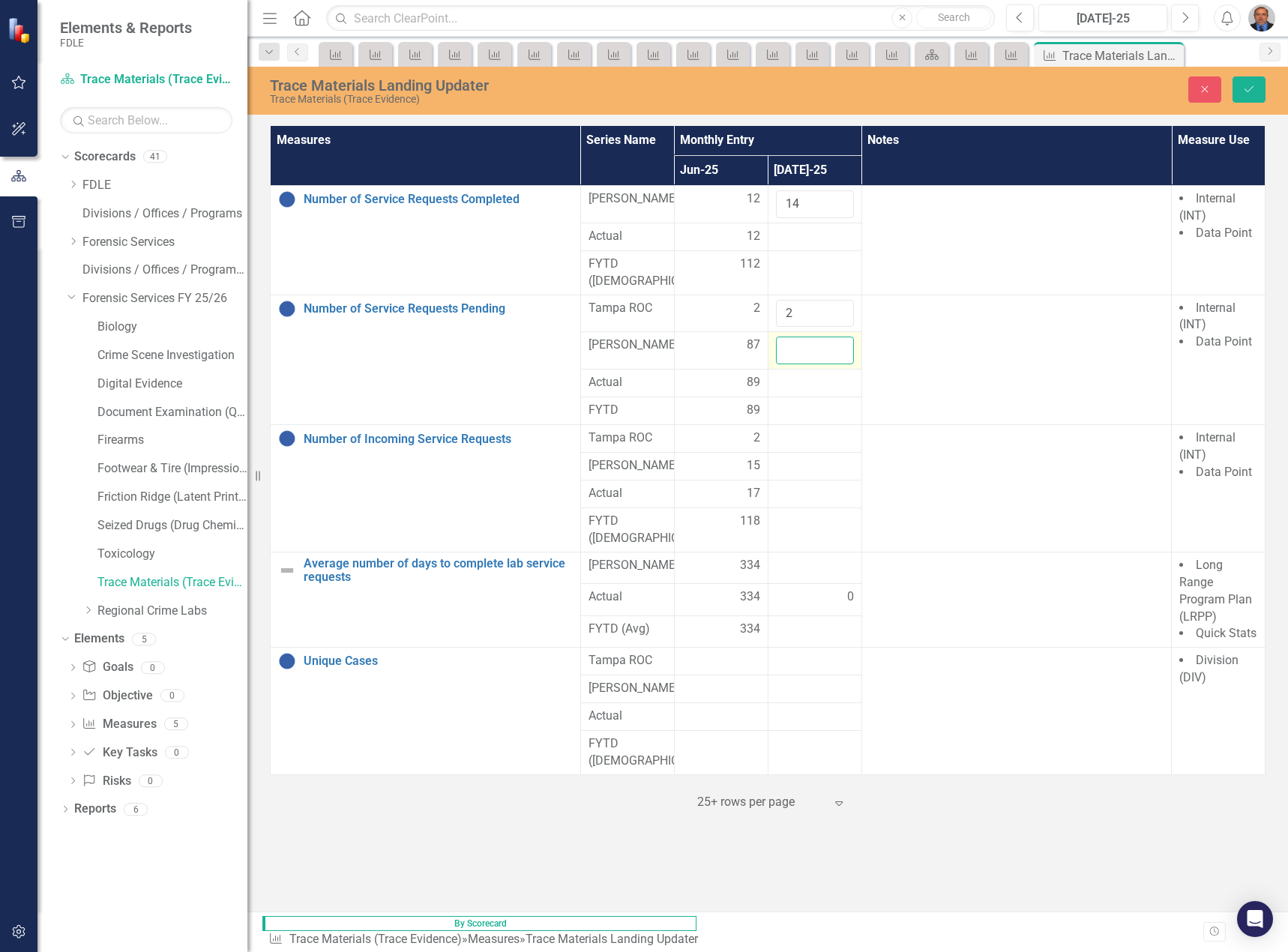
click at [854, 337] on input "number" at bounding box center [815, 350] width 78 height 27
type input "88"
click at [854, 430] on div at bounding box center [815, 439] width 78 height 18
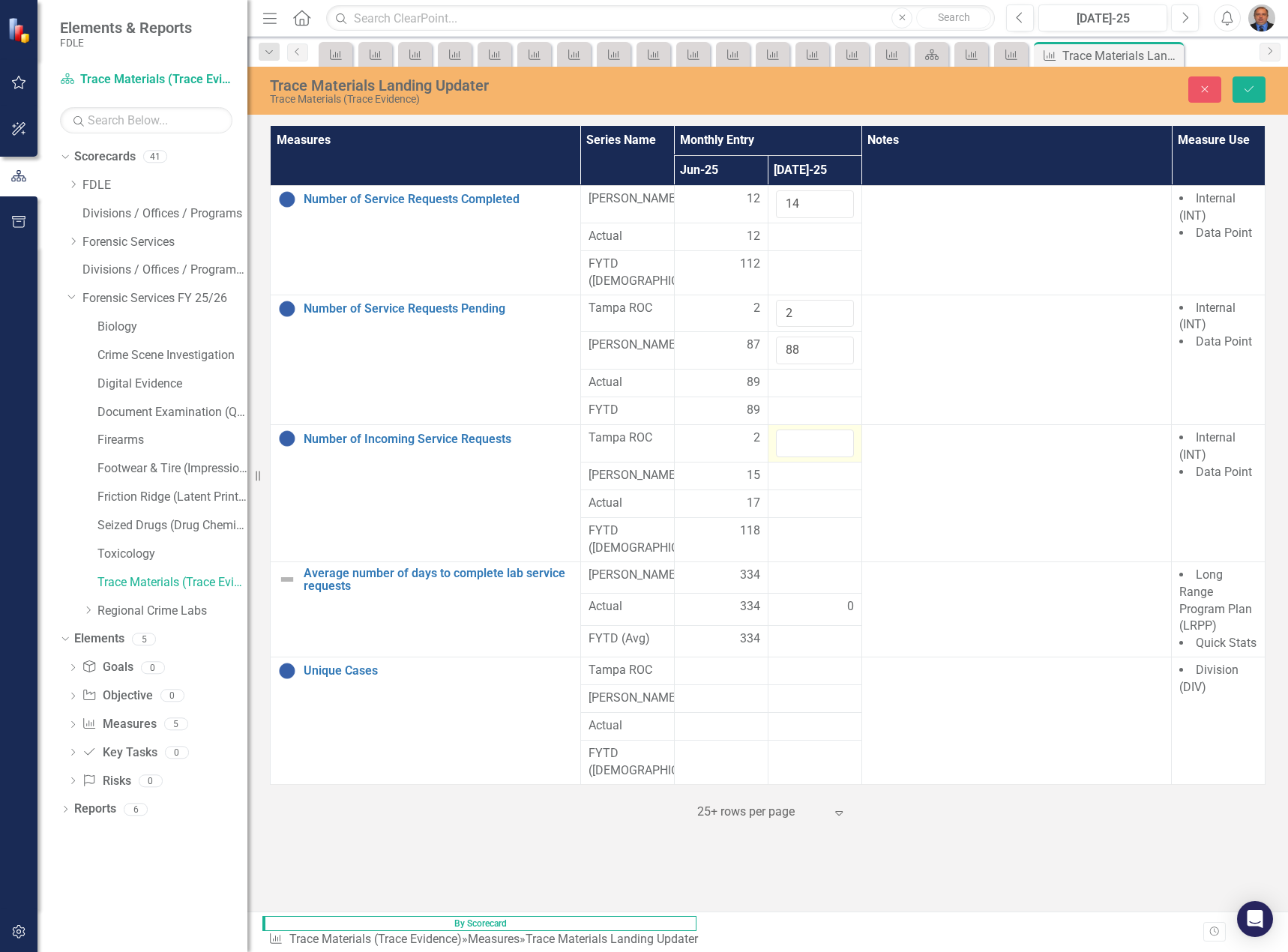
click at [854, 430] on input "number" at bounding box center [815, 443] width 78 height 27
type input "2"
click at [854, 467] on div at bounding box center [815, 476] width 78 height 18
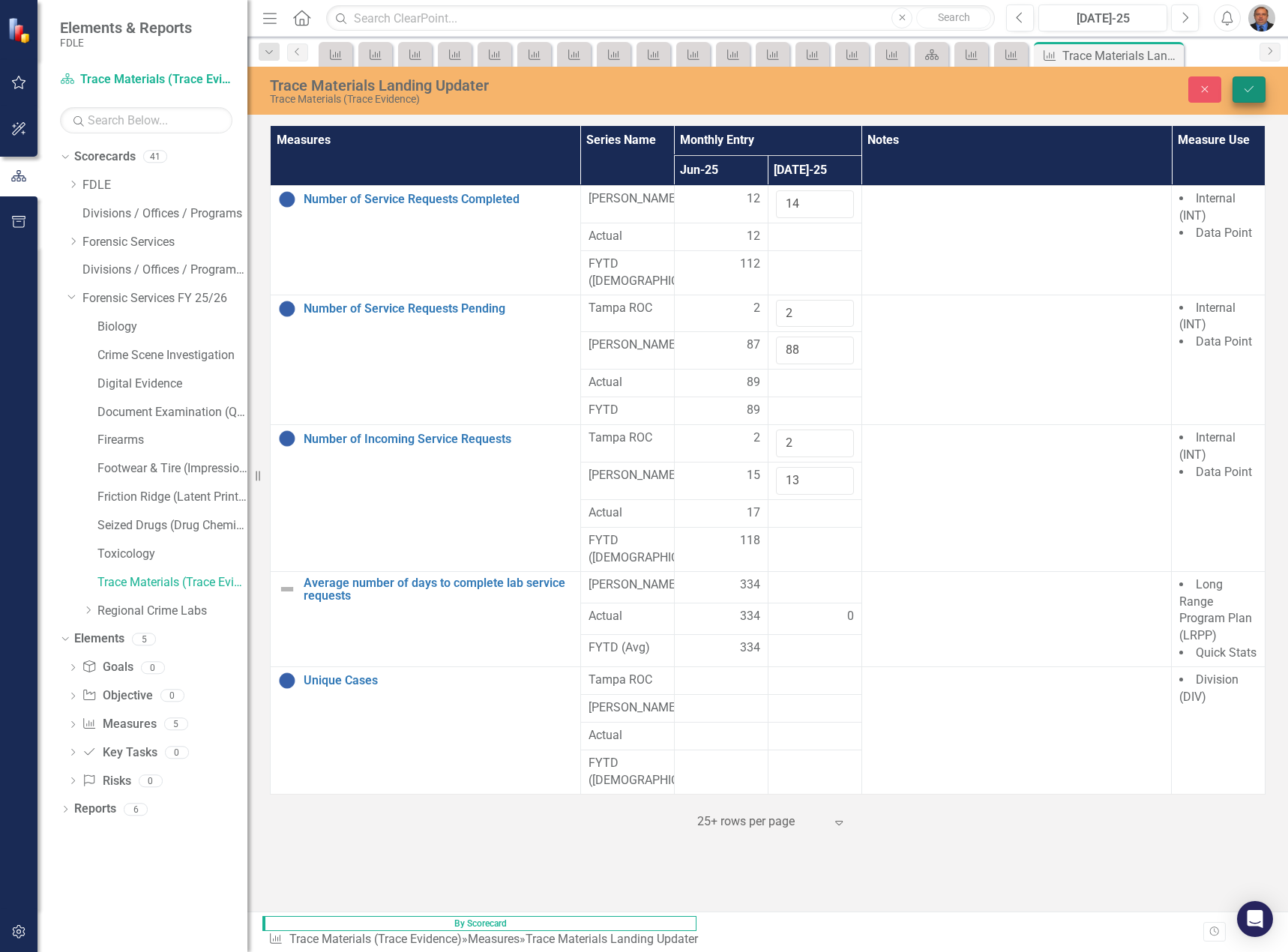
type input "13"
click at [1249, 84] on icon "Save" at bounding box center [1248, 90] width 13 height 11
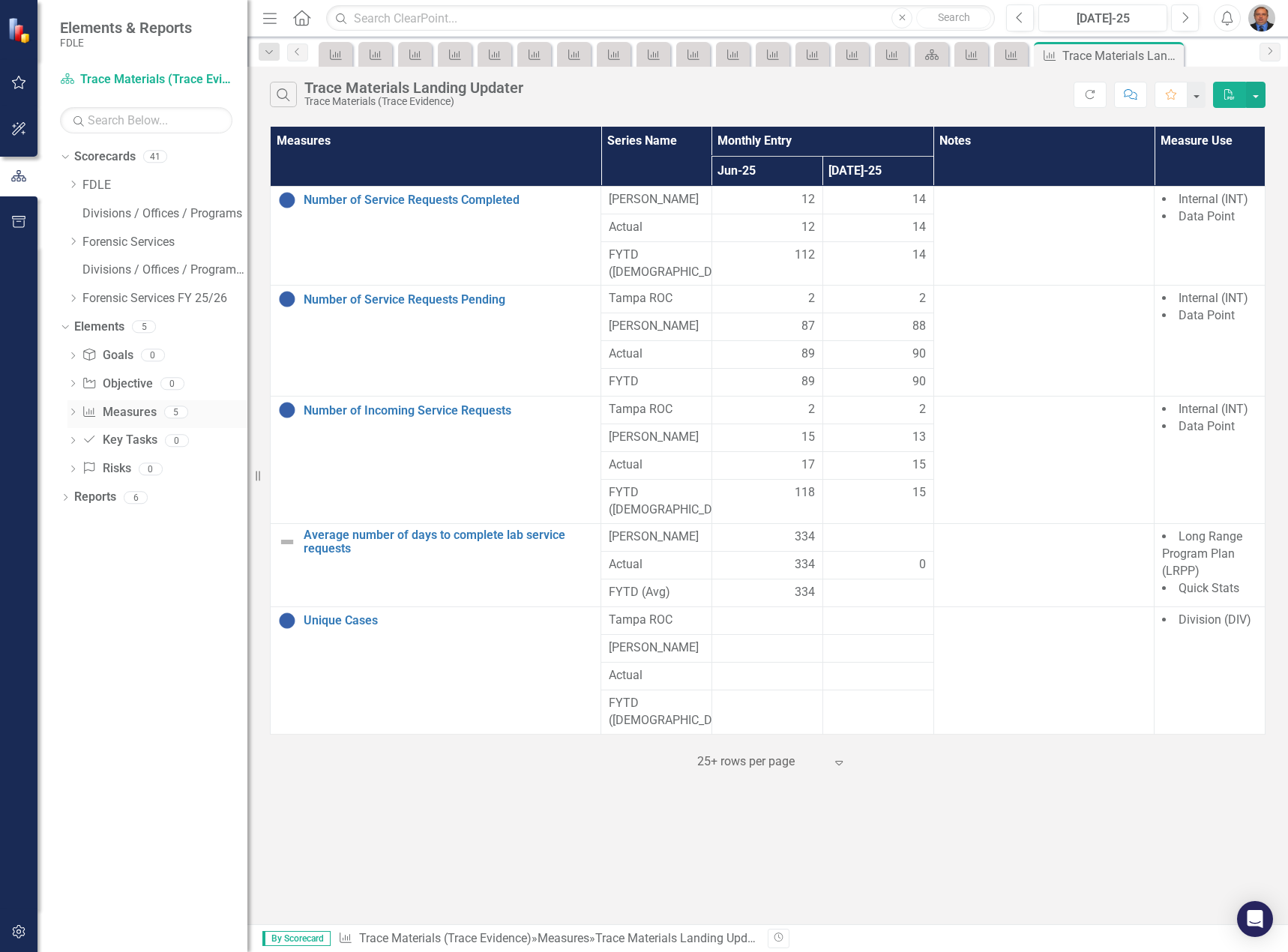
click at [74, 414] on icon "Dropdown" at bounding box center [73, 413] width 11 height 8
drag, startPoint x: 168, startPoint y: 517, endPoint x: 181, endPoint y: 510, distance: 14.8
click at [167, 516] on div "Average number of days to complete lab service requests" at bounding box center [176, 515] width 142 height 13
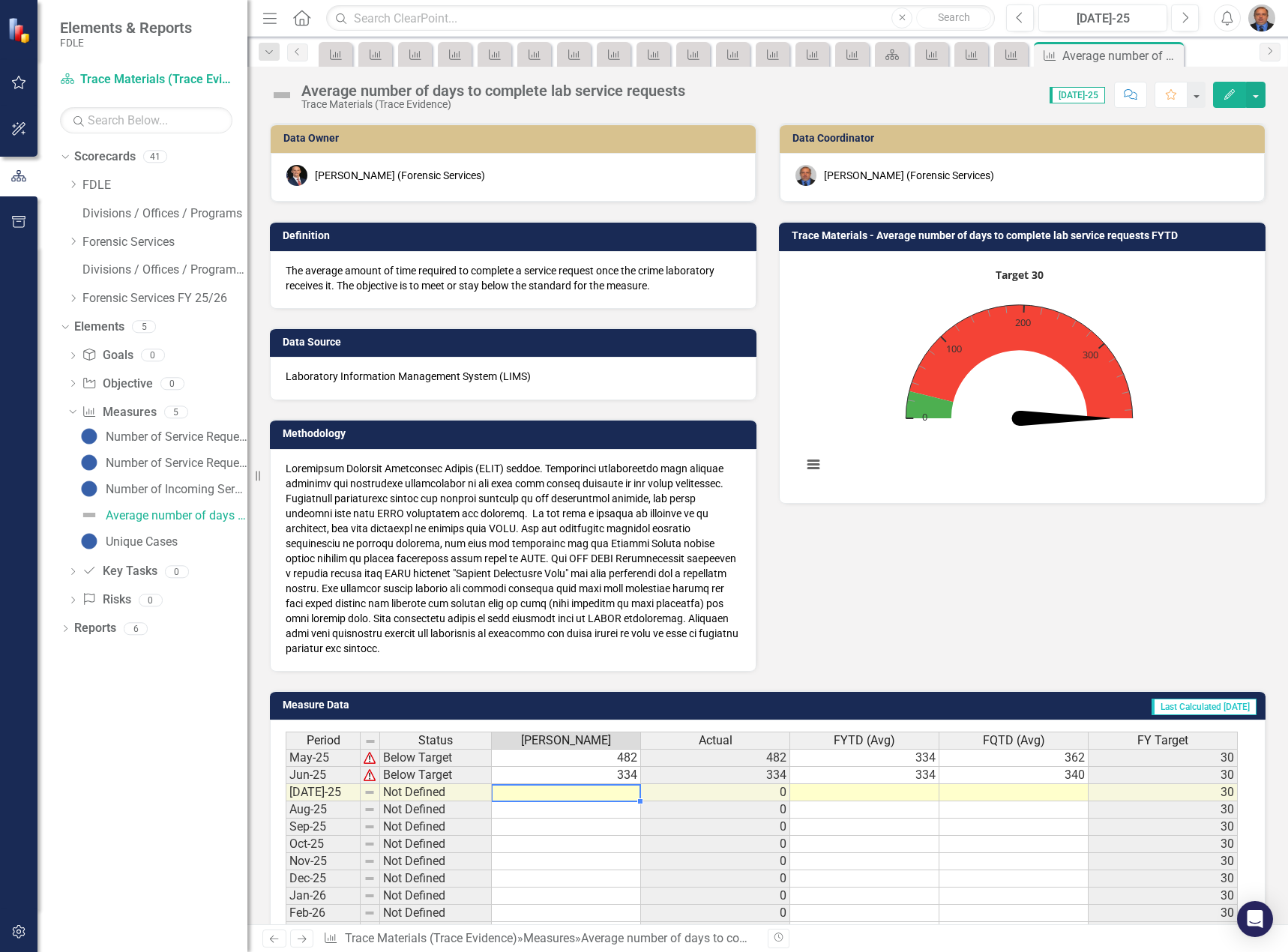
click at [605, 792] on td at bounding box center [566, 792] width 149 height 17
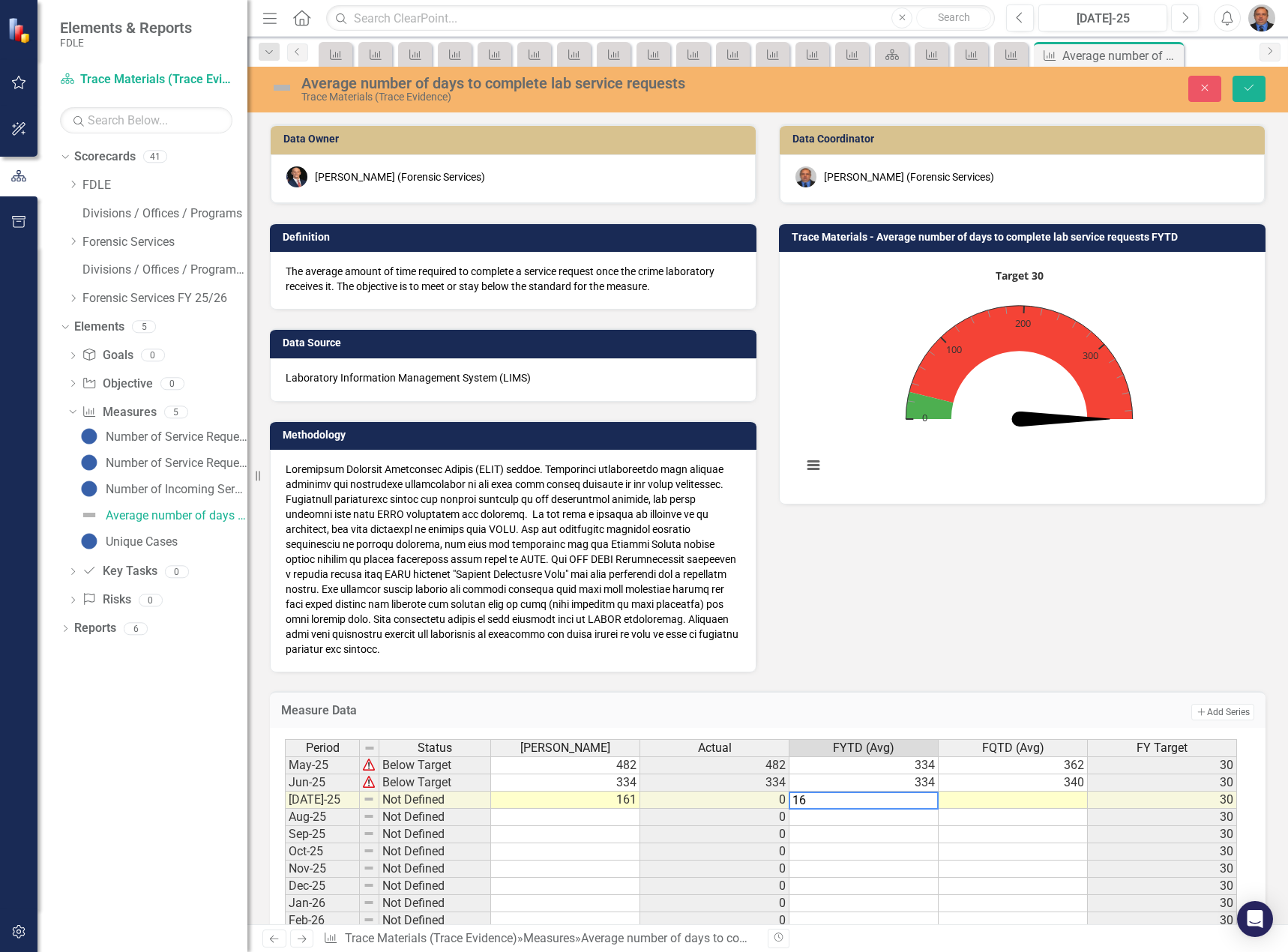
type textarea "161"
click at [74, 299] on icon "Dropdown" at bounding box center [73, 298] width 12 height 9
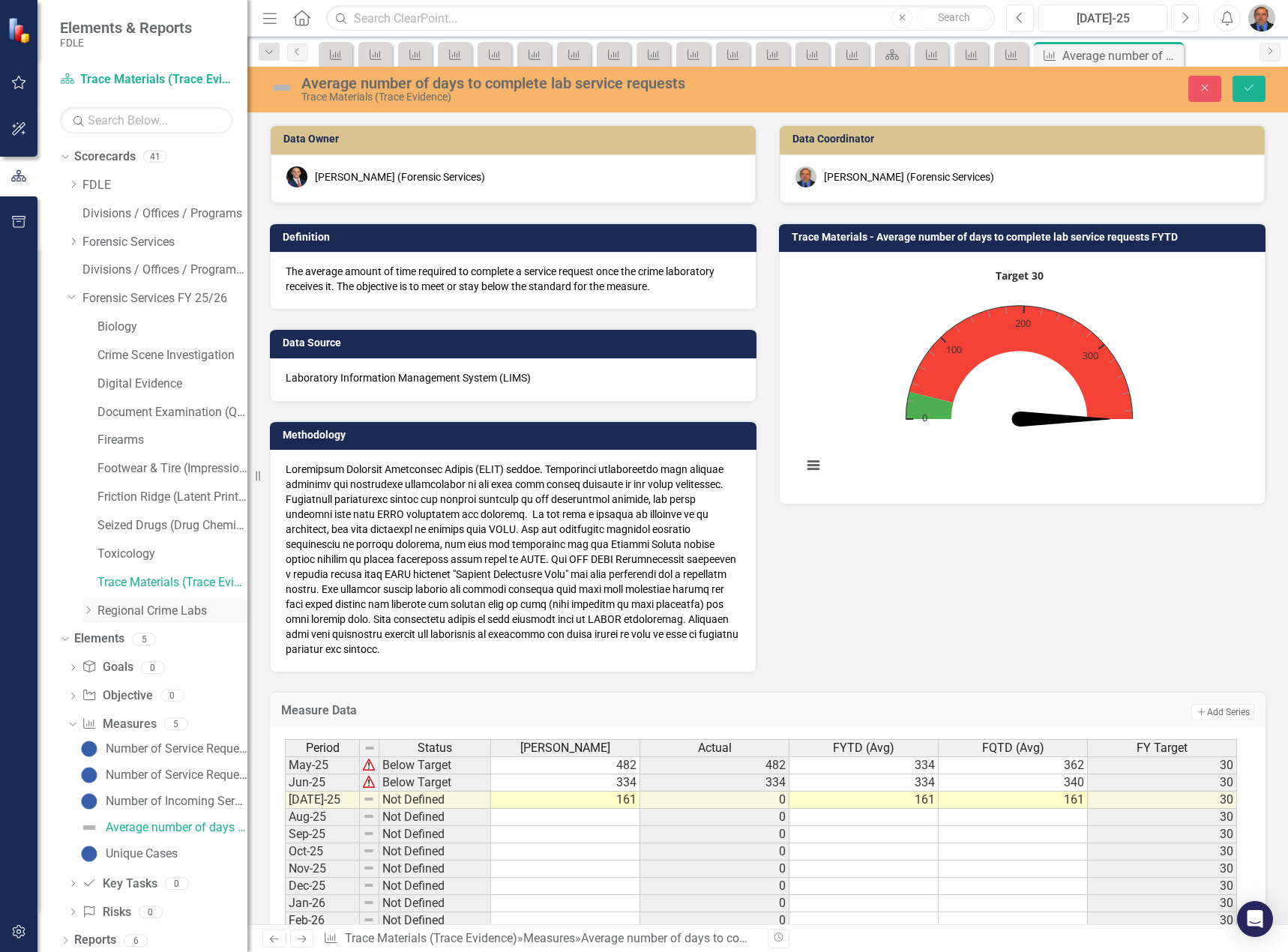
click at [90, 613] on icon "Dropdown" at bounding box center [88, 610] width 12 height 9
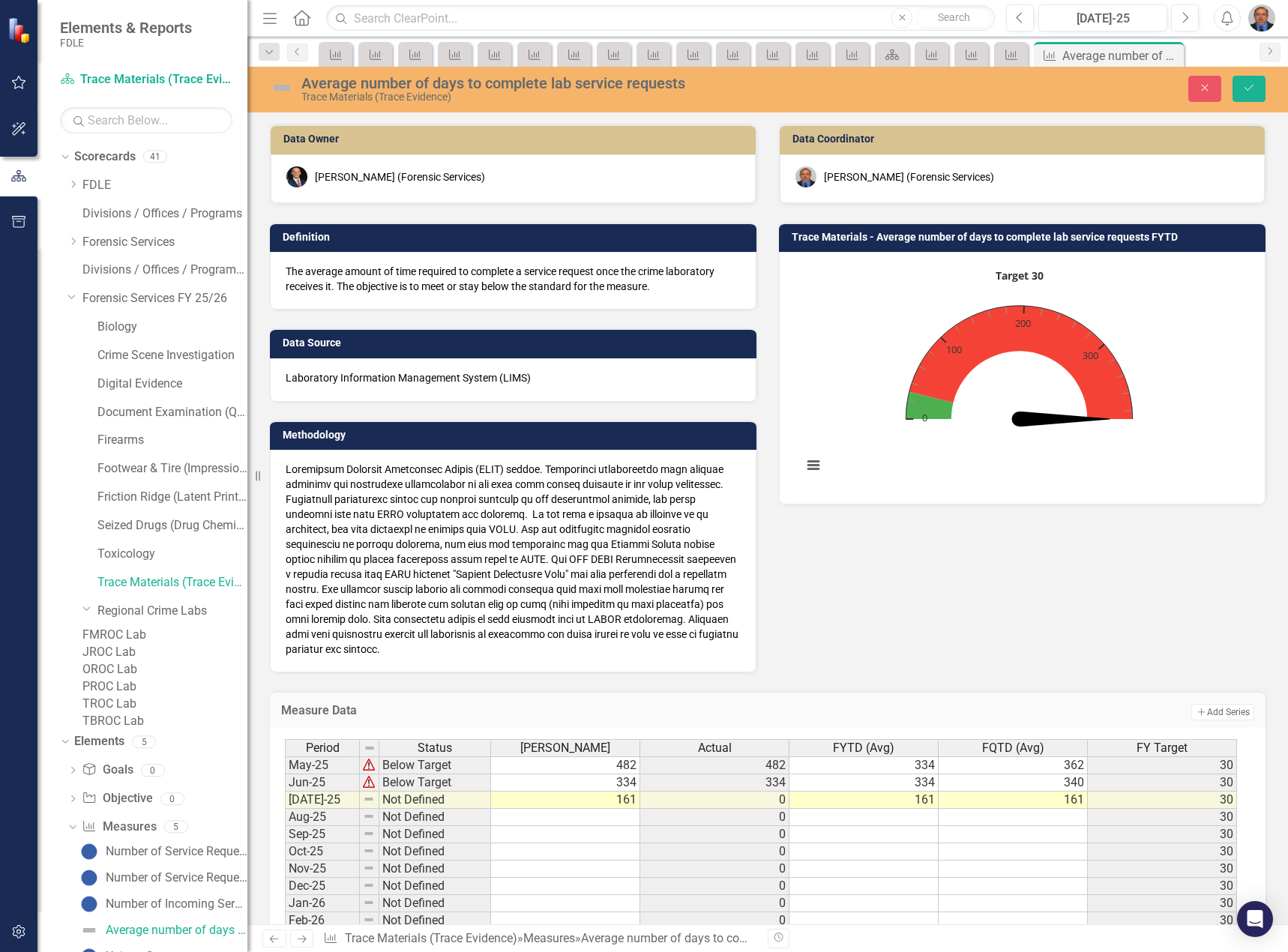
click at [146, 641] on link "FMROC Lab" at bounding box center [165, 635] width 165 height 17
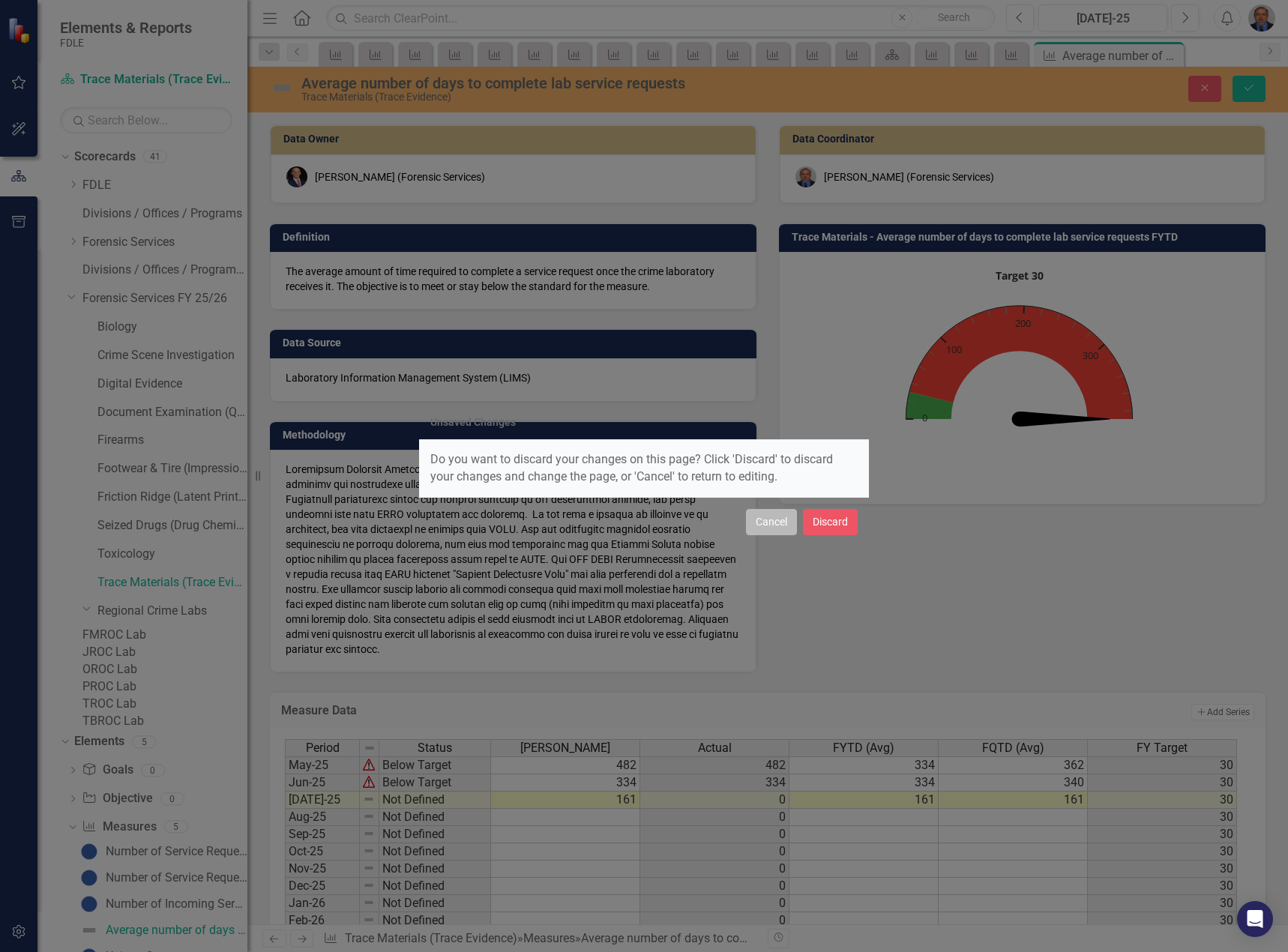
click at [781, 519] on button "Cancel" at bounding box center [770, 522] width 51 height 27
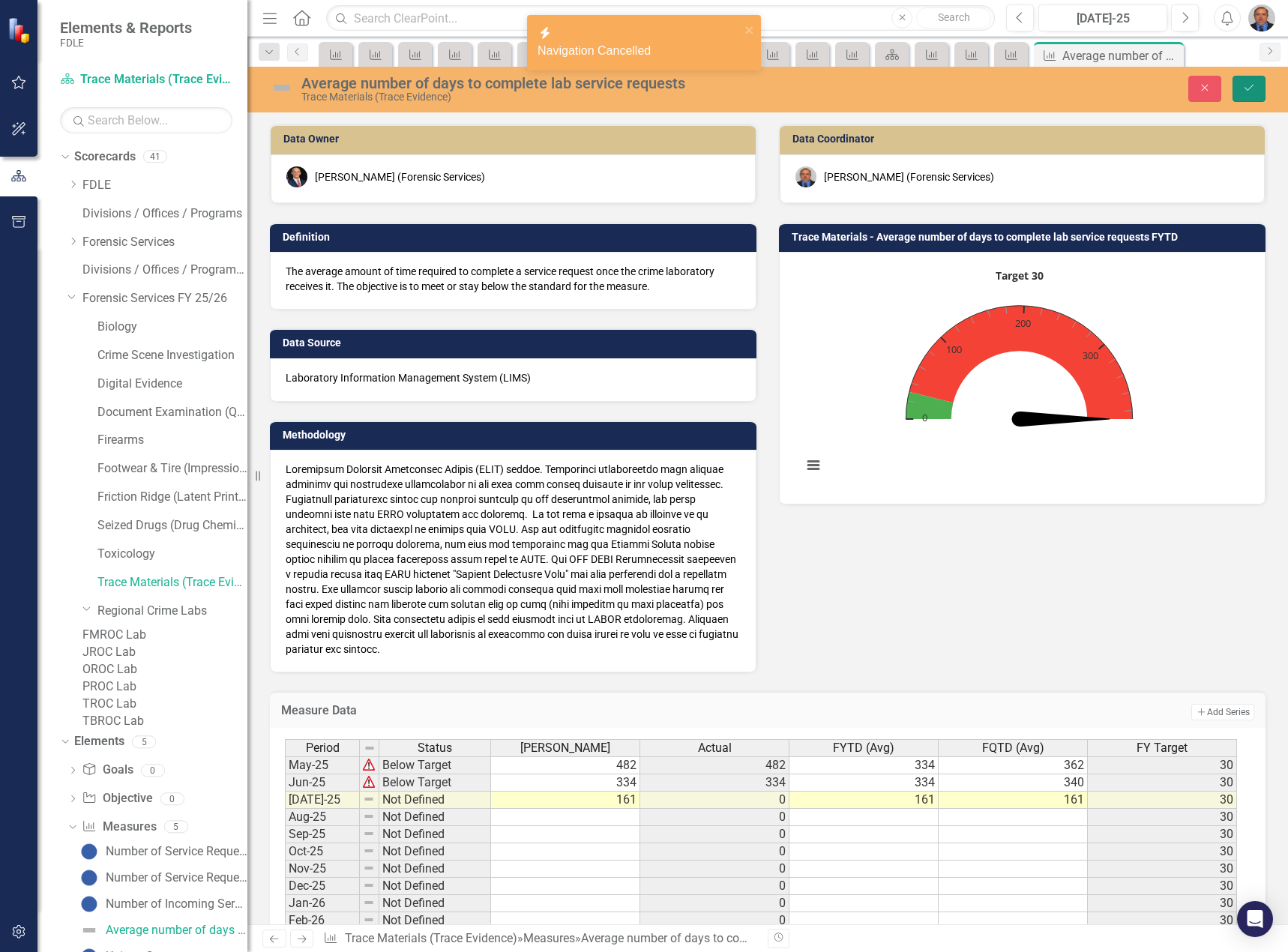
click at [1245, 82] on button "Save" at bounding box center [1248, 89] width 33 height 27
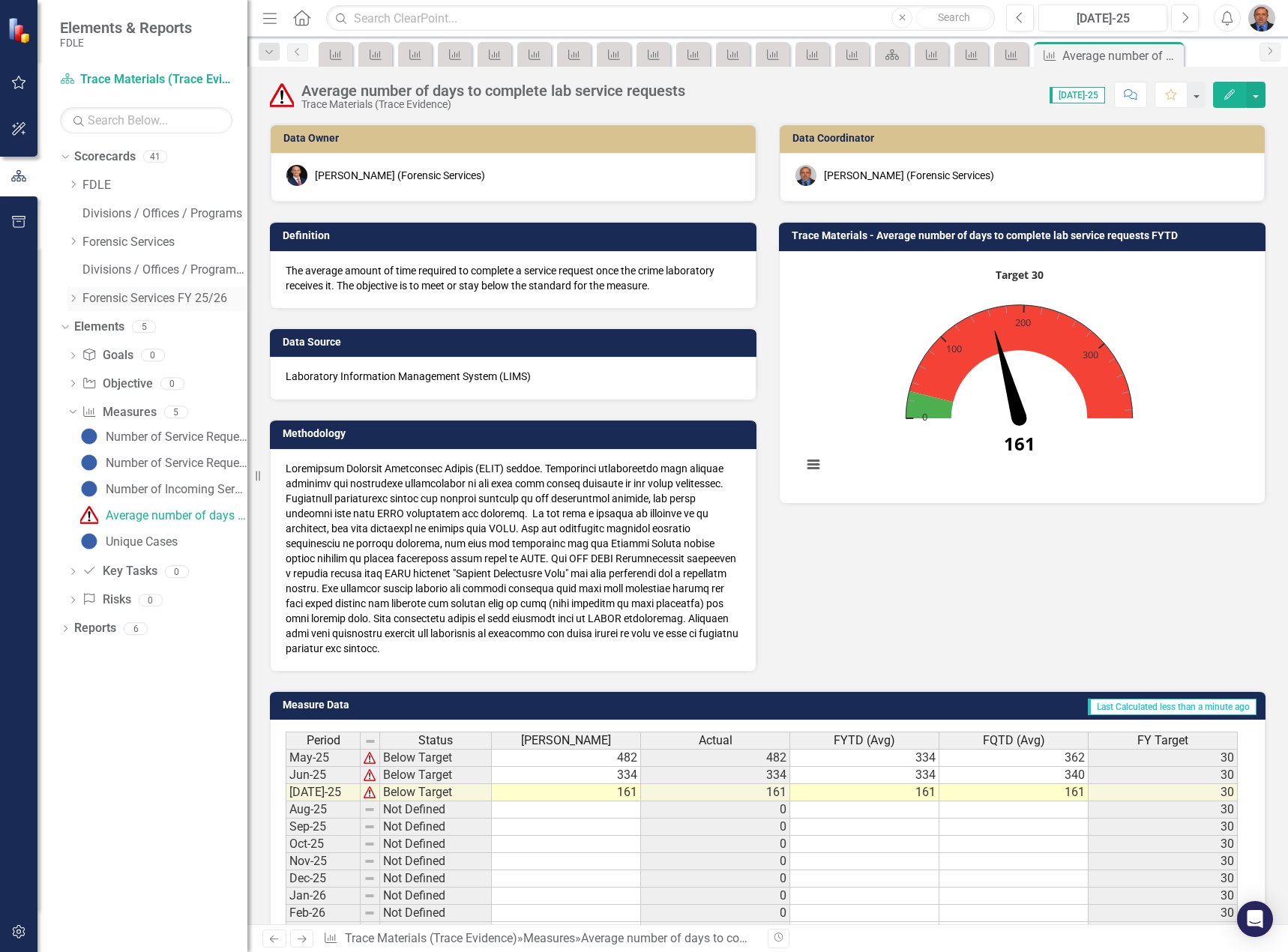
drag, startPoint x: 74, startPoint y: 296, endPoint x: 94, endPoint y: 368, distance: 74.7
click at [74, 297] on icon "Dropdown" at bounding box center [73, 298] width 12 height 9
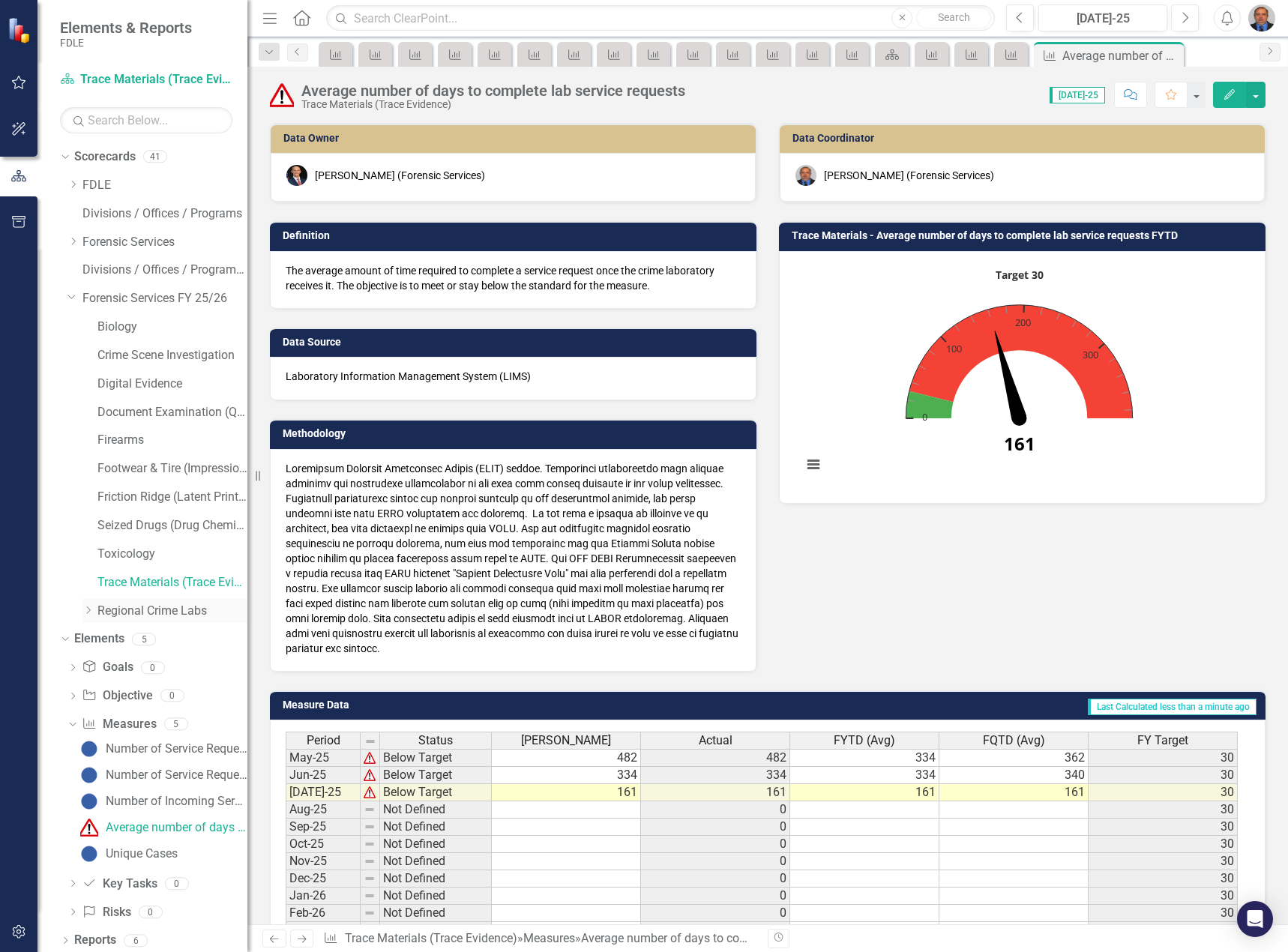
click at [88, 609] on icon "Dropdown" at bounding box center [88, 610] width 12 height 9
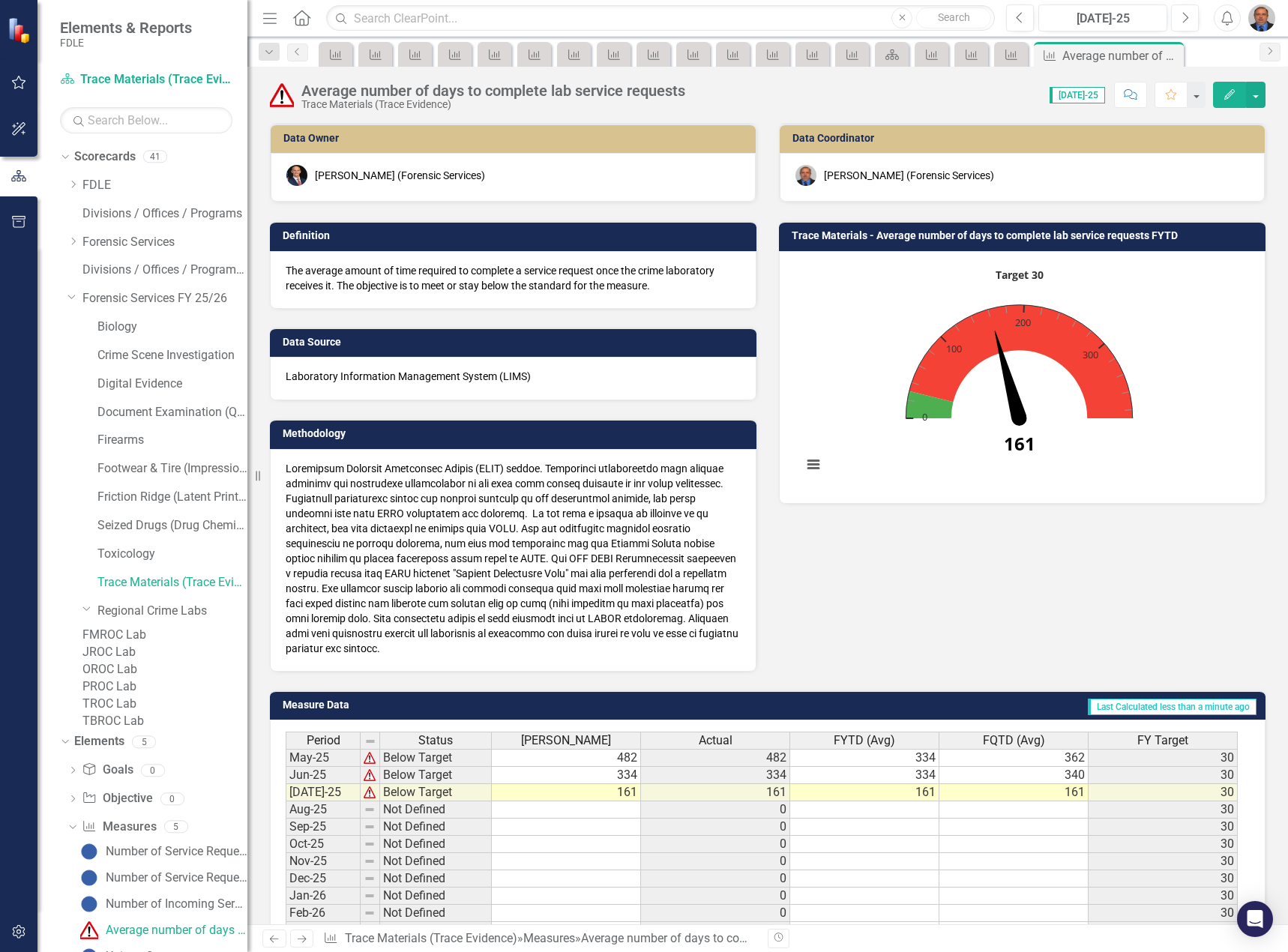
click at [144, 641] on link "FMROC Lab" at bounding box center [165, 635] width 165 height 17
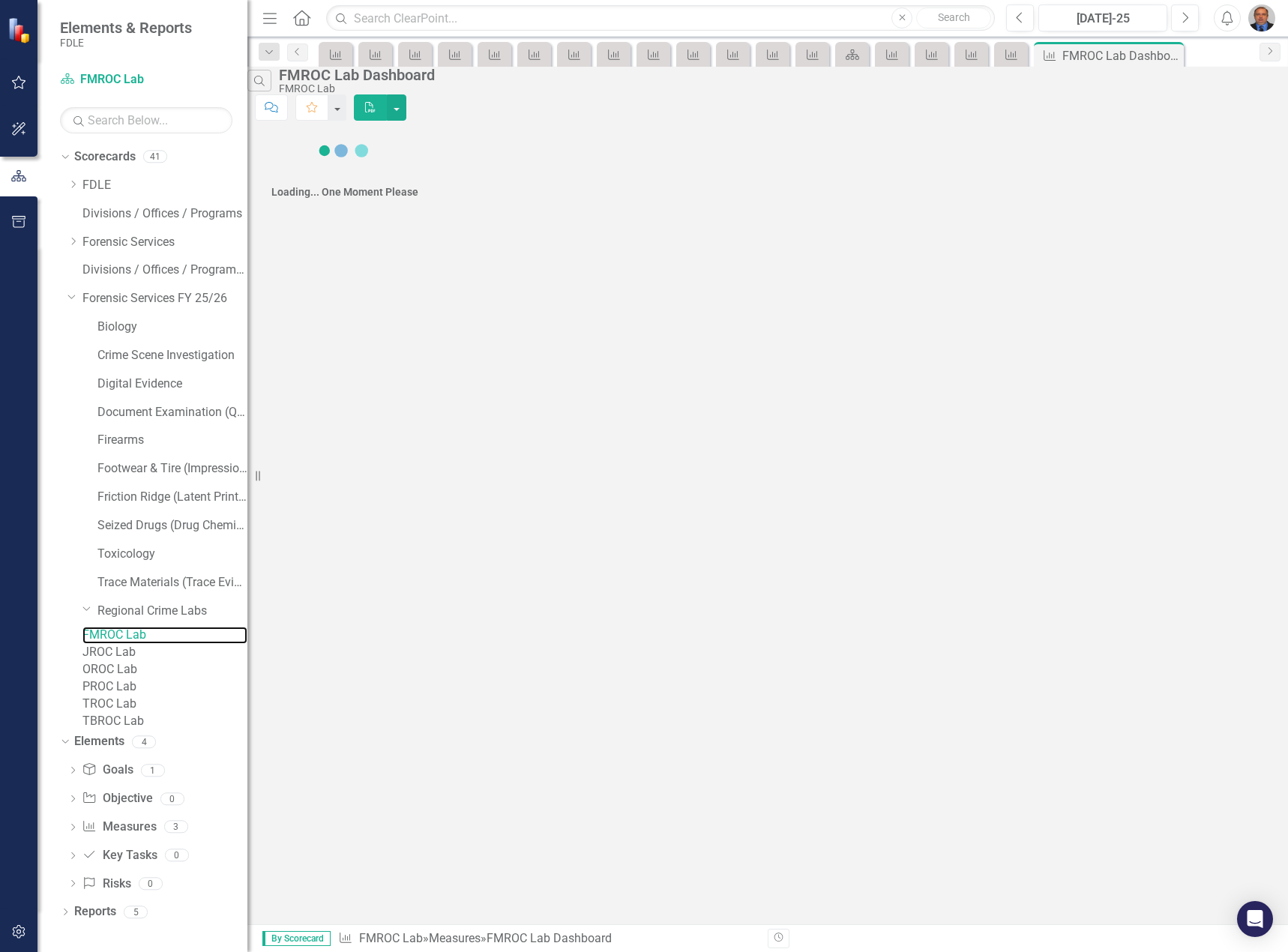
scroll to position [43, 0]
click at [75, 832] on icon "Dropdown" at bounding box center [73, 828] width 11 height 8
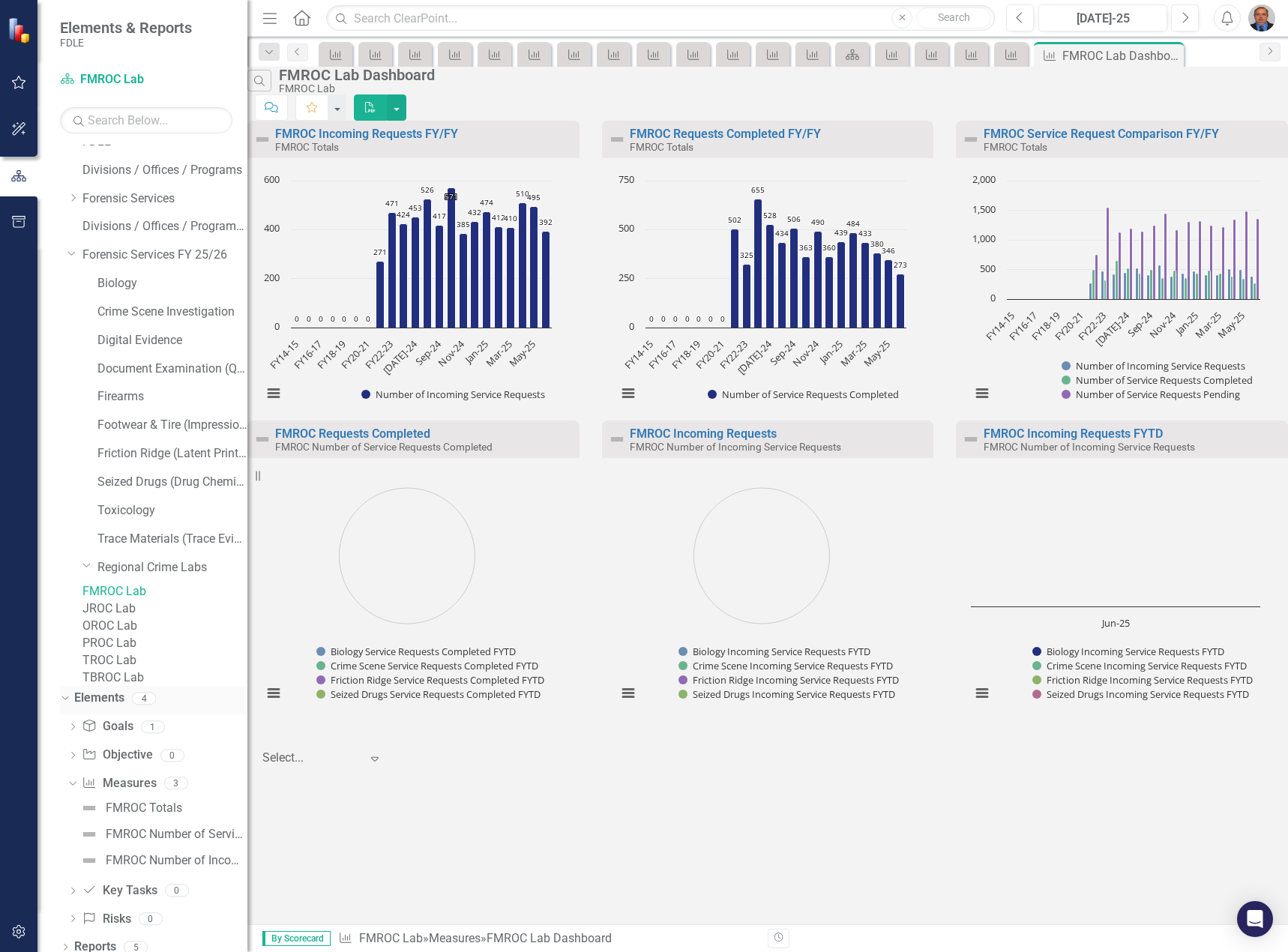
scroll to position [122, 0]
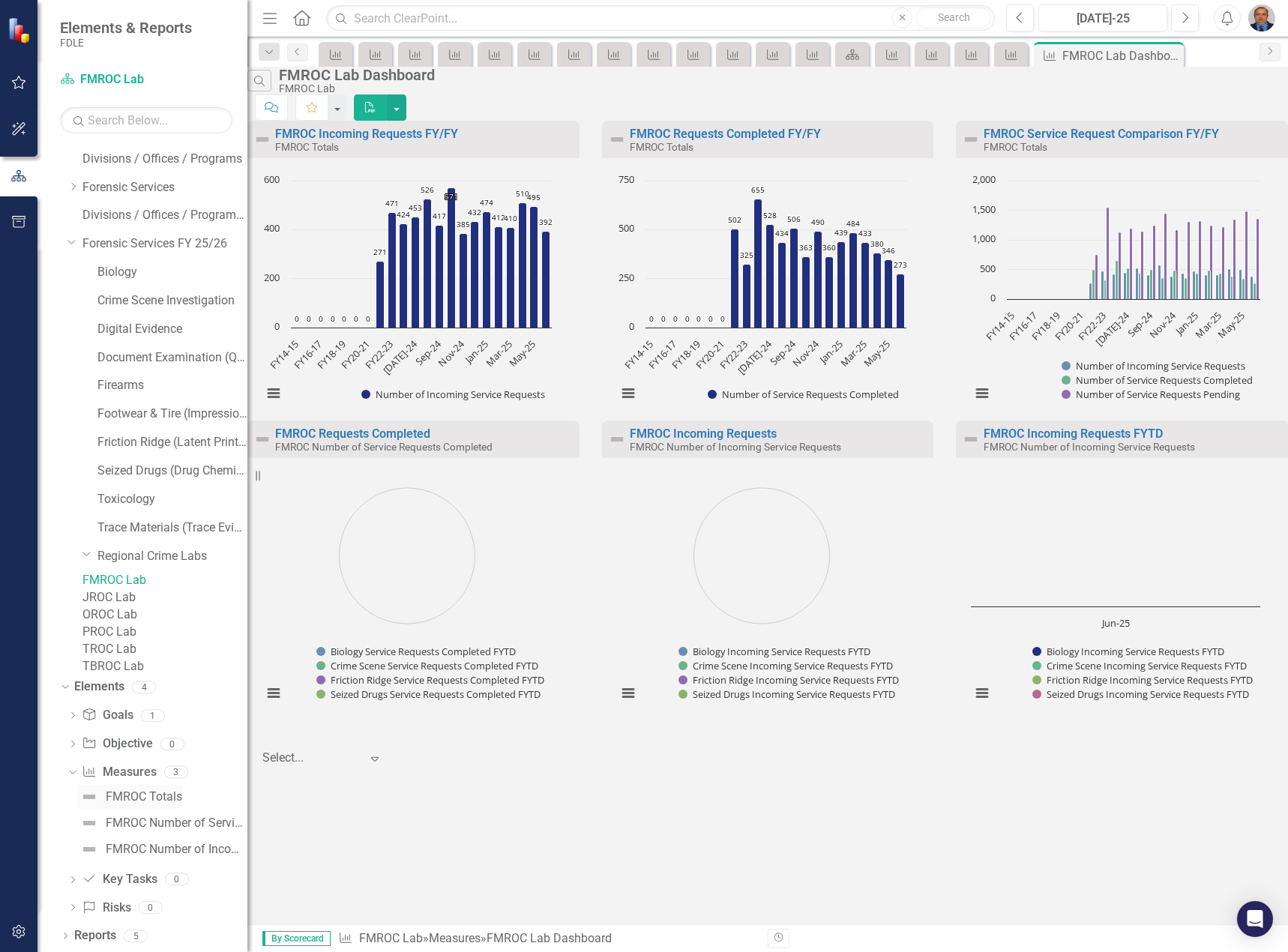
click at [151, 803] on div "FMROC Totals" at bounding box center [144, 796] width 76 height 13
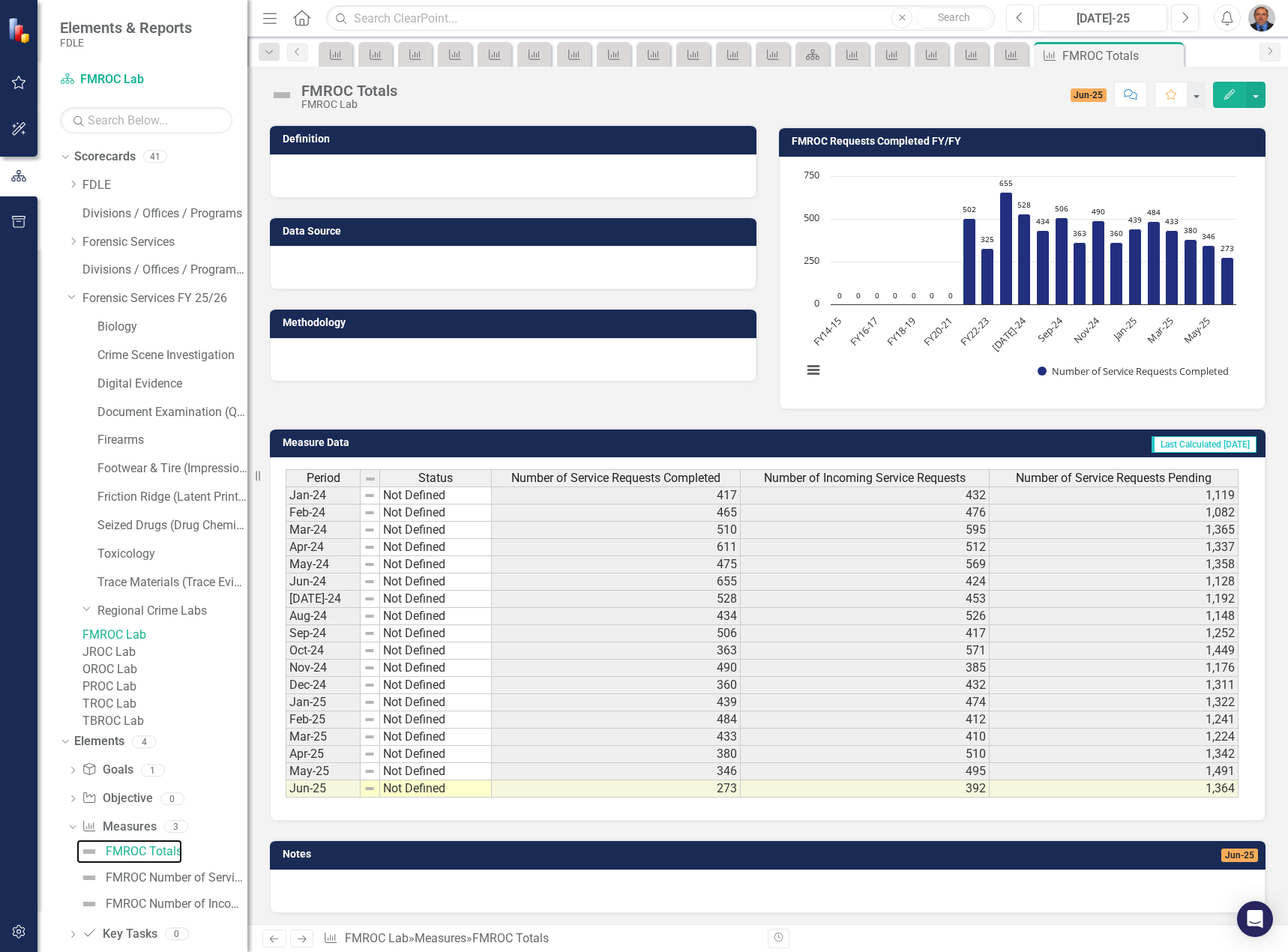
scroll to position [95, 0]
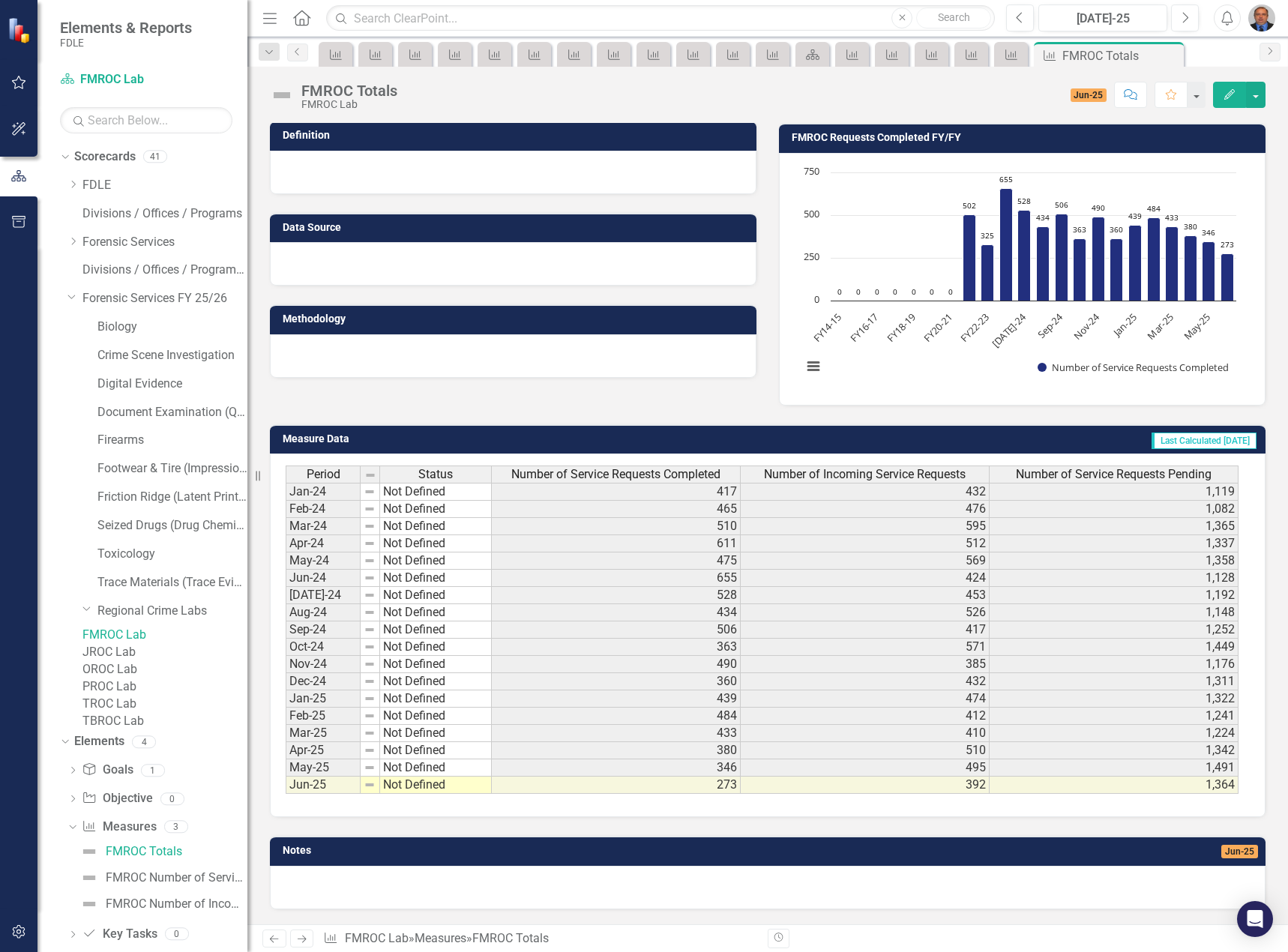
click at [138, 658] on div "JROC Lab" at bounding box center [165, 652] width 165 height 17
click at [134, 661] on link "JROC Lab" at bounding box center [165, 652] width 165 height 17
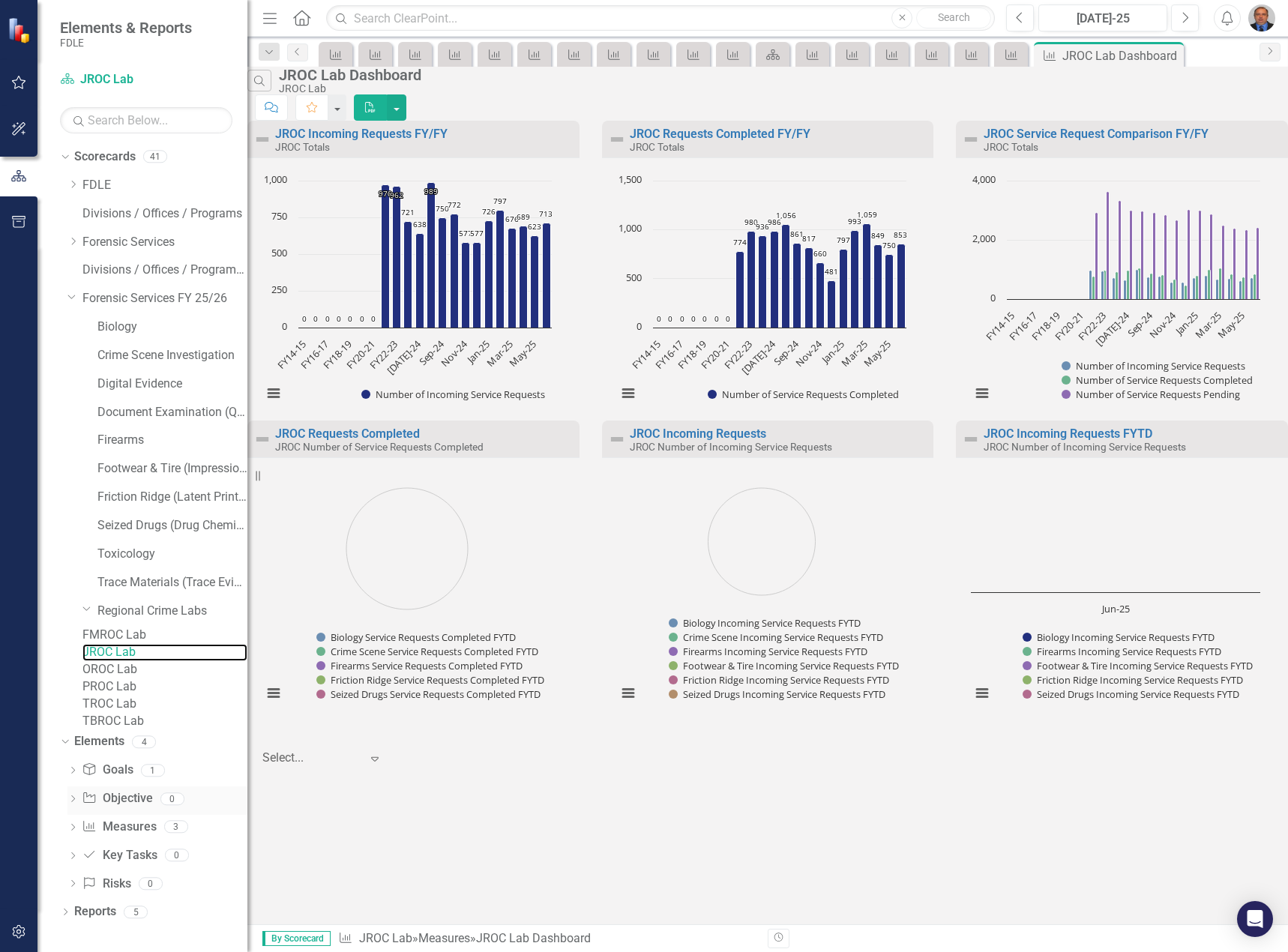
scroll to position [43, 0]
click at [74, 832] on icon "Dropdown" at bounding box center [73, 828] width 11 height 8
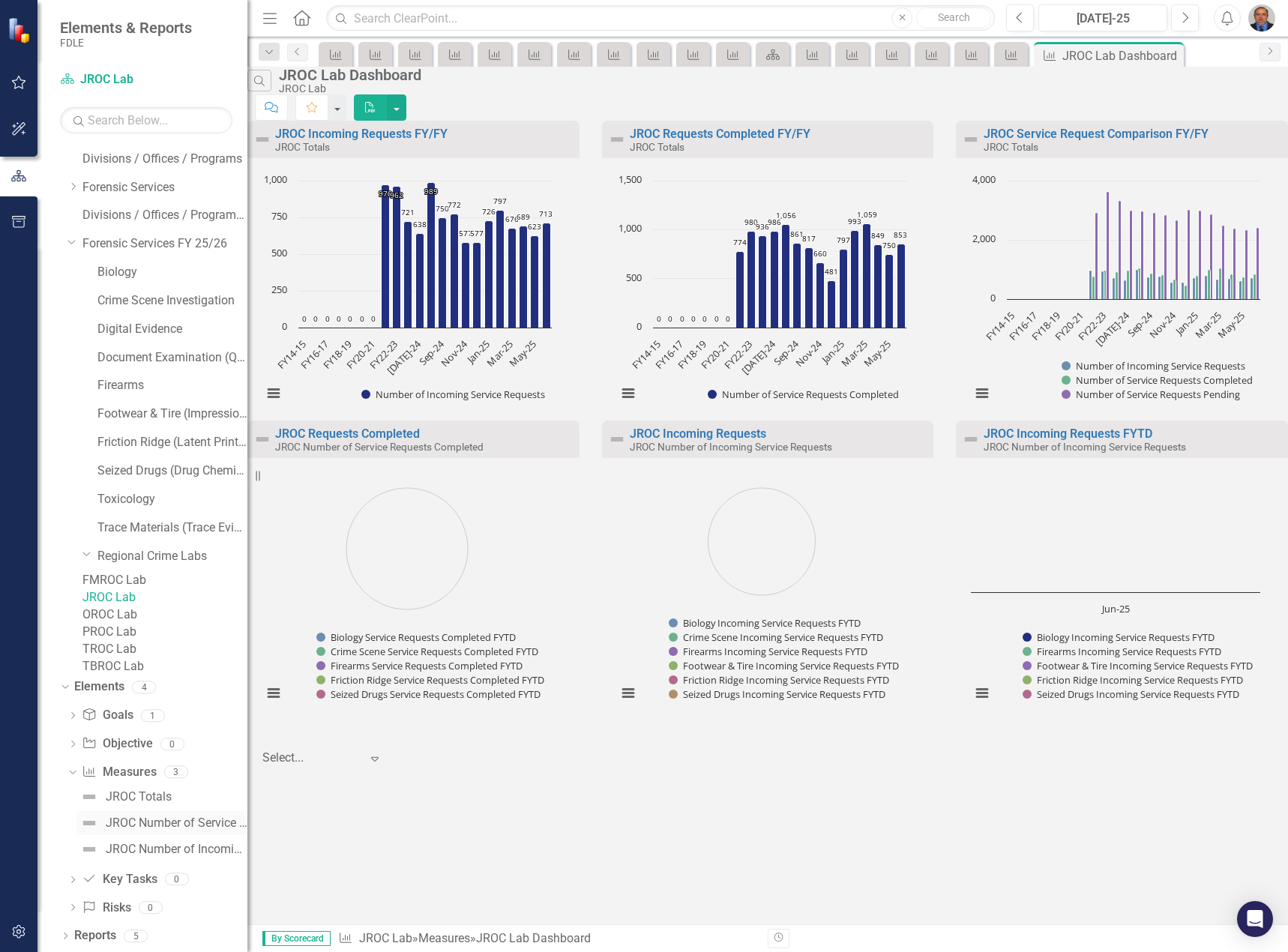
scroll to position [122, 0]
click at [116, 794] on div "JROC Totals" at bounding box center [138, 796] width 66 height 13
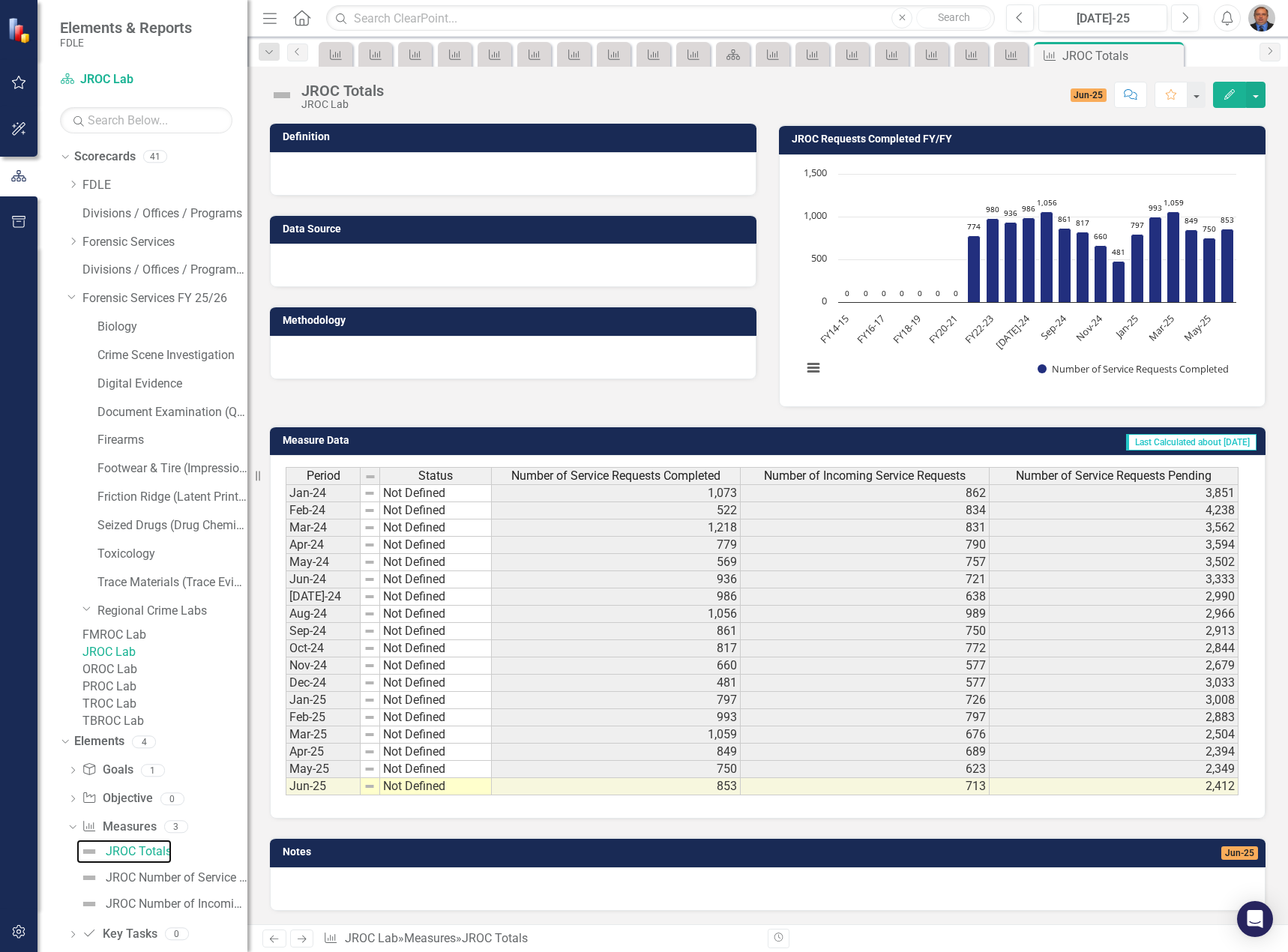
scroll to position [95, 0]
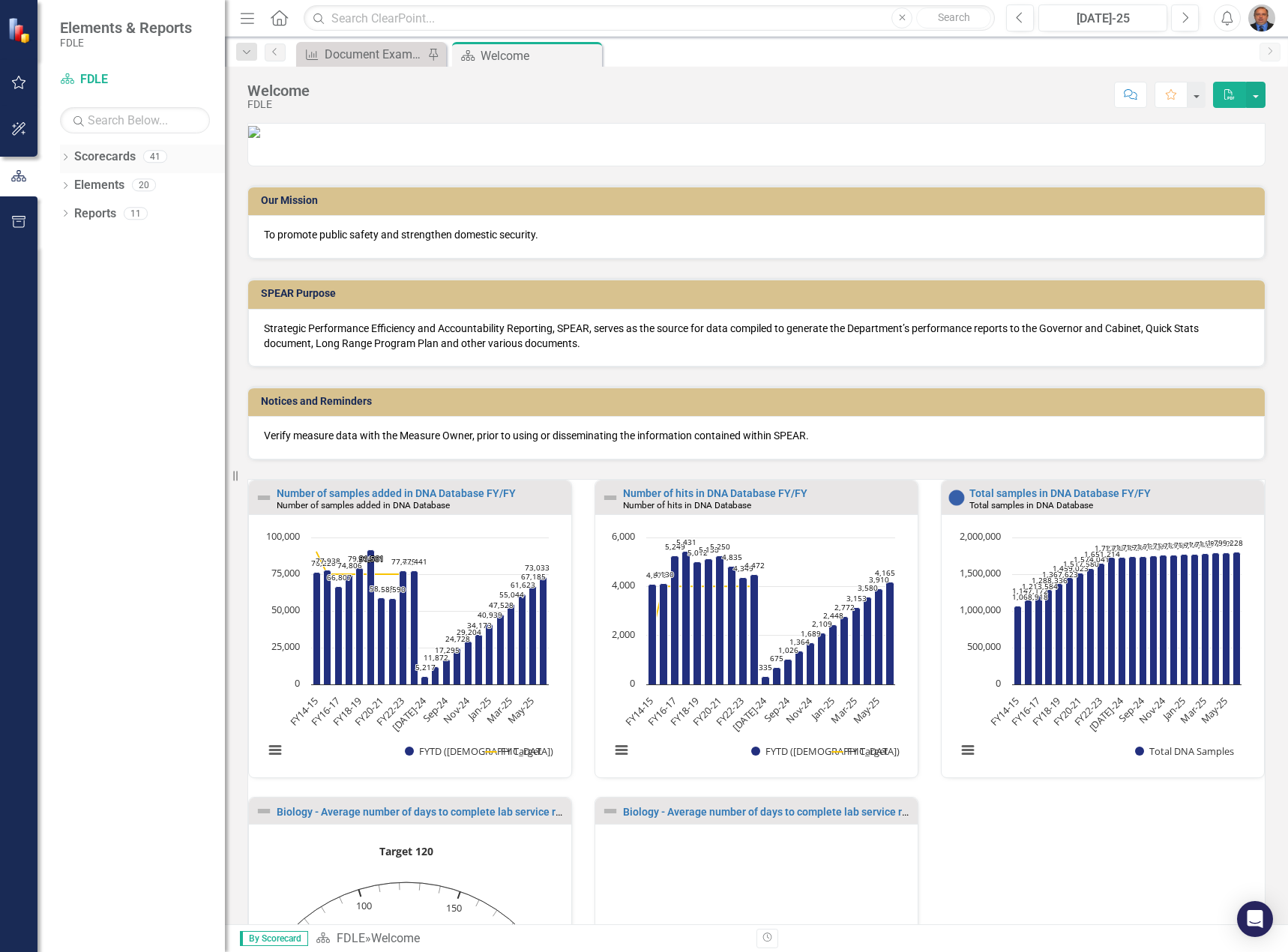
click at [74, 160] on div "Dropdown Scorecards 41" at bounding box center [143, 159] width 165 height 28
click at [62, 159] on icon "Dropdown" at bounding box center [66, 158] width 11 height 8
click at [74, 294] on icon "Dropdown" at bounding box center [73, 298] width 12 height 9
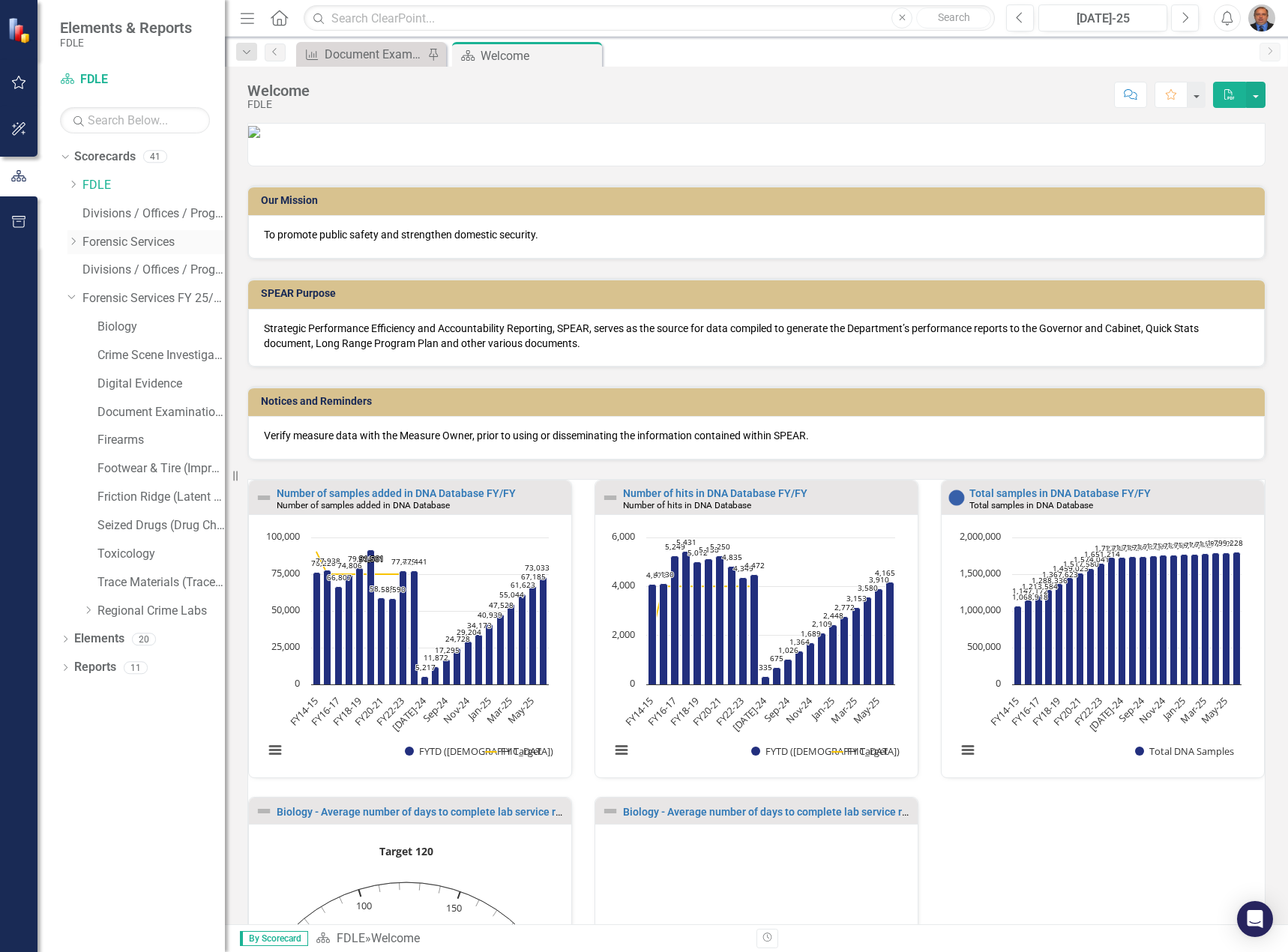
click at [71, 242] on icon "Dropdown" at bounding box center [73, 241] width 12 height 9
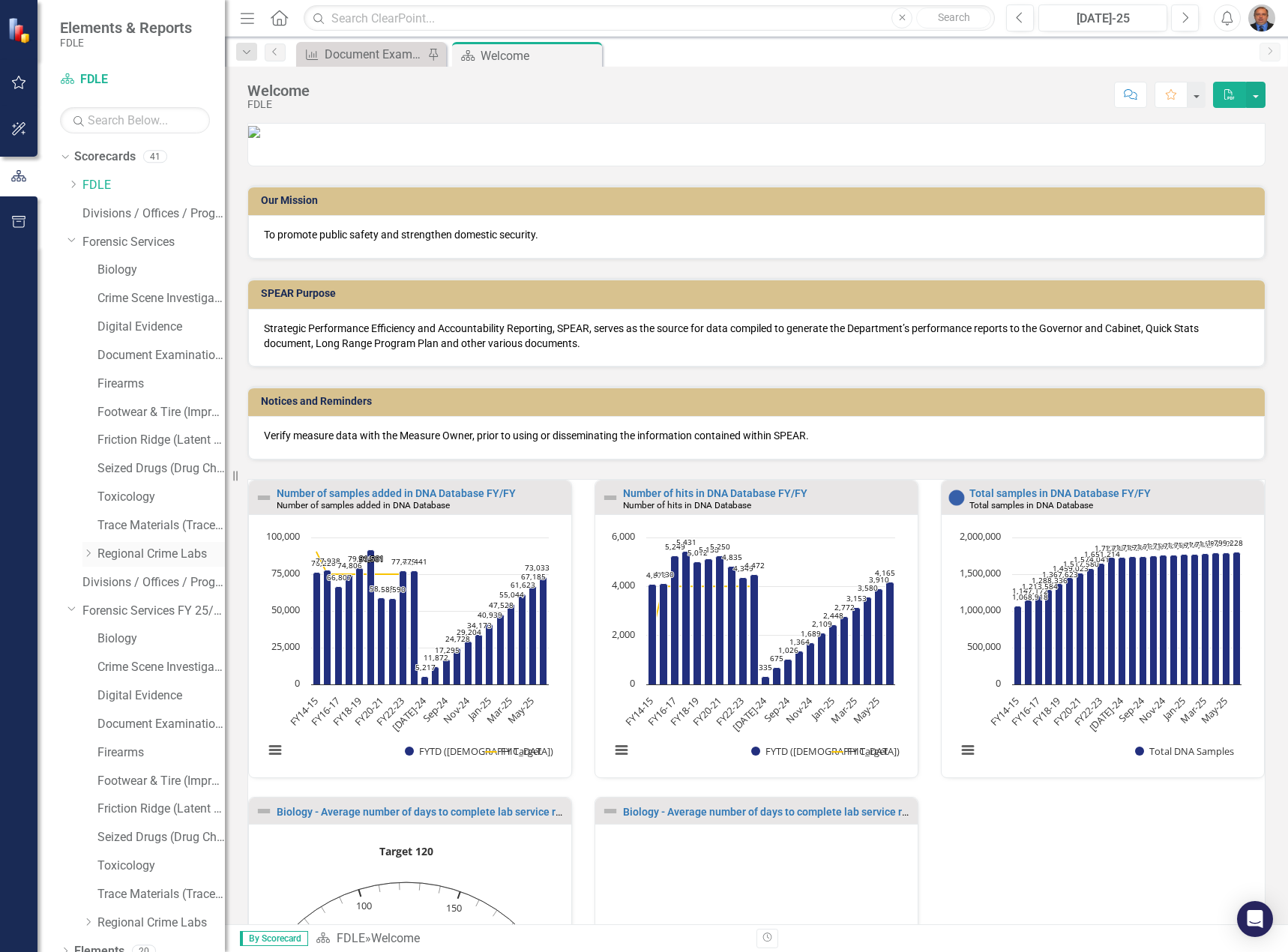
click at [124, 551] on link "Regional Crime Labs" at bounding box center [161, 554] width 128 height 17
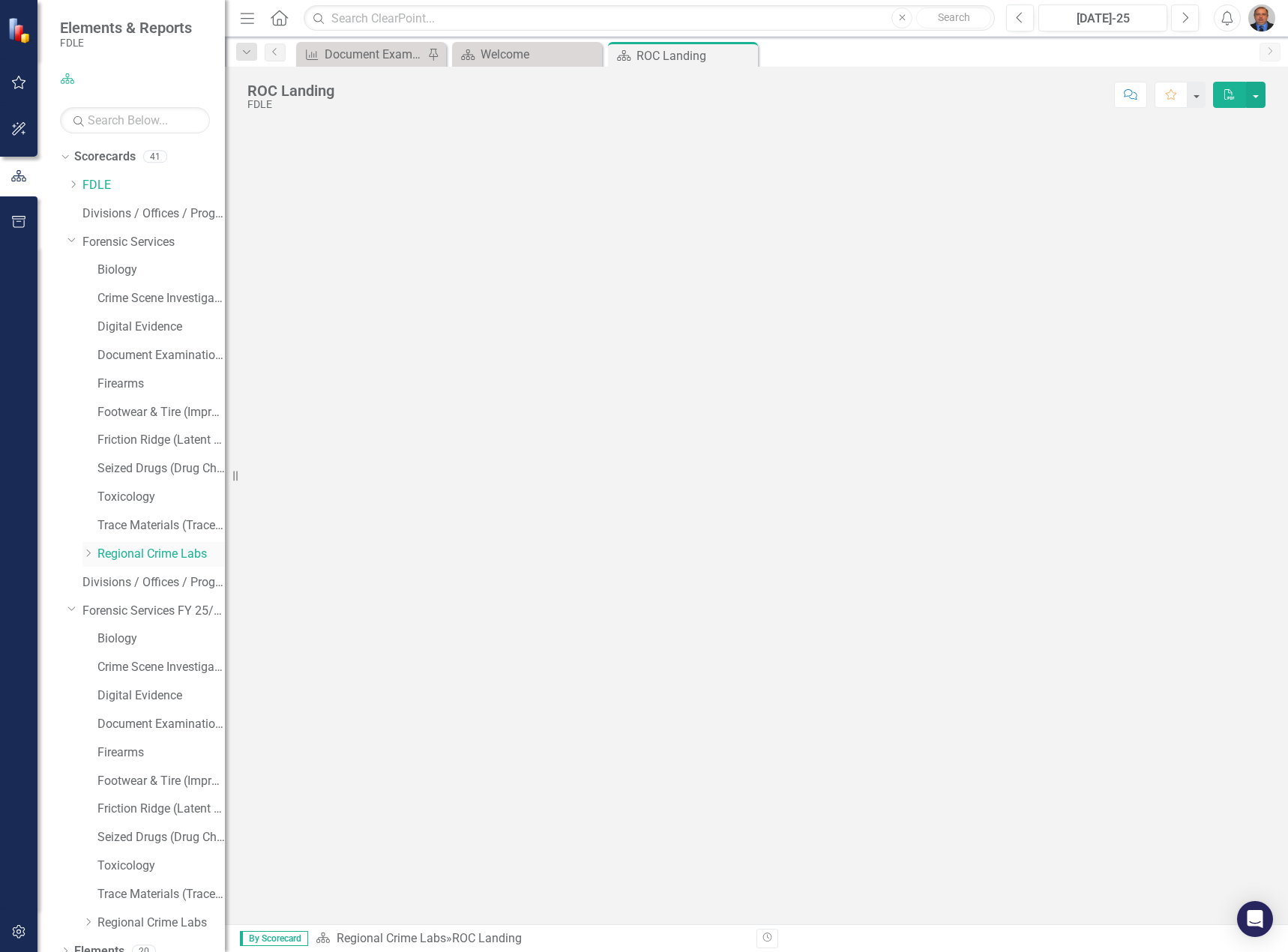
click at [89, 555] on icon "Dropdown" at bounding box center [88, 553] width 12 height 9
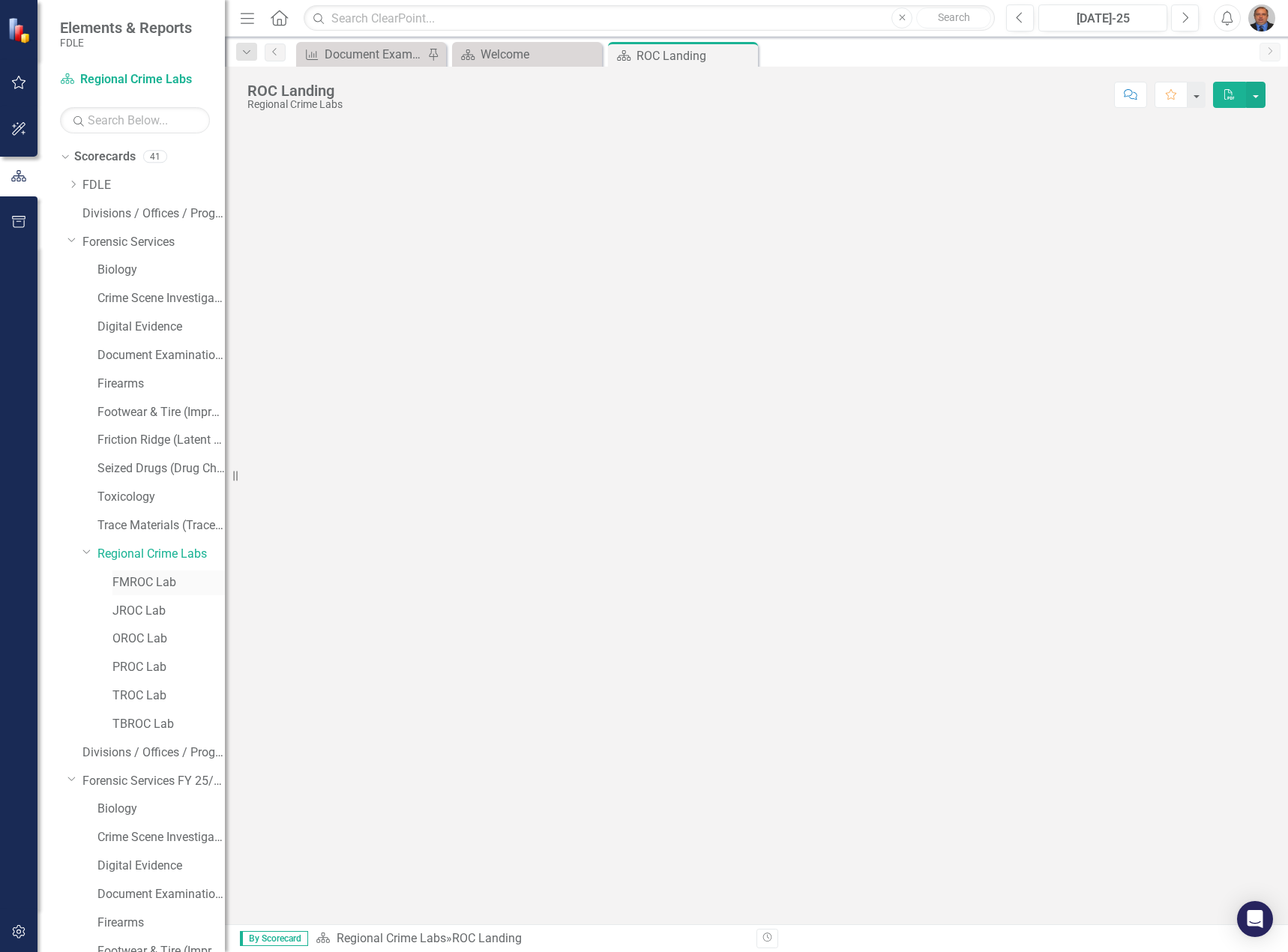
click at [143, 582] on link "FMROC Lab" at bounding box center [168, 582] width 113 height 17
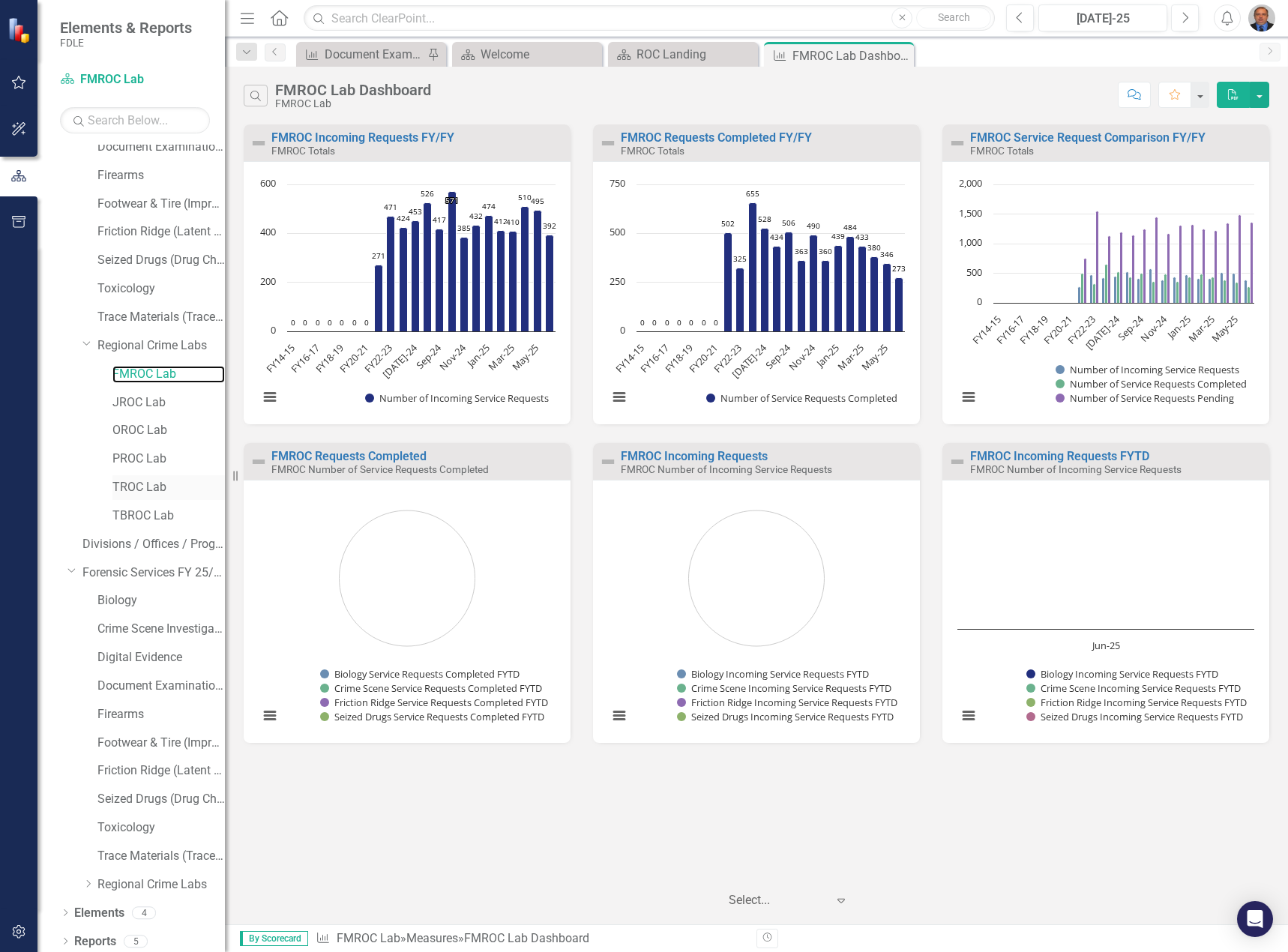
scroll to position [214, 0]
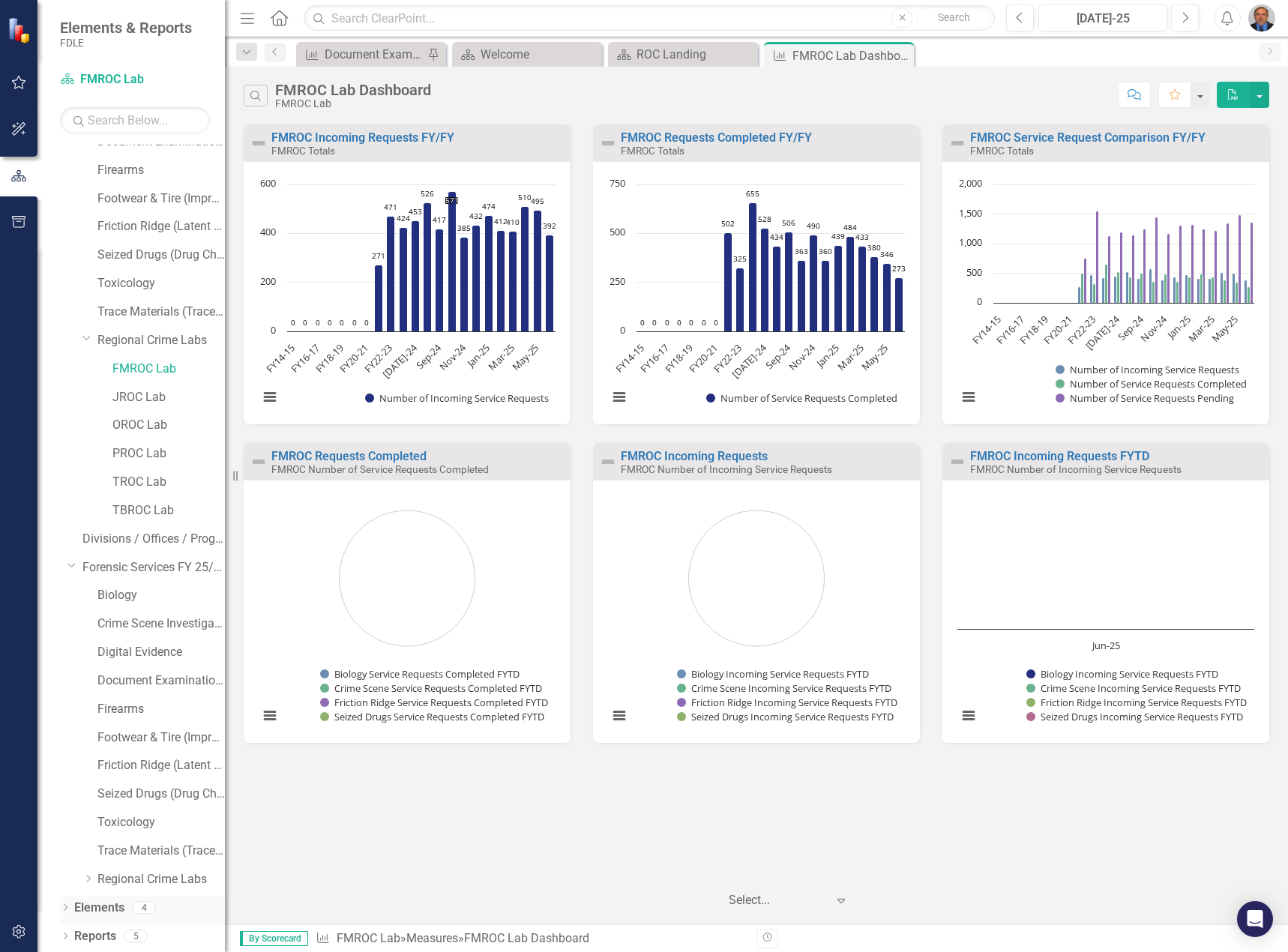
click at [63, 908] on icon "Dropdown" at bounding box center [66, 909] width 11 height 8
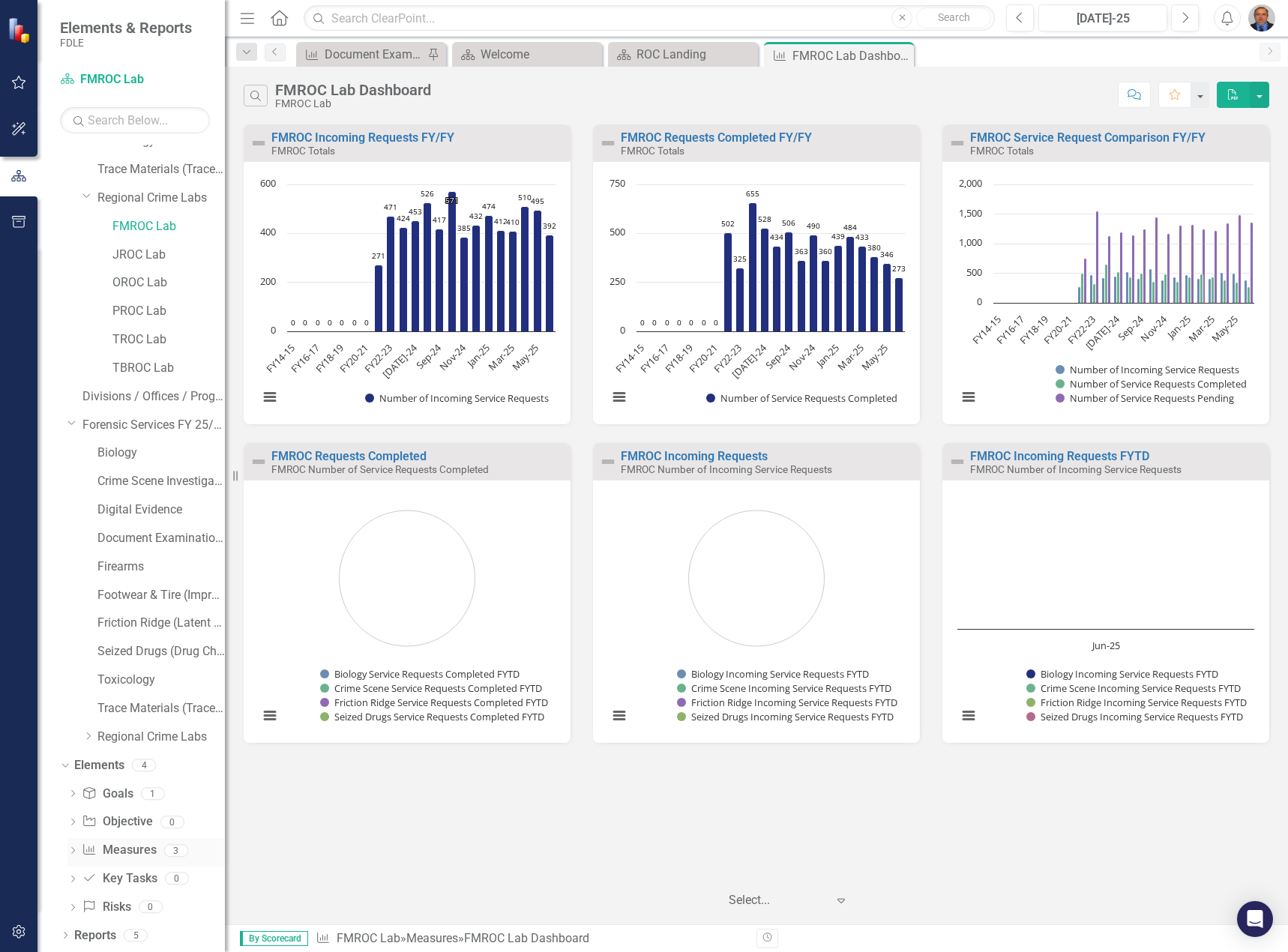
click at [75, 850] on icon "Dropdown" at bounding box center [73, 851] width 11 height 8
click at [138, 876] on div "FMROC Totals" at bounding box center [144, 874] width 76 height 13
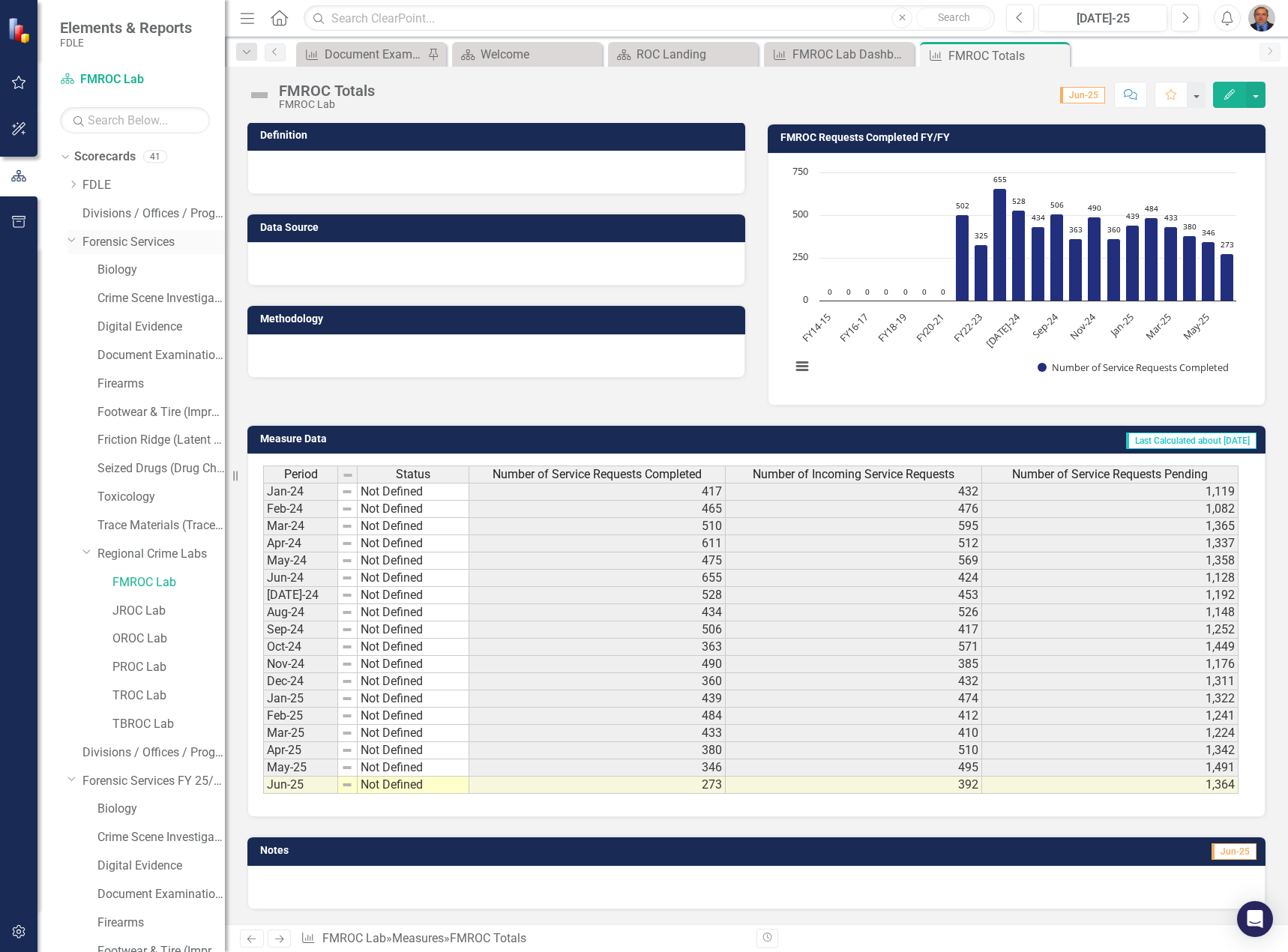
click at [71, 241] on icon at bounding box center [72, 240] width 7 height 4
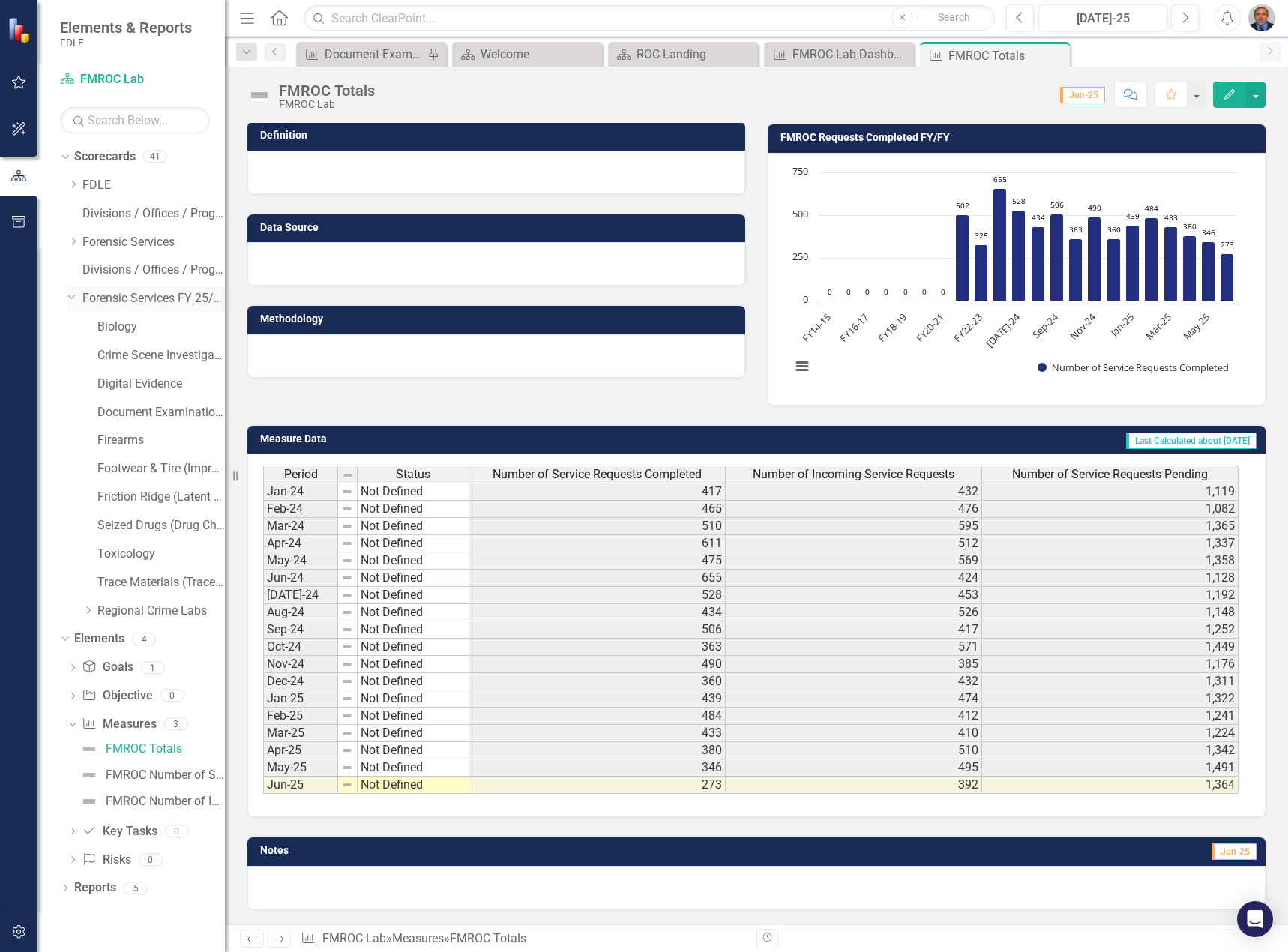
click at [73, 298] on icon at bounding box center [72, 296] width 7 height 4
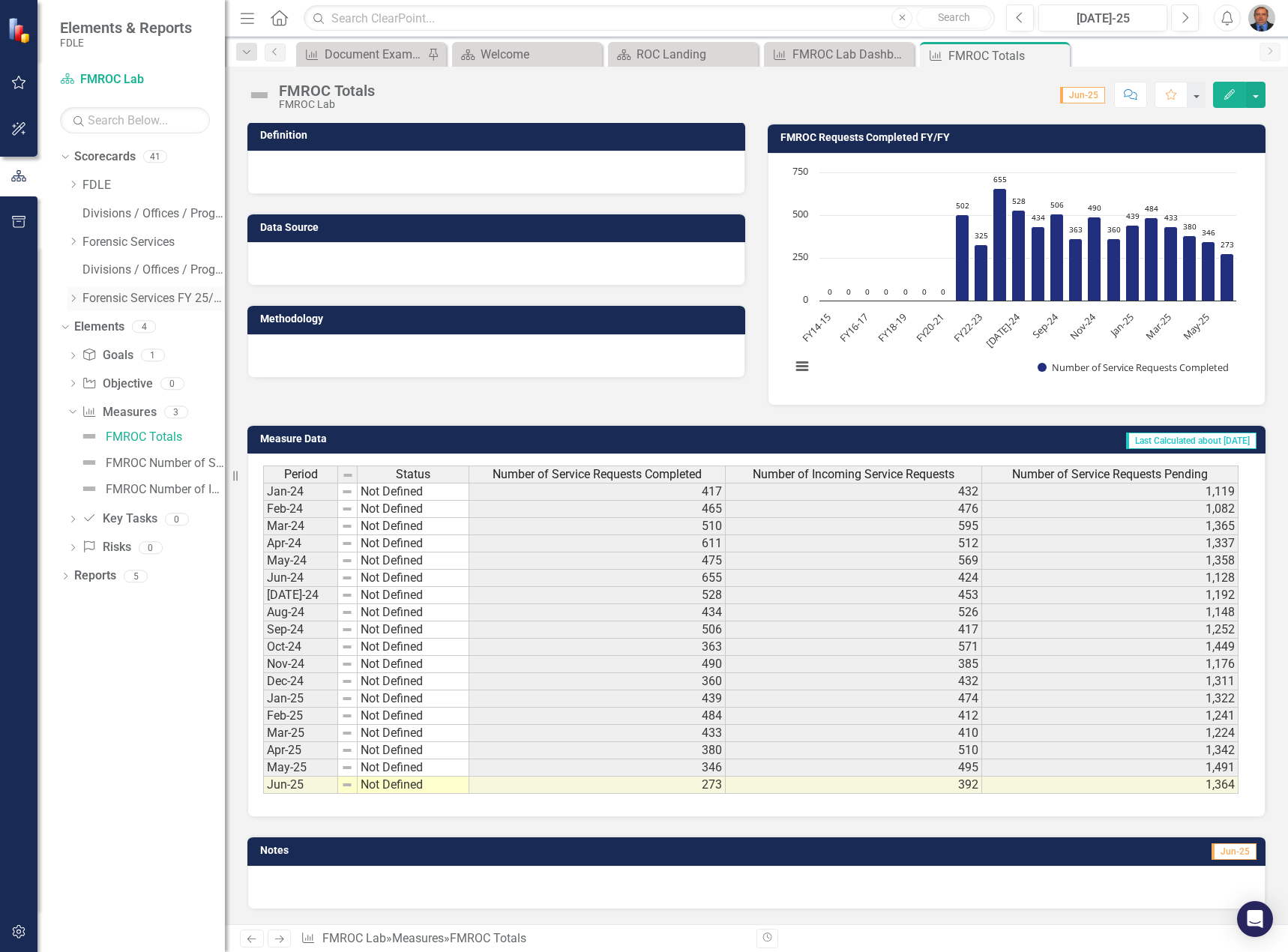
click at [123, 293] on link "Forensic Services FY 25/26" at bounding box center [153, 298] width 143 height 17
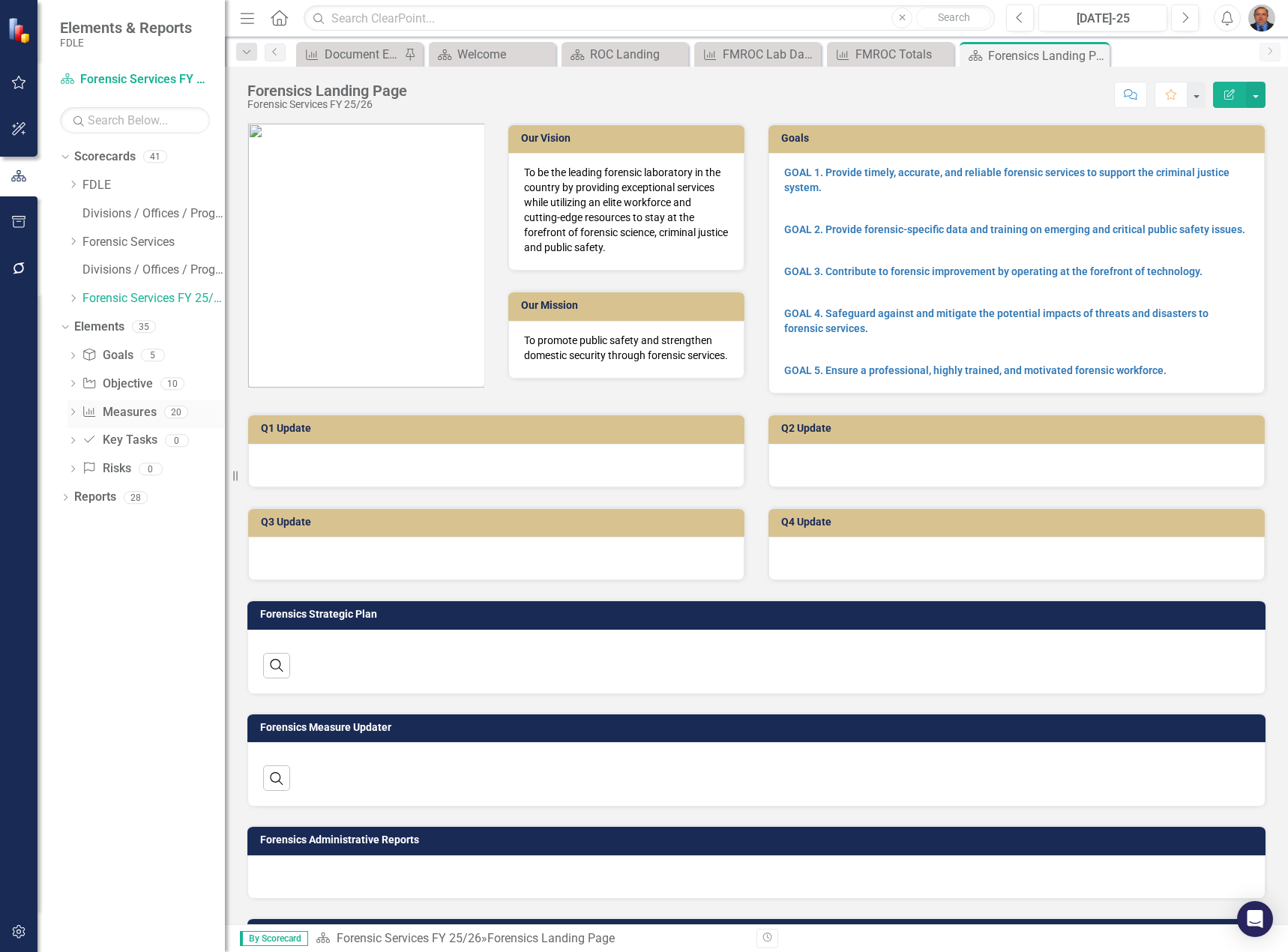
click at [76, 413] on icon "Dropdown" at bounding box center [73, 413] width 11 height 8
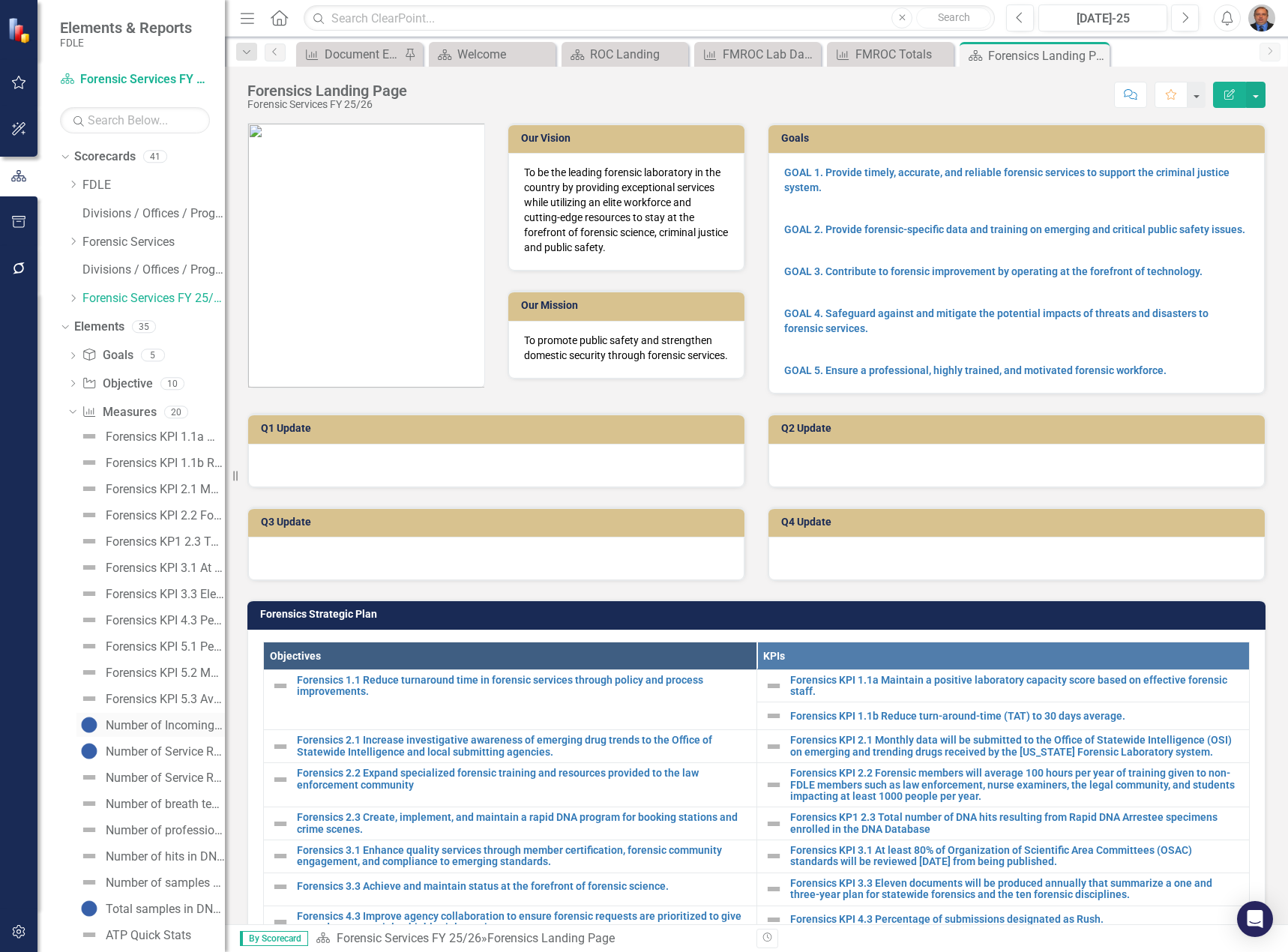
click at [143, 722] on div "Number of Incoming Service Requests" at bounding box center [165, 725] width 119 height 13
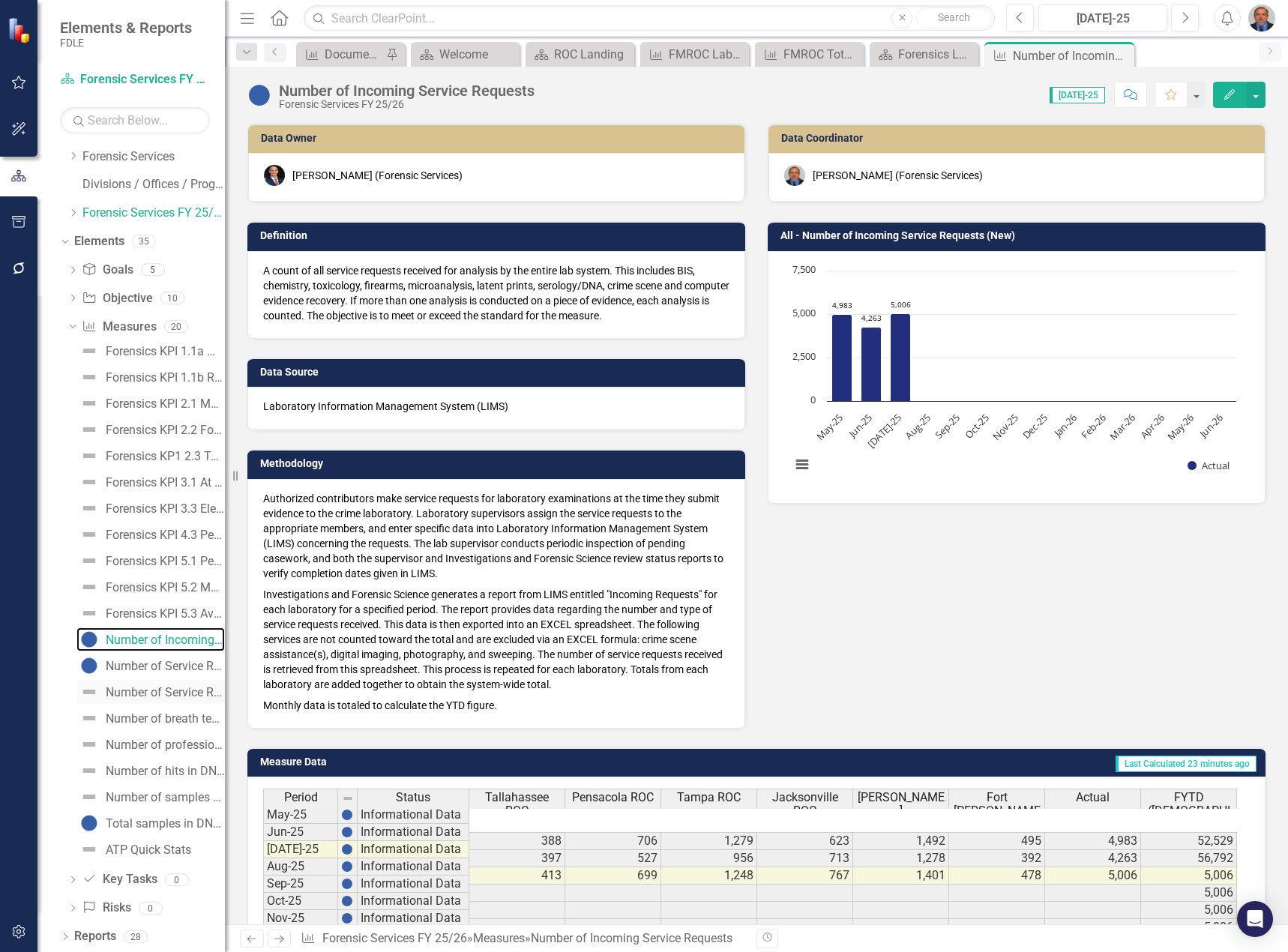
scroll to position [86, 0]
click at [147, 770] on div "Number of hits in DNA Database" at bounding box center [165, 770] width 119 height 13
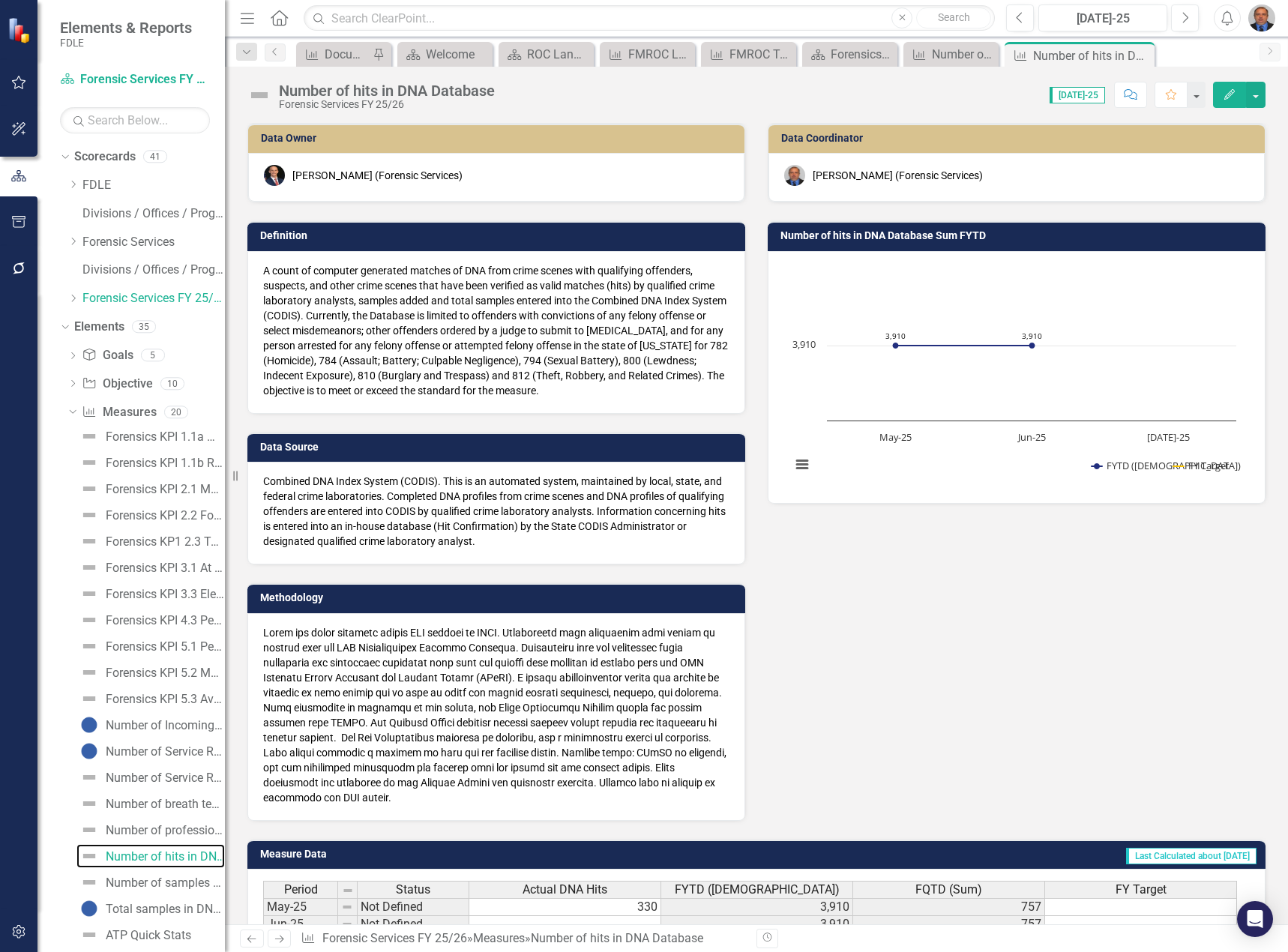
scroll to position [346, 0]
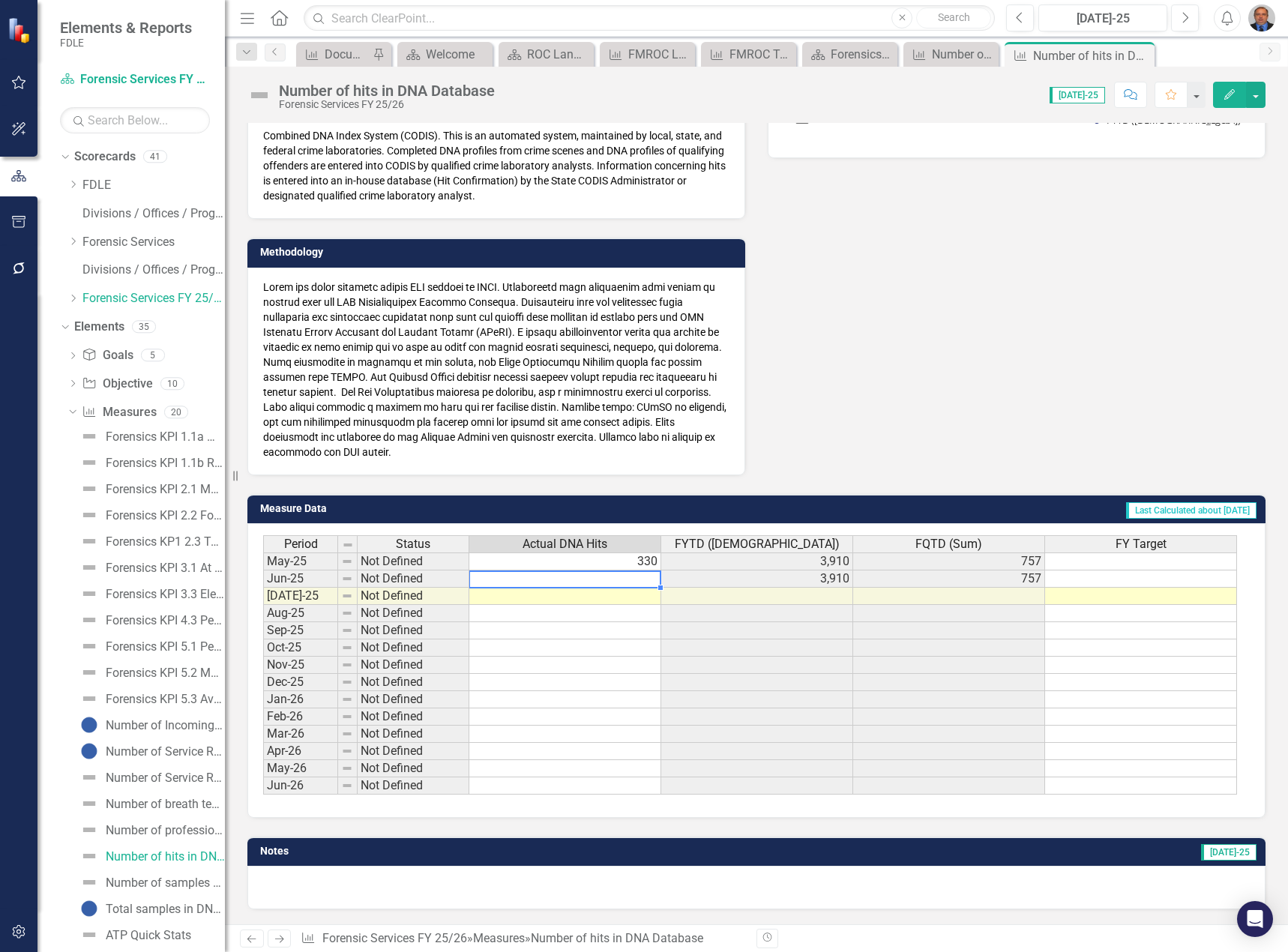
click at [556, 576] on td at bounding box center [565, 578] width 191 height 17
click at [515, 580] on td at bounding box center [565, 578] width 191 height 17
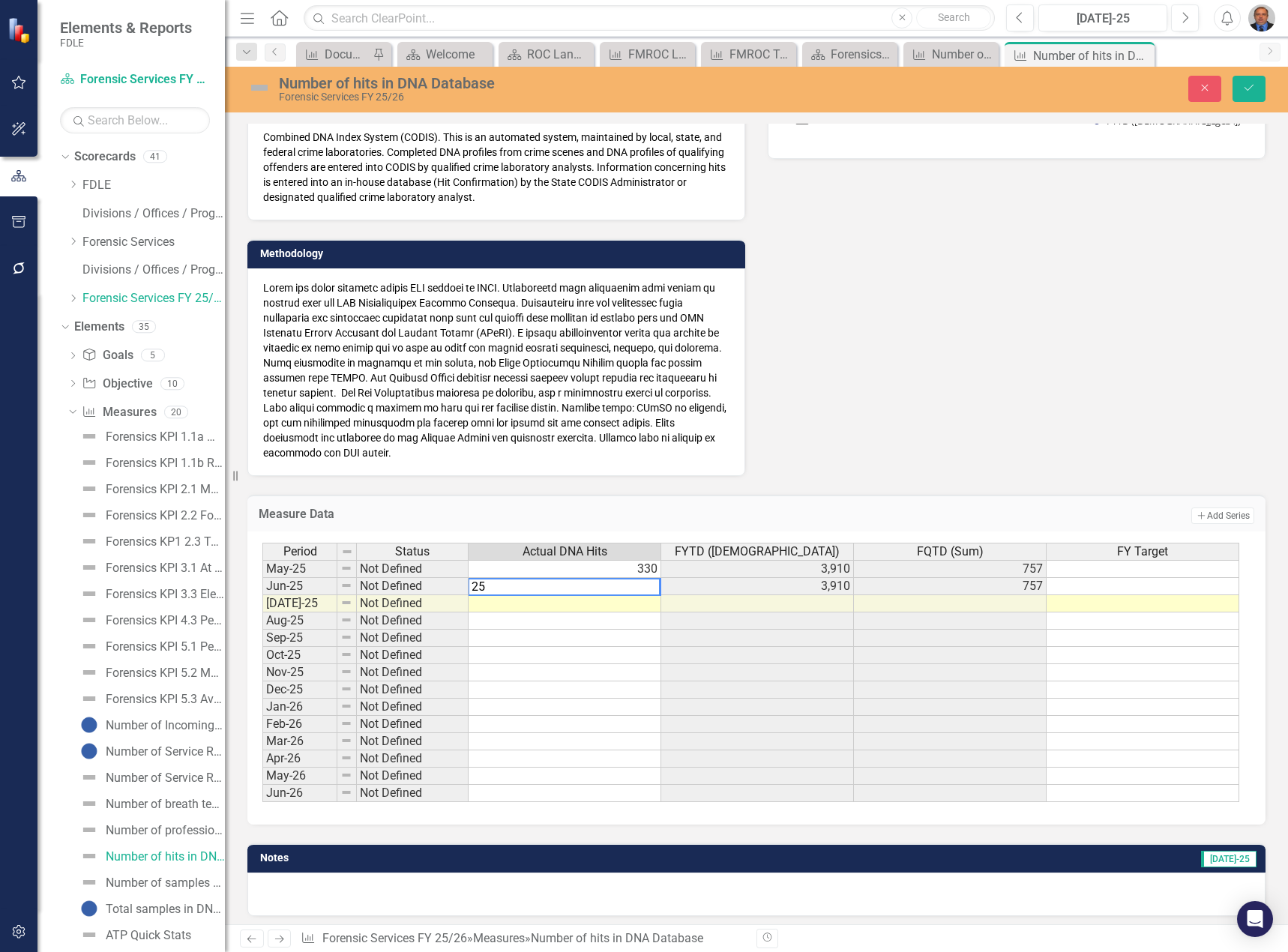
type textarea "255"
type textarea "329"
click at [1247, 83] on icon "Save" at bounding box center [1248, 88] width 13 height 11
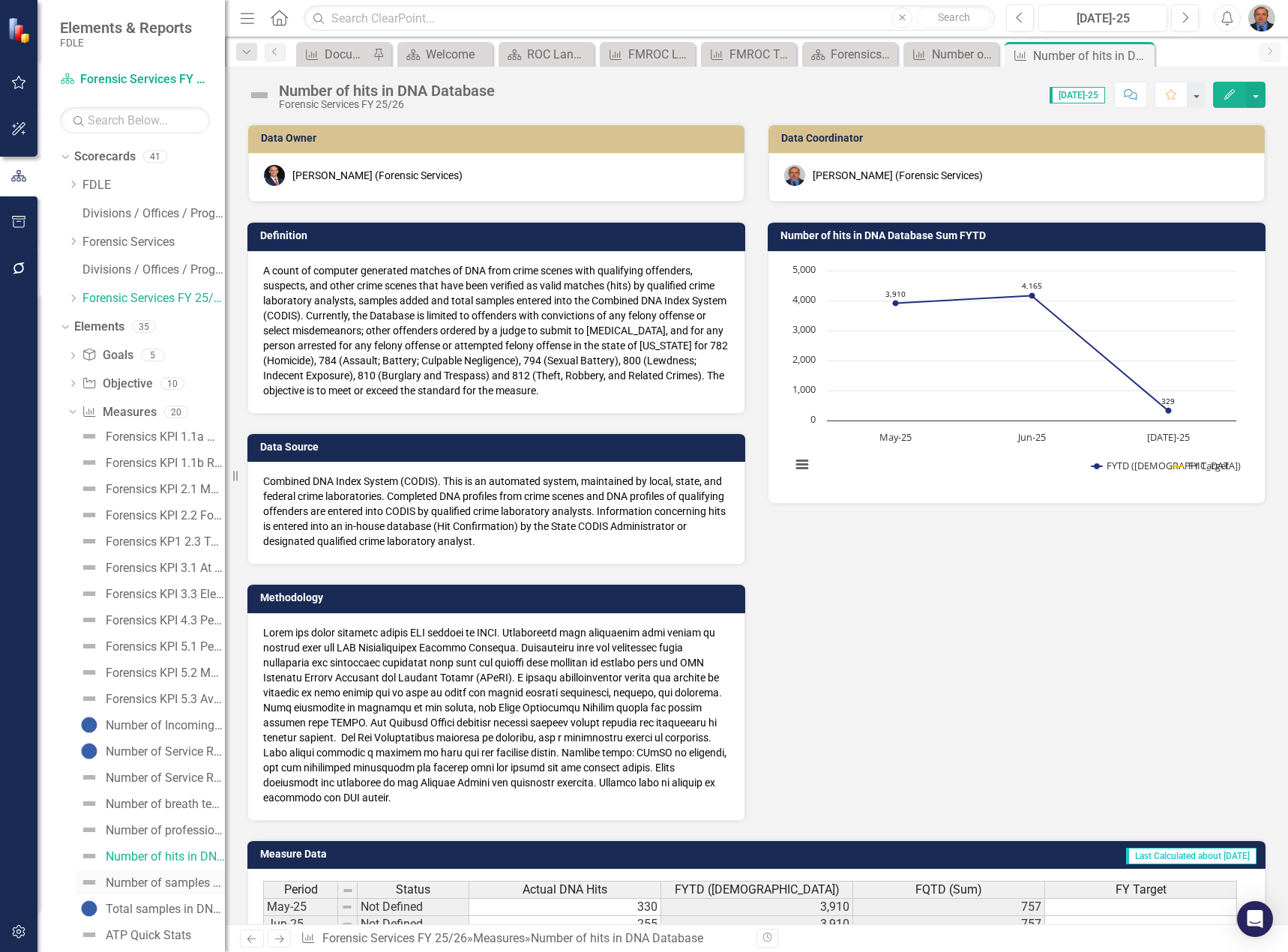
click at [144, 878] on div "Number of samples added in DNA Database" at bounding box center [165, 882] width 119 height 13
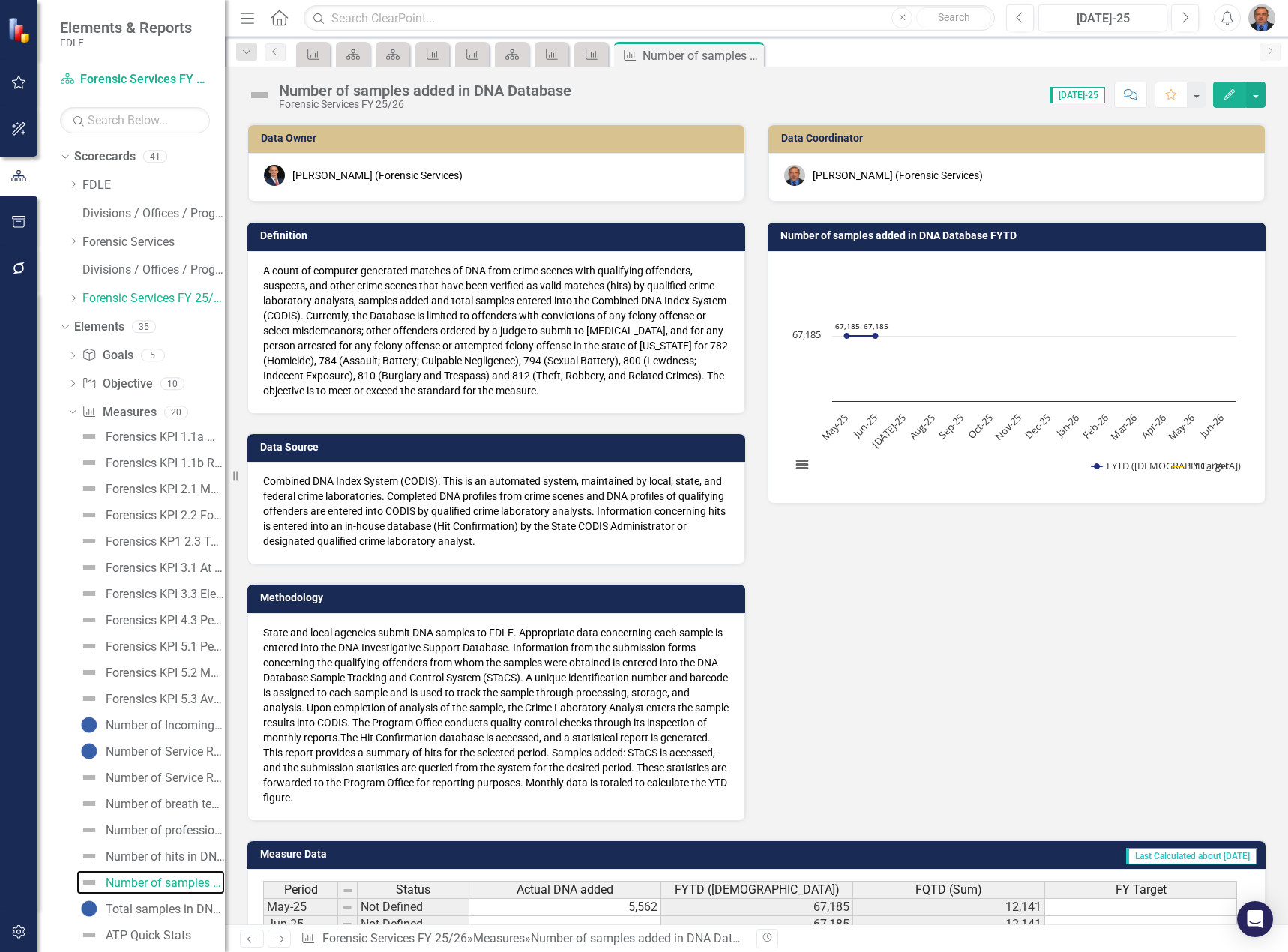
scroll to position [346, 0]
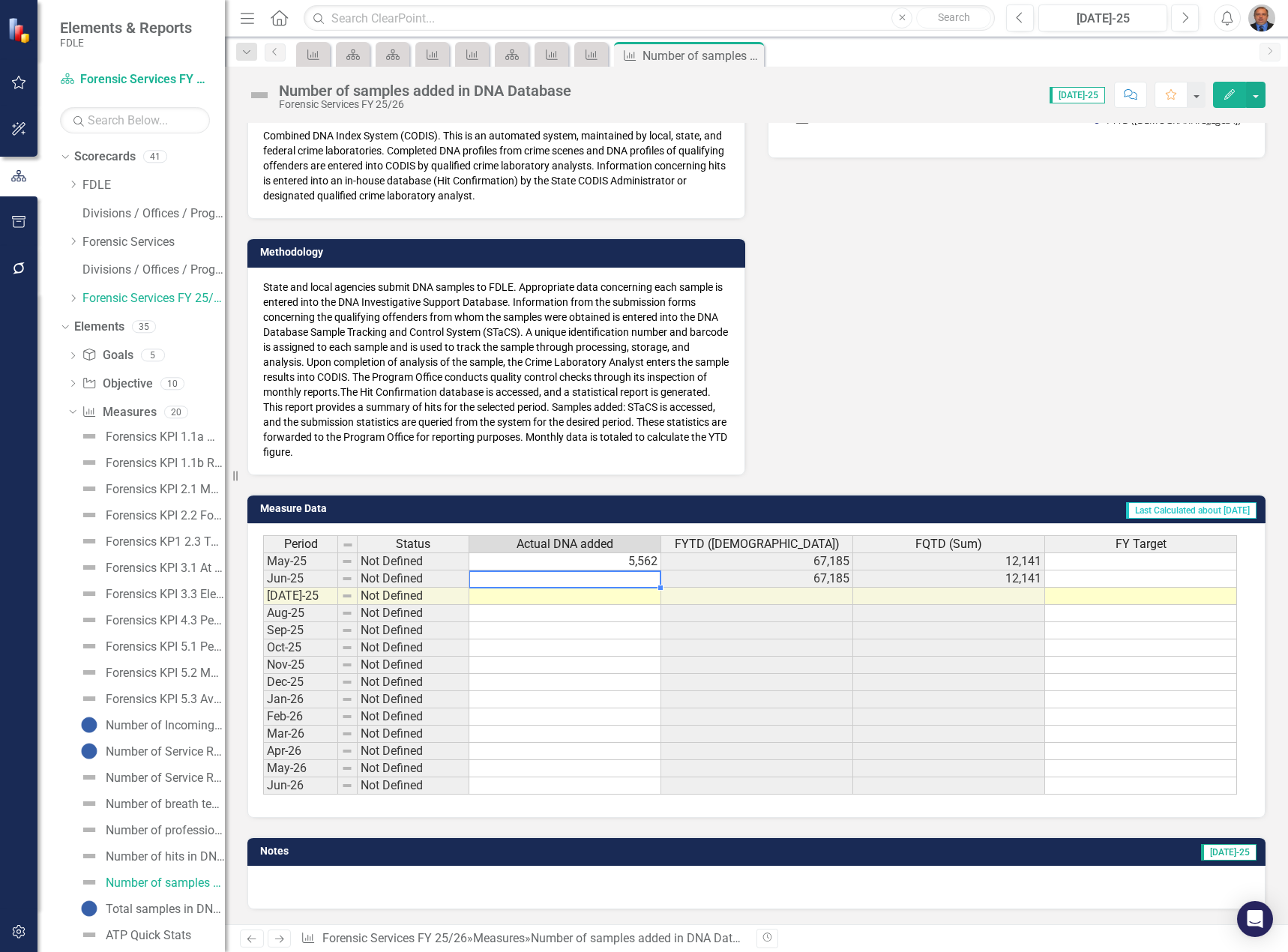
click at [548, 580] on td at bounding box center [565, 578] width 191 height 17
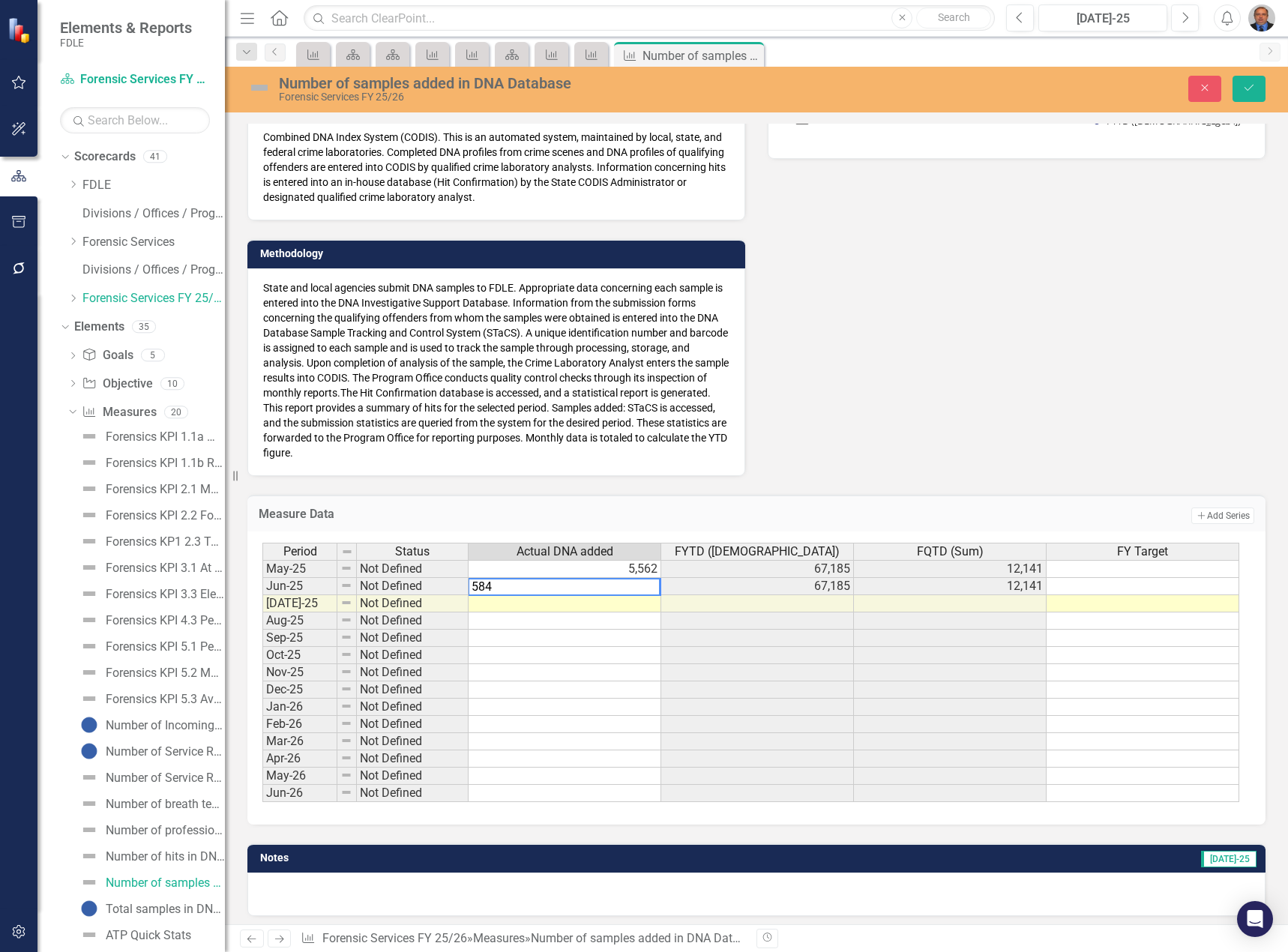
type textarea "5848"
type textarea "5051"
click at [1256, 91] on button "Save" at bounding box center [1248, 89] width 33 height 27
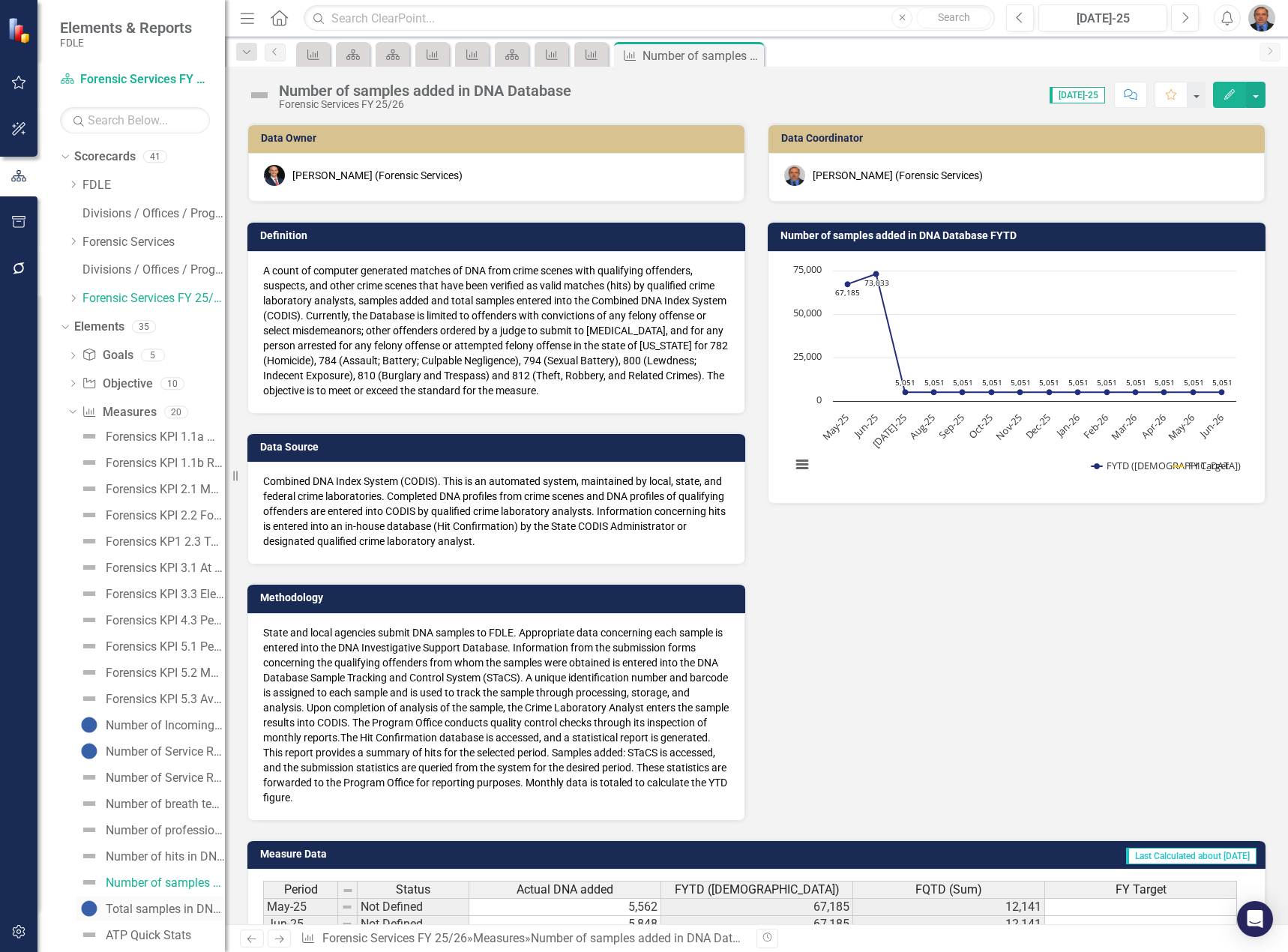
click at [160, 907] on div "Total samples in DNA Database" at bounding box center [165, 909] width 119 height 13
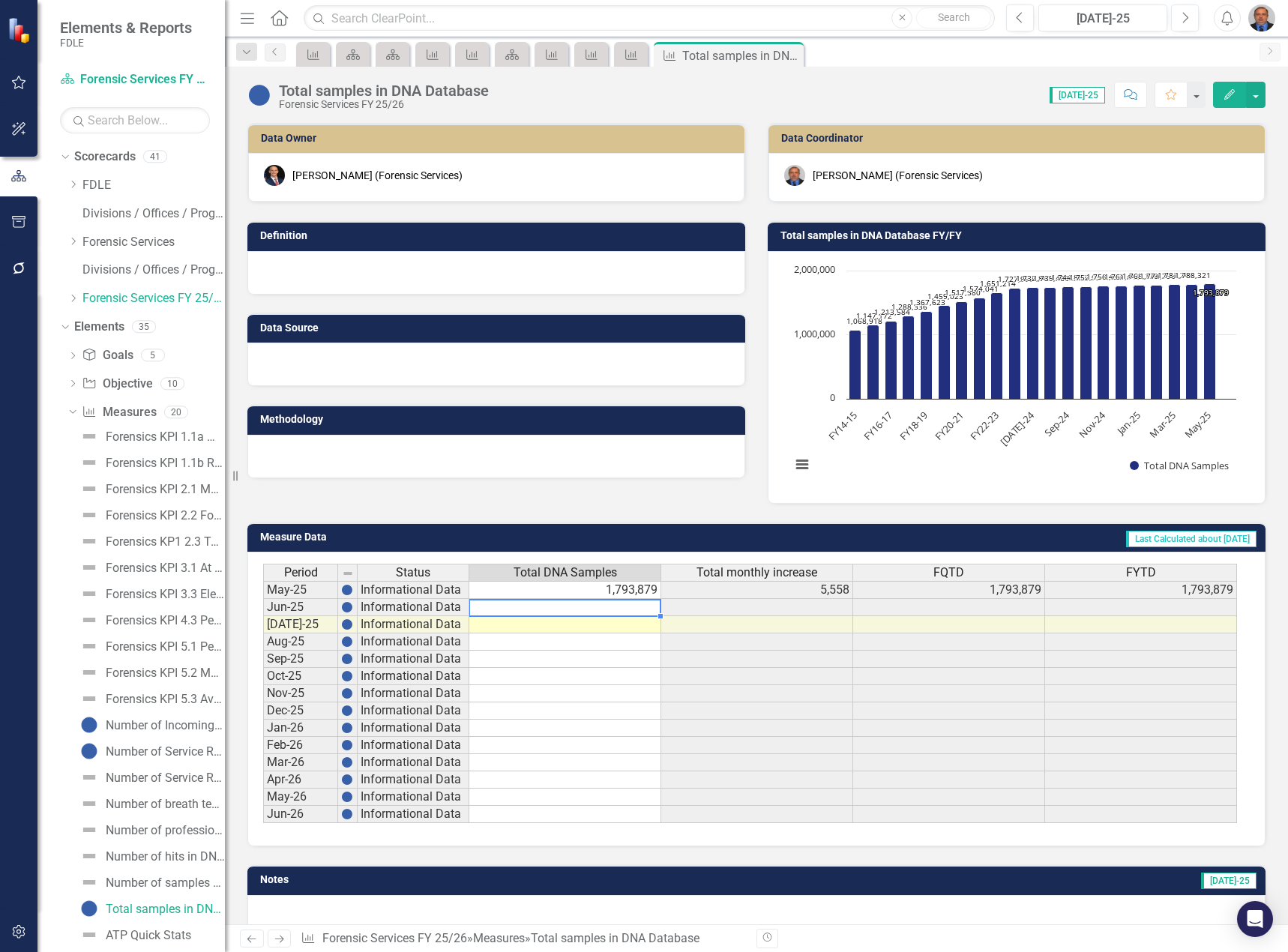
click at [579, 607] on td at bounding box center [565, 607] width 191 height 17
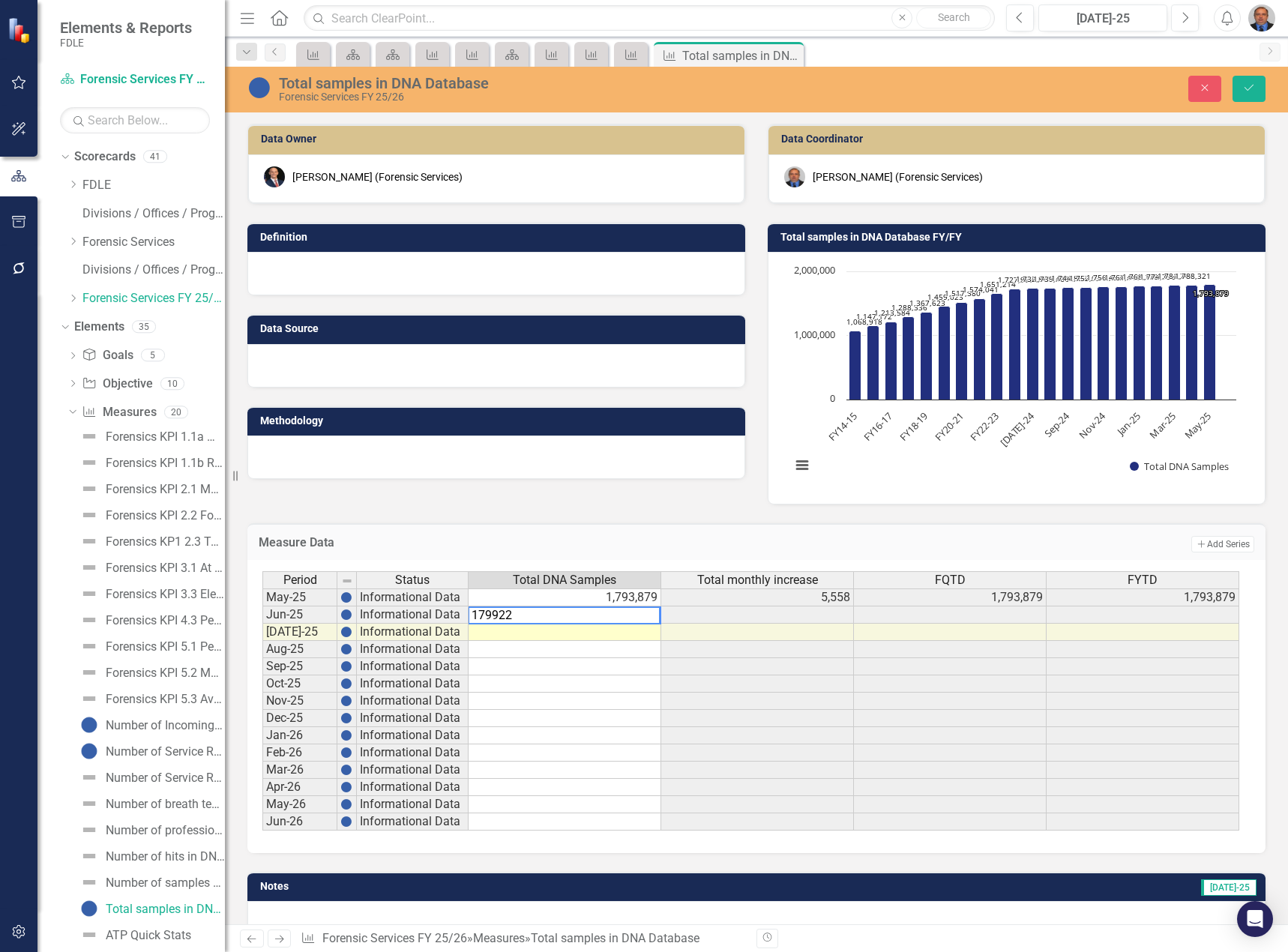
type textarea "1799228"
type textarea "1803947"
click at [1252, 90] on icon "Save" at bounding box center [1248, 88] width 13 height 11
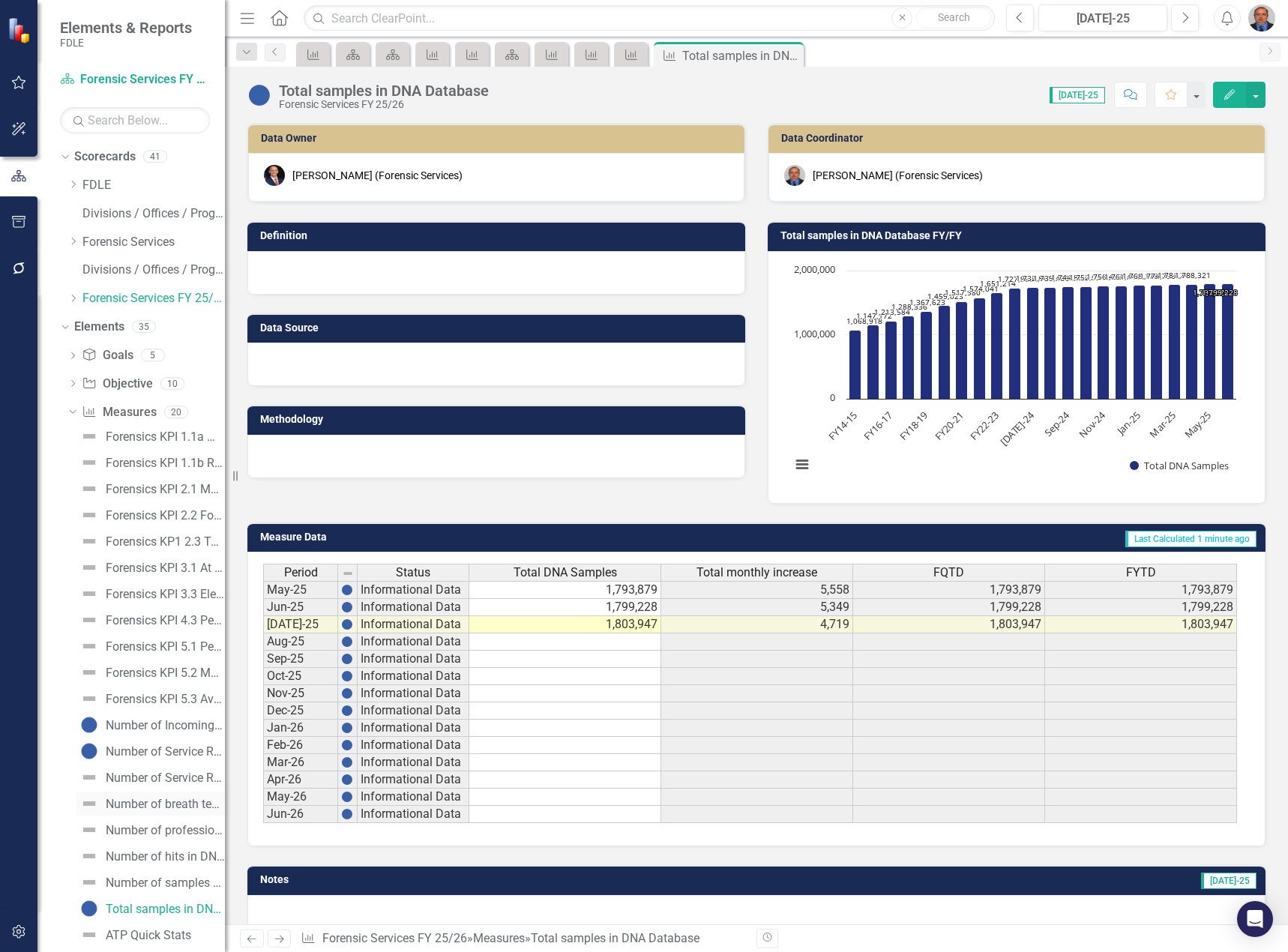
click at [169, 803] on div "Number of breath testing instruments inspected" at bounding box center [165, 804] width 119 height 13
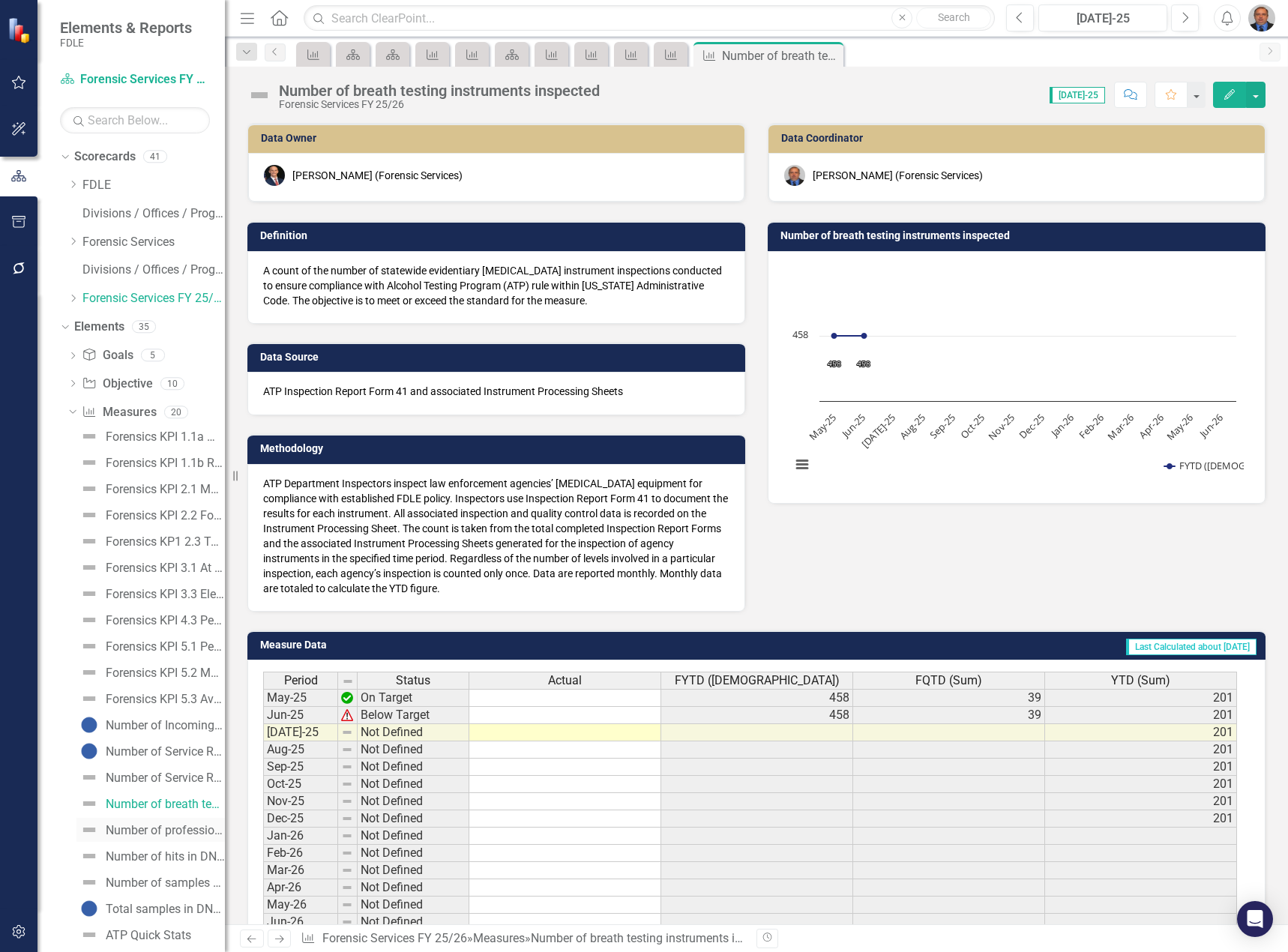
click at [166, 827] on div "Number of professional law enforcement certificates issued - Forensics" at bounding box center [165, 830] width 119 height 13
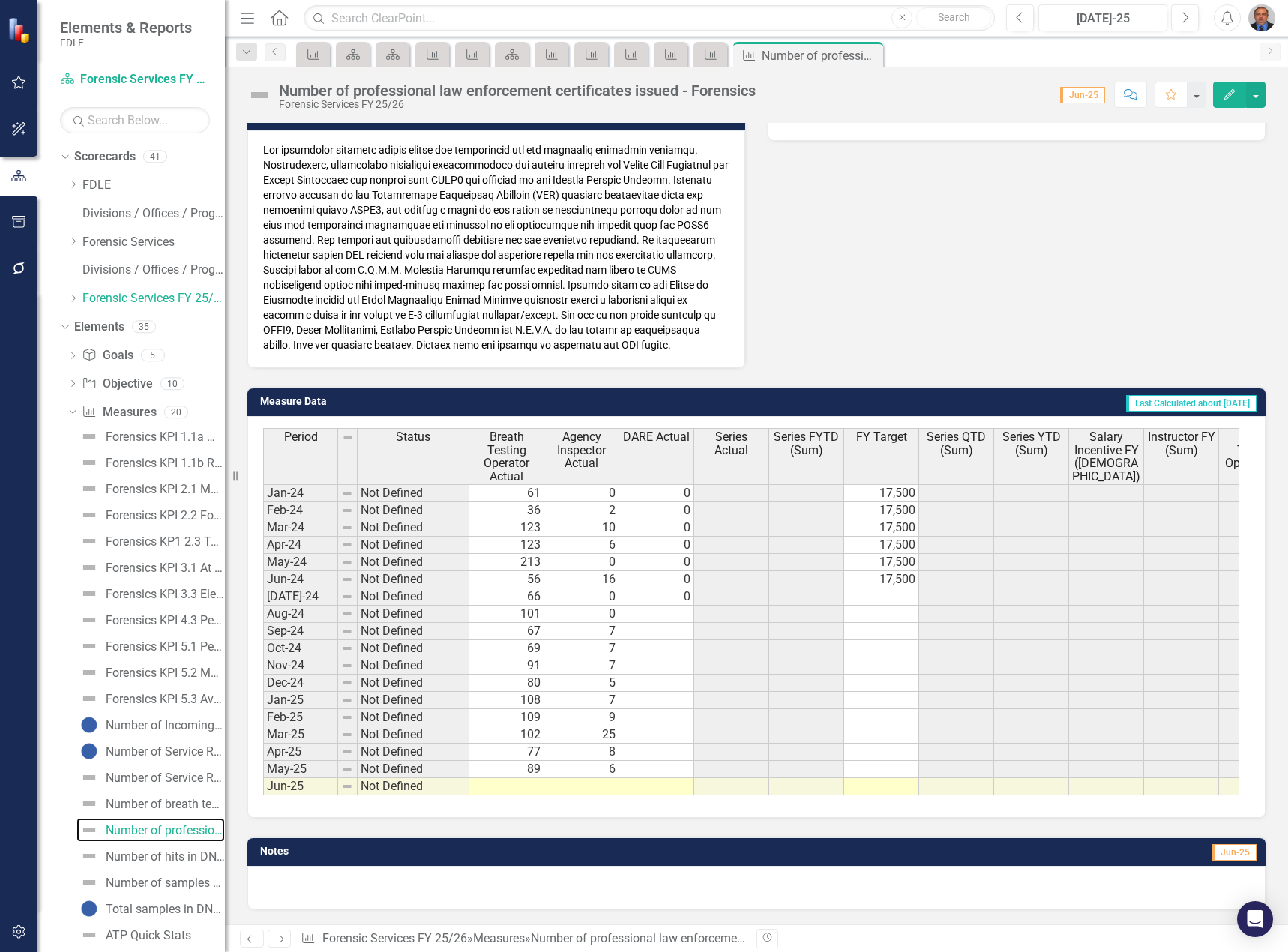
scroll to position [389, 0]
click at [503, 778] on td at bounding box center [506, 786] width 75 height 17
click at [158, 802] on div "Number of breath testing instruments inspected" at bounding box center [165, 804] width 119 height 13
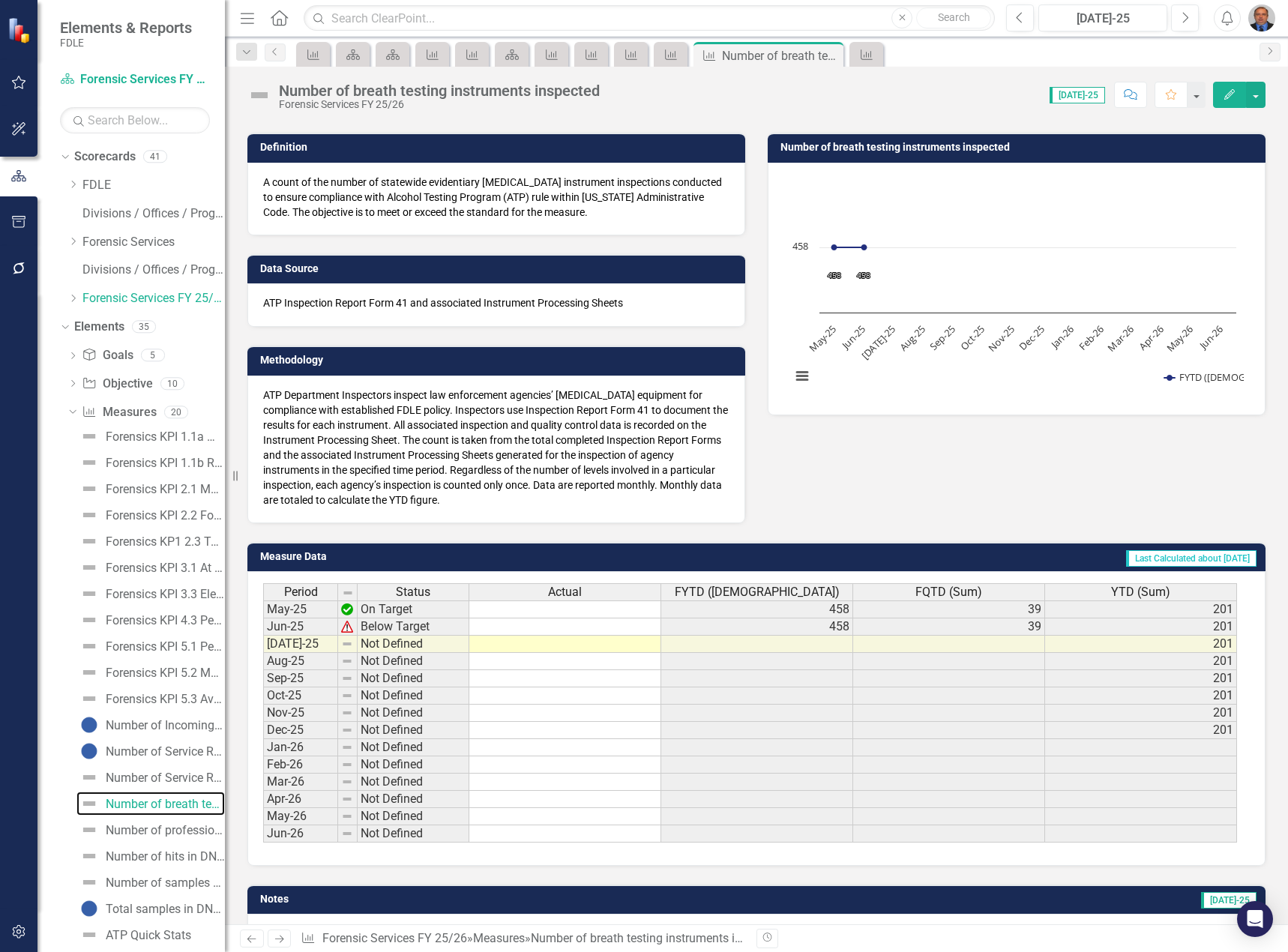
scroll to position [61, 0]
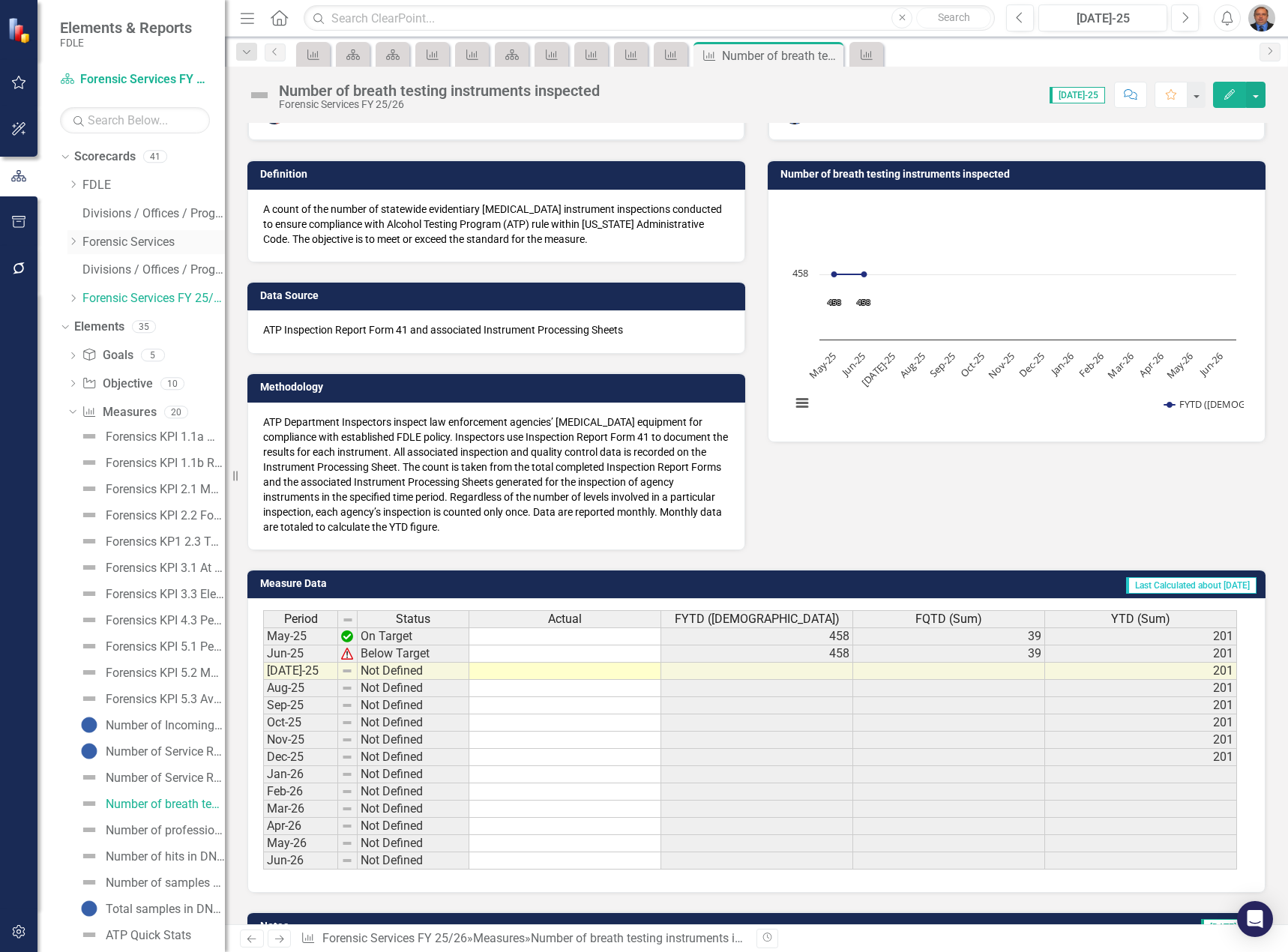
click at [76, 238] on icon "Dropdown" at bounding box center [73, 241] width 12 height 9
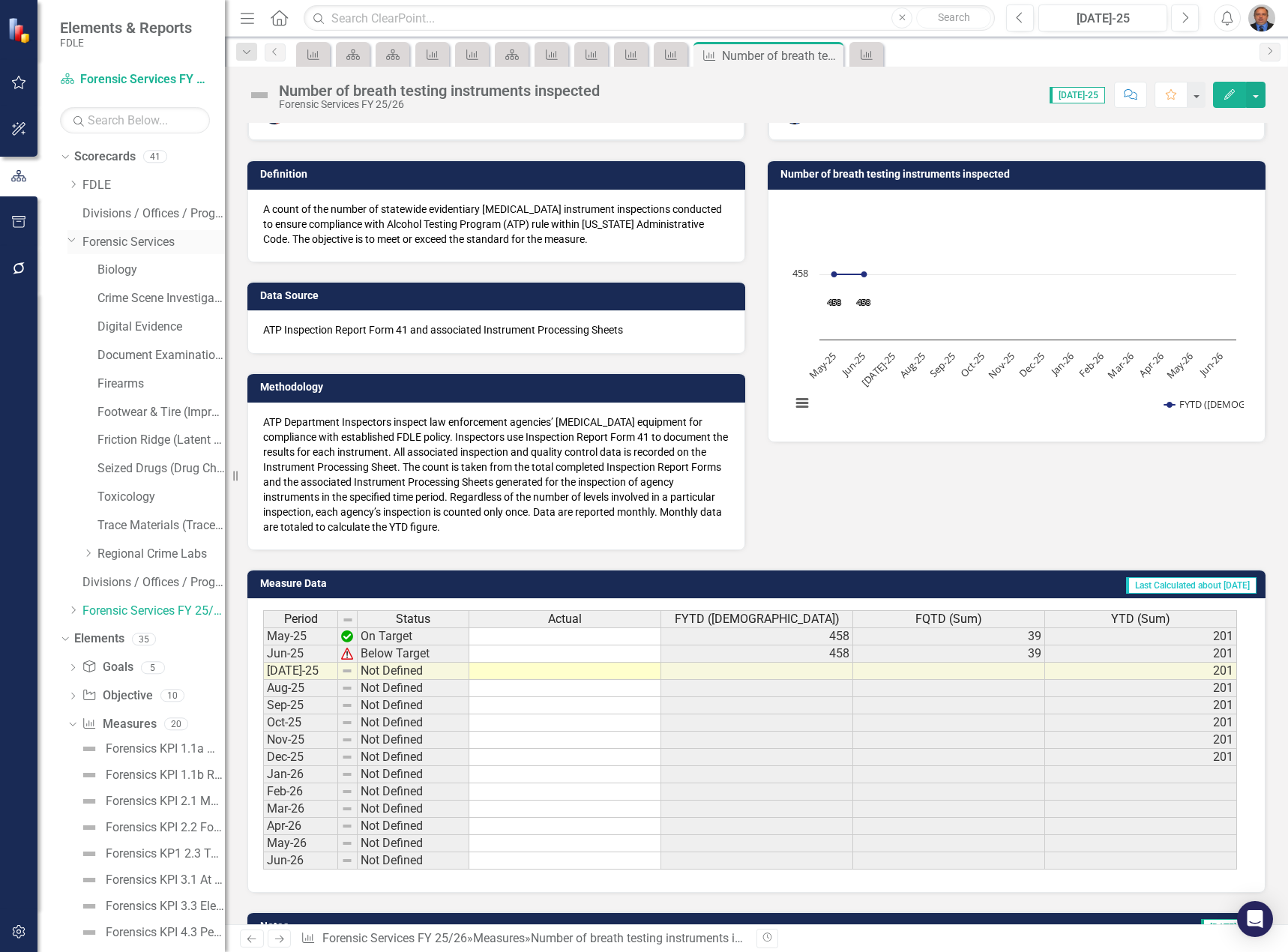
click at [109, 238] on link "Forensic Services" at bounding box center [153, 242] width 143 height 17
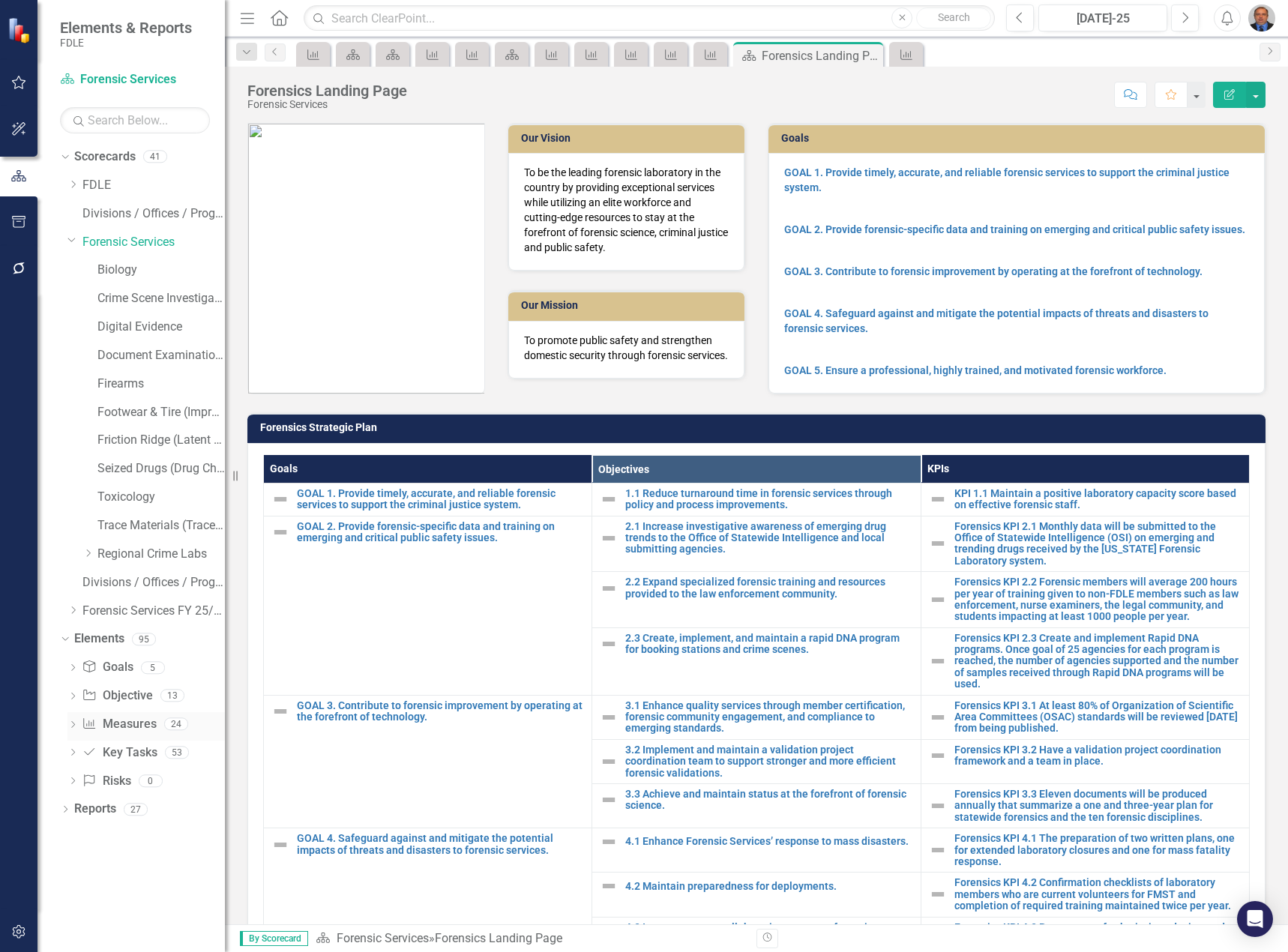
click at [75, 724] on icon "Dropdown" at bounding box center [73, 725] width 11 height 8
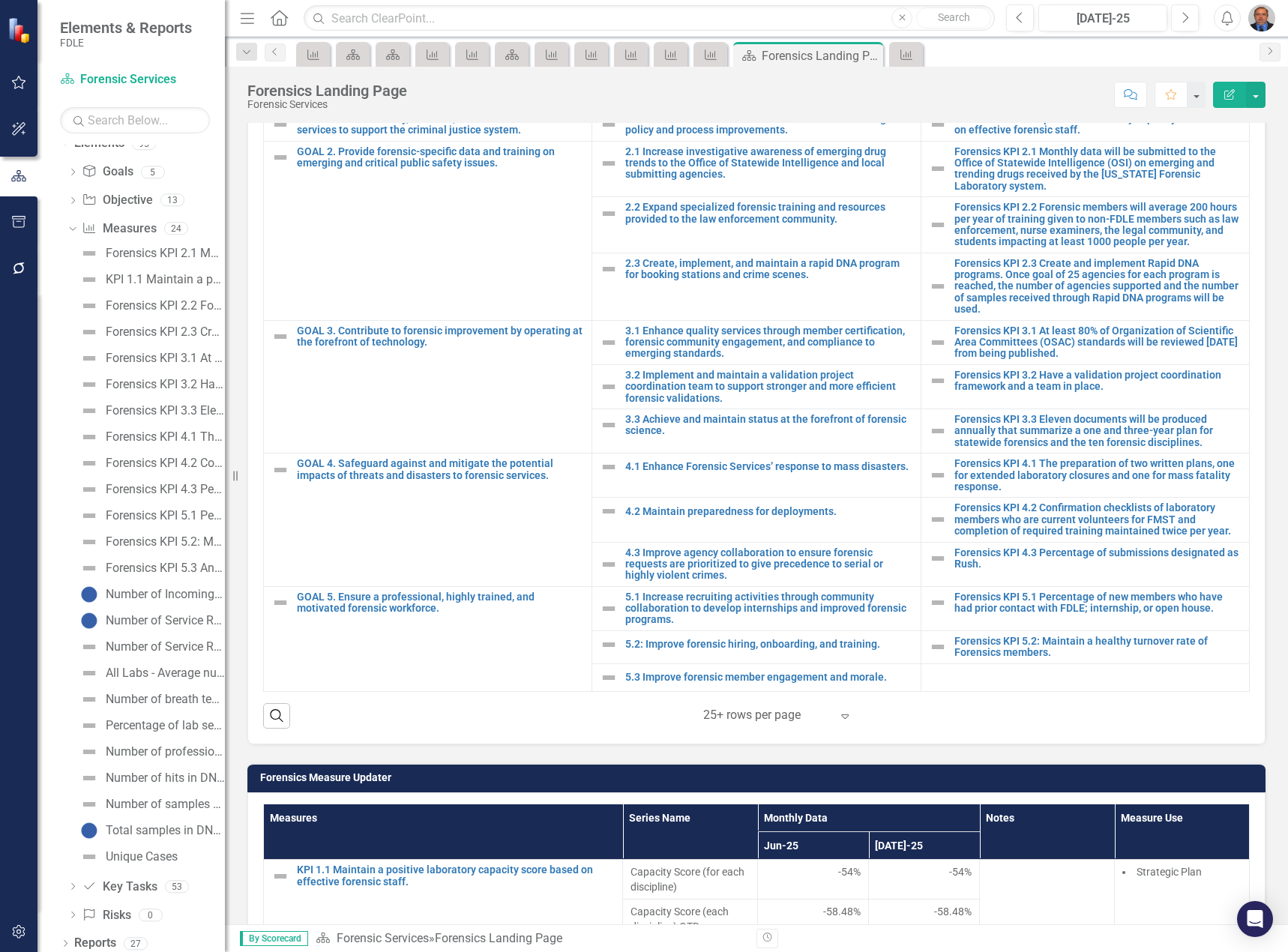
scroll to position [503, 0]
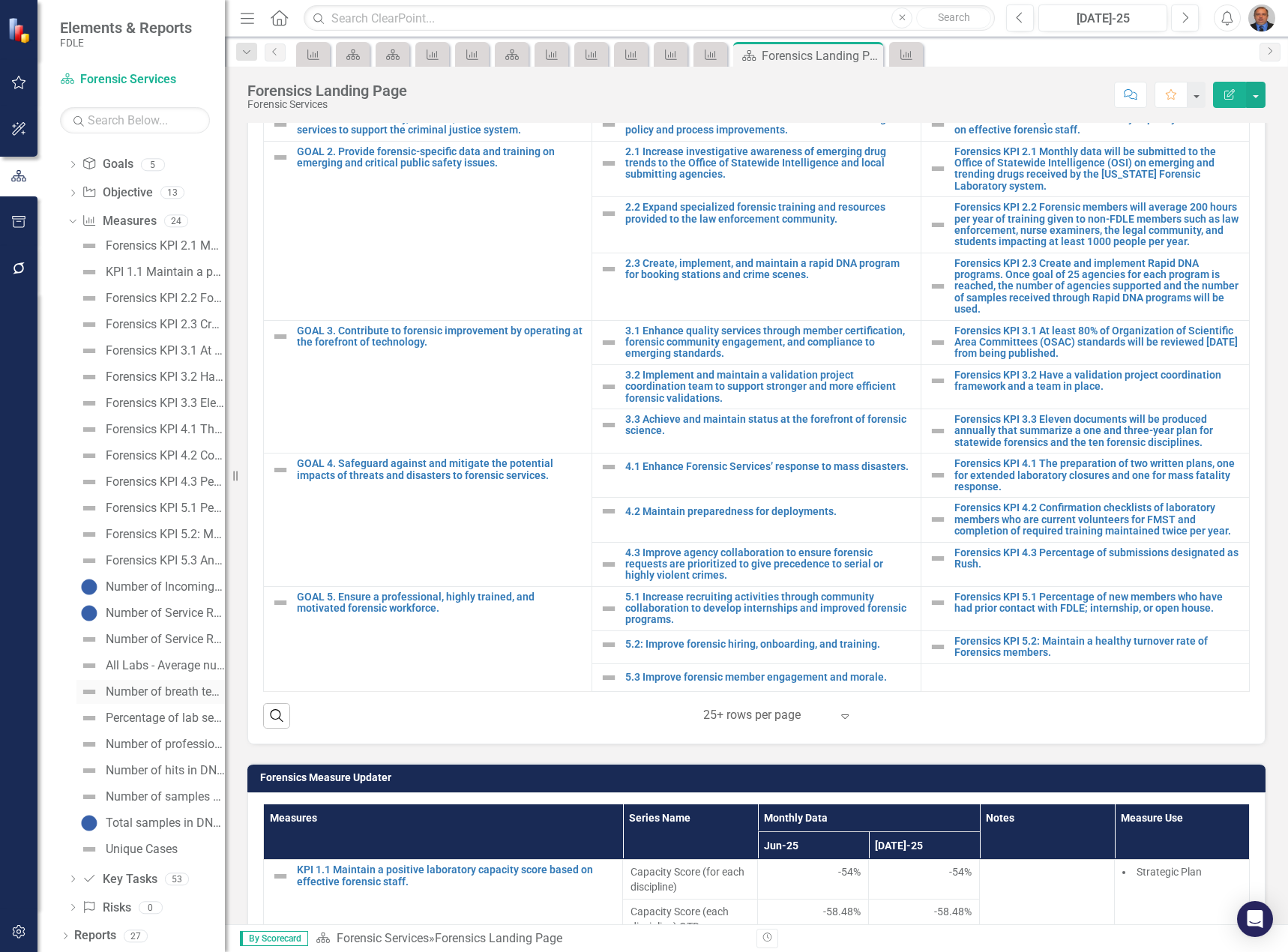
click at [158, 687] on div "Number of breath testing instruments inspected" at bounding box center [165, 691] width 119 height 13
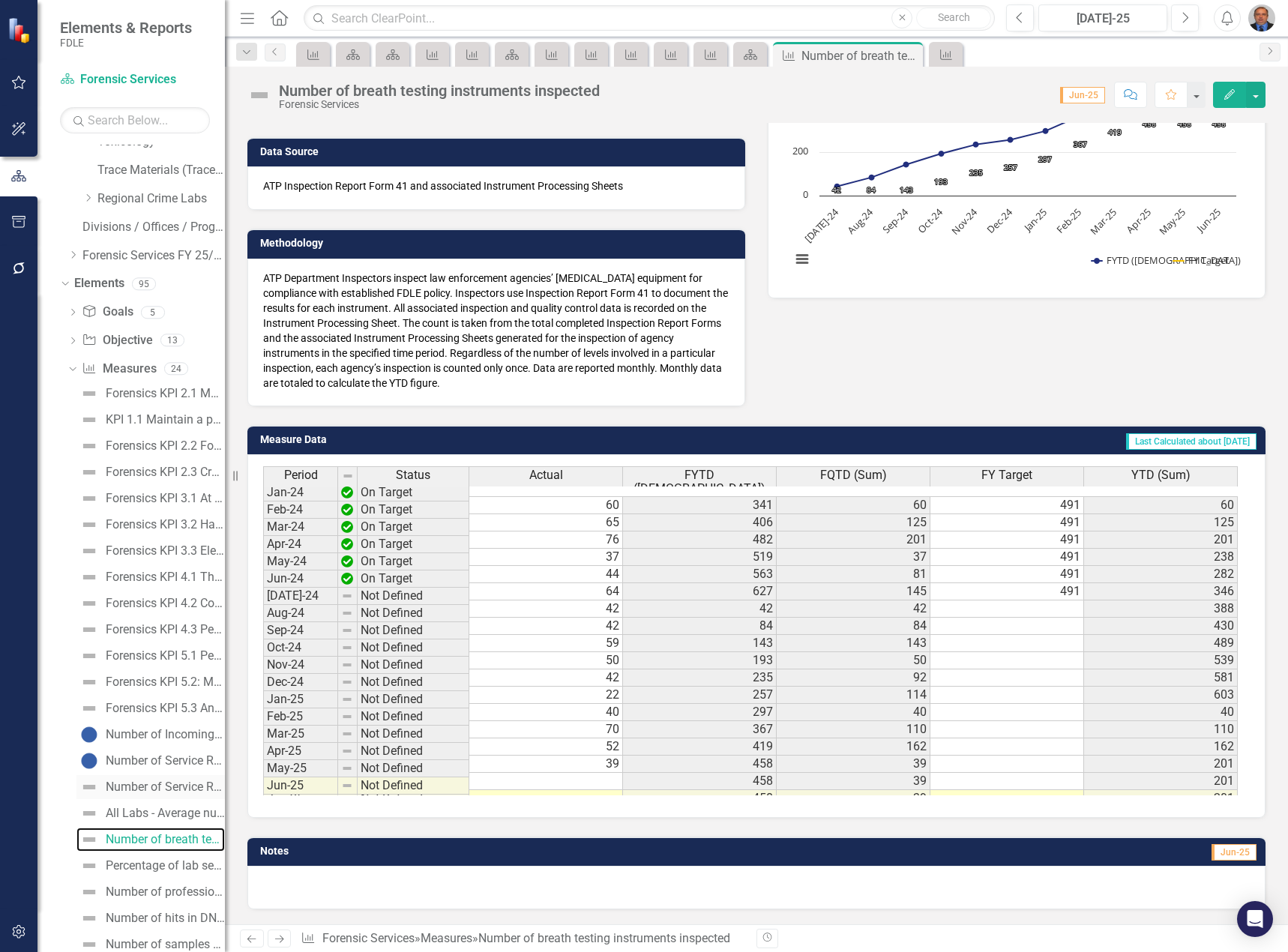
scroll to position [503, 0]
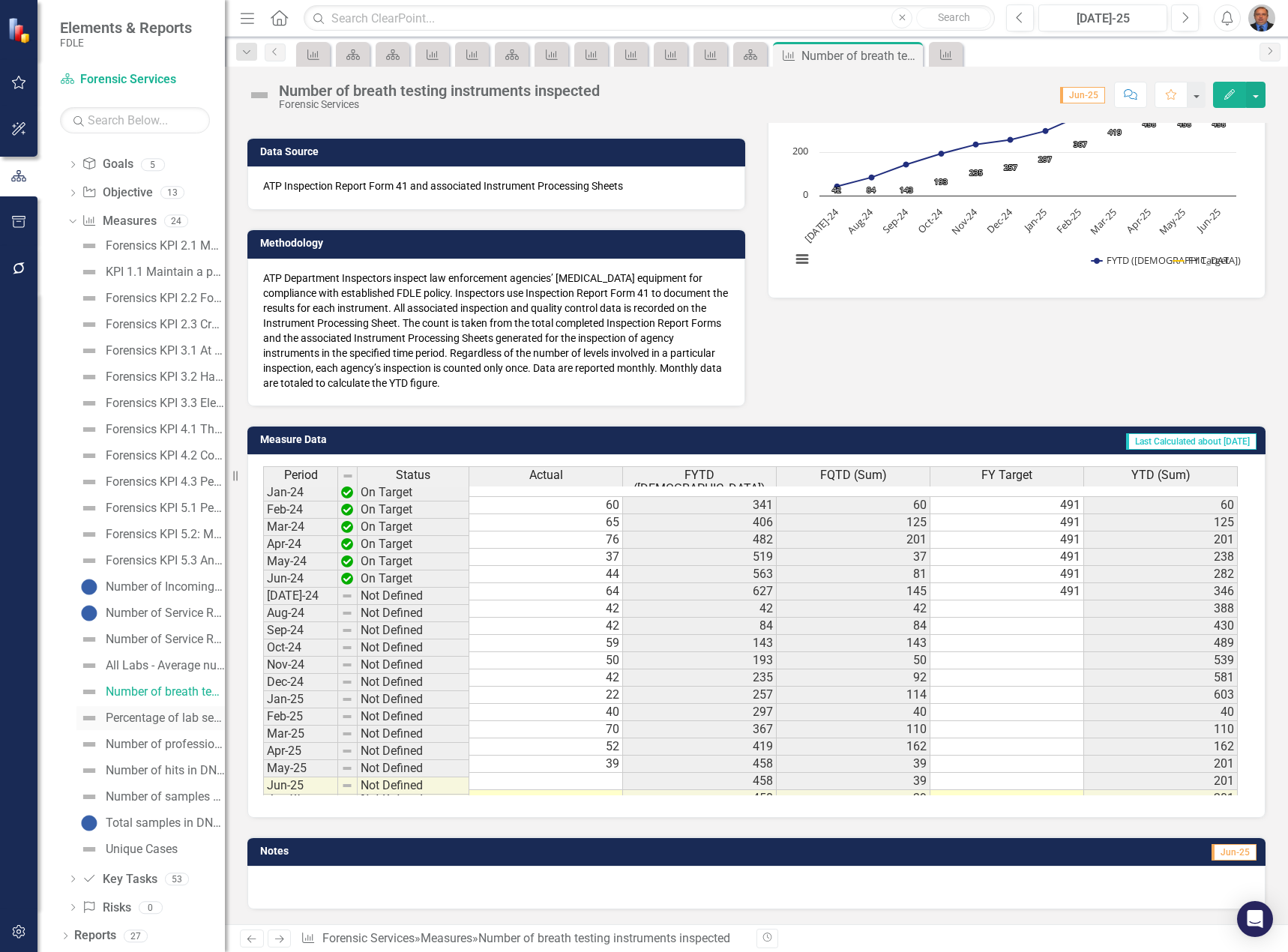
click at [152, 709] on link "Percentage of lab service requests completed" at bounding box center [150, 718] width 148 height 24
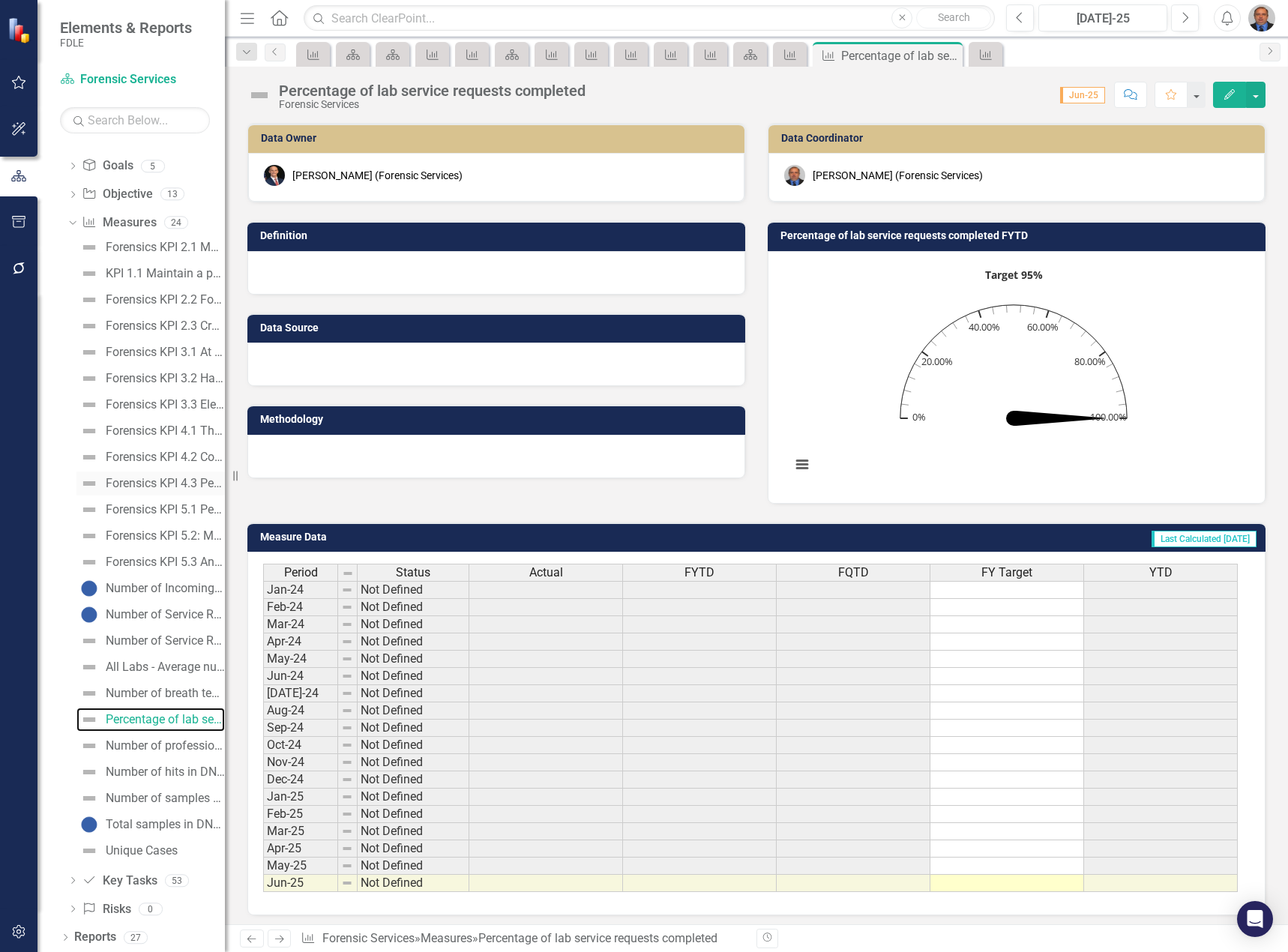
scroll to position [503, 0]
click at [144, 691] on div "Number of breath testing instruments inspected" at bounding box center [165, 691] width 119 height 13
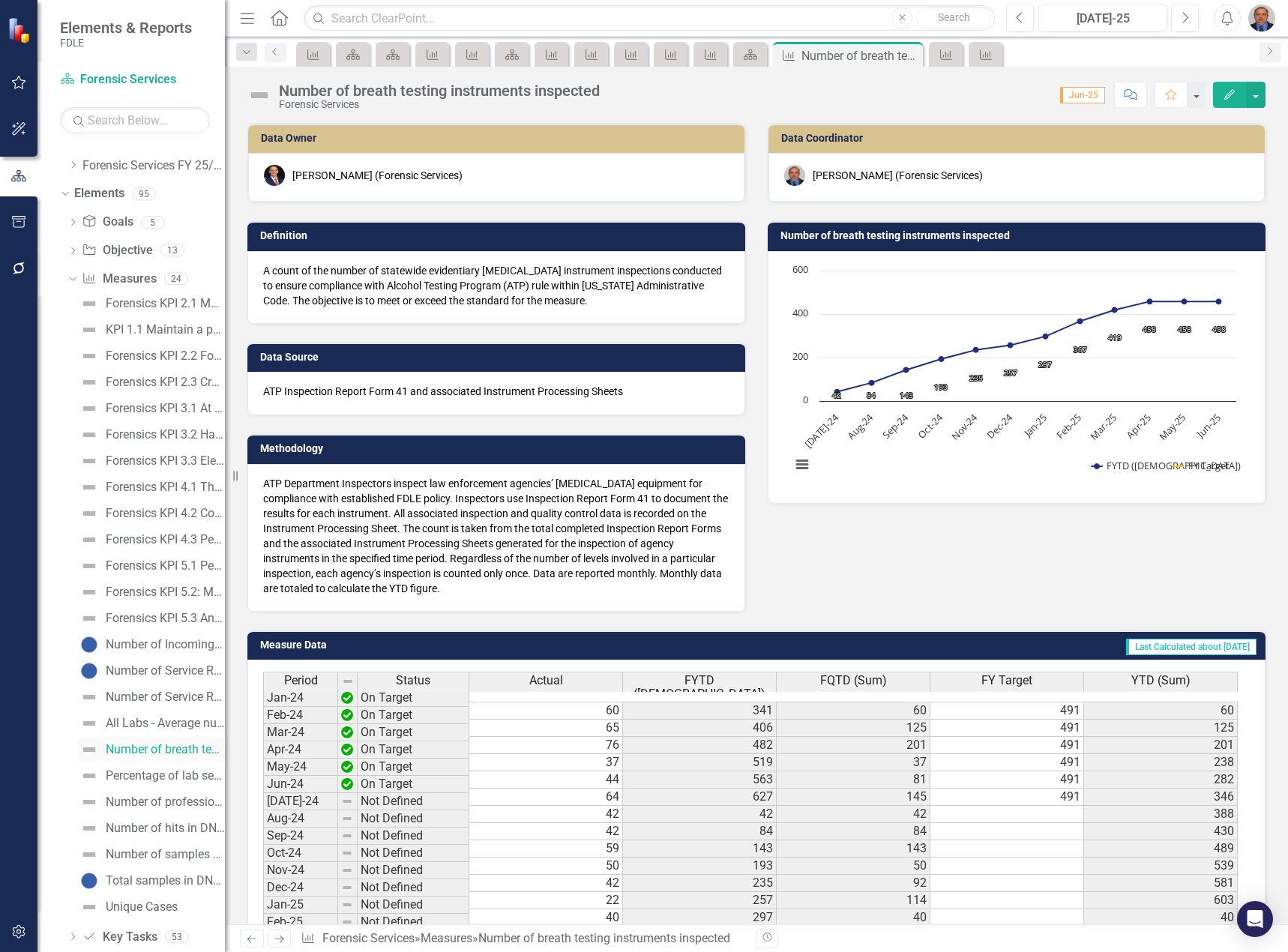
scroll to position [480, 0]
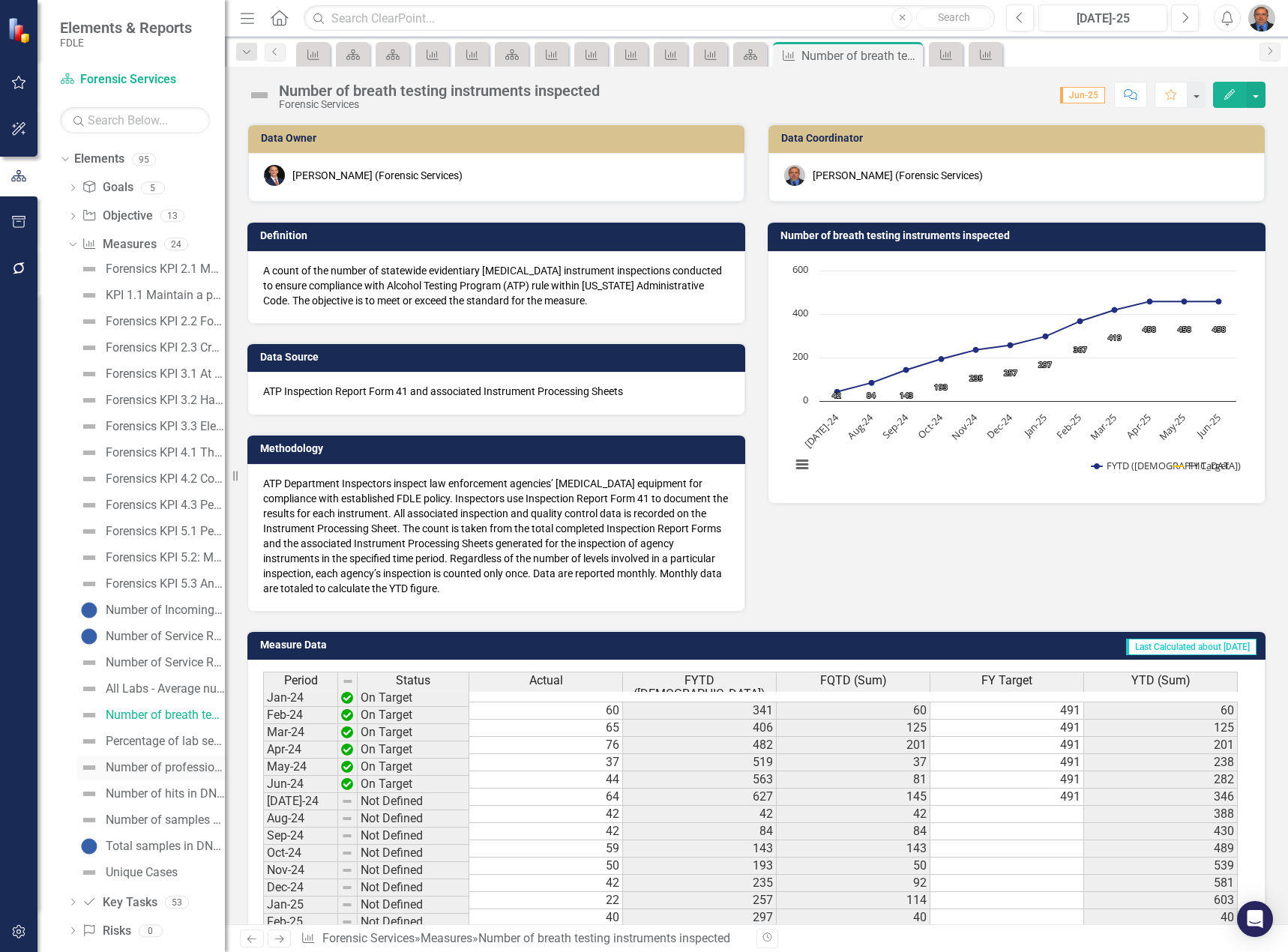
click at [144, 770] on div "Number of professional law enforcement certificates issued - Forensics" at bounding box center [165, 767] width 119 height 13
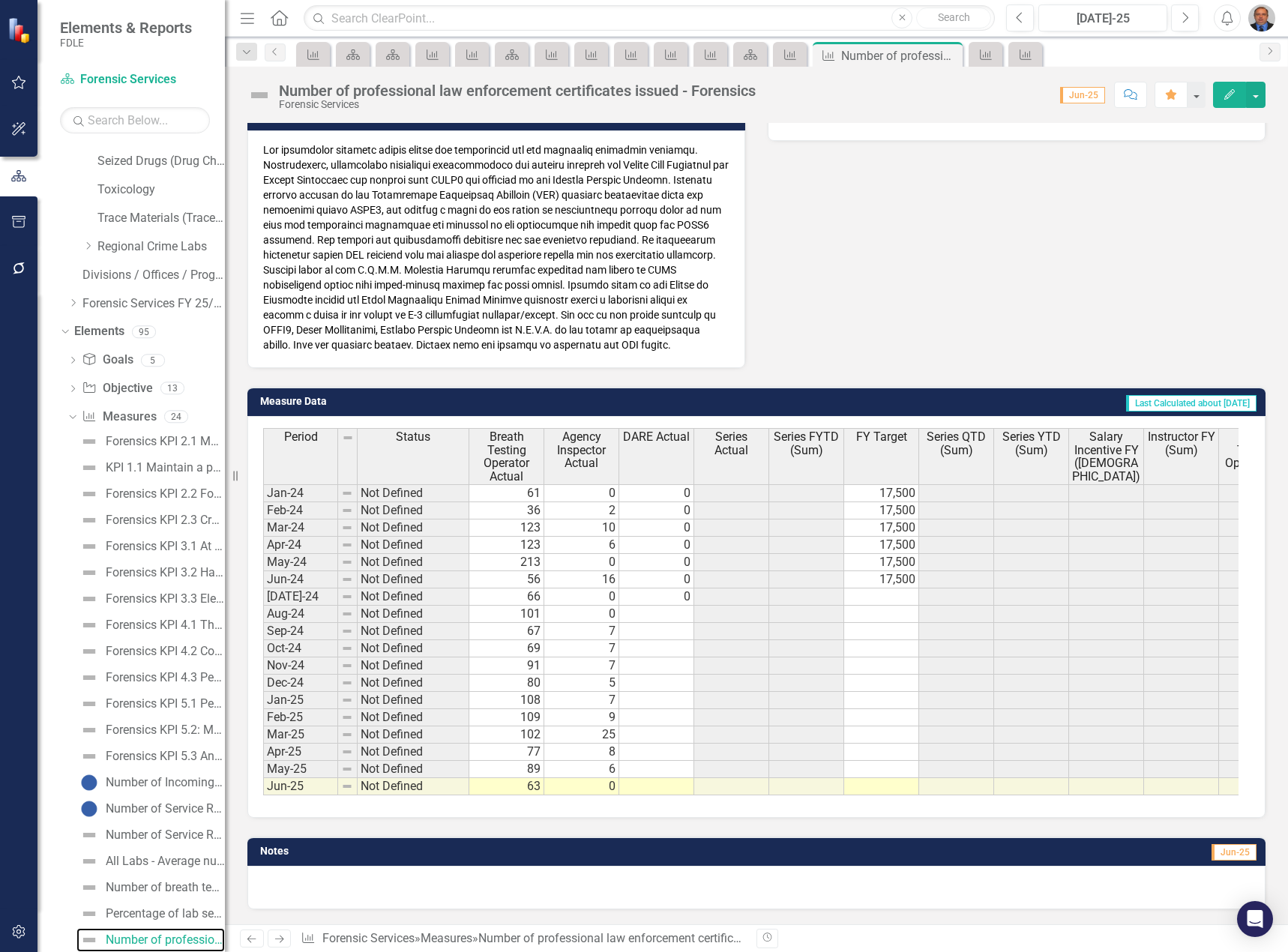
scroll to position [389, 0]
click at [263, 764] on div "Period Status Breath Testing Operator Actual Agency Inspector Actual DARE Actua…" at bounding box center [263, 612] width 0 height 367
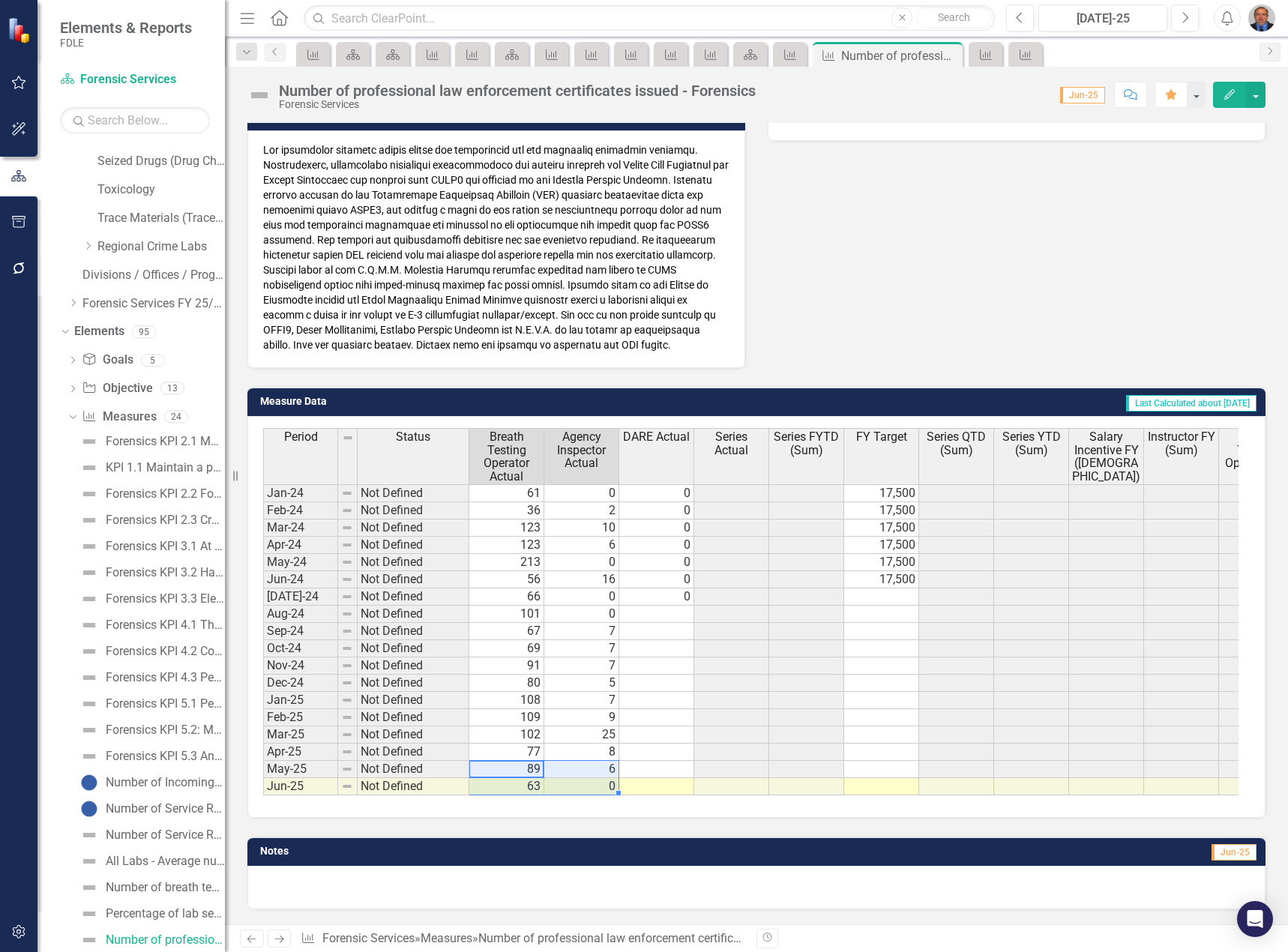
drag, startPoint x: 518, startPoint y: 760, endPoint x: 570, endPoint y: 769, distance: 52.8
click at [570, 769] on tbody "Jan-24 Not Defined 61 0 0 17,500 503 53 24 Feb-24 Not Defined 36 2 0 17,500 539…" at bounding box center [854, 639] width 1181 height 311
click at [73, 303] on icon "Dropdown" at bounding box center [73, 303] width 12 height 9
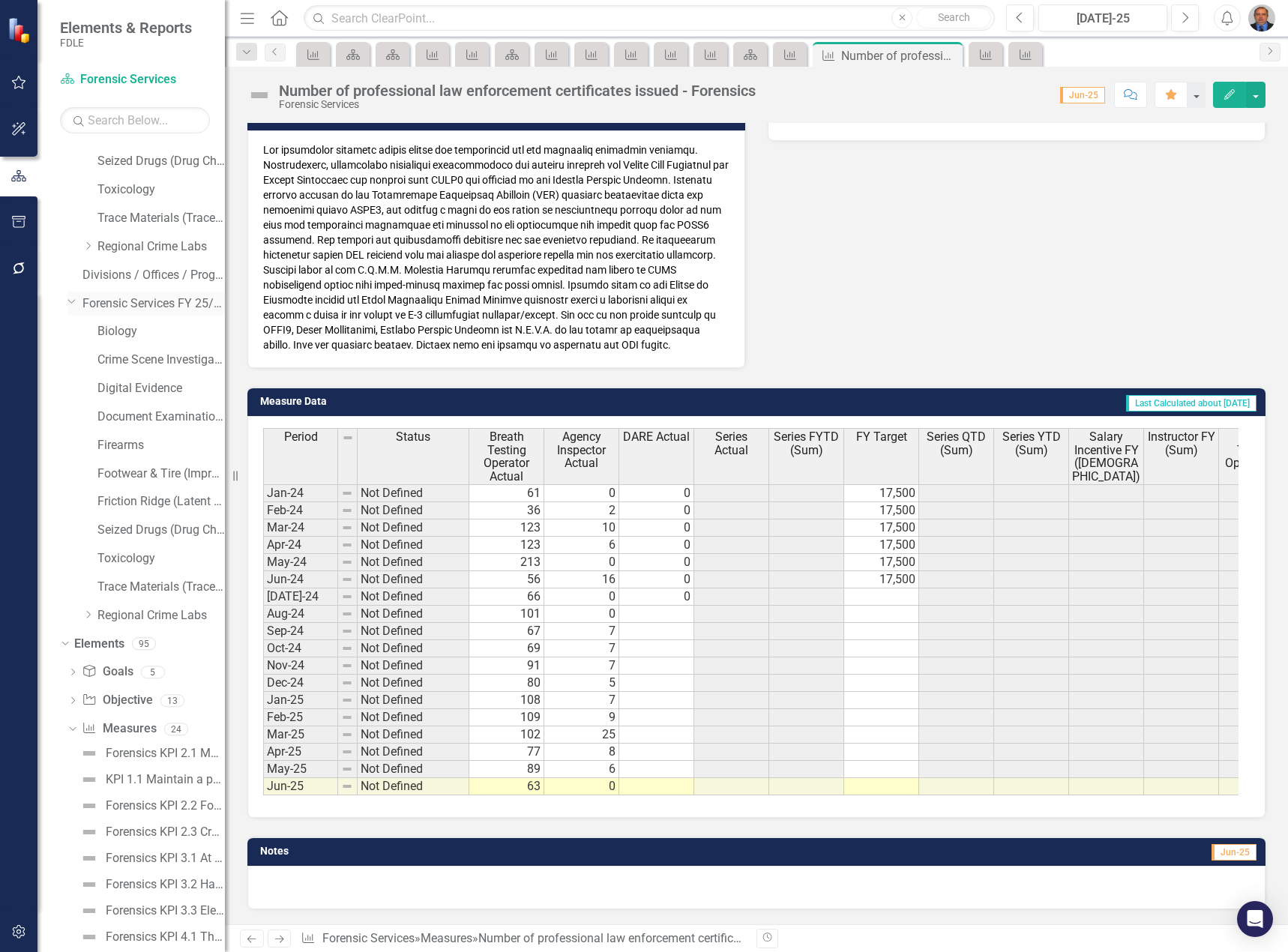
click at [124, 306] on link "Forensic Services FY 25/26" at bounding box center [153, 303] width 143 height 17
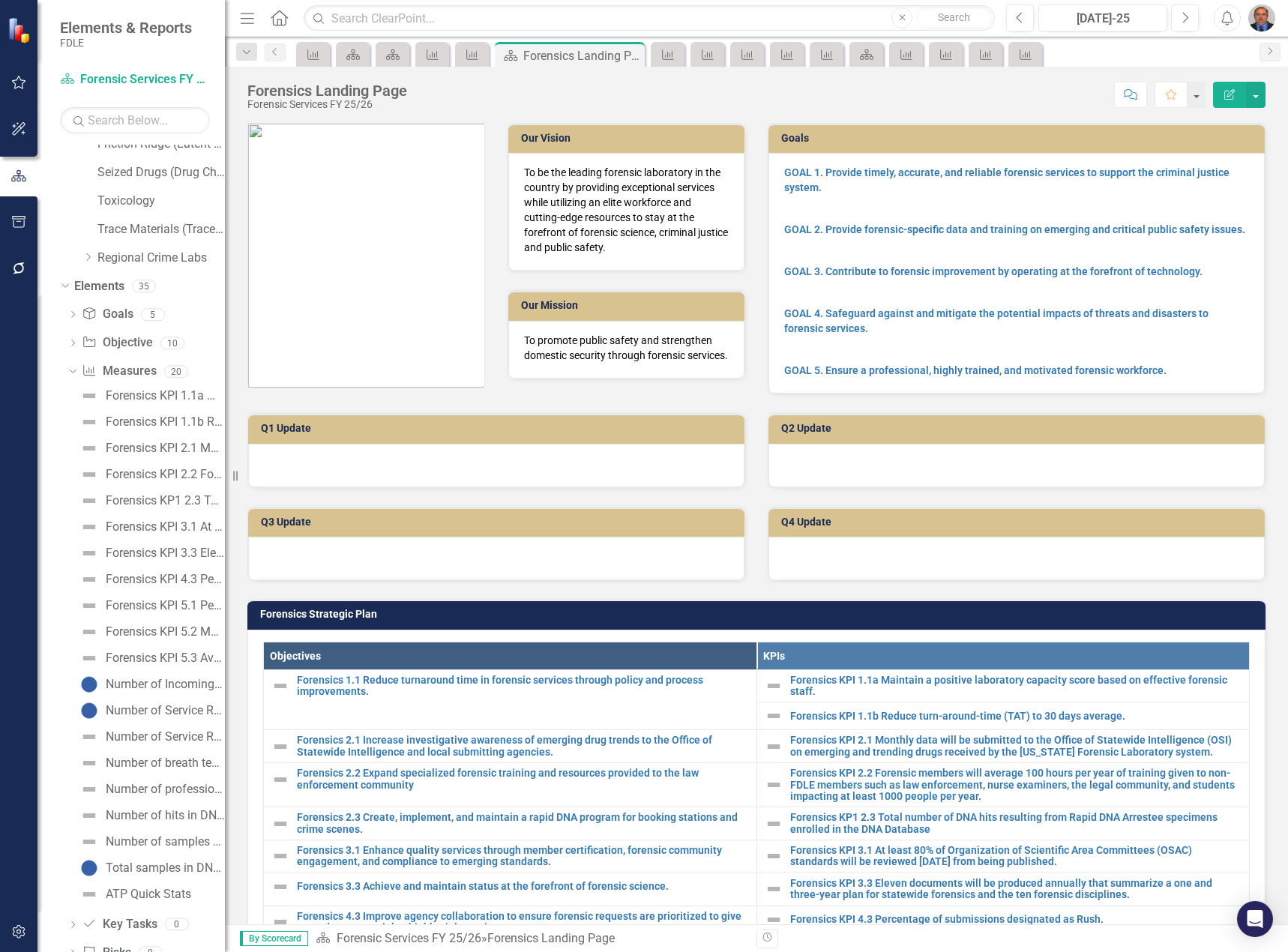
scroll to position [711, 0]
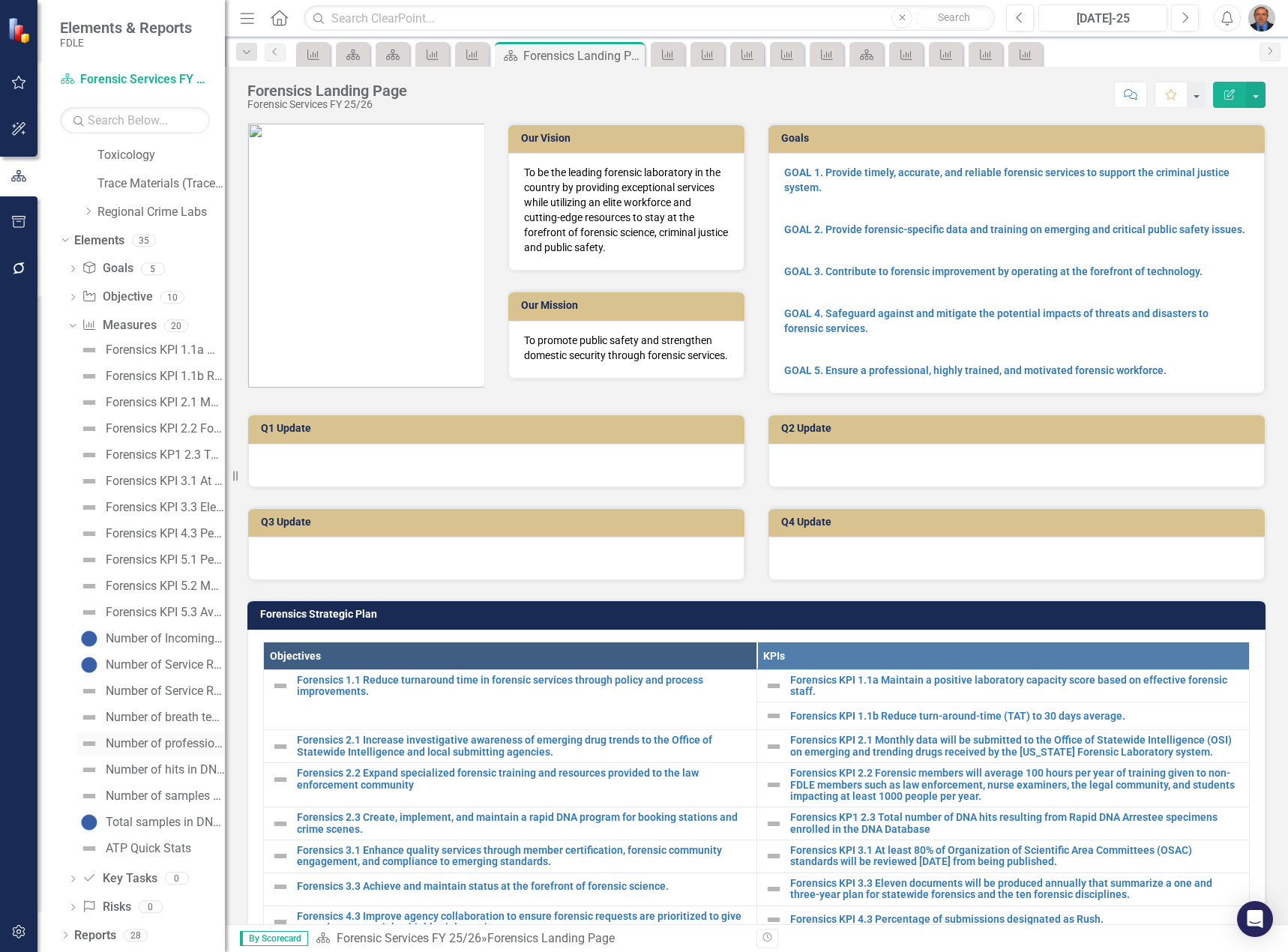
click at [152, 746] on div "Number of professional law enforcement certificates issued - Forensics" at bounding box center [165, 743] width 119 height 13
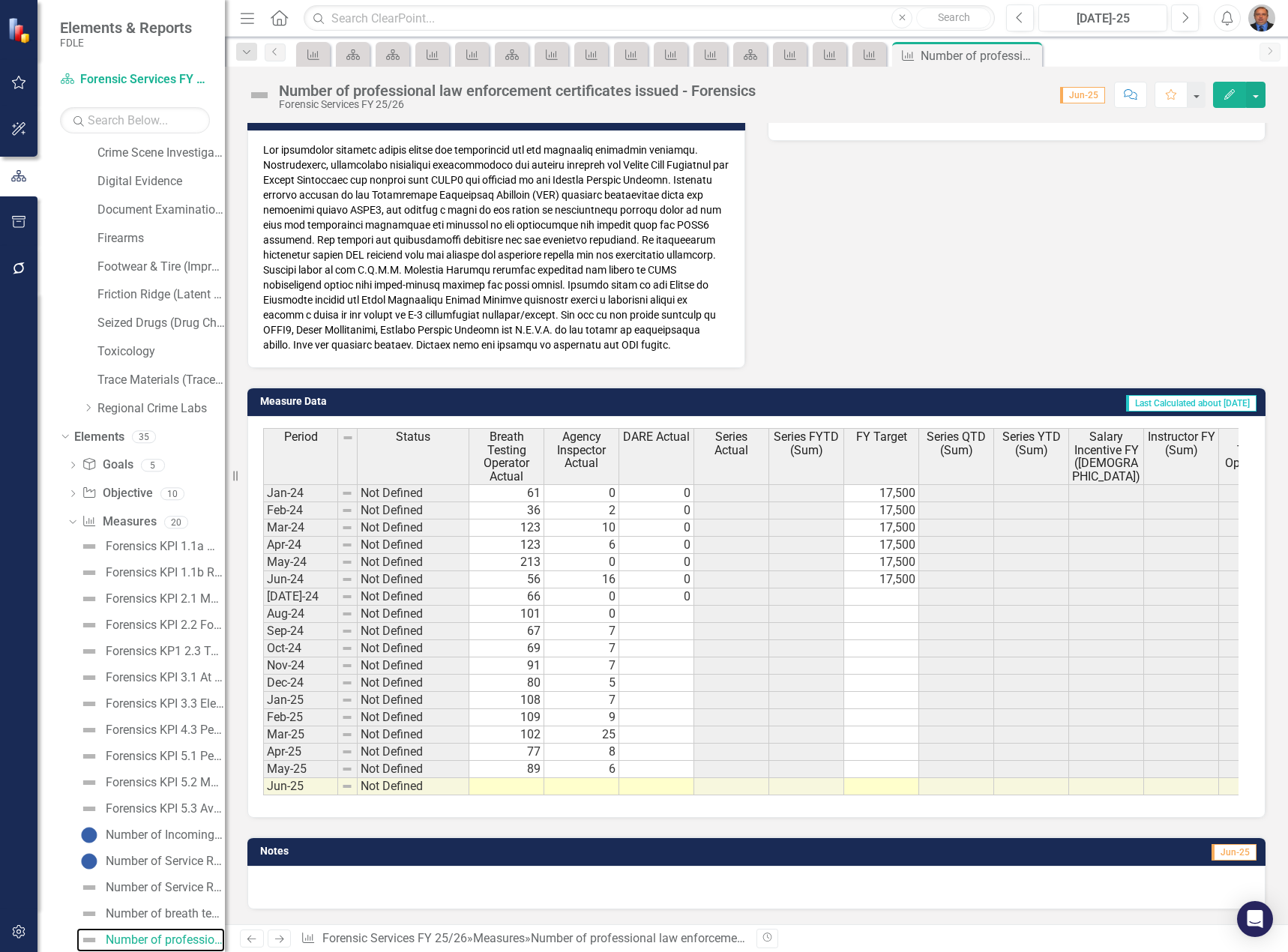
scroll to position [389, 0]
click at [519, 778] on td at bounding box center [506, 786] width 75 height 17
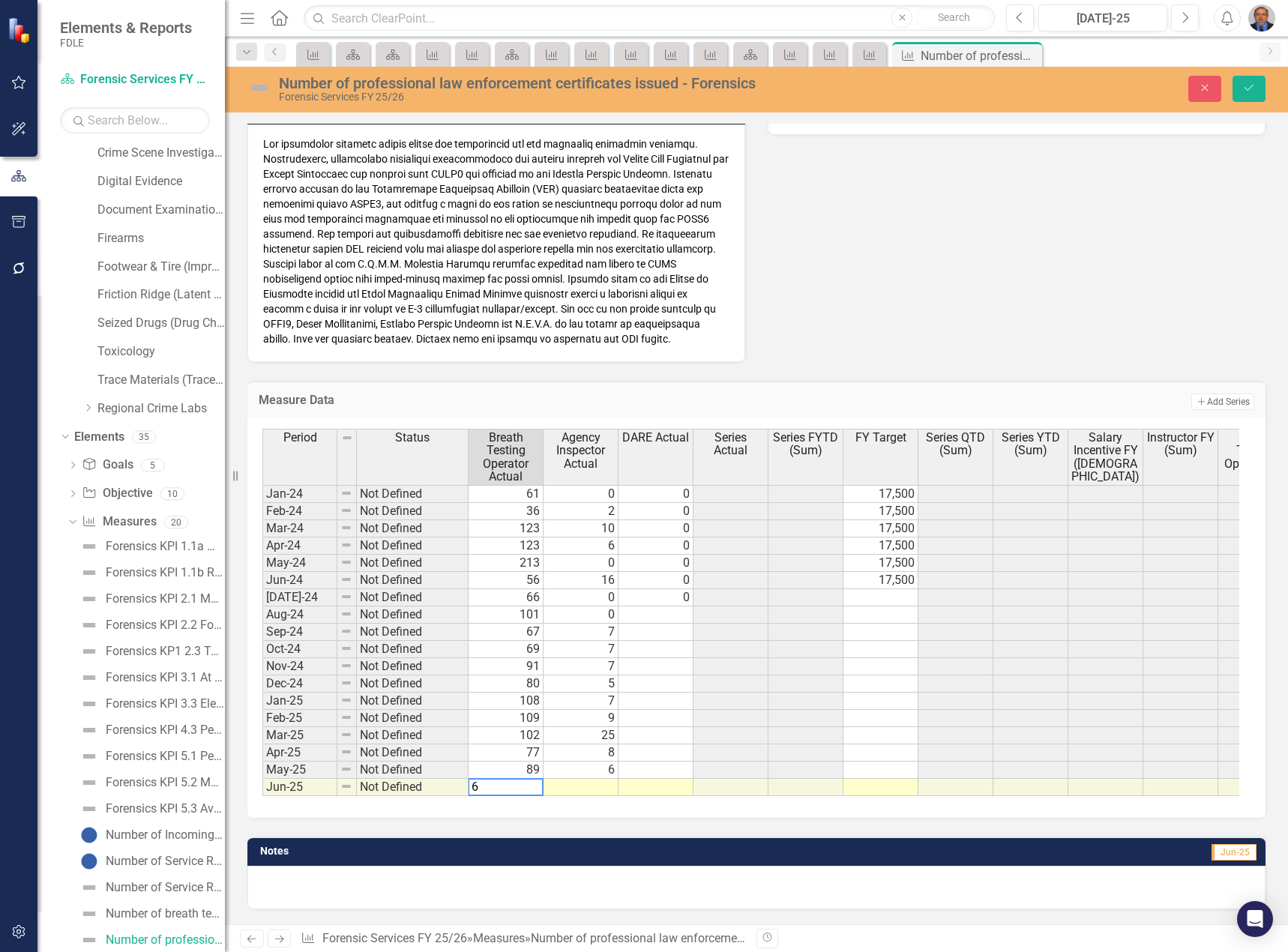
type textarea "63"
type textarea "0"
click at [1261, 94] on button "Save" at bounding box center [1248, 89] width 33 height 27
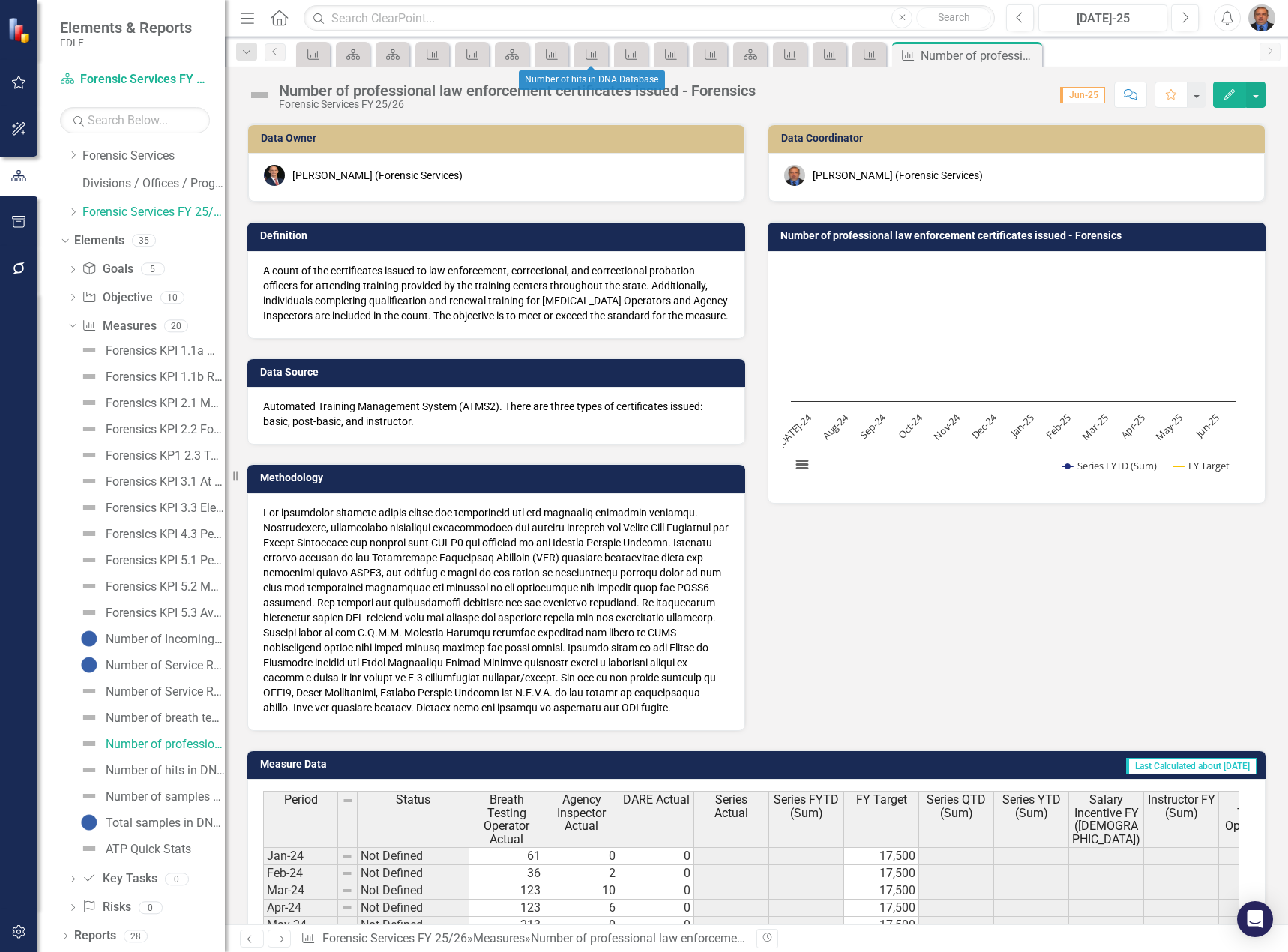
scroll to position [86, 0]
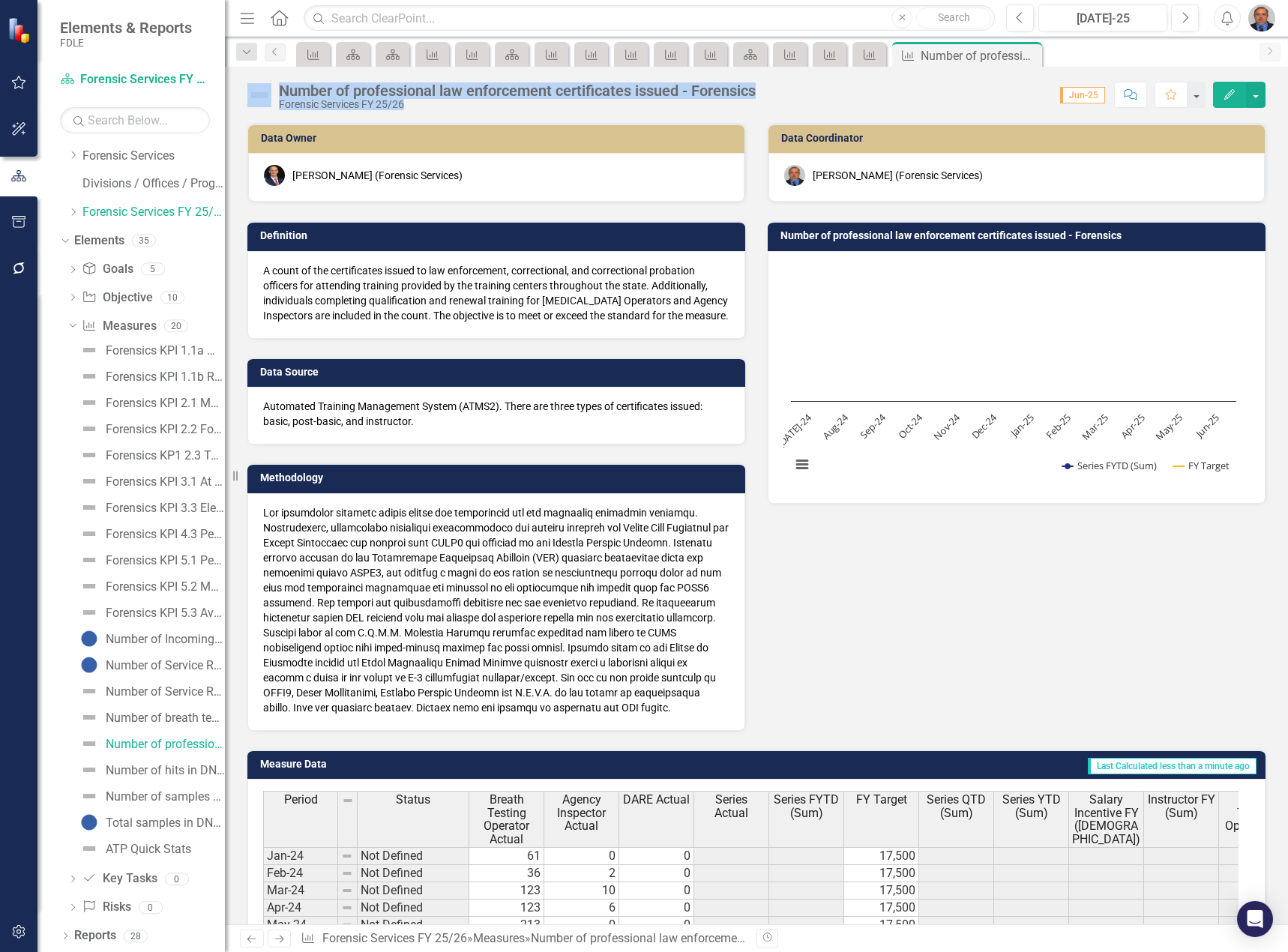
drag, startPoint x: 784, startPoint y: 86, endPoint x: 265, endPoint y: 90, distance: 519.0
click at [265, 90] on div "Number of professional law enforcement certificates issued - Forensics Forensic…" at bounding box center [756, 89] width 1063 height 45
copy div "Number of professional law enforcement certificates issued - Forensics Forensic…"
click at [167, 715] on div "Number of breath testing instruments inspected" at bounding box center [165, 717] width 119 height 13
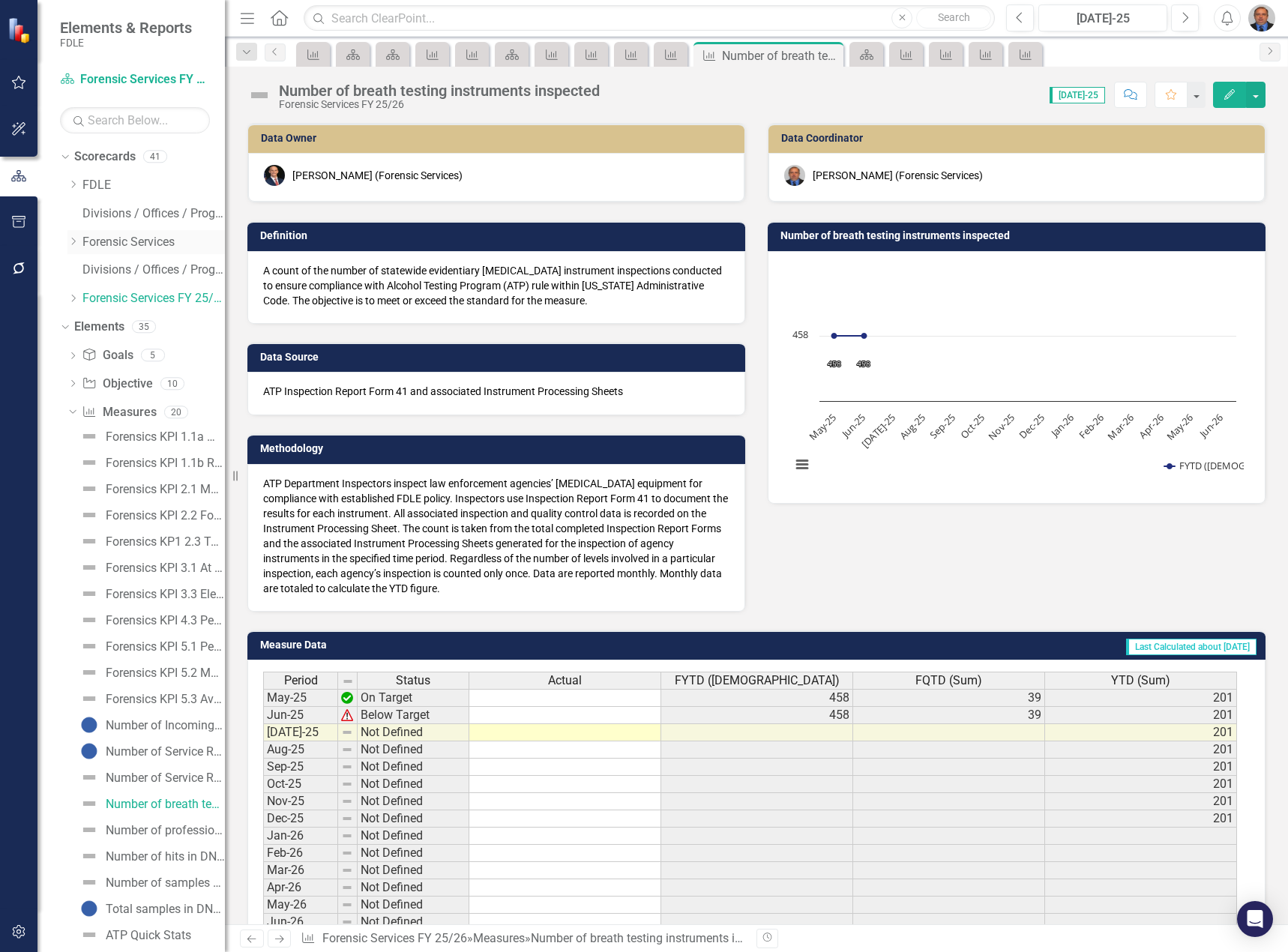
click at [77, 240] on icon "Dropdown" at bounding box center [73, 241] width 12 height 9
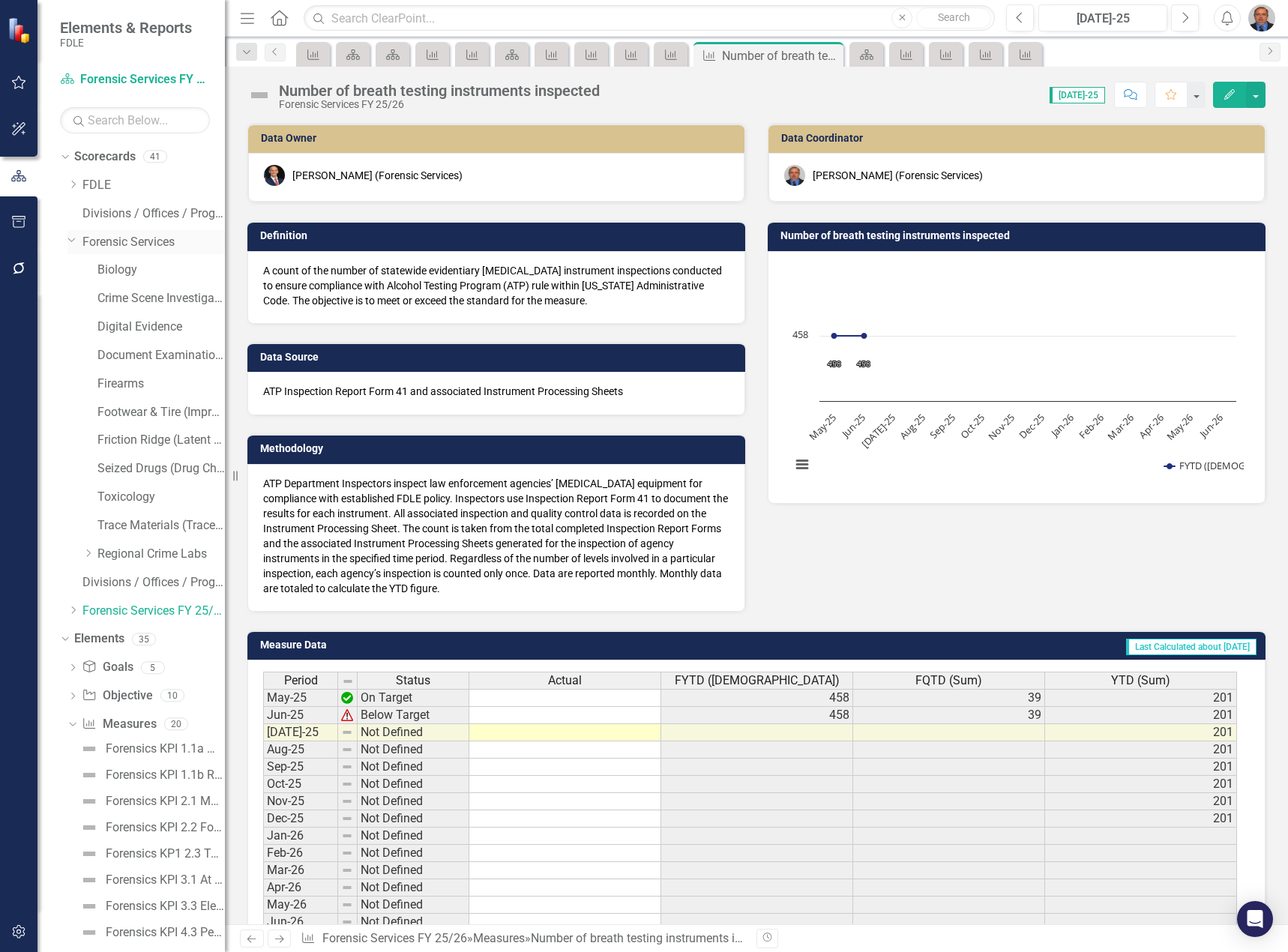
click at [110, 240] on link "Forensic Services" at bounding box center [153, 242] width 143 height 17
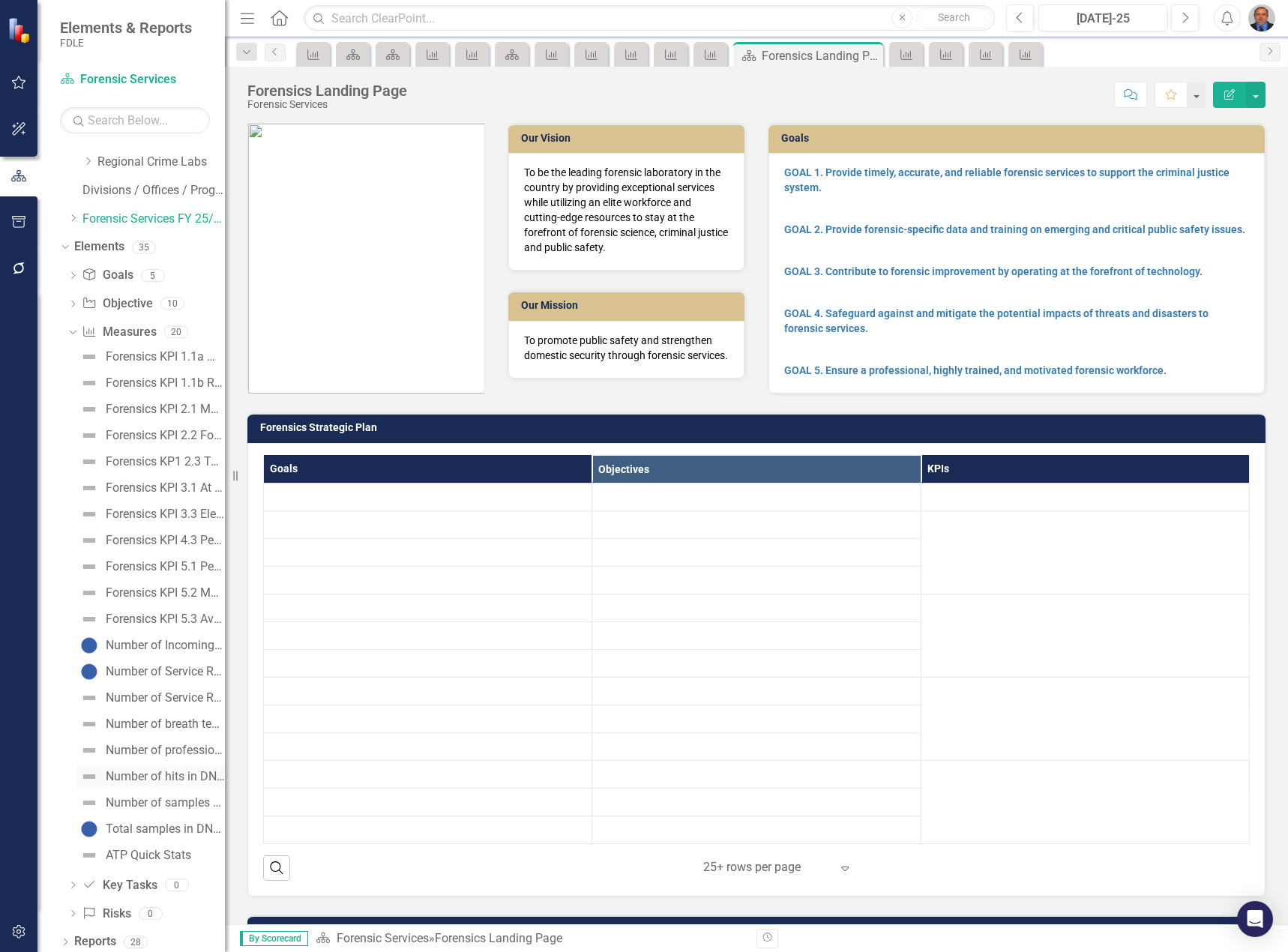
scroll to position [398, 0]
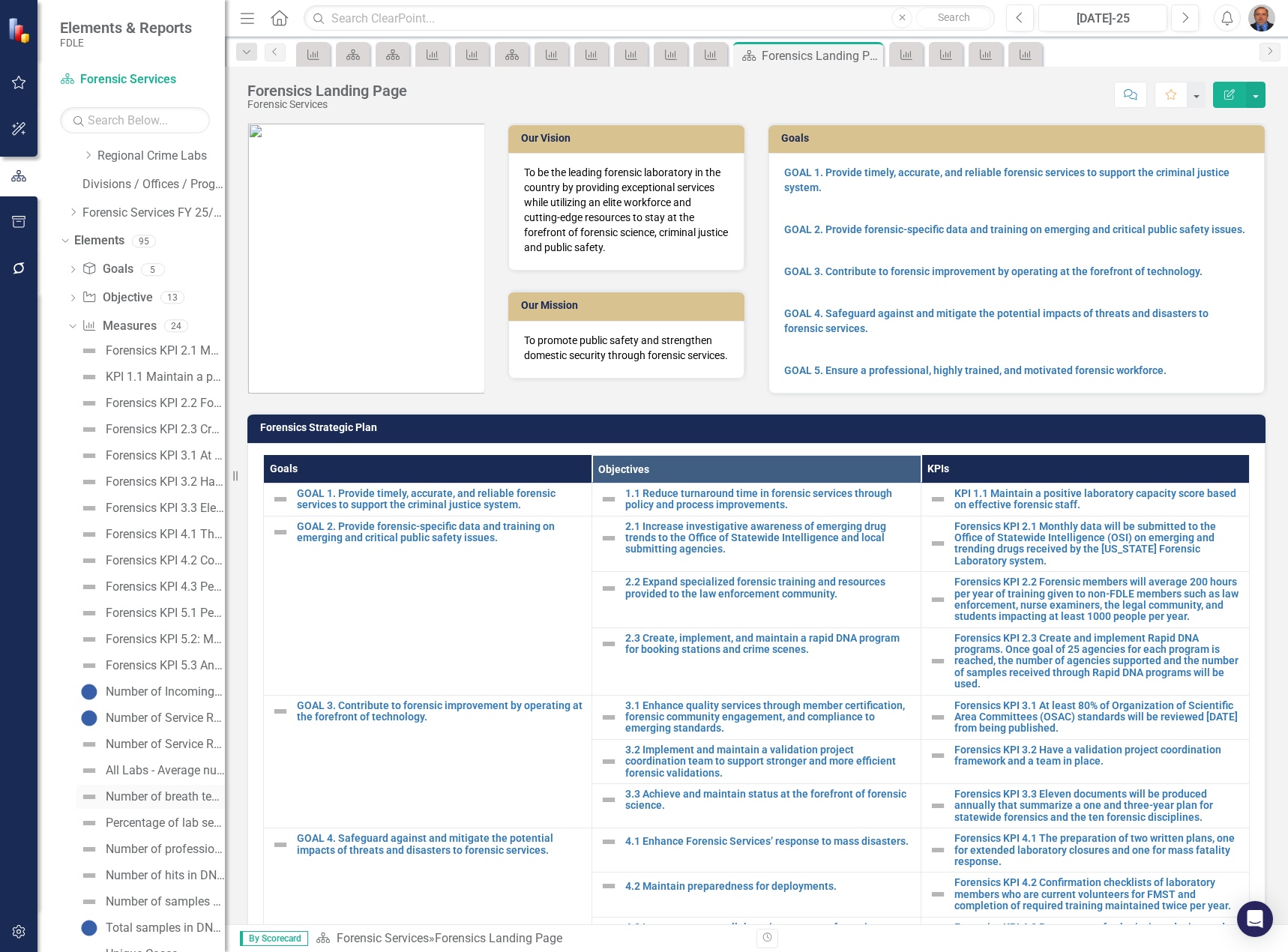
click at [170, 792] on div "Number of breath testing instruments inspected" at bounding box center [165, 796] width 119 height 13
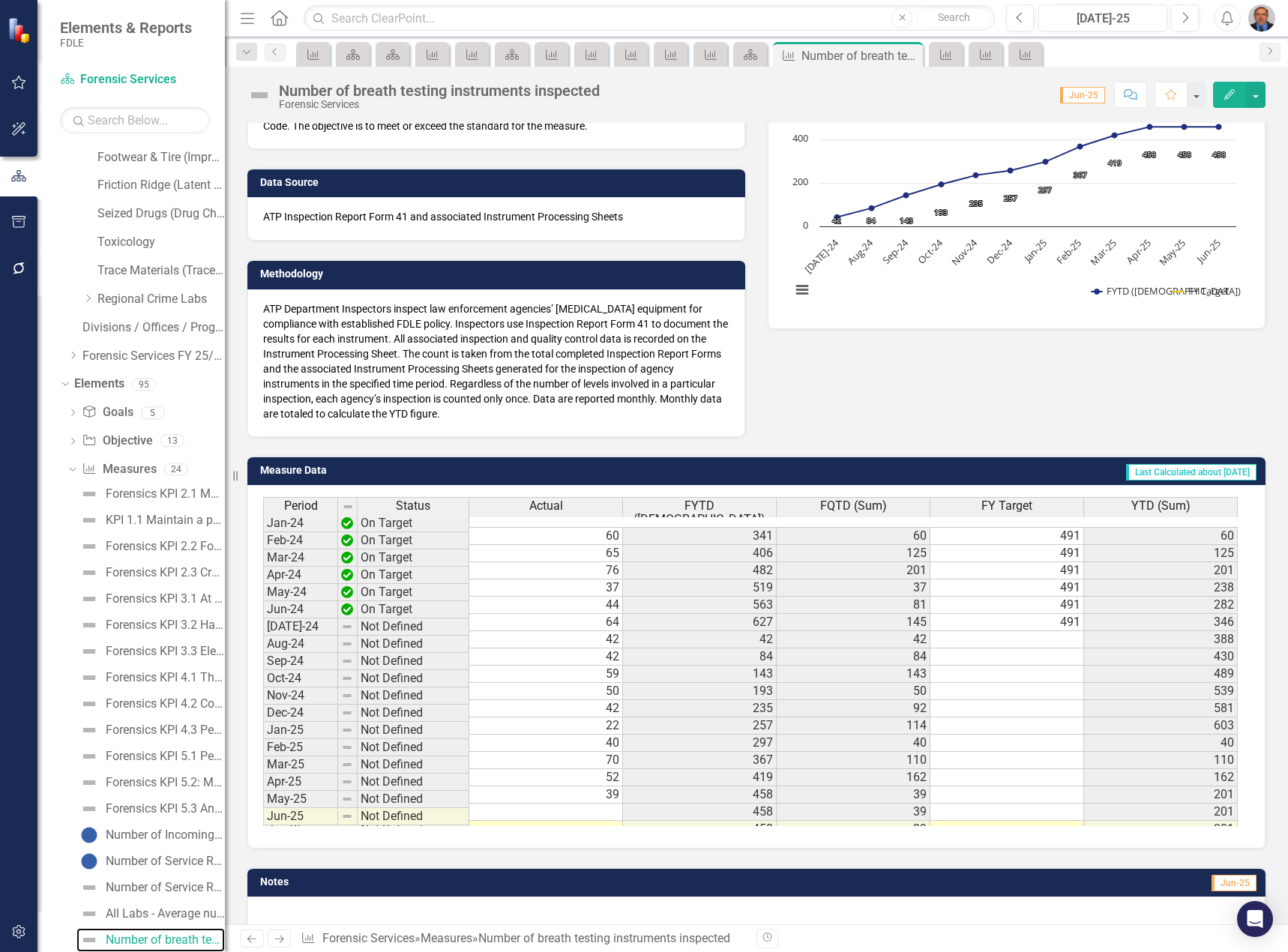
scroll to position [206, 0]
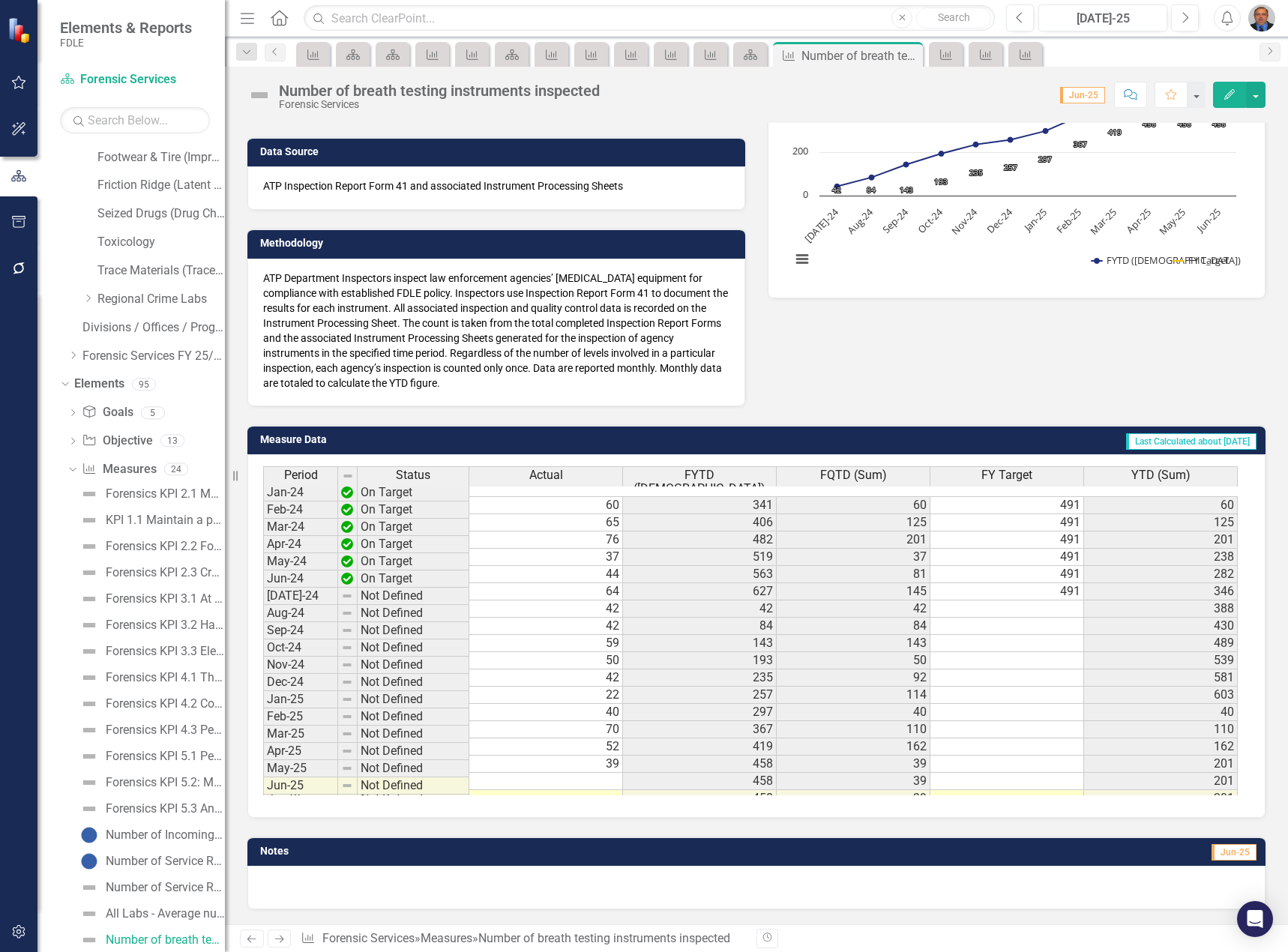
click at [604, 755] on td "39" at bounding box center [545, 763] width 153 height 17
click at [537, 773] on td at bounding box center [545, 781] width 153 height 17
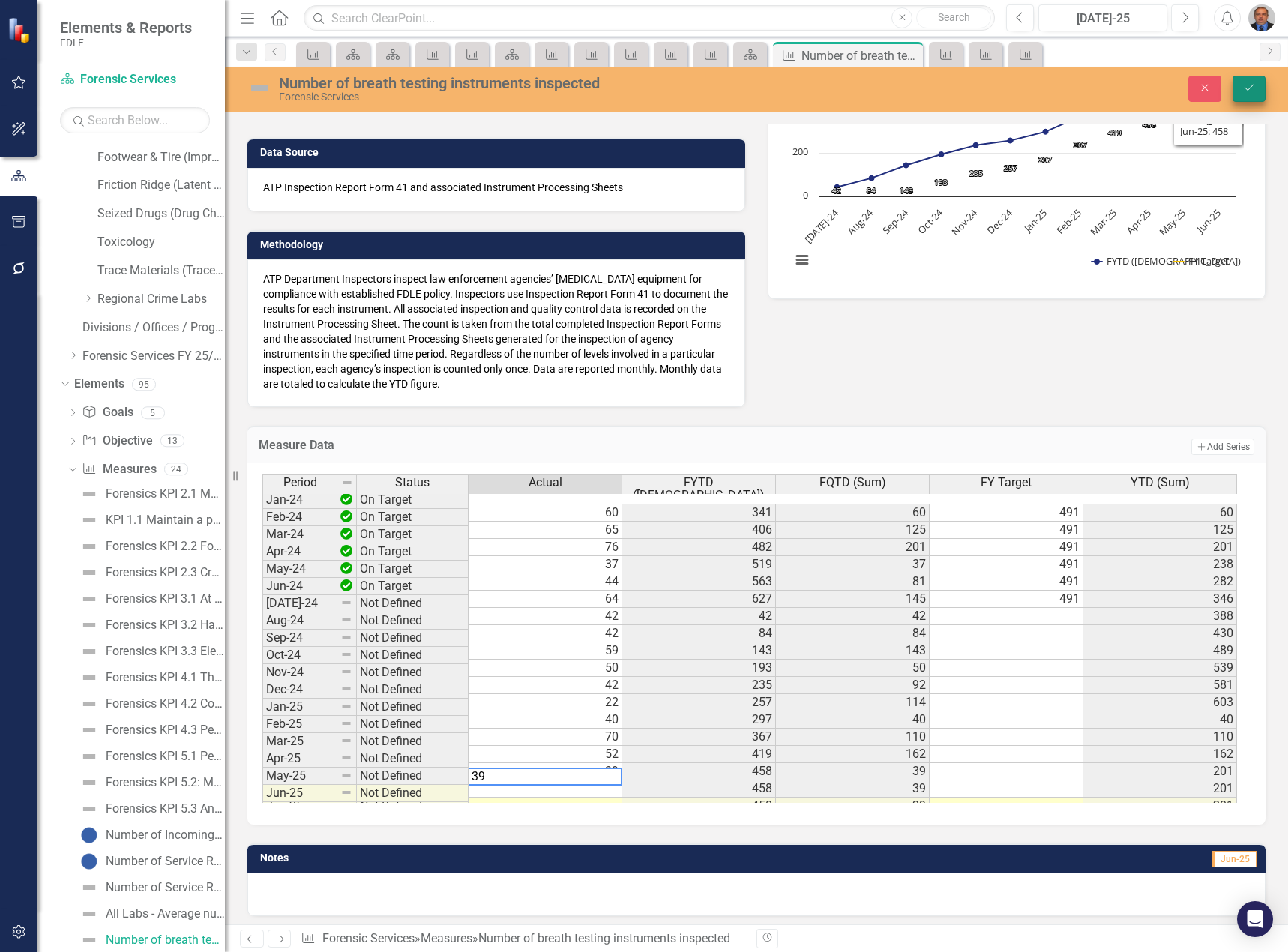
type textarea "39"
click at [1245, 75] on button "Save" at bounding box center [1248, 89] width 33 height 27
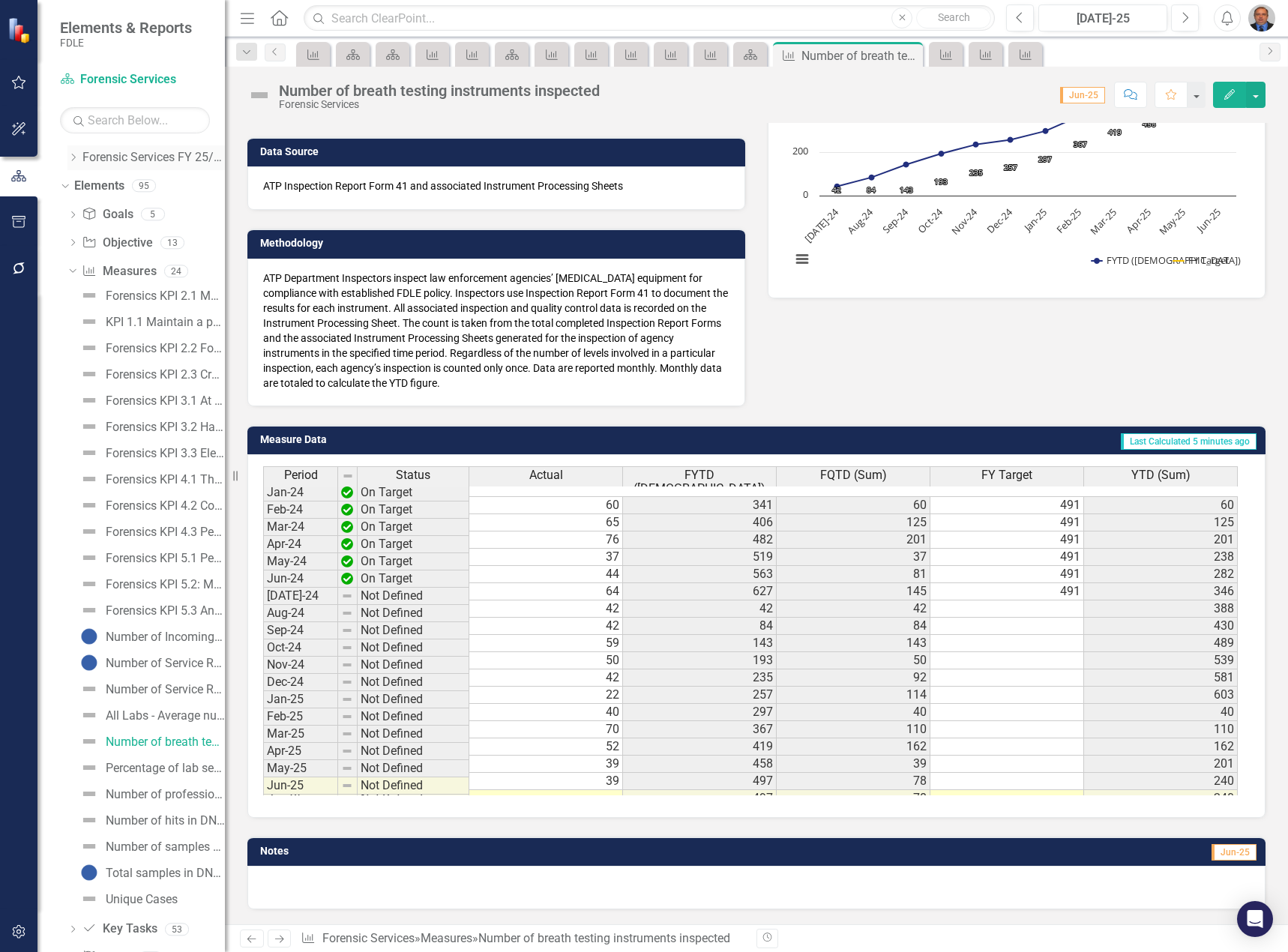
click at [95, 160] on link "Forensic Services FY 25/26" at bounding box center [153, 157] width 143 height 17
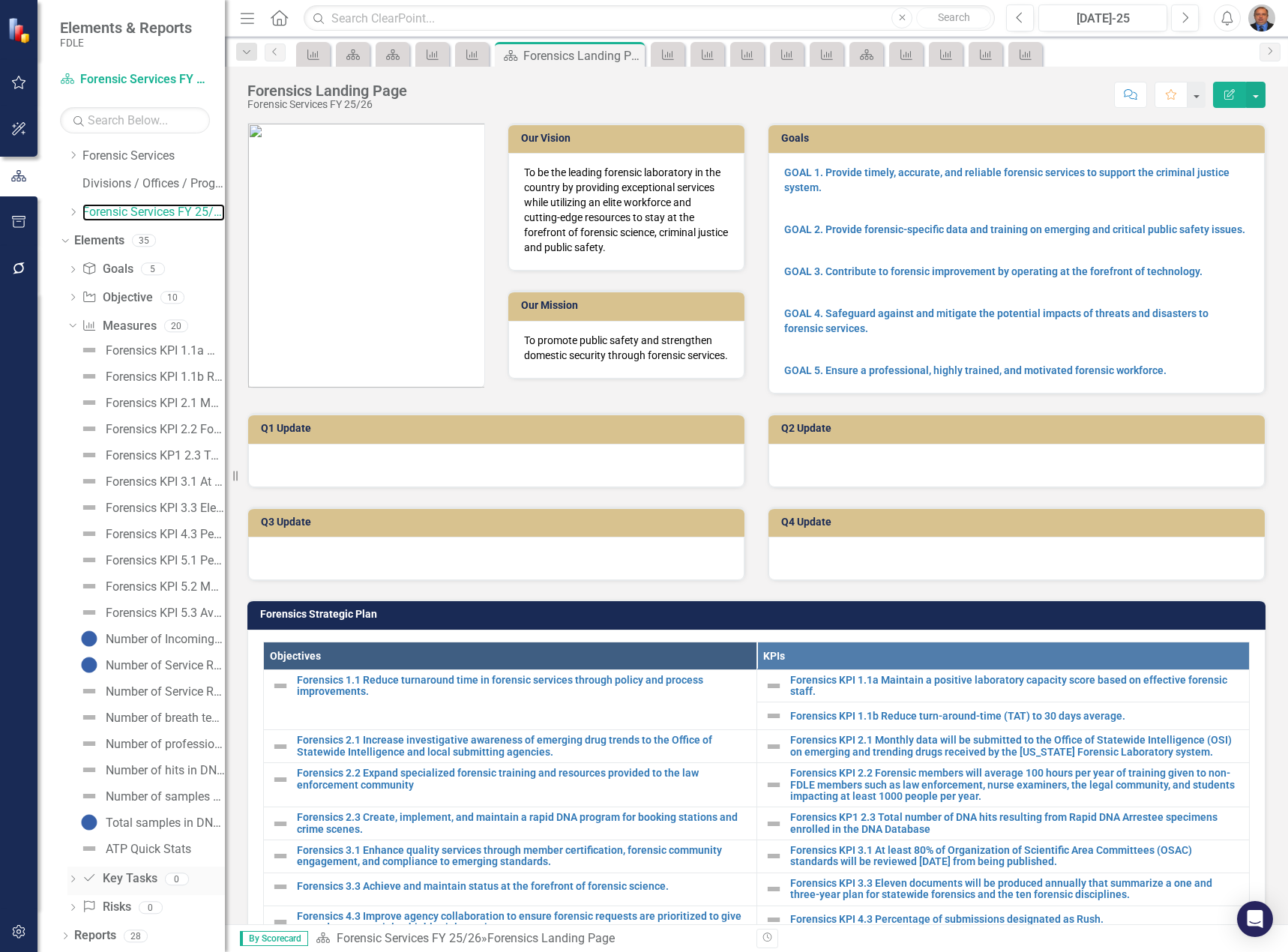
scroll to position [86, 0]
click at [168, 720] on div "Number of breath testing instruments inspected" at bounding box center [165, 717] width 119 height 13
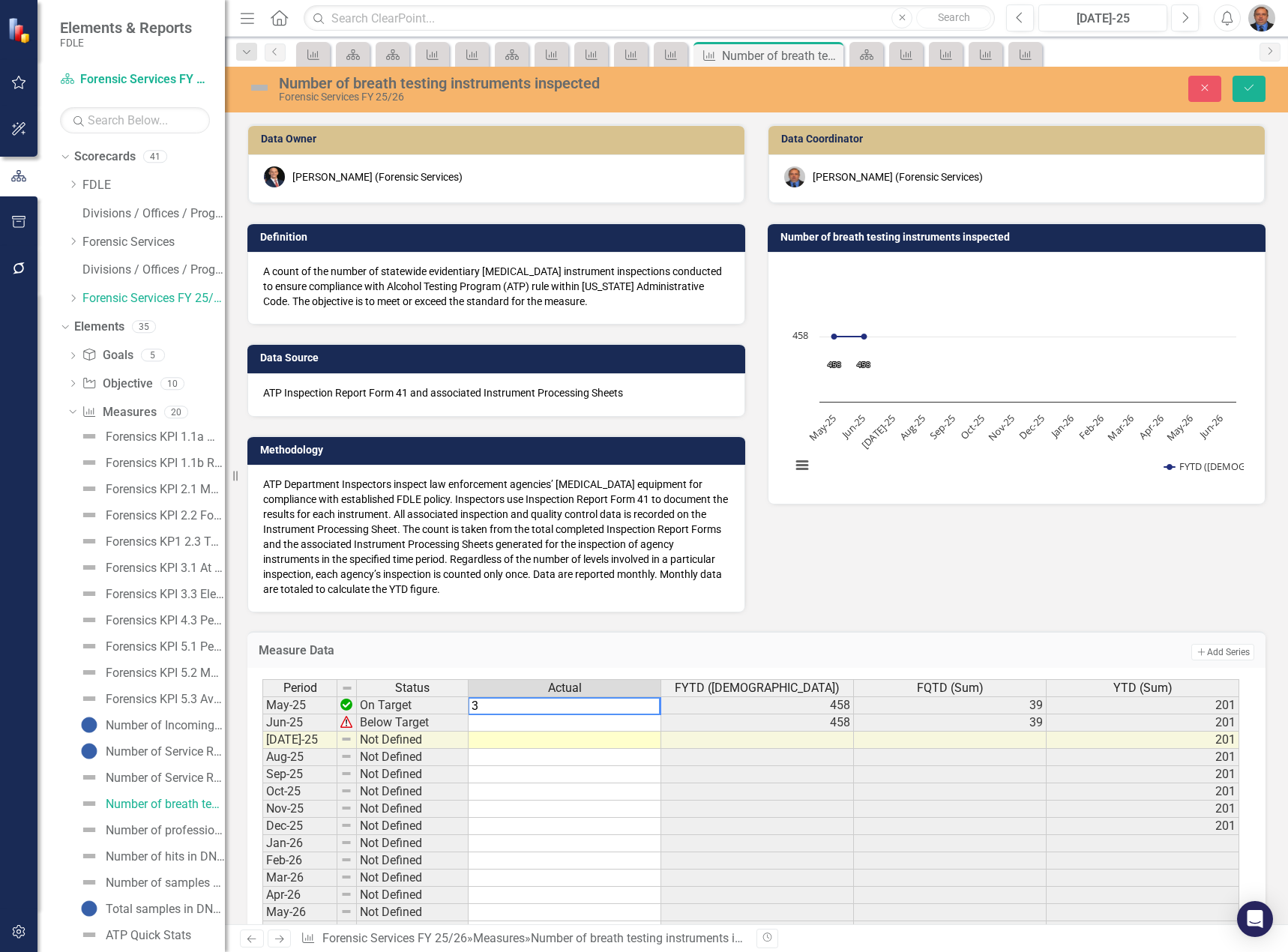
type textarea "39"
click at [559, 725] on td at bounding box center [564, 722] width 192 height 17
type textarea "48"
click at [483, 741] on td at bounding box center [564, 739] width 192 height 17
type textarea "77"
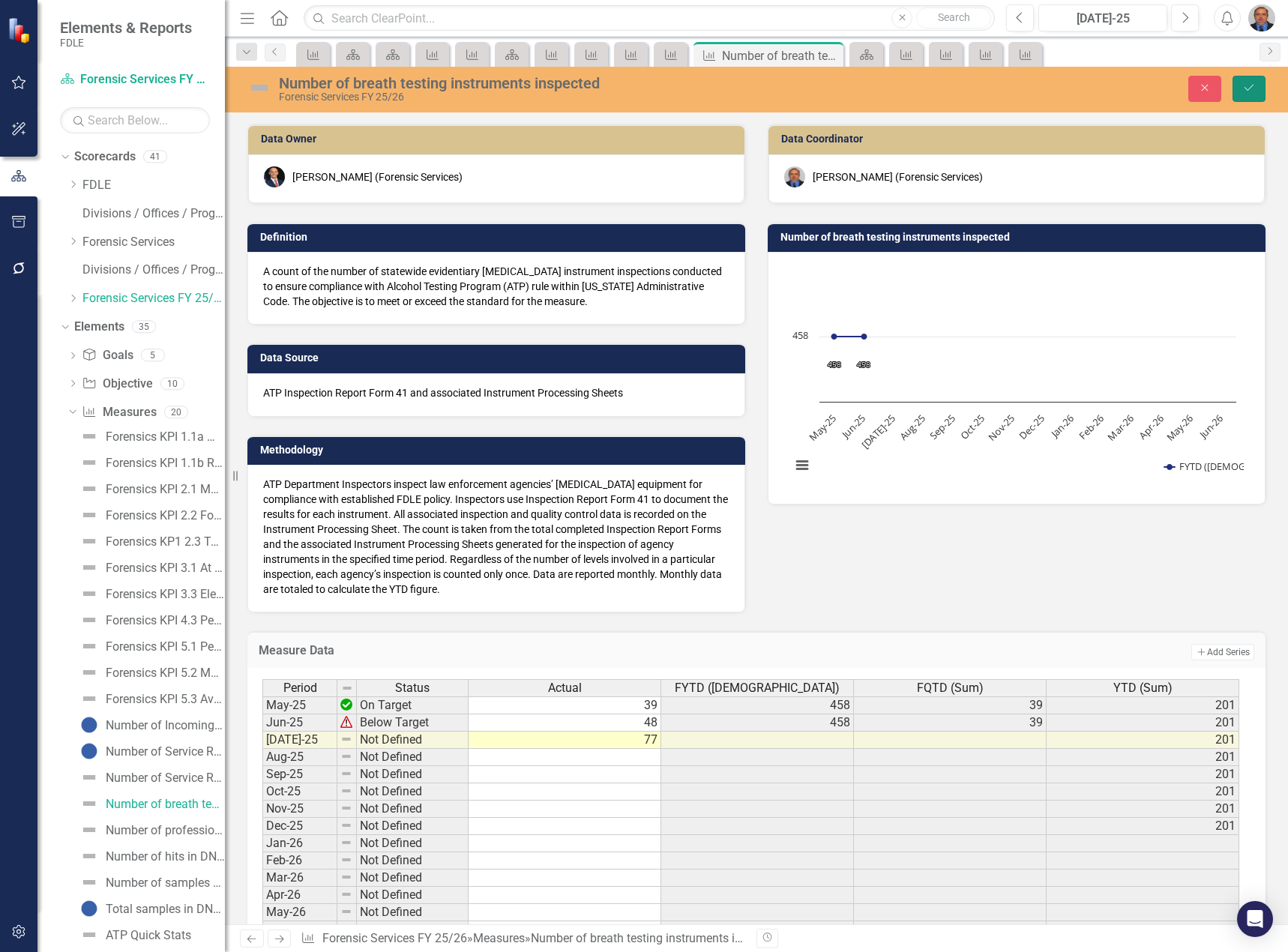
click at [1245, 90] on icon "Save" at bounding box center [1248, 88] width 13 height 11
